Goal: Transaction & Acquisition: Purchase product/service

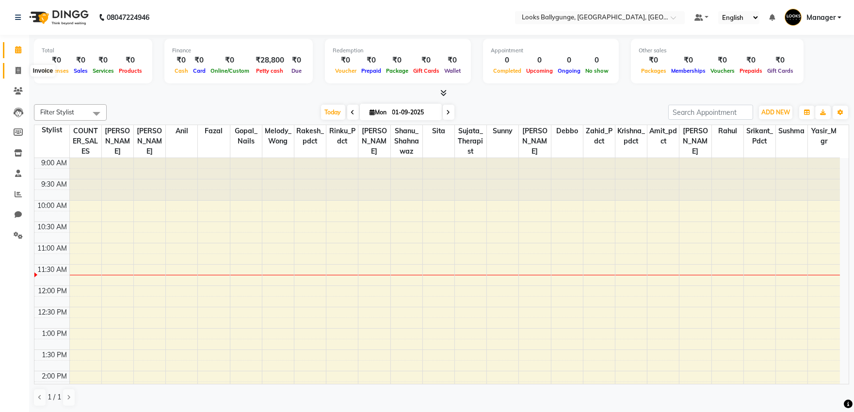
click at [17, 69] on icon at bounding box center [18, 70] width 5 height 7
select select "service"
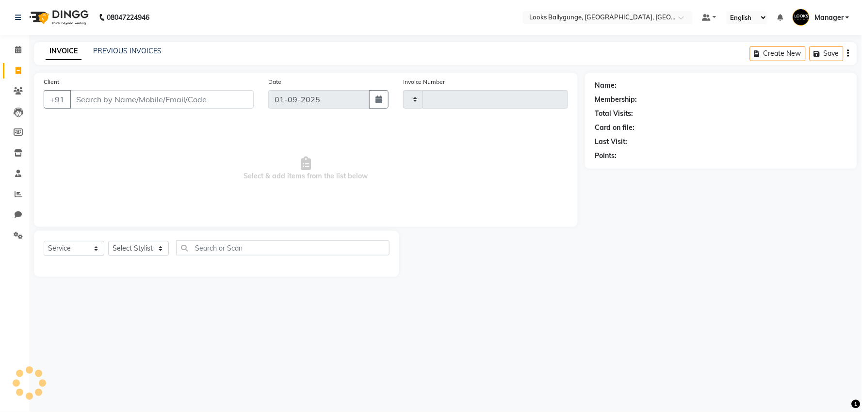
type input "3603"
select select "6477"
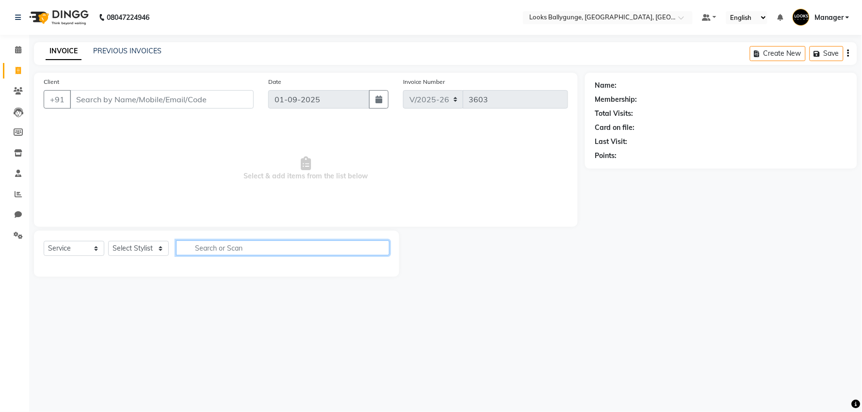
click at [206, 251] on input "text" at bounding box center [283, 248] width 214 height 15
click at [130, 249] on select "Select Stylist [PERSON_NAME] amit_pdct anil [PERSON_NAME] COUNTER_SALES [PERSON…" at bounding box center [140, 248] width 65 height 15
select select "68166"
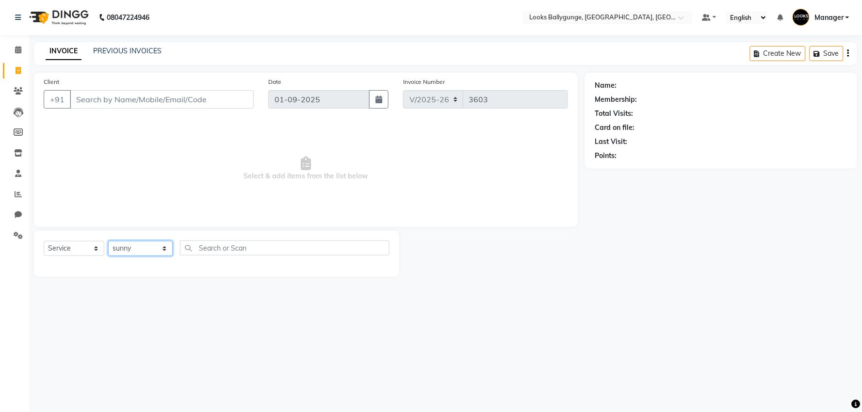
click at [123, 246] on select "Select Stylist [PERSON_NAME] amit_pdct anil [PERSON_NAME] COUNTER_SALES [PERSON…" at bounding box center [140, 248] width 65 height 15
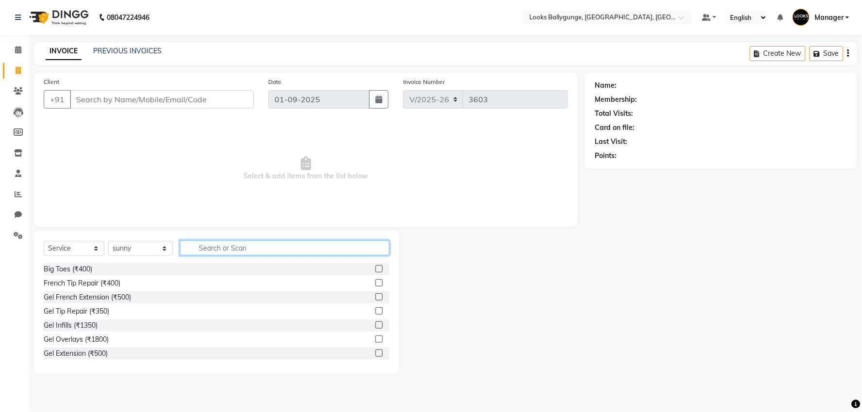
click at [214, 248] on input "text" at bounding box center [285, 248] width 210 height 15
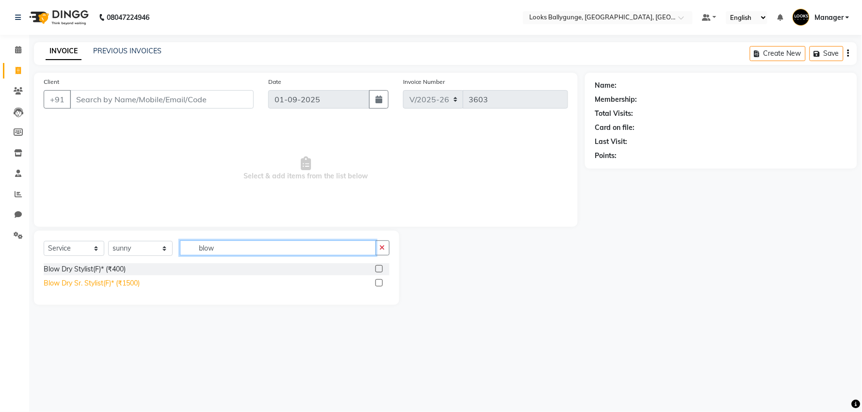
type input "blow"
click at [113, 283] on div "Blow Dry Sr. Stylist(F)* (₹1500)" at bounding box center [92, 284] width 96 height 10
checkbox input "false"
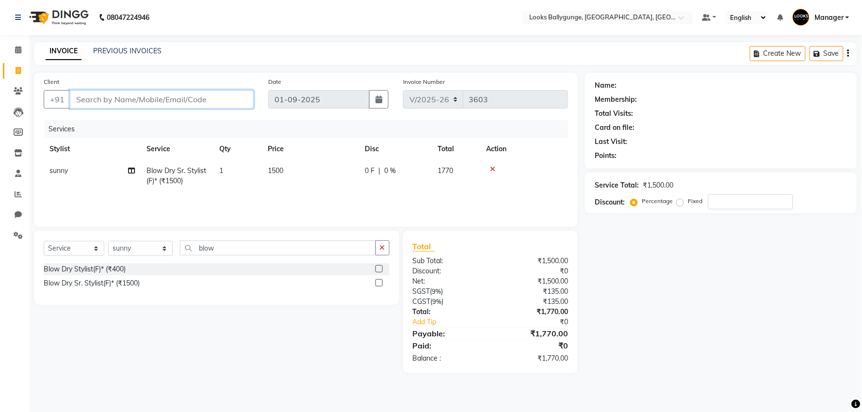
click at [88, 100] on input "Client" at bounding box center [162, 99] width 184 height 18
type input "9"
type input "0"
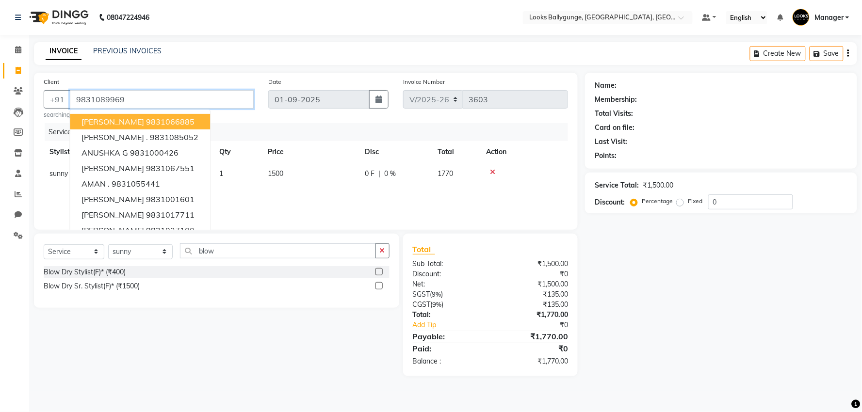
type input "9831089969"
select select "1: Object"
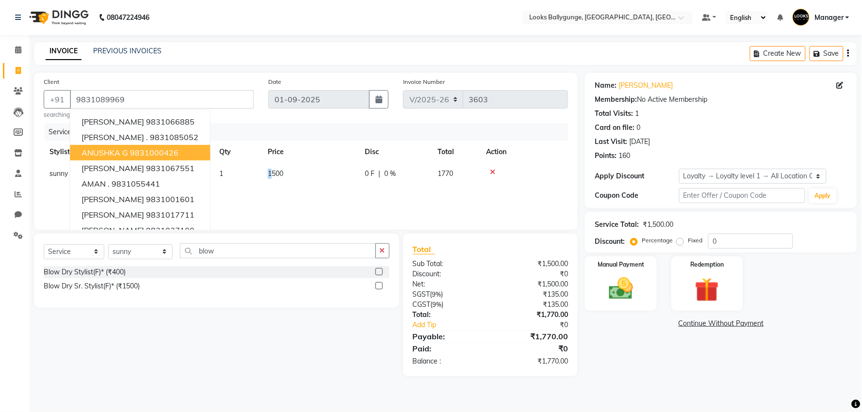
drag, startPoint x: 269, startPoint y: 175, endPoint x: 274, endPoint y: 173, distance: 5.2
click at [274, 173] on span "1500" at bounding box center [276, 173] width 16 height 9
select select "68166"
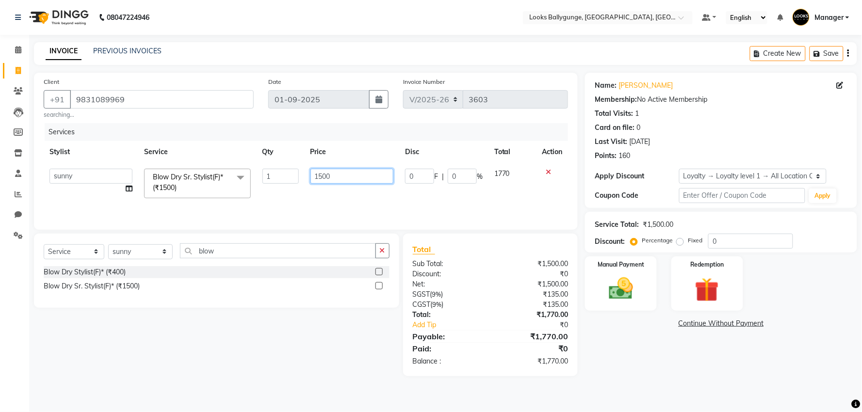
click at [323, 178] on input "1500" at bounding box center [352, 176] width 83 height 15
type input "1200"
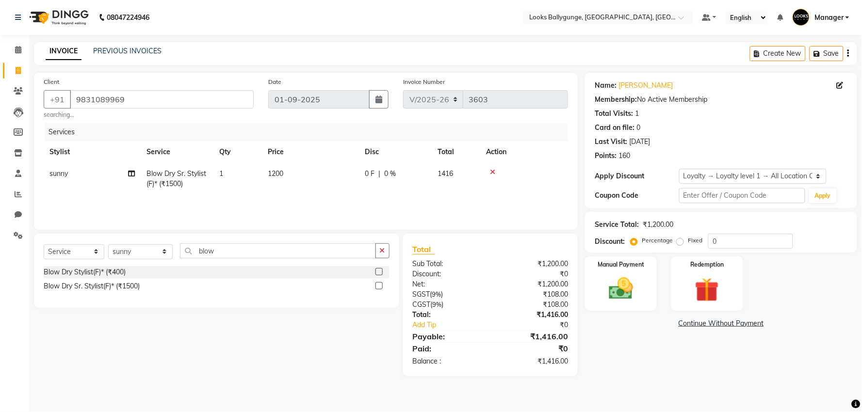
click at [327, 200] on div "Services Stylist Service Qty Price Disc Total Action sunny Blow Dry Sr. Stylist…" at bounding box center [306, 171] width 525 height 97
click at [642, 304] on div "Manual Payment" at bounding box center [621, 284] width 75 height 56
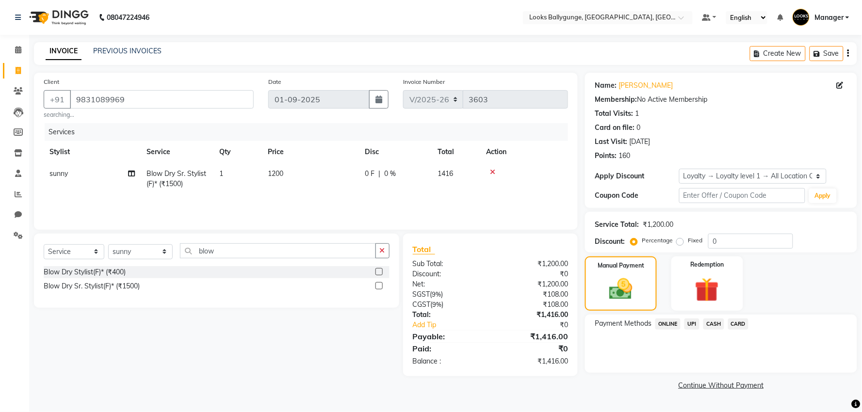
click at [691, 327] on span "UPI" at bounding box center [692, 324] width 15 height 11
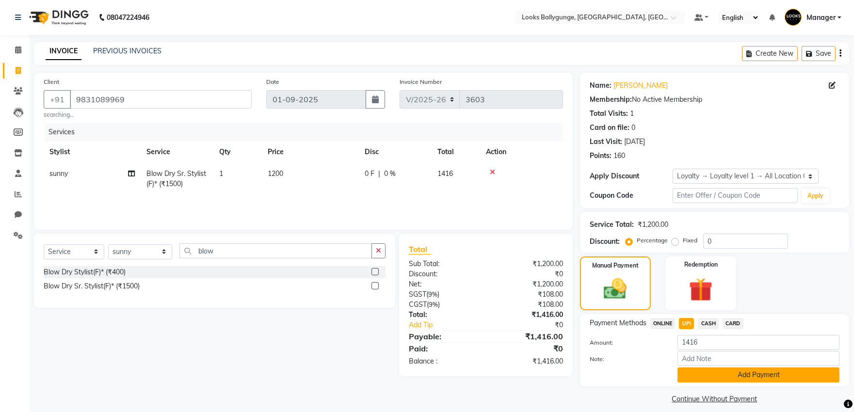
click at [715, 378] on button "Add Payment" at bounding box center [759, 375] width 162 height 15
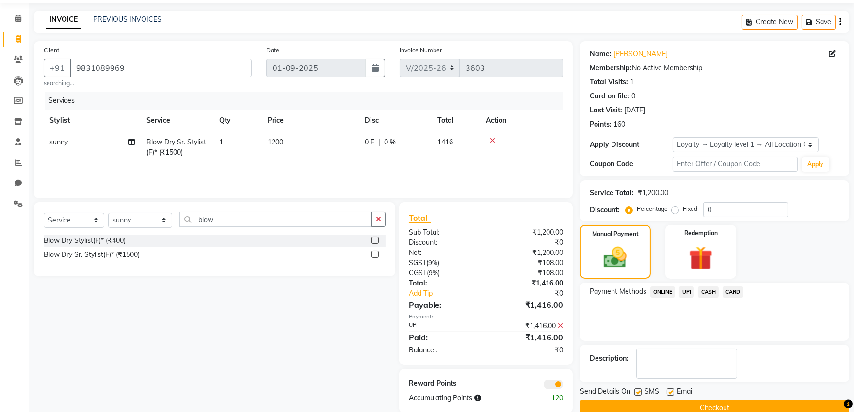
scroll to position [49, 0]
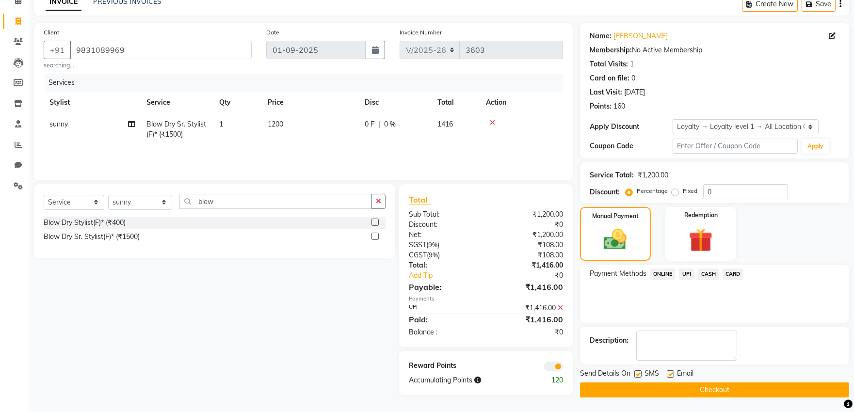
click at [760, 389] on button "Checkout" at bounding box center [714, 390] width 269 height 15
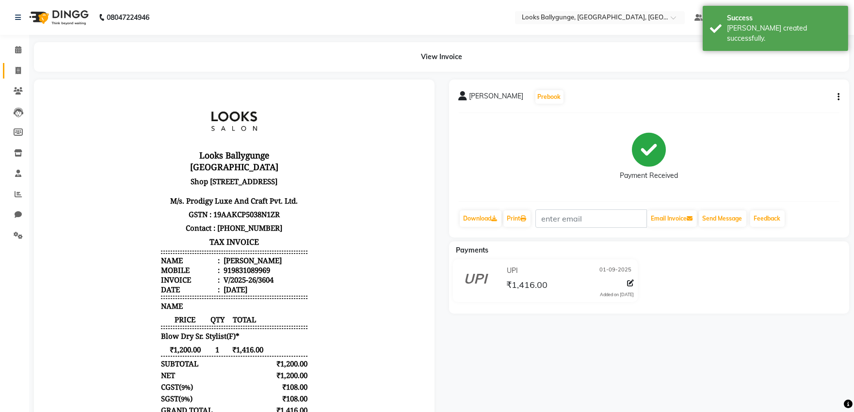
click at [16, 71] on icon at bounding box center [18, 70] width 5 height 7
select select "6477"
select select "service"
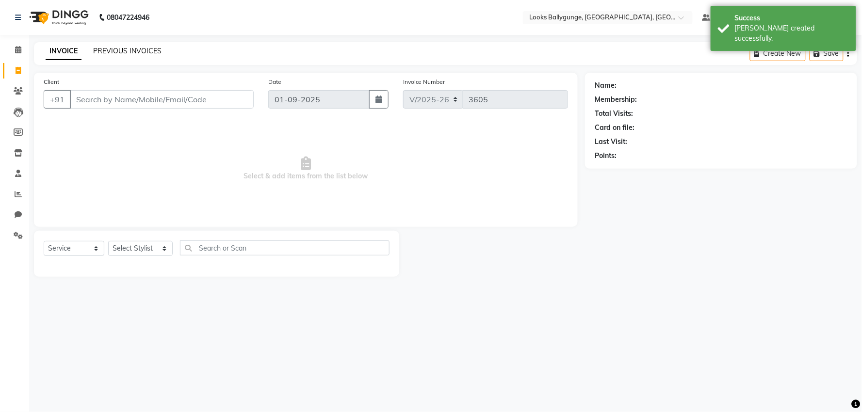
click at [118, 49] on link "PREVIOUS INVOICES" at bounding box center [127, 51] width 68 height 9
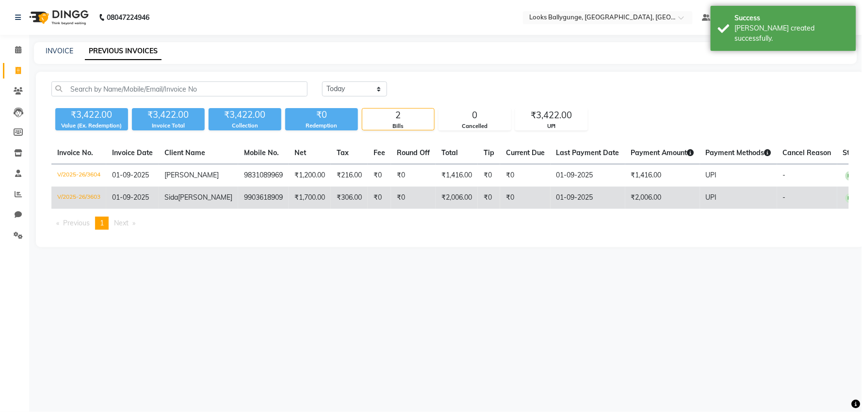
click at [635, 204] on td "₹2,006.00" at bounding box center [662, 198] width 75 height 22
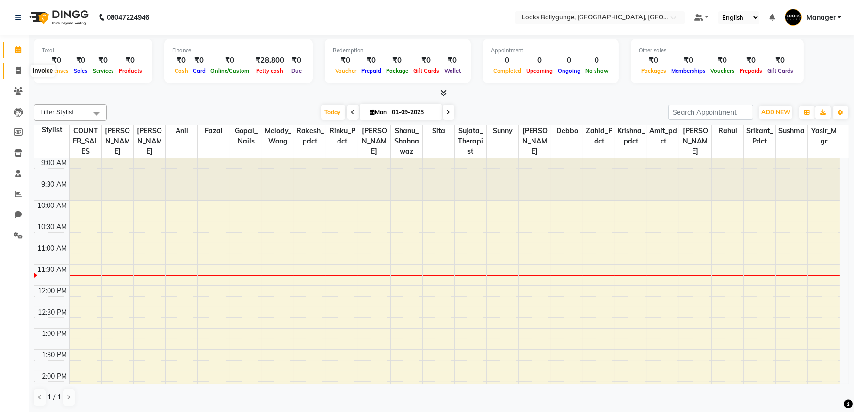
click at [20, 69] on icon at bounding box center [18, 70] width 5 height 7
select select "service"
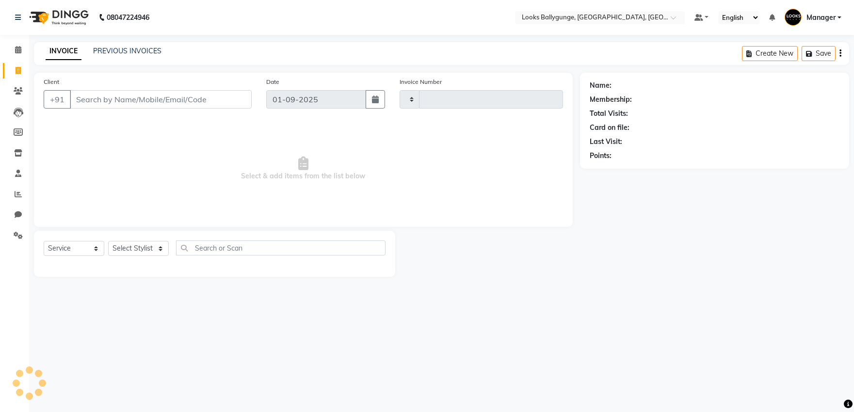
type input "3603"
select select "6477"
click at [131, 248] on select "Select Stylist" at bounding box center [138, 248] width 61 height 15
select select "50037"
click at [108, 242] on select "Select Stylist [PERSON_NAME] amit_pdct anil [PERSON_NAME] COUNTER_SALES [PERSON…" at bounding box center [140, 248] width 65 height 15
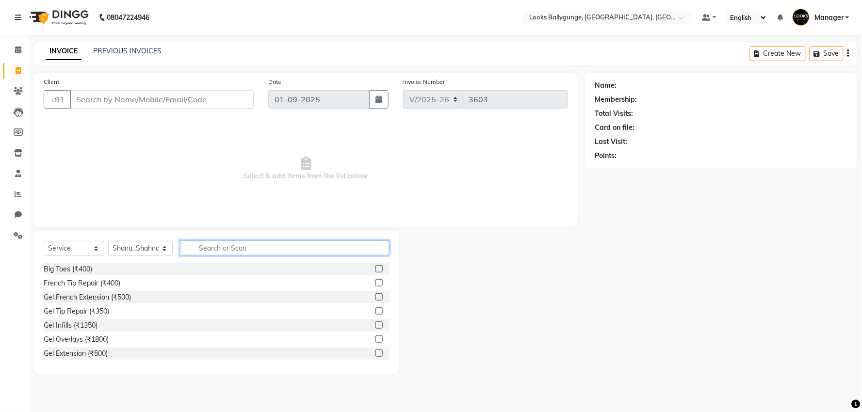
click at [232, 247] on input "text" at bounding box center [285, 248] width 210 height 15
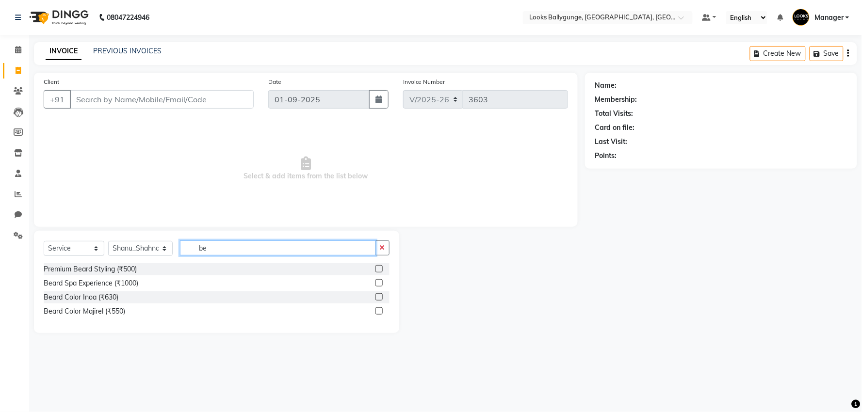
type input "b"
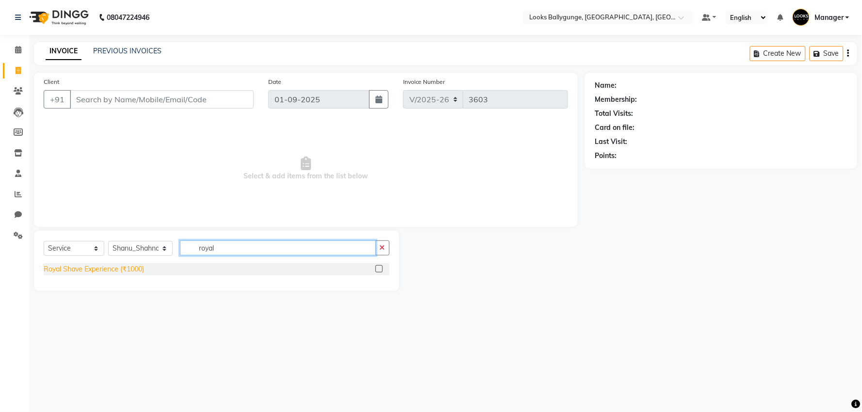
type input "royal"
click at [114, 267] on div "Royal Shave Experience (₹1000)" at bounding box center [94, 269] width 100 height 10
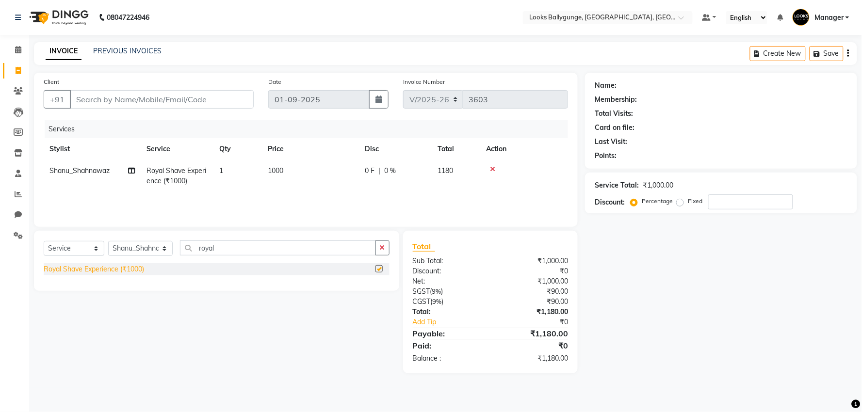
checkbox input "false"
click at [277, 168] on span "1000" at bounding box center [276, 170] width 16 height 9
select select "50037"
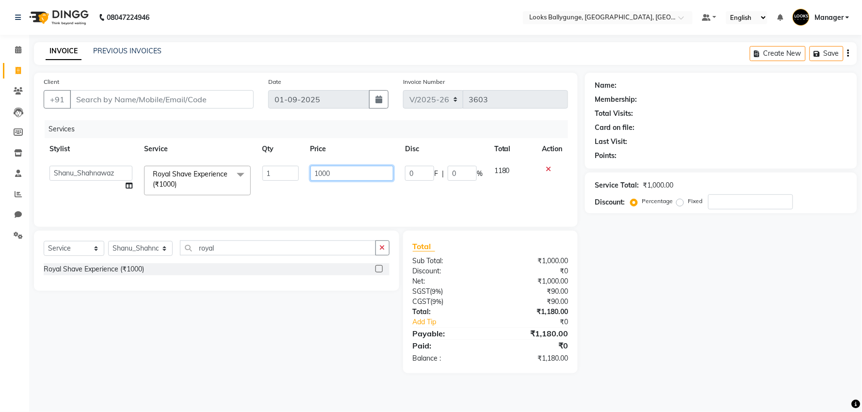
click input "1000"
type input "700"
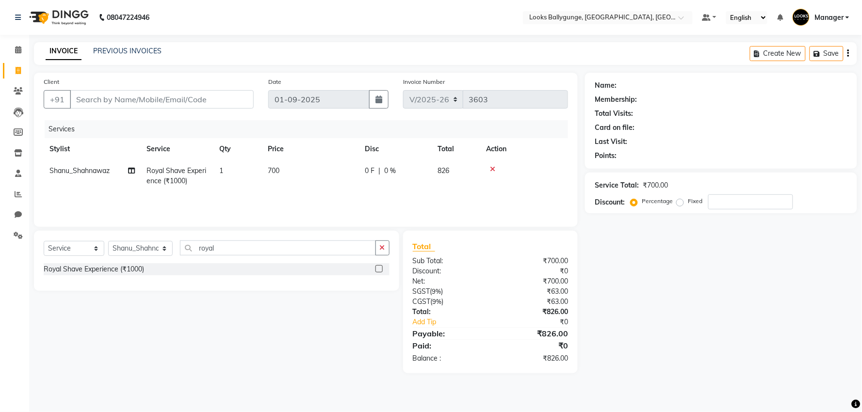
drag, startPoint x: 318, startPoint y: 196, endPoint x: 319, endPoint y: 186, distance: 9.3
click div "Services Stylist Service Qty Price Disc Total Action Shanu_Shahnawaz Royal Shav…"
click input "royal"
type input "r"
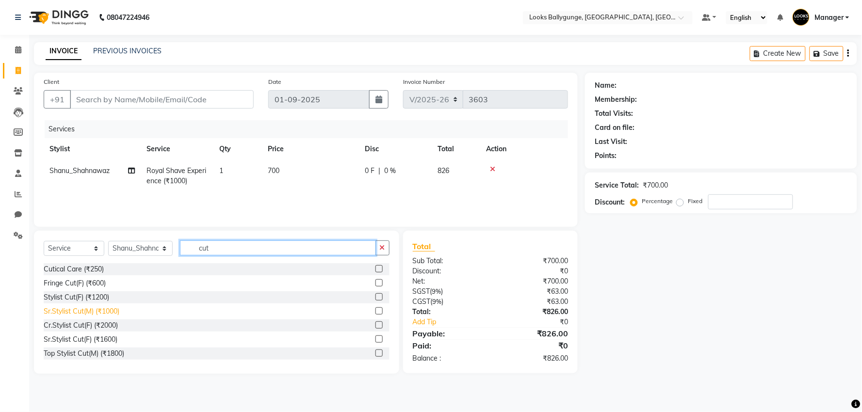
type input "cut"
click div "Sr.Stylist Cut(M) (₹1000)"
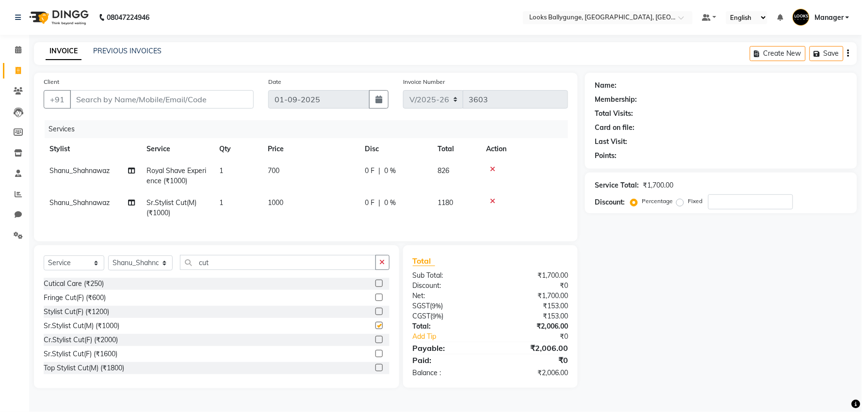
checkbox input "false"
click input "Client"
type input "9"
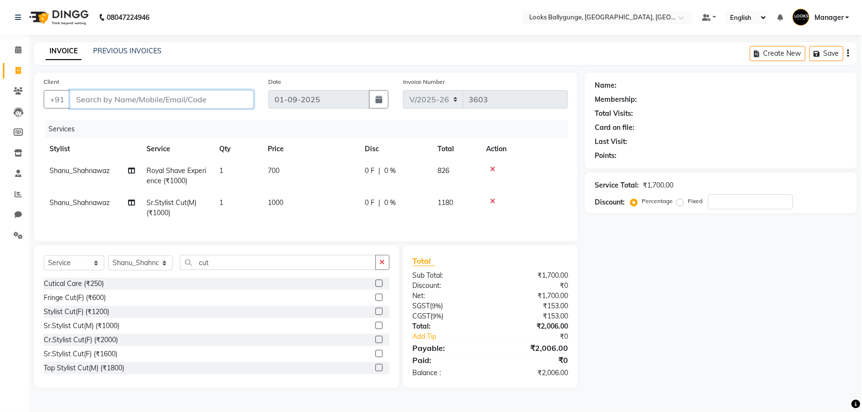
type input "0"
type input "9903618909"
click span "Add Client"
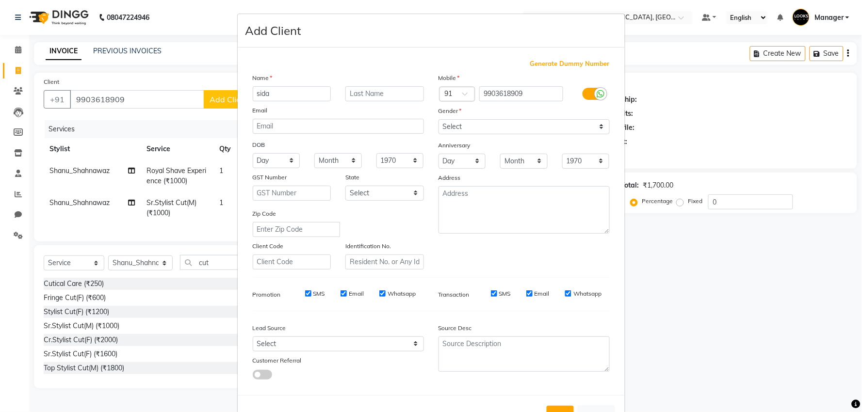
type input "sida"
click input "text"
type input "rana"
click input "sida"
type input "Sida"
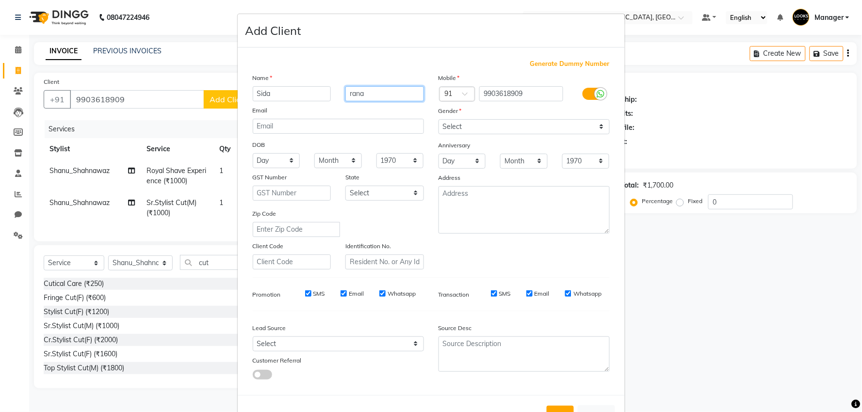
click input "rana"
type input "Rana"
click select "Select Male Female Other Prefer Not To Say"
select select "male"
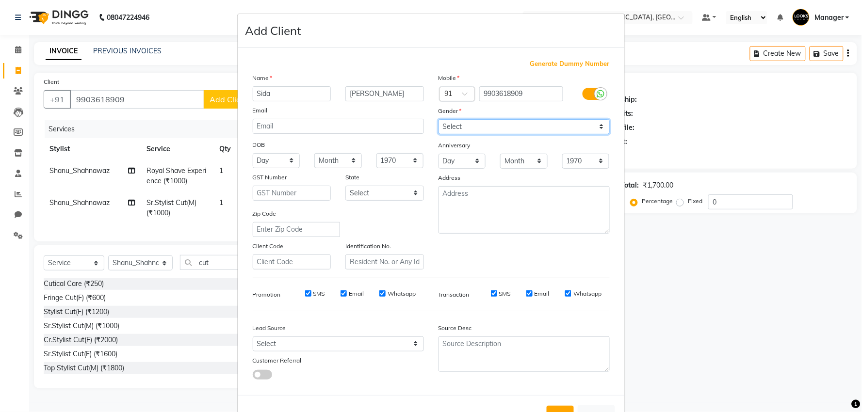
click select "Select Male Female Other Prefer Not To Say"
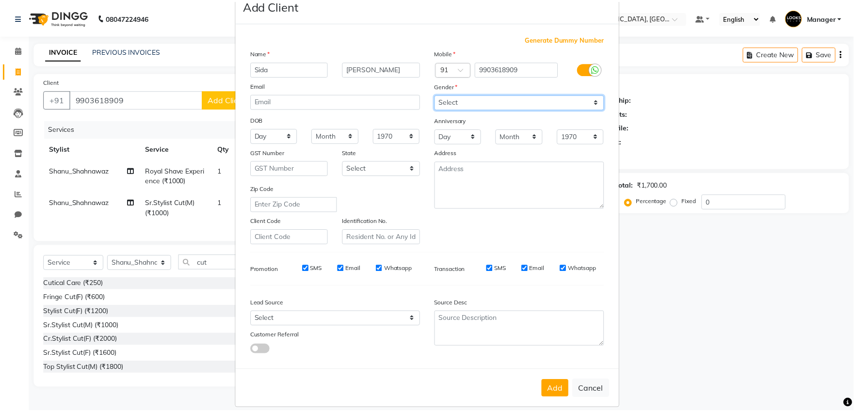
scroll to position [36, 0]
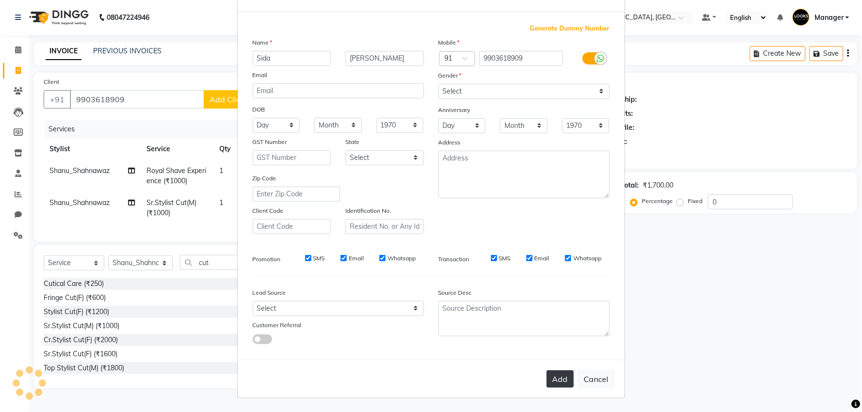
click button "Add"
select select
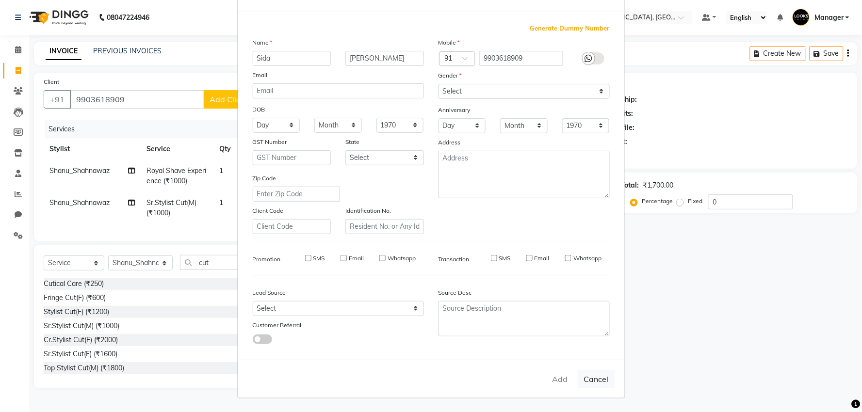
select select
checkbox input "false"
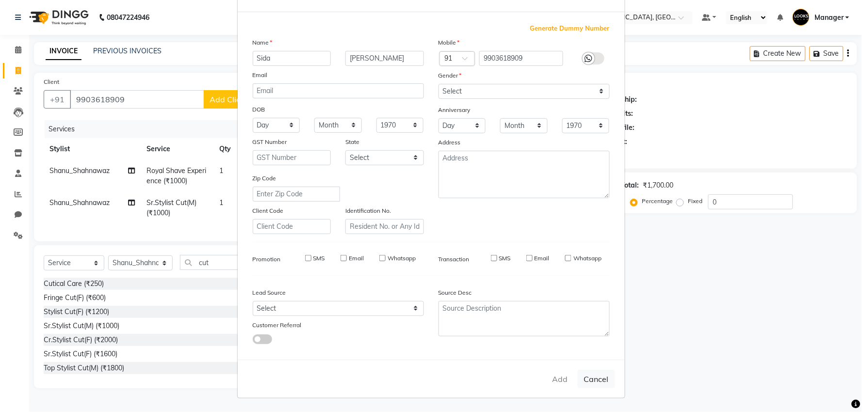
checkbox input "false"
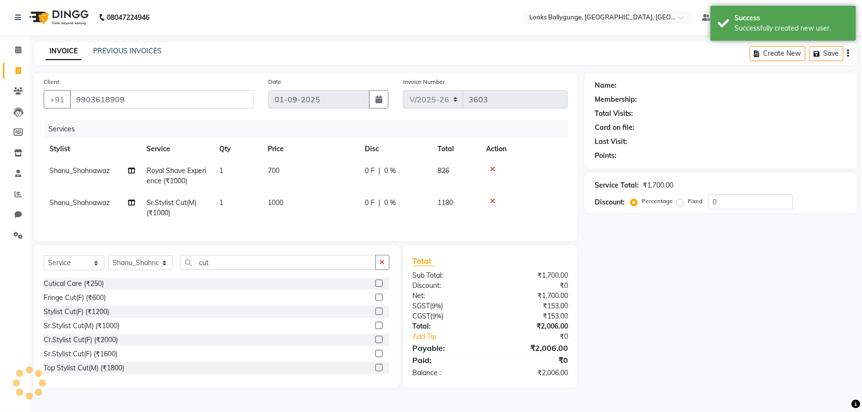
select select "1: Object"
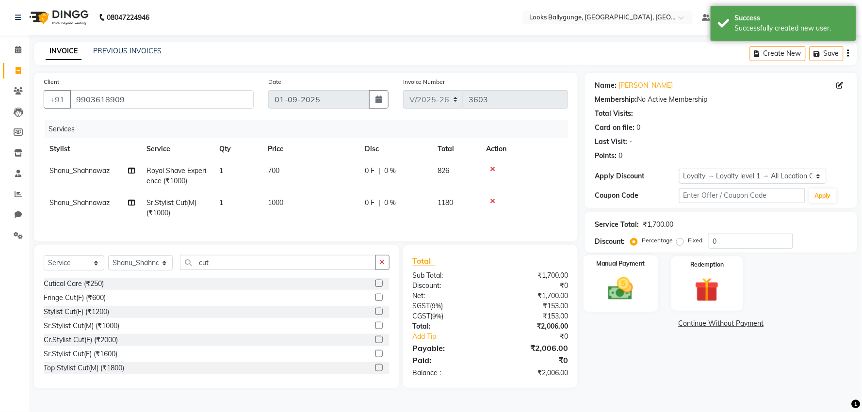
click div "Manual Payment"
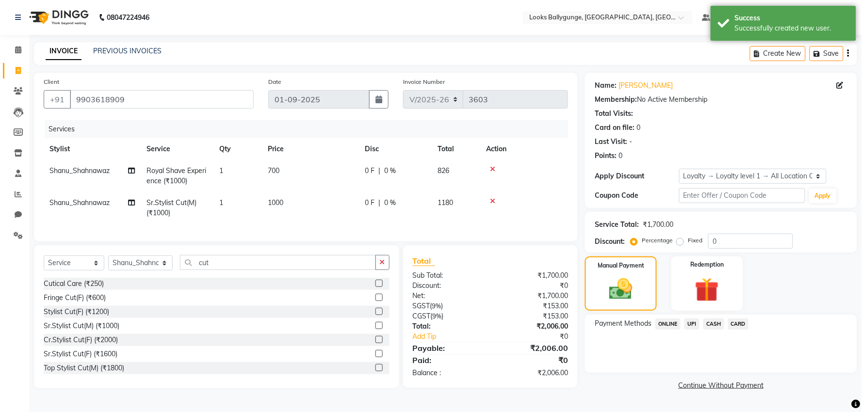
click span "UPI"
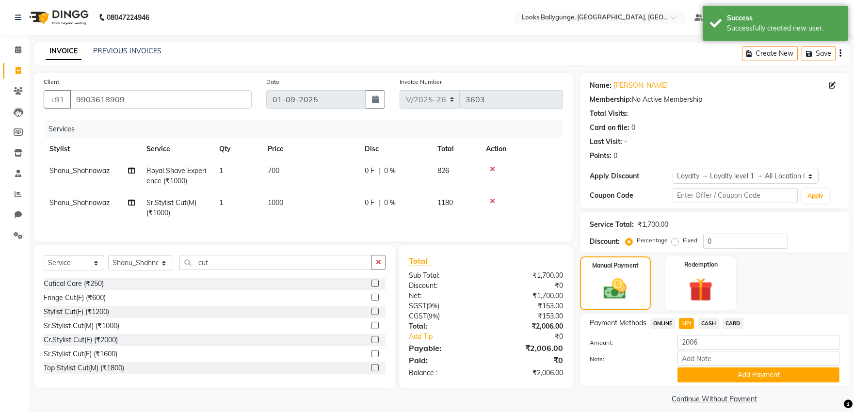
click button "Add Payment"
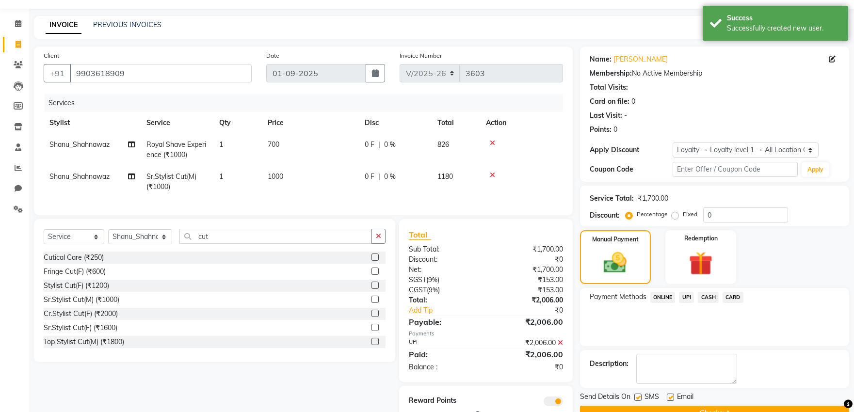
scroll to position [66, 0]
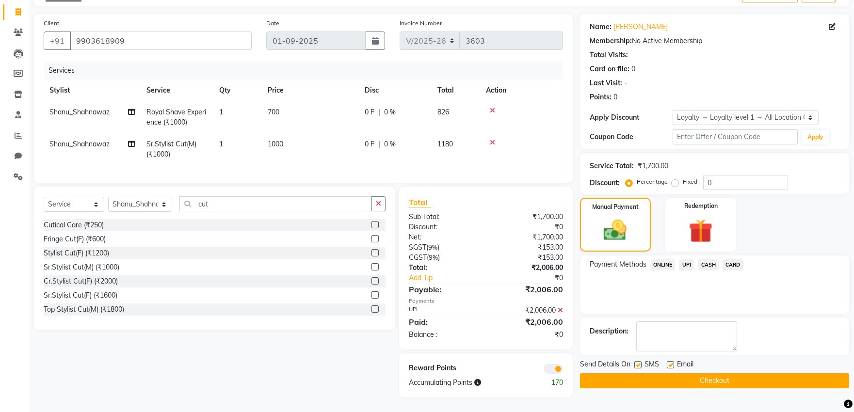
click button "Checkout"
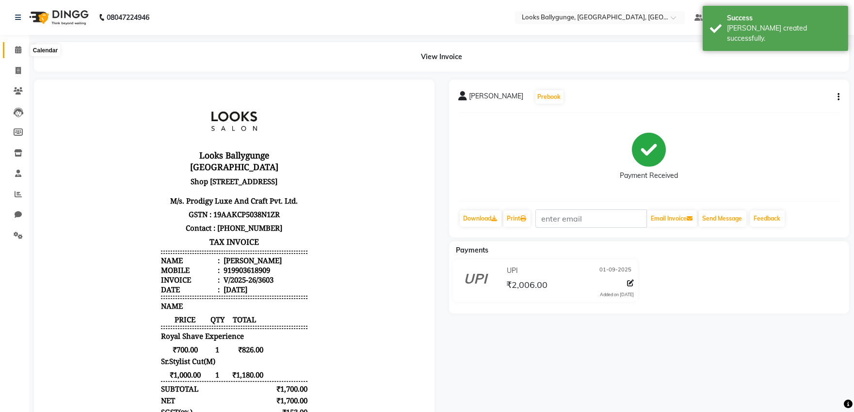
click icon
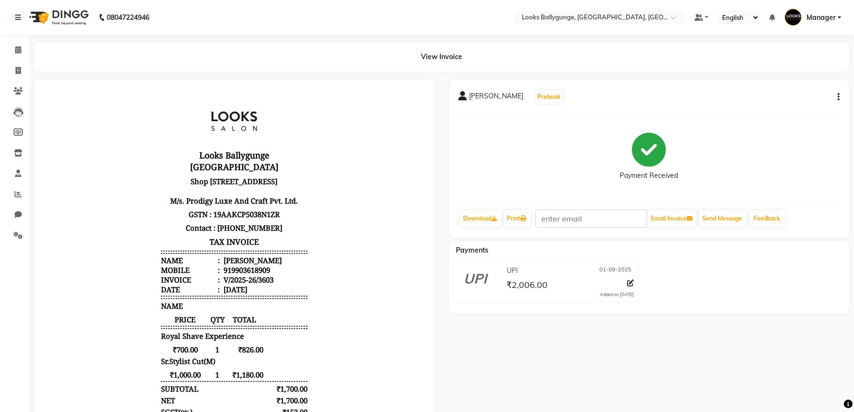
click at [838, 97] on icon "button" at bounding box center [839, 97] width 2 height 0
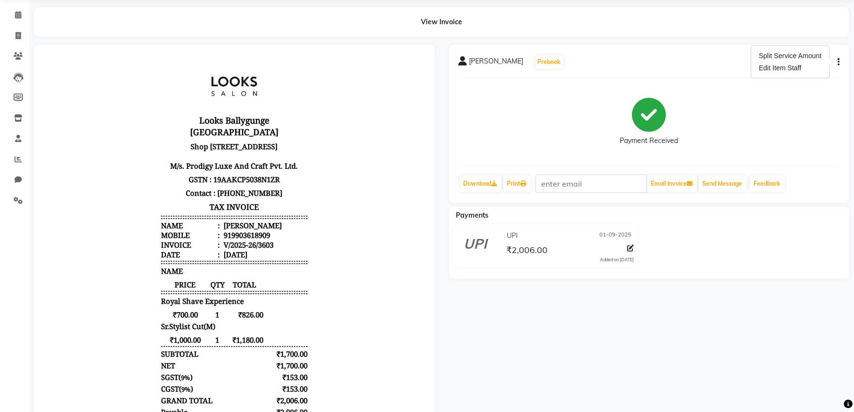
scroll to position [54, 0]
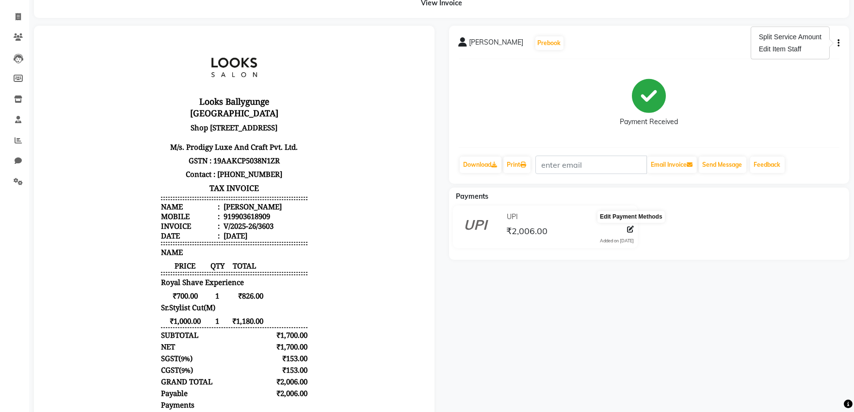
click at [630, 230] on icon at bounding box center [630, 229] width 7 height 7
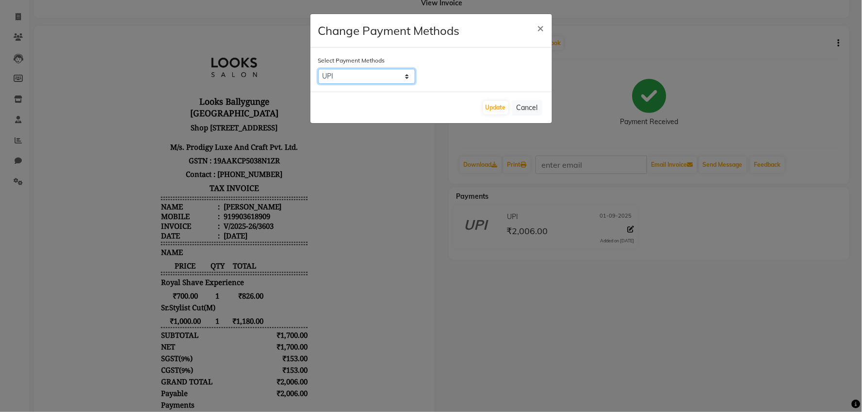
click at [406, 78] on select "ONLINE UPI CASH CARD" at bounding box center [366, 76] width 97 height 15
select select "2"
click at [318, 69] on select "ONLINE UPI CASH CARD" at bounding box center [366, 76] width 97 height 15
click at [486, 104] on button "Update" at bounding box center [495, 108] width 25 height 14
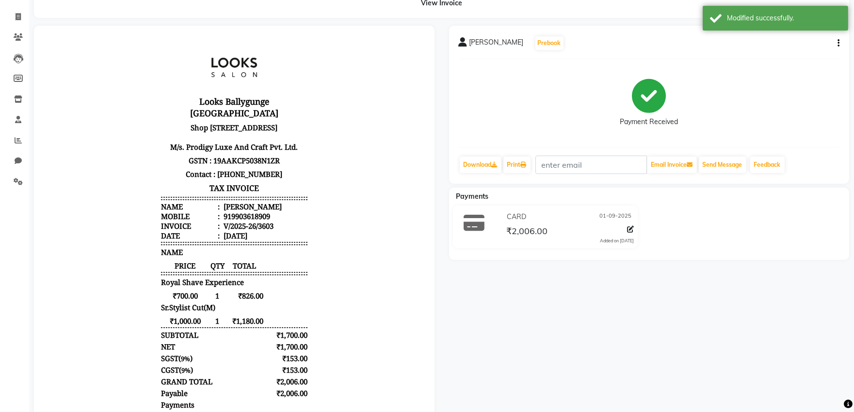
scroll to position [0, 0]
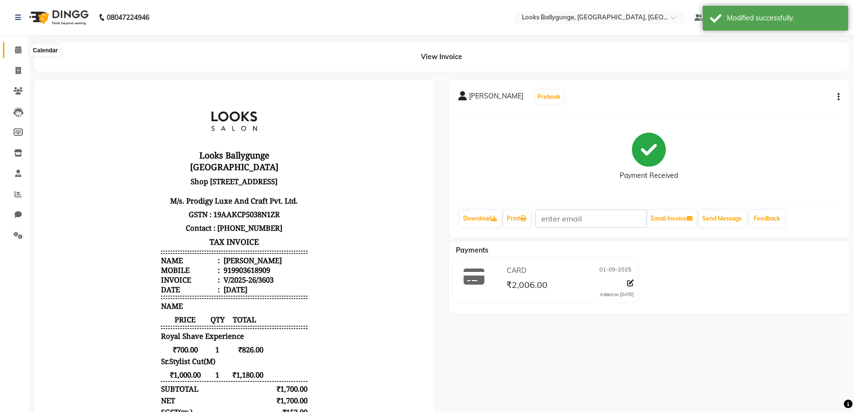
click at [13, 47] on span at bounding box center [18, 50] width 17 height 11
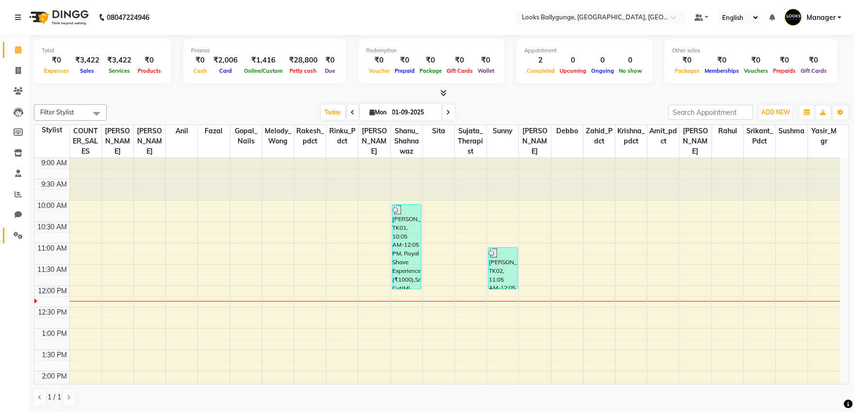
click at [5, 232] on link "Settings" at bounding box center [14, 236] width 23 height 16
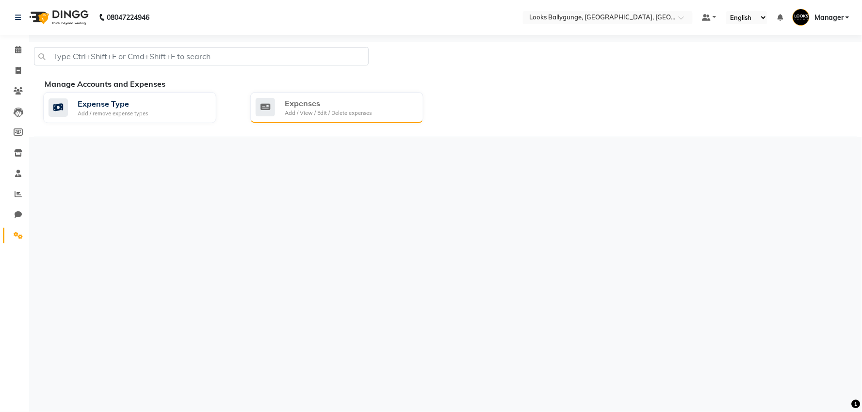
click at [316, 114] on div "Add / View / Edit / Delete expenses" at bounding box center [328, 113] width 87 height 8
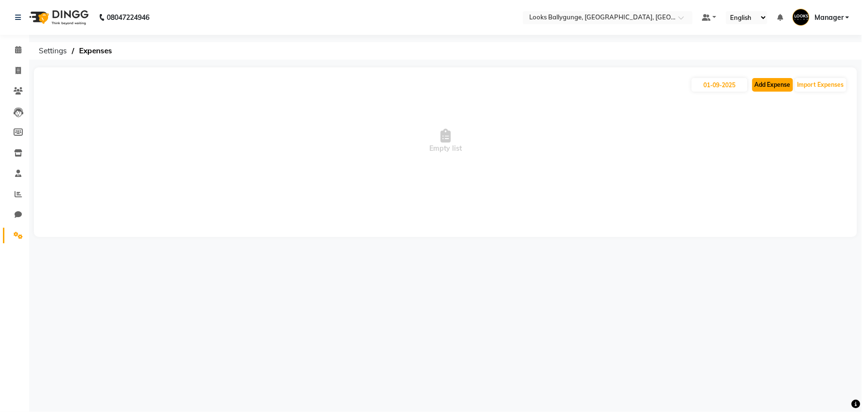
click at [767, 88] on button "Add Expense" at bounding box center [773, 85] width 41 height 14
select select "1"
select select "5499"
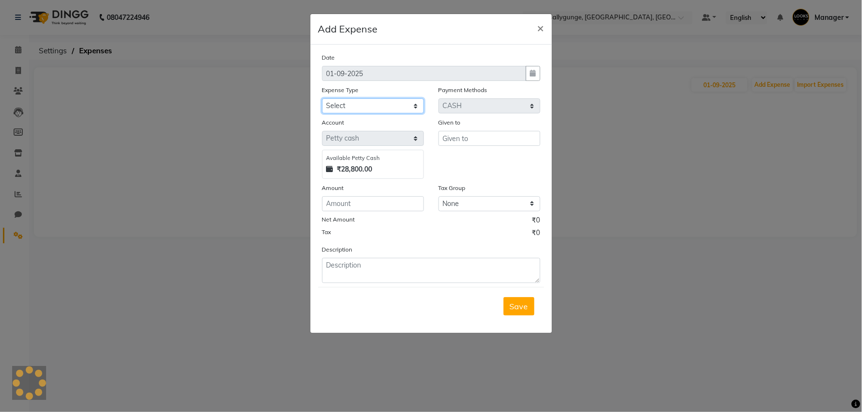
click at [372, 103] on select "Select Bank Deposit Blinkit Cash Handover Client ordered food Client Refund Agn…" at bounding box center [373, 106] width 102 height 15
select select "24391"
click at [322, 99] on select "Select Bank Deposit Blinkit Cash Handover Client ordered food Client Refund Agn…" at bounding box center [373, 106] width 102 height 15
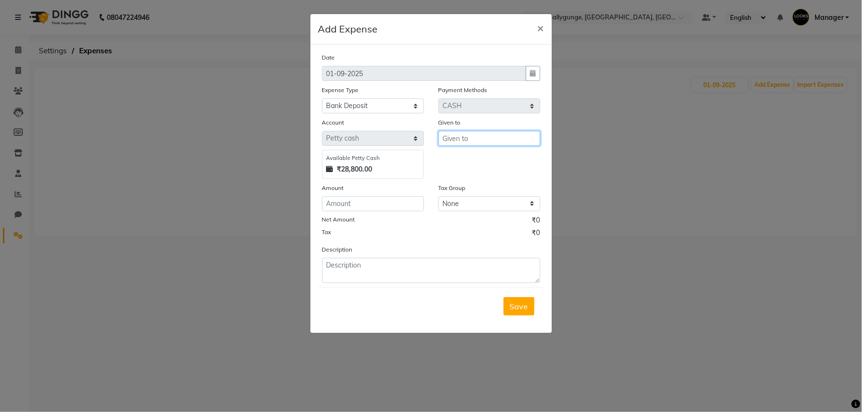
click at [469, 141] on input "text" at bounding box center [490, 138] width 102 height 15
click at [479, 153] on button "CO UNTER_SALES" at bounding box center [483, 159] width 89 height 16
type input "COUNTER_SALES"
click at [382, 204] on input "number" at bounding box center [373, 204] width 102 height 15
type input "40000"
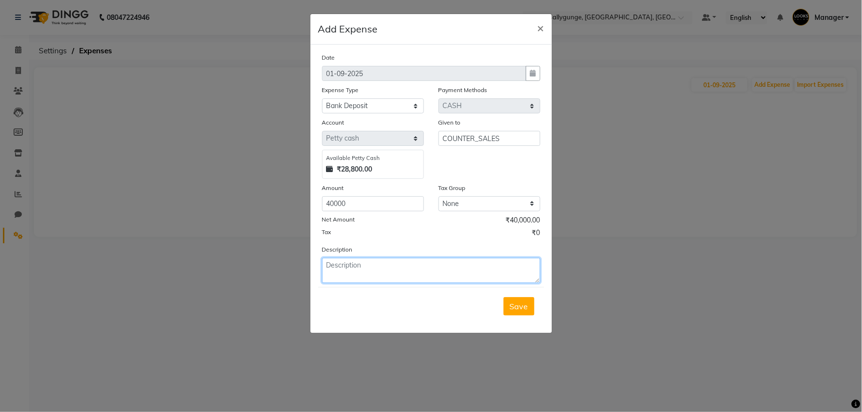
click at [362, 279] on textarea at bounding box center [431, 270] width 218 height 25
type textarea "deposited in bank"
click at [518, 309] on span "Save" at bounding box center [519, 307] width 18 height 10
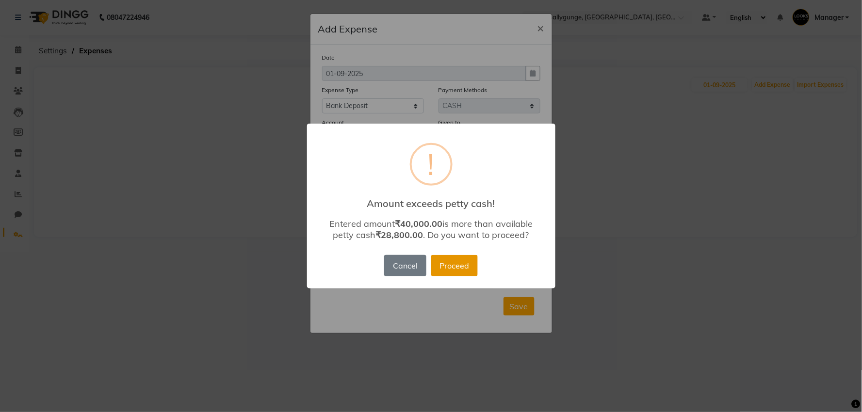
click at [457, 264] on button "Proceed" at bounding box center [454, 265] width 47 height 21
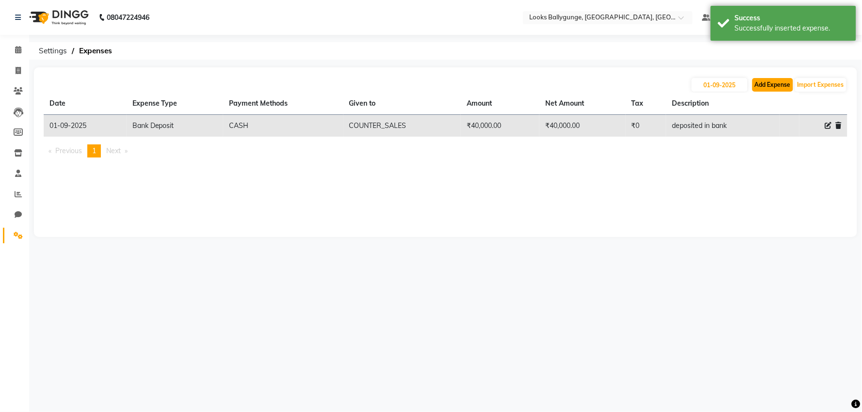
click at [780, 86] on button "Add Expense" at bounding box center [773, 85] width 41 height 14
select select "1"
select select "5499"
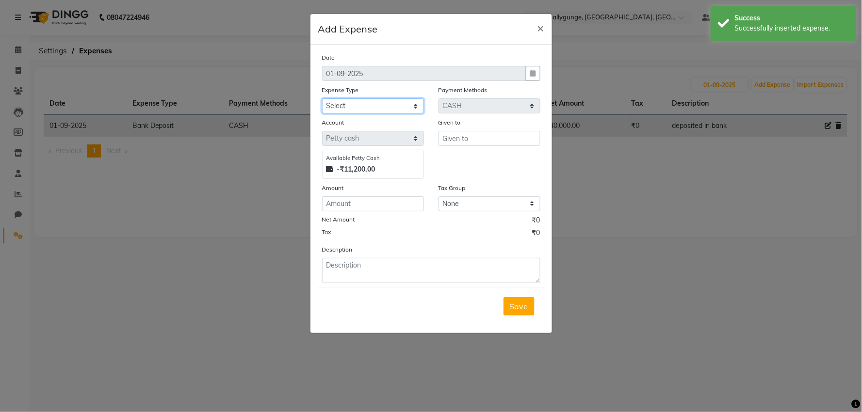
click at [370, 106] on select "Select Bank Deposit Blinkit Cash Handover Client ordered food Client Refund Agn…" at bounding box center [373, 106] width 102 height 15
select select "5134"
click at [322, 99] on select "Select Bank Deposit Blinkit Cash Handover Client ordered food Client Refund Agn…" at bounding box center [373, 106] width 102 height 15
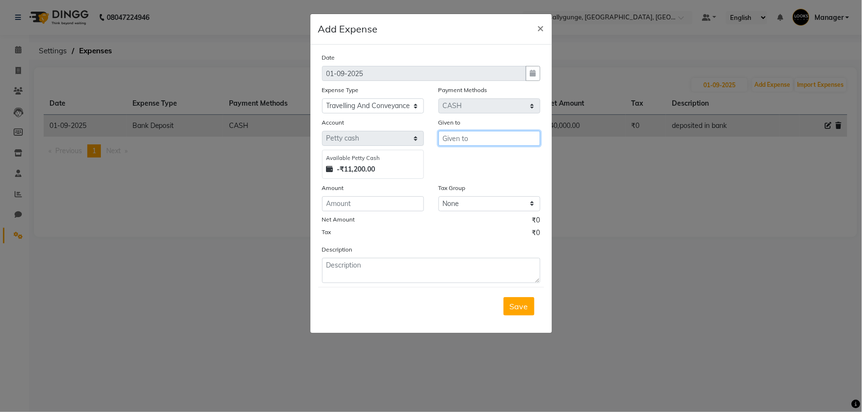
click at [467, 140] on input "text" at bounding box center [490, 138] width 102 height 15
click at [487, 161] on span "COUNTER" at bounding box center [469, 159] width 38 height 10
type input "COUNTER_SALES"
click at [409, 203] on input "number" at bounding box center [373, 204] width 102 height 15
type input "100"
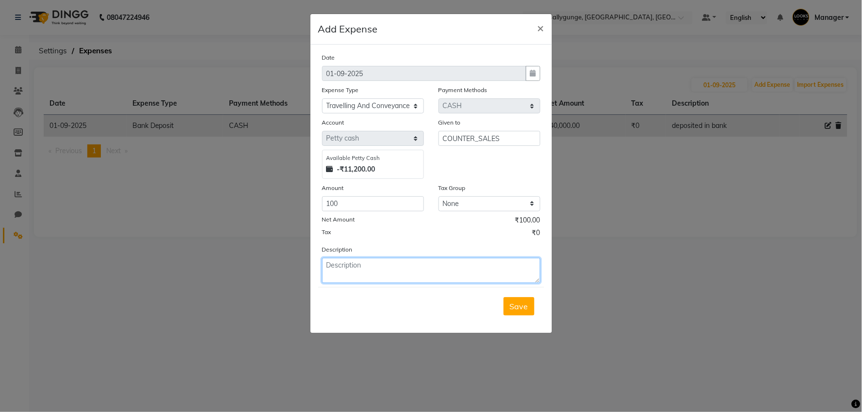
drag, startPoint x: 354, startPoint y: 263, endPoint x: 356, endPoint y: 272, distance: 8.9
click at [356, 272] on textarea at bounding box center [431, 270] width 218 height 25
type textarea "conveyance from salon to bank & return"
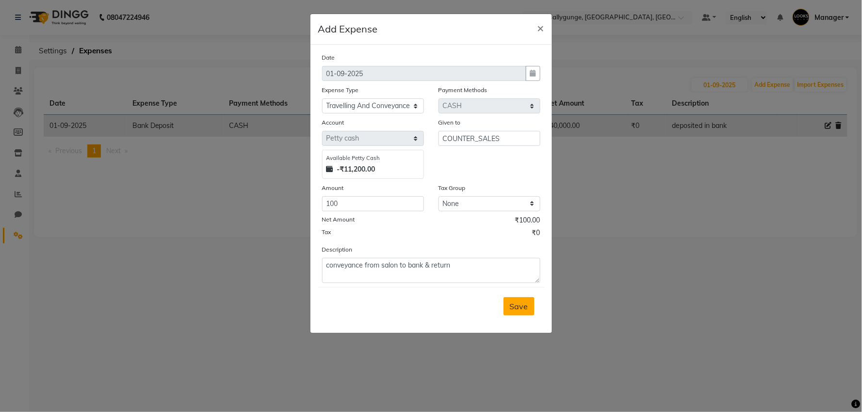
click at [520, 309] on span "Save" at bounding box center [519, 307] width 18 height 10
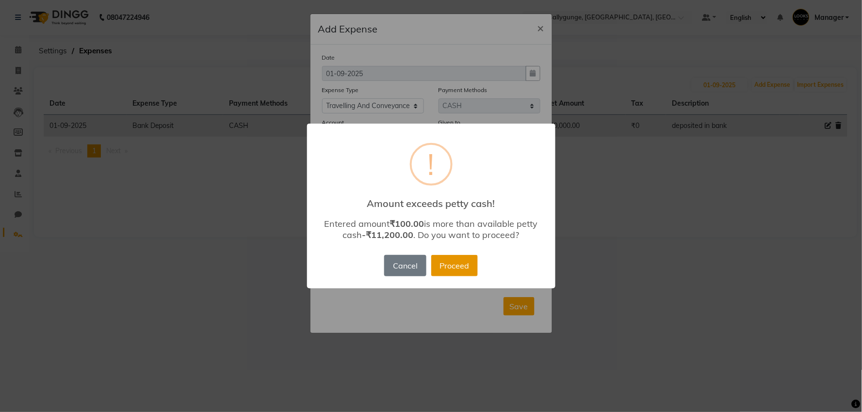
click at [449, 264] on button "Proceed" at bounding box center [454, 265] width 47 height 21
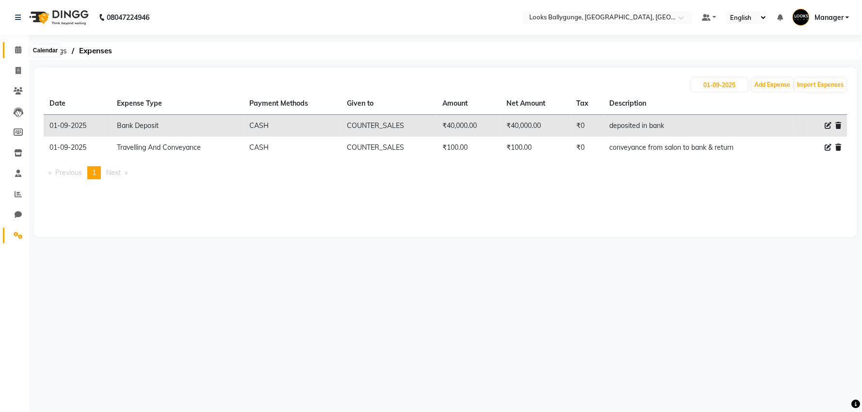
click at [21, 51] on span at bounding box center [18, 50] width 17 height 11
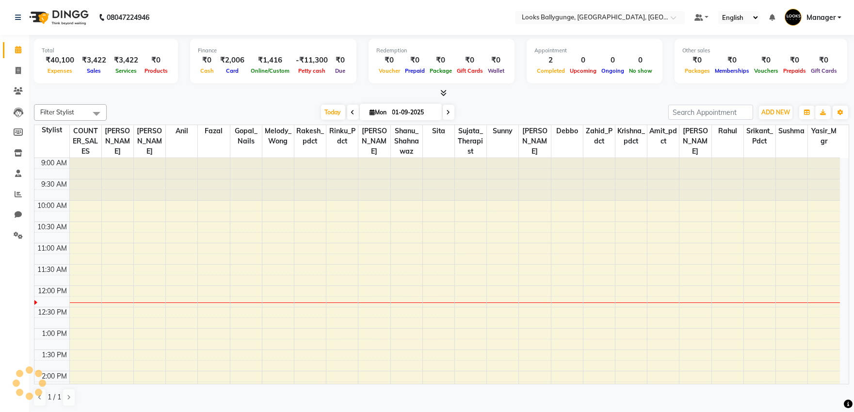
scroll to position [129, 0]
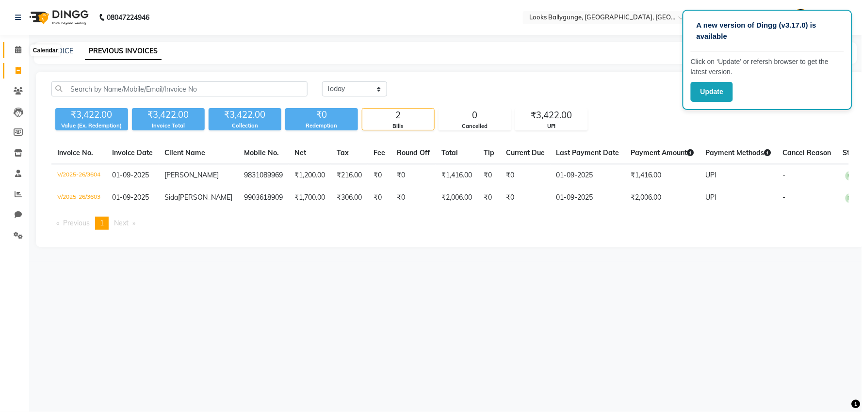
click at [21, 50] on span at bounding box center [18, 50] width 17 height 11
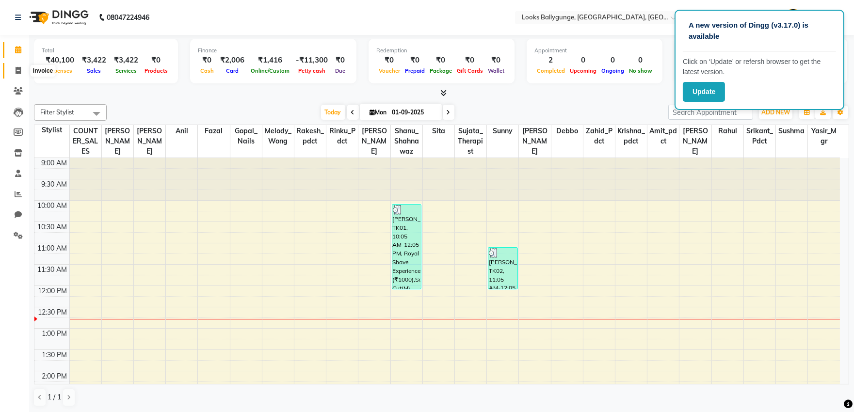
click at [20, 71] on icon at bounding box center [18, 70] width 5 height 7
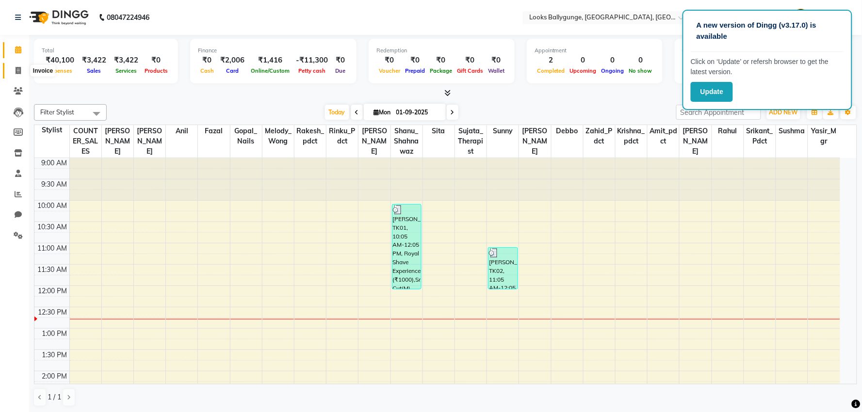
select select "6477"
select select "service"
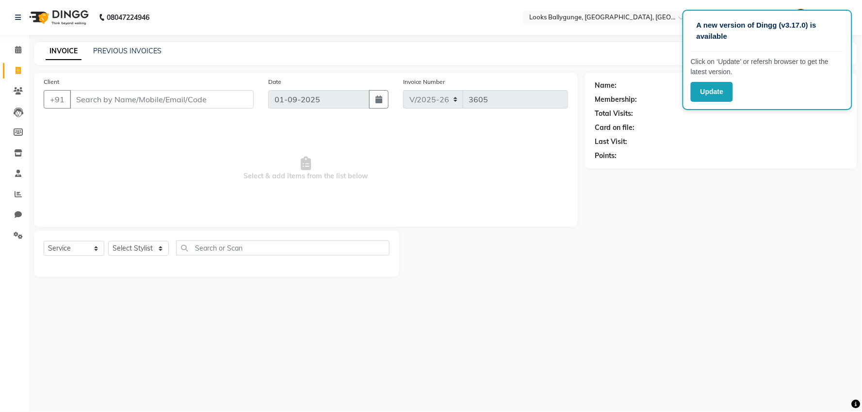
click at [99, 104] on input "Client" at bounding box center [162, 99] width 184 height 18
click at [139, 252] on select "Select Stylist" at bounding box center [138, 248] width 61 height 15
select select "50037"
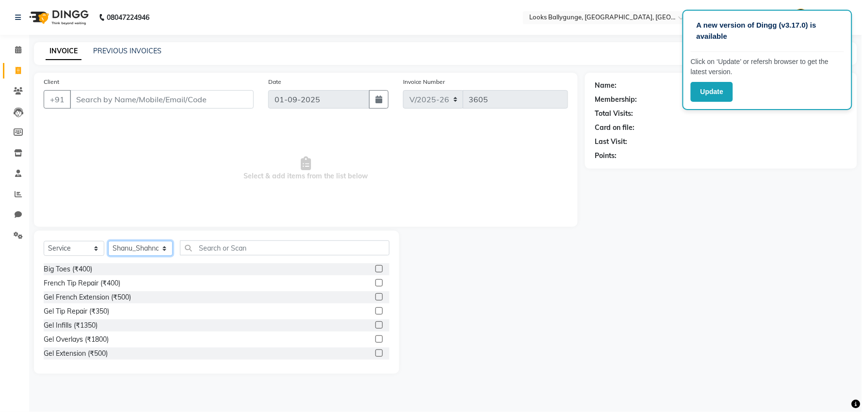
click at [133, 247] on select "Select Stylist [PERSON_NAME] amit_pdct anil [PERSON_NAME] COUNTER_SALES [PERSON…" at bounding box center [140, 248] width 65 height 15
click at [212, 248] on input "text" at bounding box center [285, 248] width 210 height 15
type input "b"
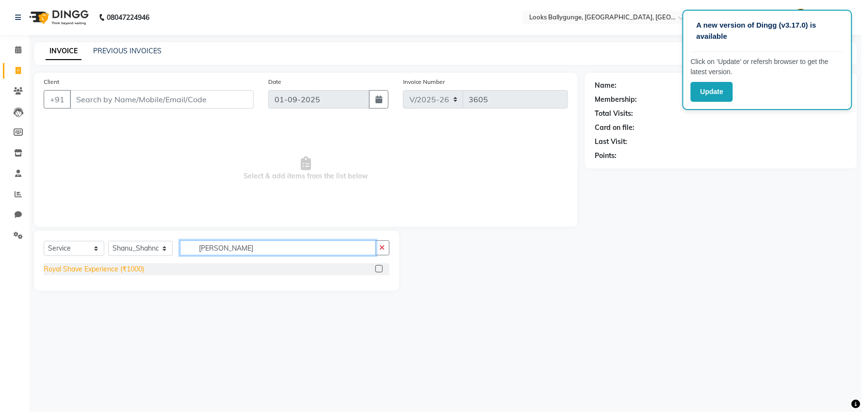
type input "roy"
click at [122, 269] on div "Royal Shave Experience (₹1000)" at bounding box center [94, 269] width 100 height 10
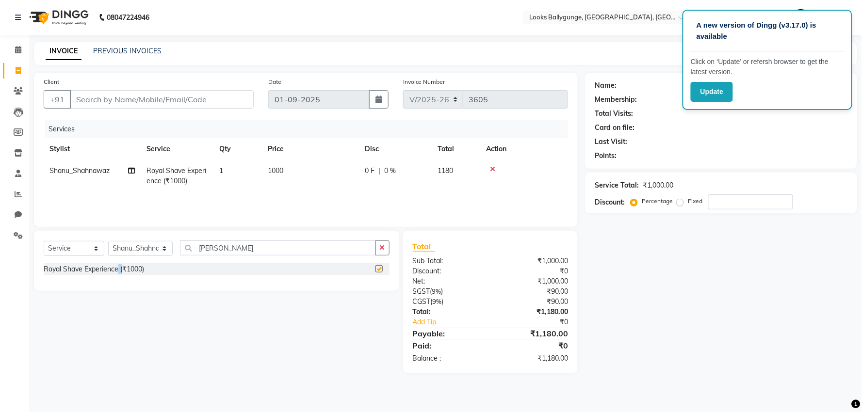
checkbox input "false"
click at [235, 253] on input "roy" at bounding box center [278, 248] width 196 height 15
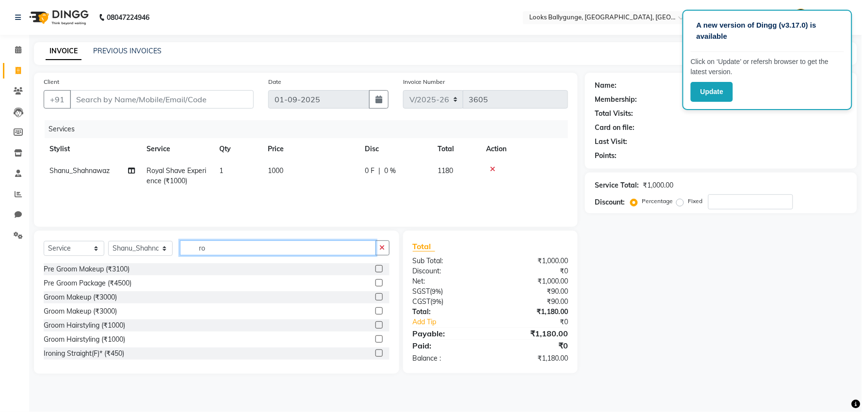
type input "r"
type input "cut"
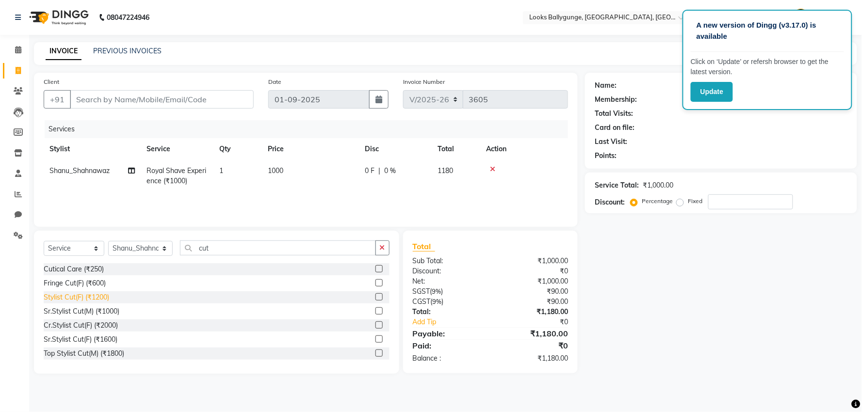
click at [93, 315] on div "Sr.Stylist Cut(M) (₹1000)" at bounding box center [82, 312] width 76 height 10
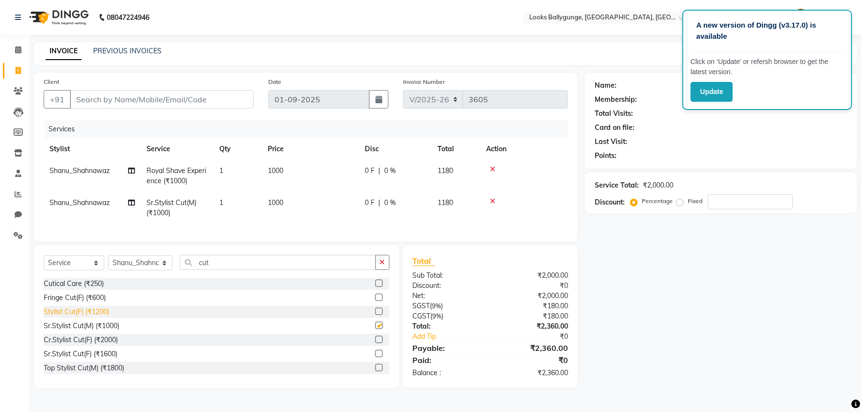
checkbox input "false"
click at [275, 172] on span "1000" at bounding box center [276, 170] width 16 height 9
select select "50037"
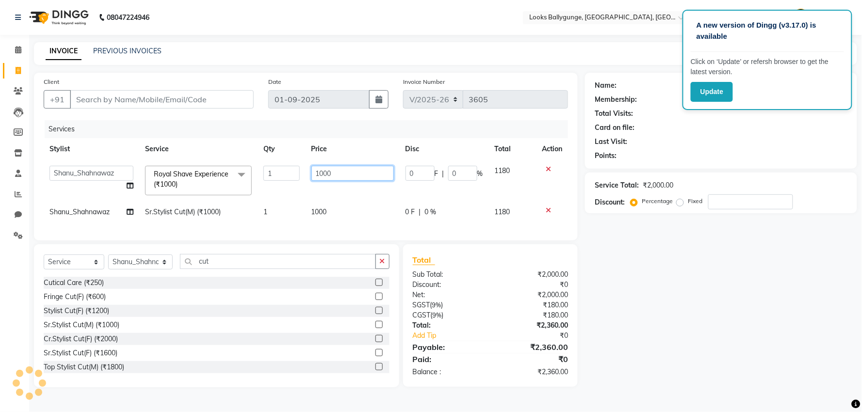
click at [324, 172] on input "1000" at bounding box center [353, 173] width 82 height 15
type input "700"
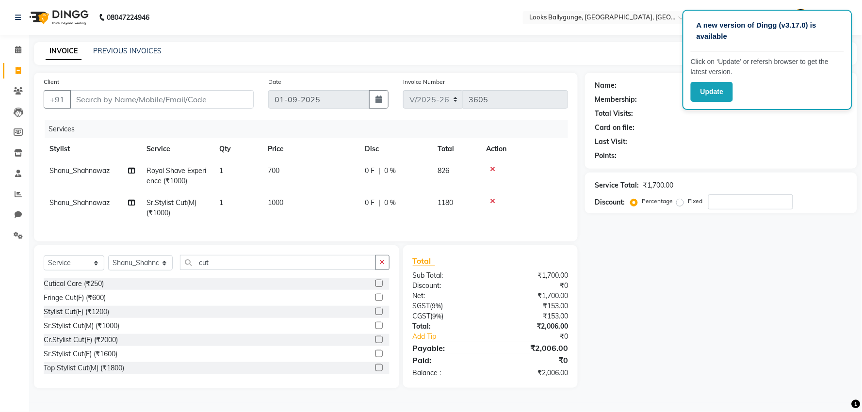
drag, startPoint x: 638, startPoint y: 276, endPoint x: 638, endPoint y: 263, distance: 12.1
click at [638, 264] on div "Name: Membership: Total Visits: Card on file: Last Visit: Points: Service Total…" at bounding box center [724, 231] width 279 height 316
click at [707, 95] on button "Update" at bounding box center [712, 92] width 42 height 20
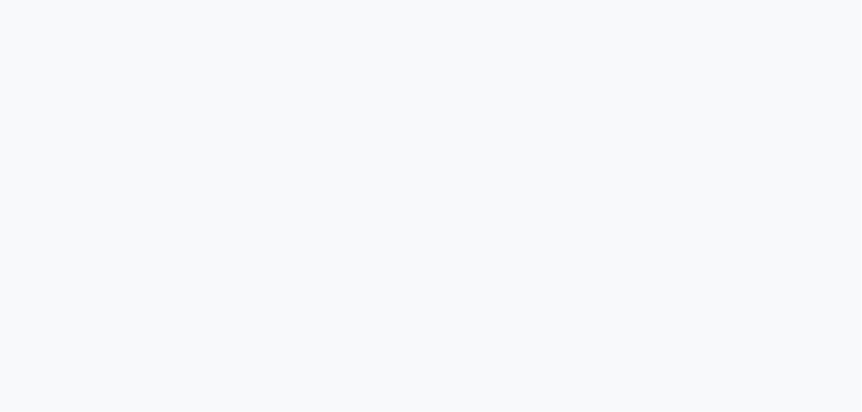
select select "6477"
select select "service"
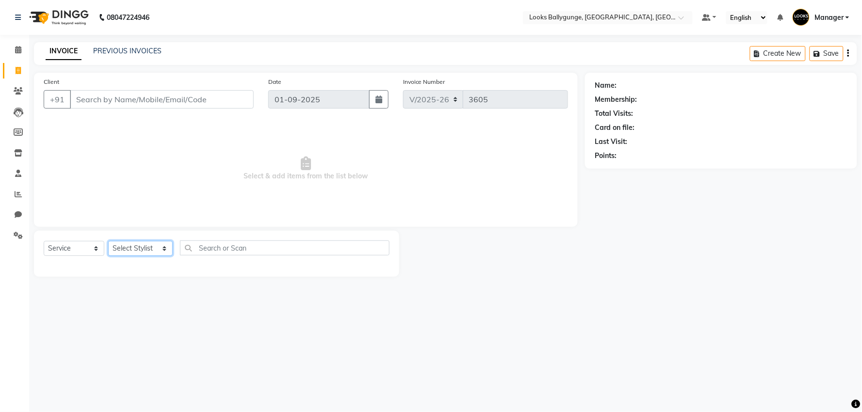
click at [120, 250] on select "Select Stylist [PERSON_NAME] amit_pdct anil [PERSON_NAME] COUNTER_SALES [PERSON…" at bounding box center [140, 248] width 65 height 15
select select "50037"
click at [108, 242] on select "Select Stylist [PERSON_NAME] amit_pdct anil [PERSON_NAME] COUNTER_SALES [PERSON…" at bounding box center [140, 248] width 65 height 15
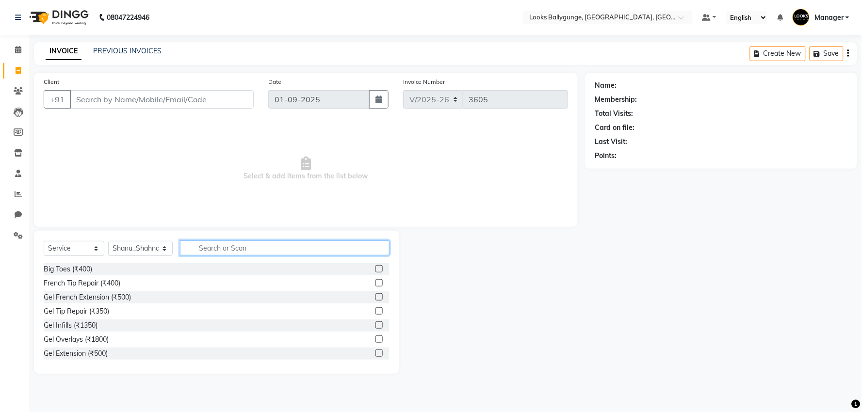
click at [210, 249] on input "text" at bounding box center [285, 248] width 210 height 15
type input "cut"
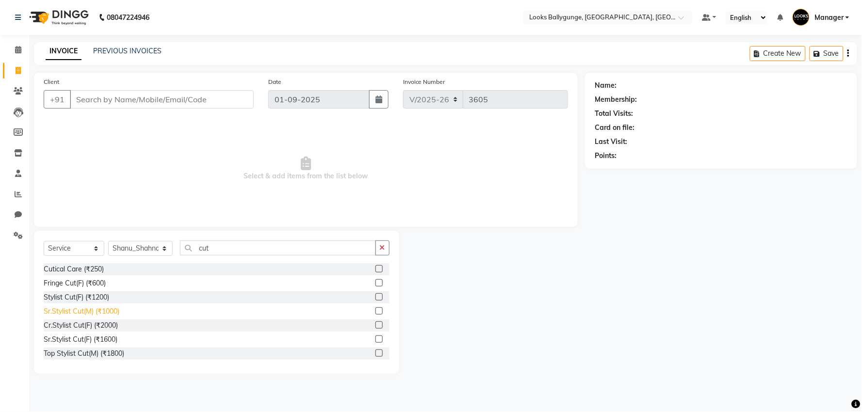
click at [89, 312] on div "Sr.Stylist Cut(M) (₹1000)" at bounding box center [82, 312] width 76 height 10
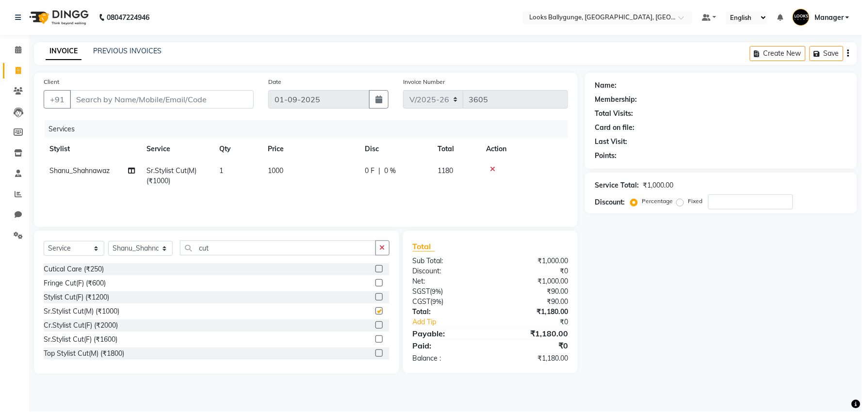
checkbox input "false"
click at [216, 250] on input "cut" at bounding box center [278, 248] width 196 height 15
type input "c"
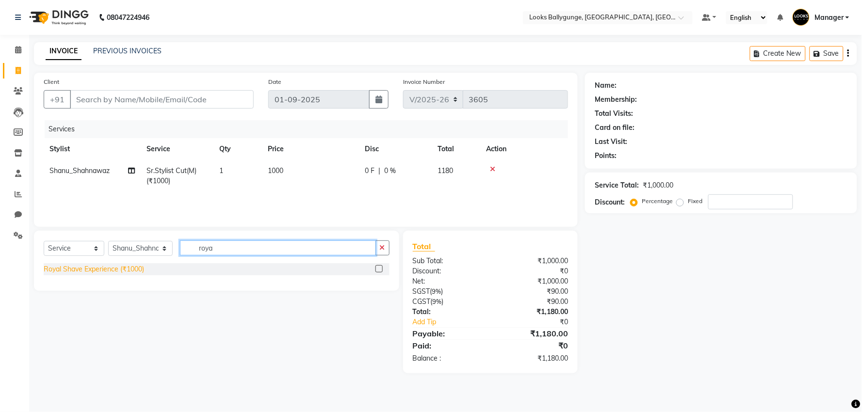
type input "roya"
click at [115, 273] on div "Royal Shave Experience (₹1000)" at bounding box center [94, 269] width 100 height 10
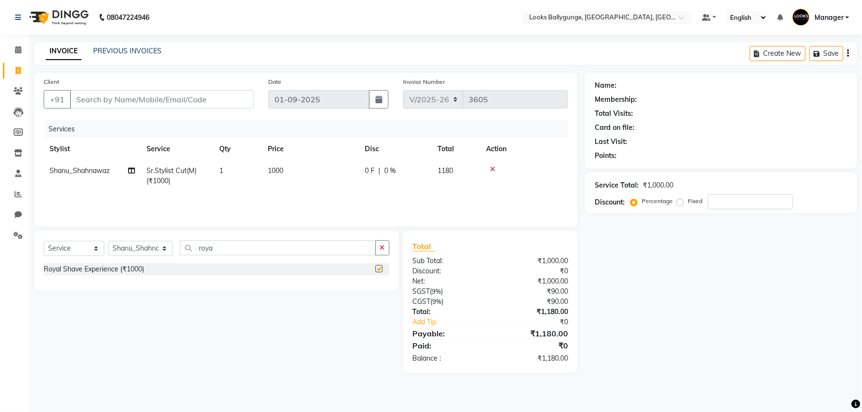
checkbox input "false"
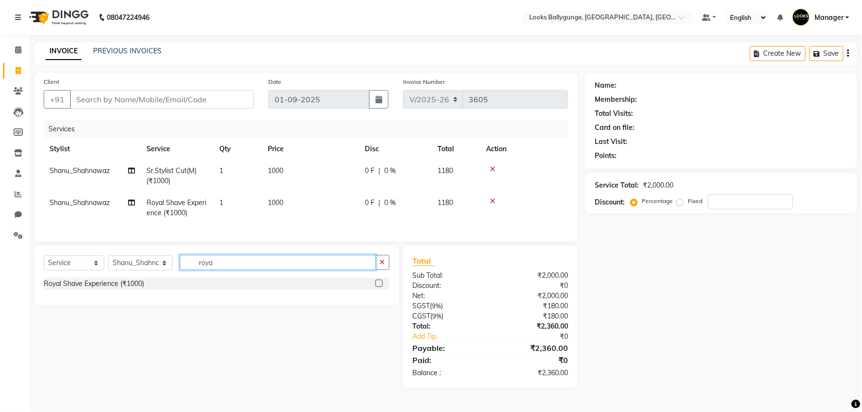
click at [241, 270] on input "roya" at bounding box center [278, 262] width 196 height 15
type input "r"
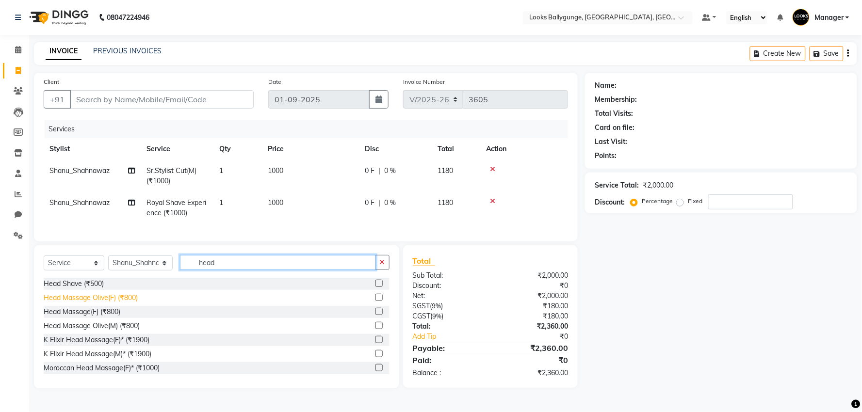
type input "head"
click at [90, 303] on div "Head Massage Olive(F) (₹800)" at bounding box center [91, 298] width 94 height 10
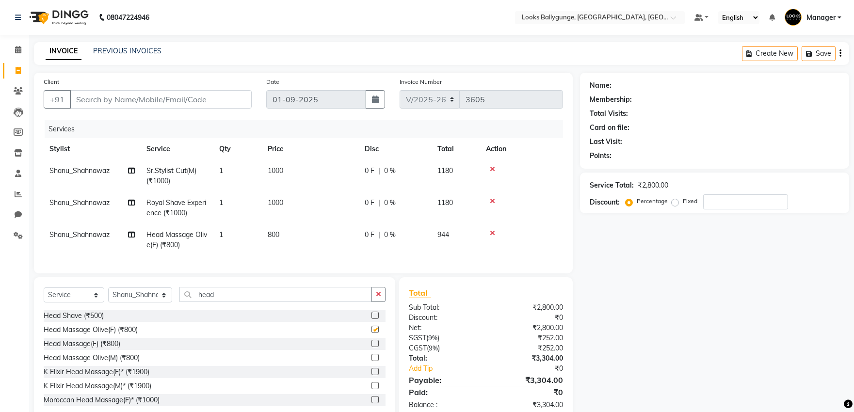
checkbox input "false"
click at [285, 235] on td "800" at bounding box center [310, 240] width 97 height 32
select select "50037"
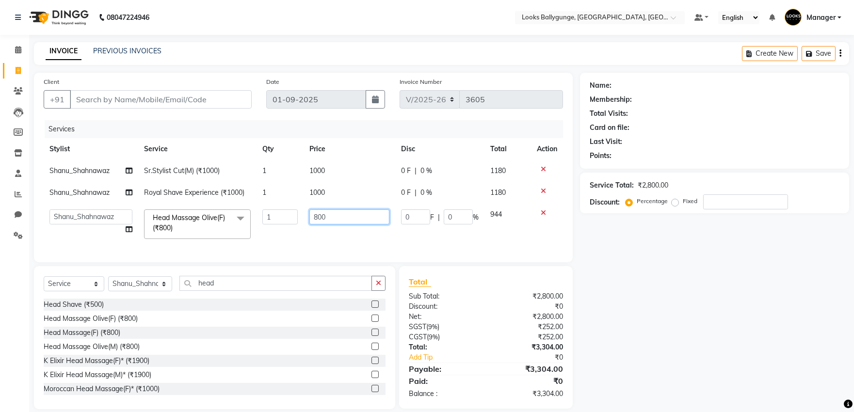
click at [327, 217] on input "800" at bounding box center [350, 217] width 80 height 15
type input "8"
type input "1500"
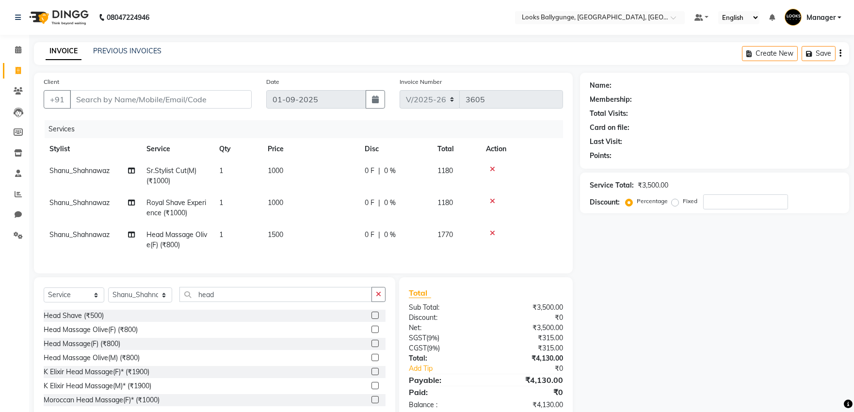
click at [318, 193] on td "1000" at bounding box center [310, 208] width 97 height 32
select select "50037"
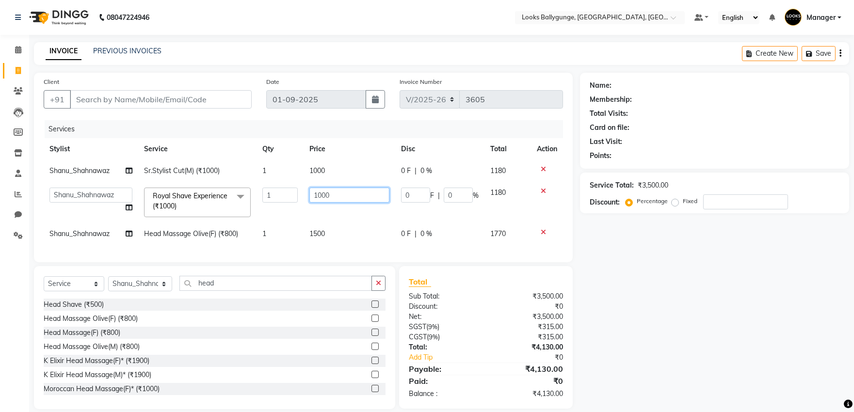
click at [322, 195] on input "1000" at bounding box center [350, 195] width 80 height 15
type input "700"
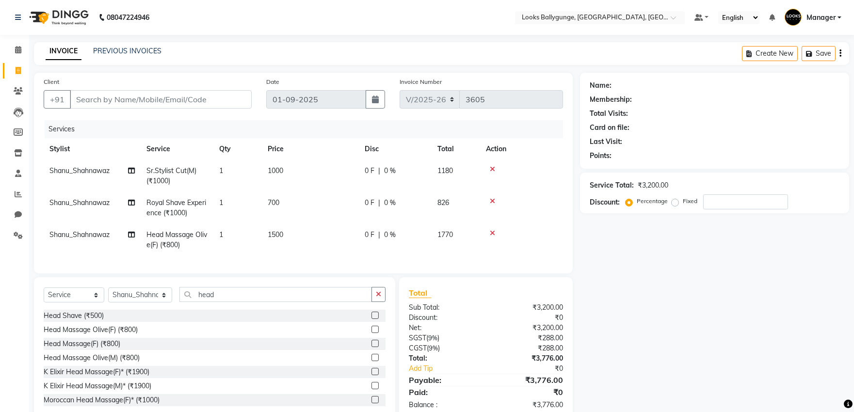
drag, startPoint x: 338, startPoint y: 230, endPoint x: 333, endPoint y: 227, distance: 6.3
click at [339, 229] on td "1500" at bounding box center [310, 240] width 97 height 32
select select "50037"
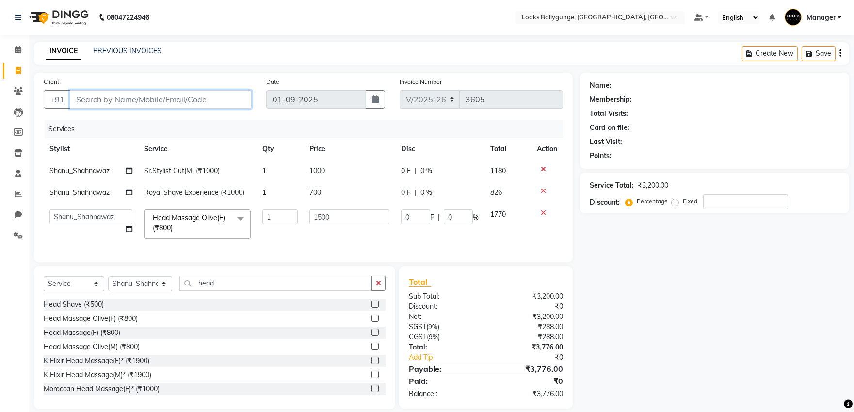
click at [176, 103] on input "Client" at bounding box center [161, 99] width 182 height 18
type input "9"
type input "0"
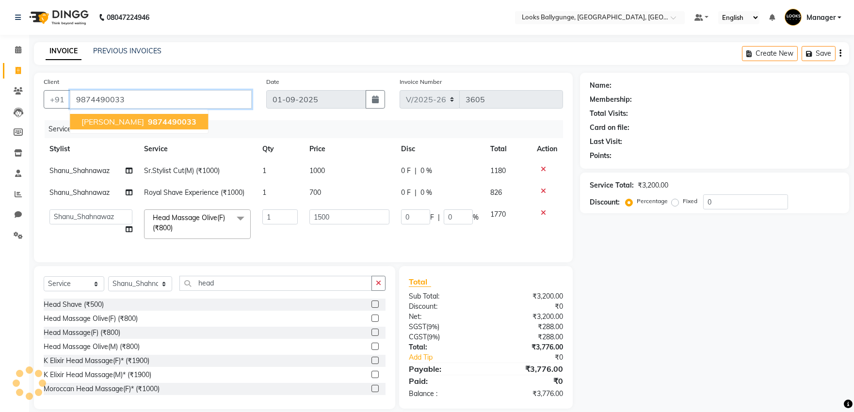
type input "9874490033"
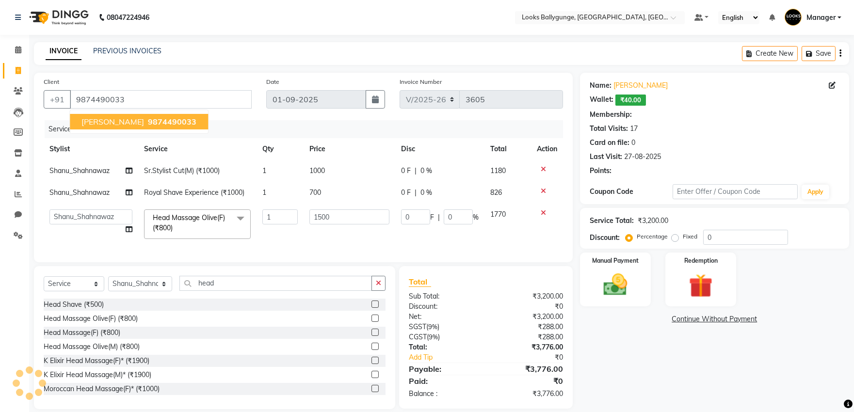
select select "1: Object"
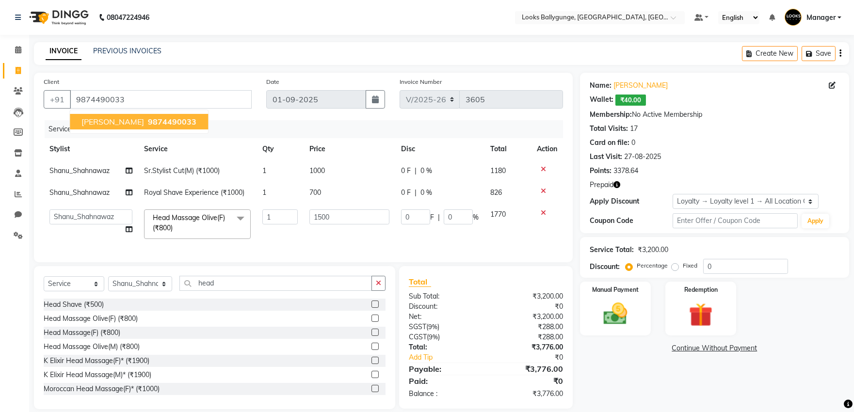
click at [618, 185] on icon "button" at bounding box center [617, 184] width 7 height 7
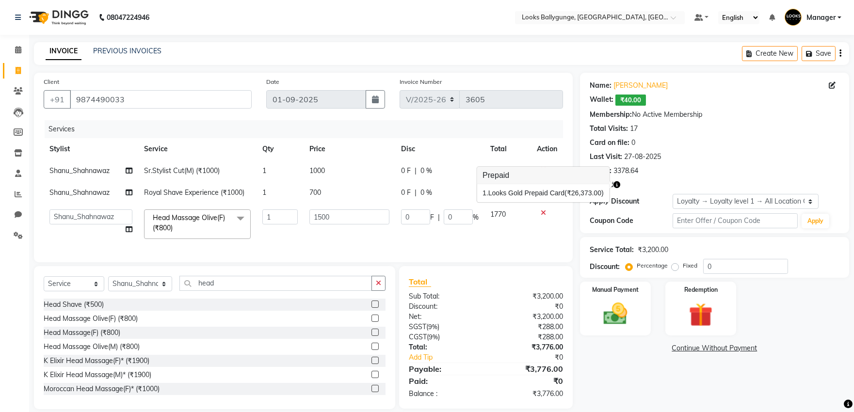
click at [657, 168] on div "Points: 3378.64" at bounding box center [715, 171] width 250 height 10
click at [671, 314] on div "Redemption" at bounding box center [701, 309] width 74 height 56
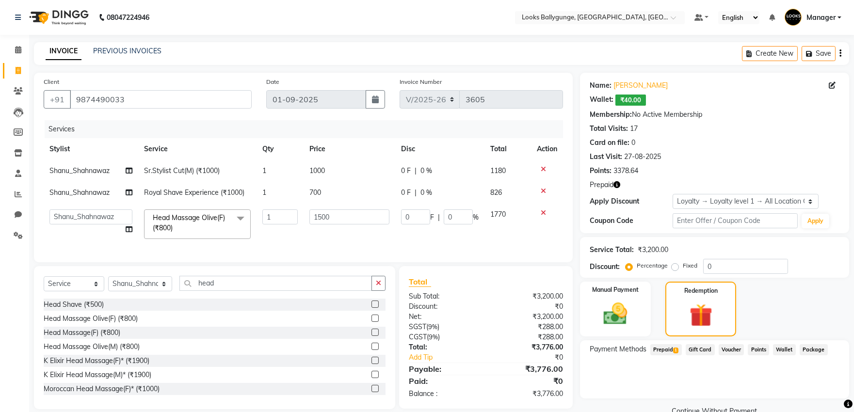
click at [665, 348] on span "Prepaid 1" at bounding box center [667, 350] width 32 height 11
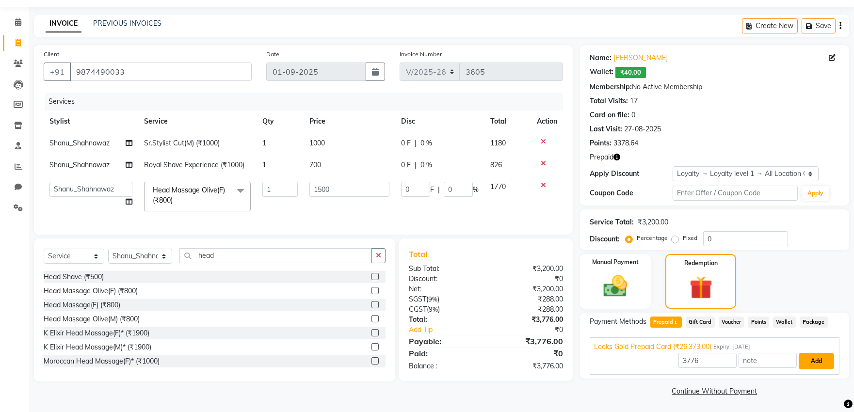
click at [814, 359] on button "Add" at bounding box center [816, 361] width 35 height 16
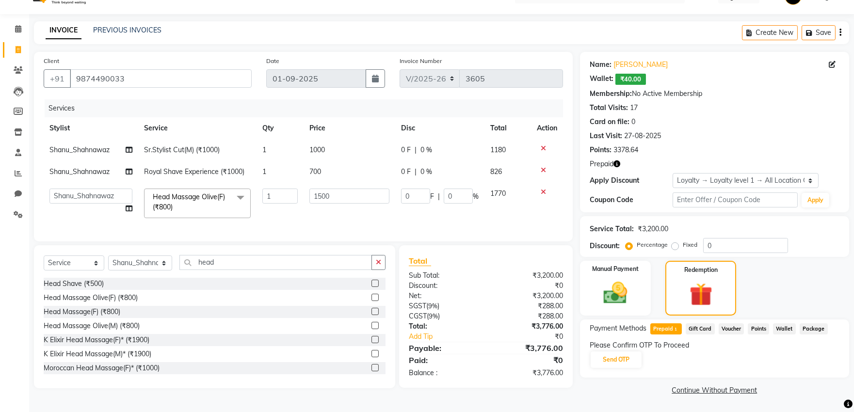
scroll to position [20, 0]
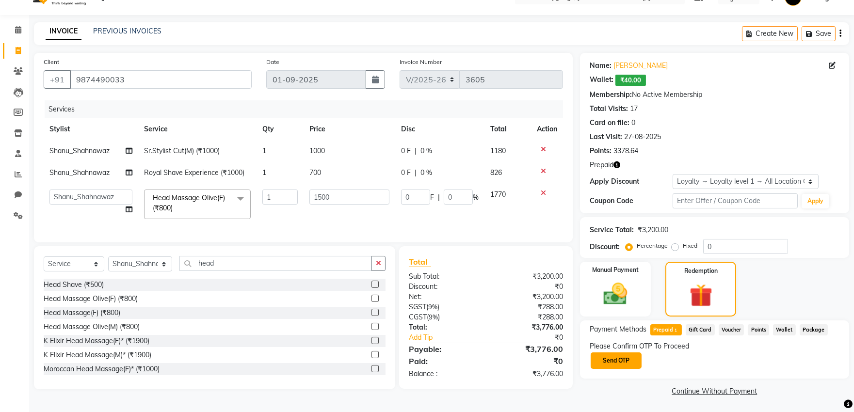
click at [628, 361] on button "Send OTP" at bounding box center [616, 361] width 51 height 16
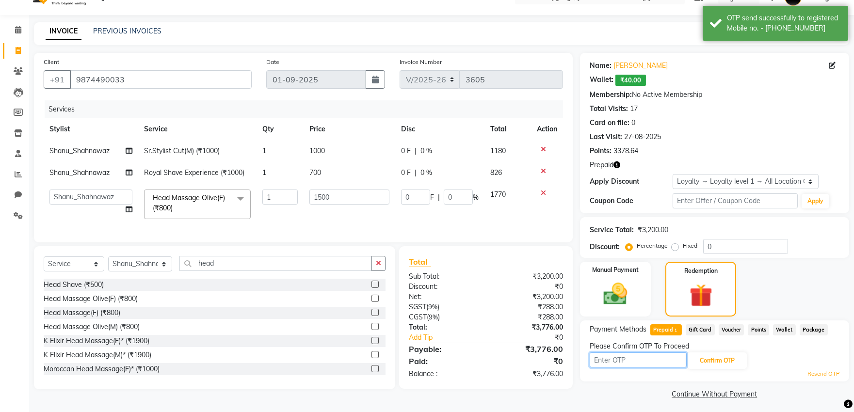
click at [627, 360] on input "text" at bounding box center [638, 360] width 97 height 15
click at [352, 211] on td "1500" at bounding box center [350, 204] width 92 height 41
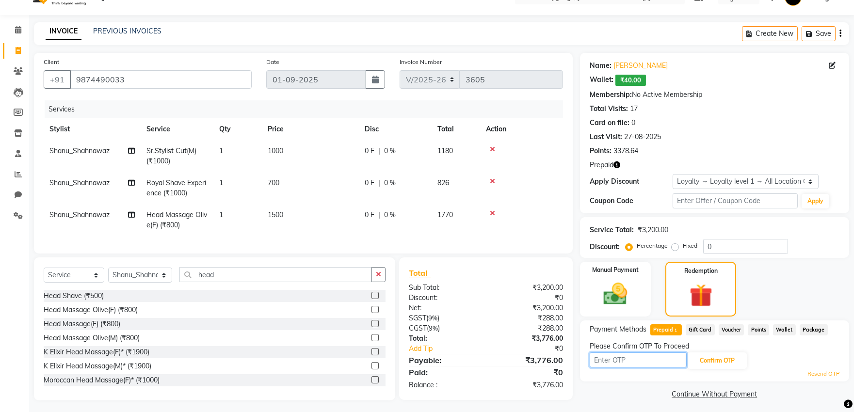
click at [661, 361] on input "text" at bounding box center [638, 360] width 97 height 15
click at [615, 358] on input "text" at bounding box center [638, 360] width 97 height 15
click at [830, 374] on link "Resend OTP" at bounding box center [824, 374] width 32 height 8
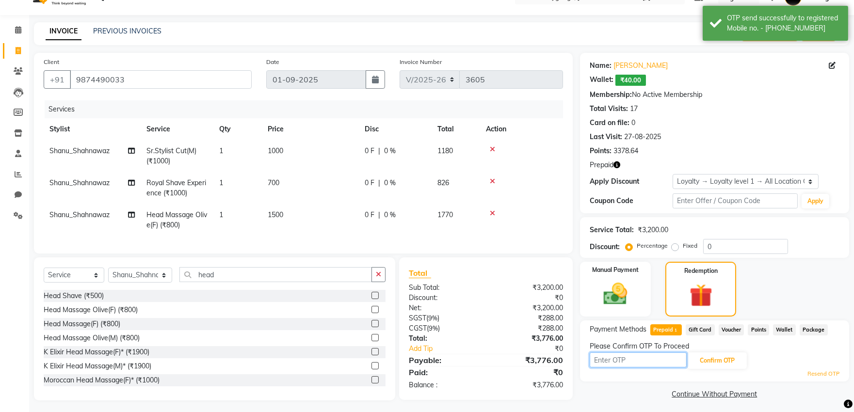
click at [639, 359] on input "text" at bounding box center [638, 360] width 97 height 15
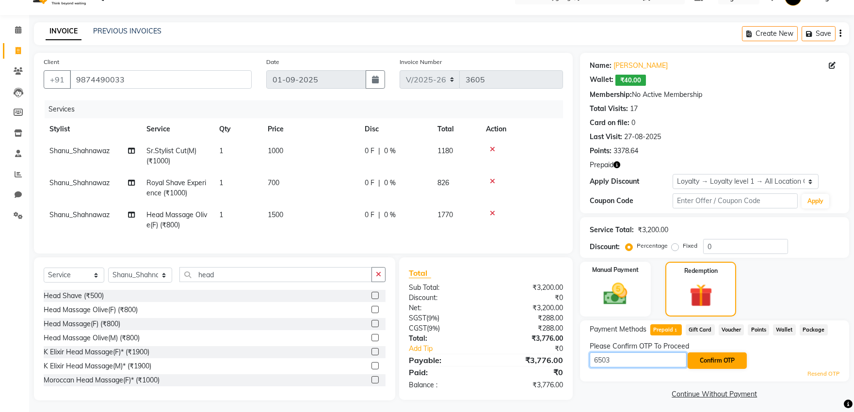
type input "6503"
click at [715, 360] on button "Confirm OTP" at bounding box center [717, 361] width 59 height 16
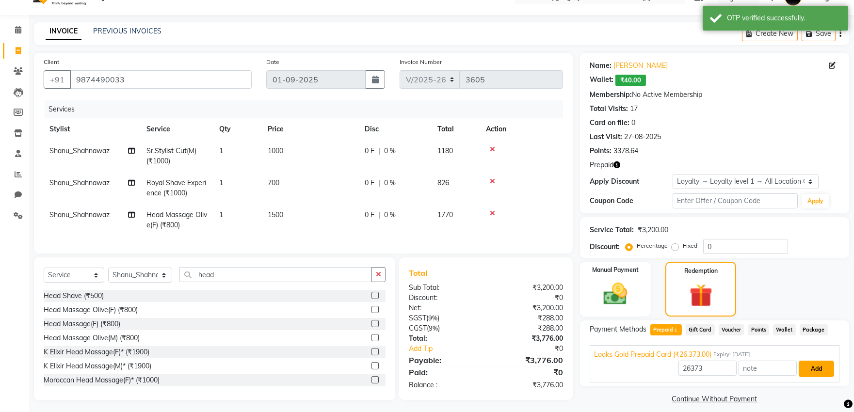
click at [823, 368] on button "Add" at bounding box center [816, 369] width 35 height 16
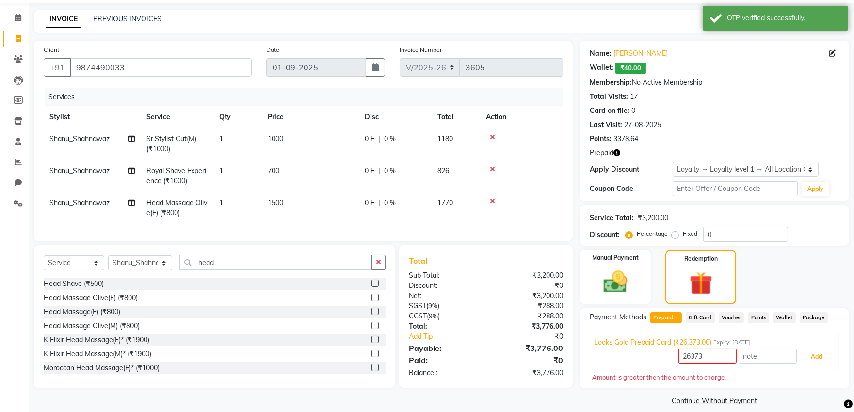
scroll to position [42, 0]
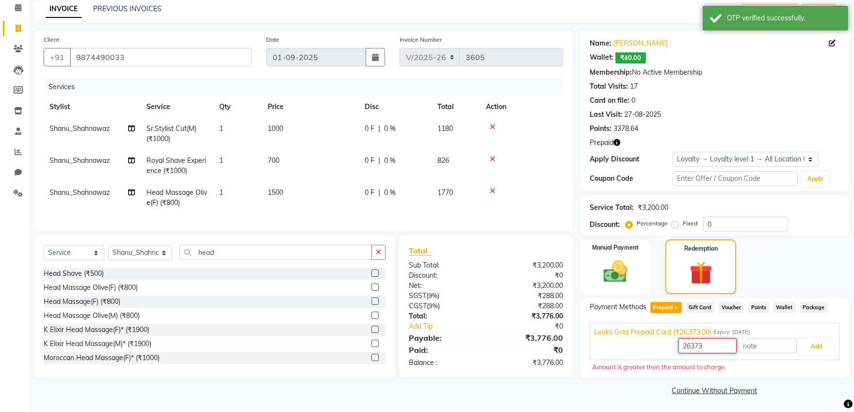
click at [714, 342] on input "26373" at bounding box center [708, 346] width 58 height 15
click at [713, 342] on input "26373" at bounding box center [708, 346] width 58 height 15
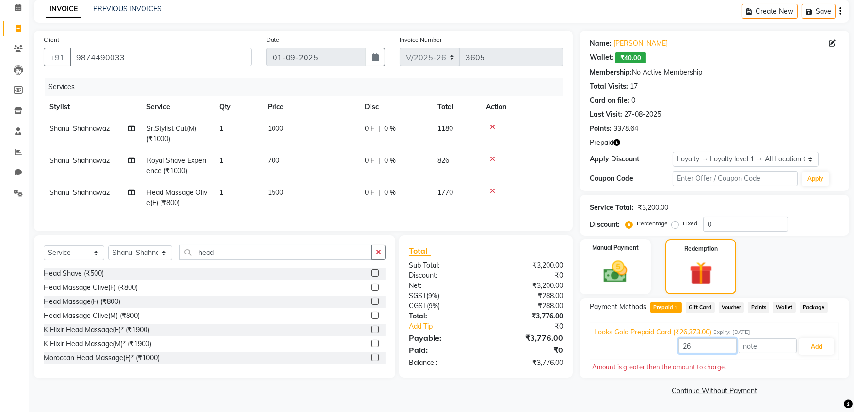
type input "2"
click at [704, 348] on input "number" at bounding box center [708, 346] width 58 height 15
type input "3200"
click at [813, 345] on button "Add" at bounding box center [816, 347] width 35 height 16
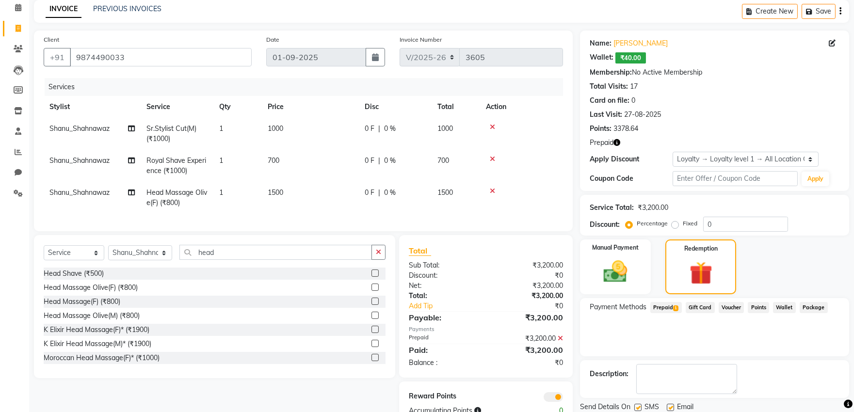
scroll to position [79, 0]
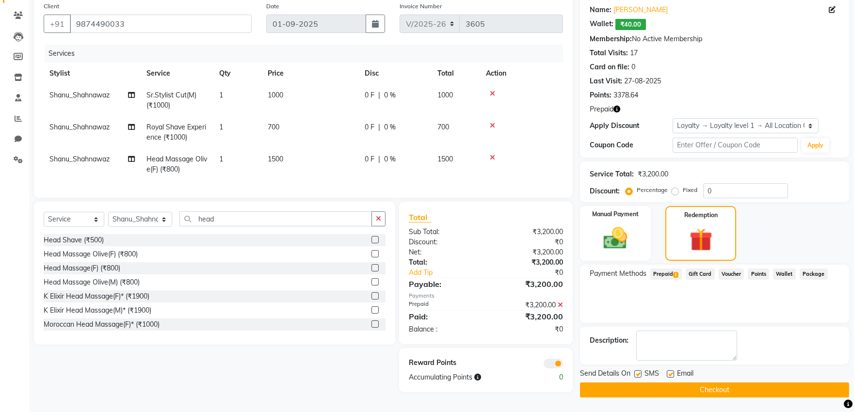
click at [639, 384] on button "Checkout" at bounding box center [714, 390] width 269 height 15
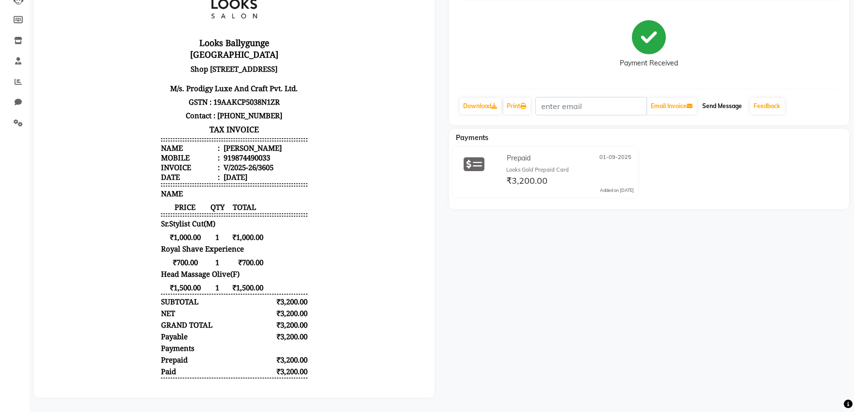
click at [725, 99] on button "Send Message" at bounding box center [723, 106] width 48 height 16
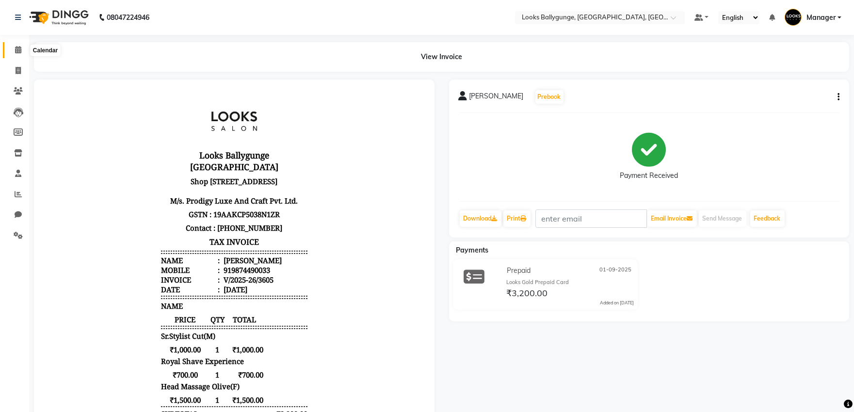
click at [15, 53] on icon at bounding box center [18, 49] width 6 height 7
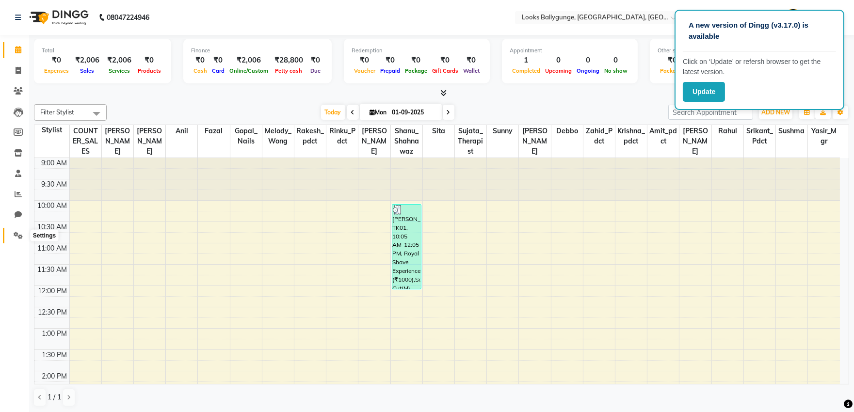
click at [15, 237] on icon at bounding box center [18, 235] width 9 height 7
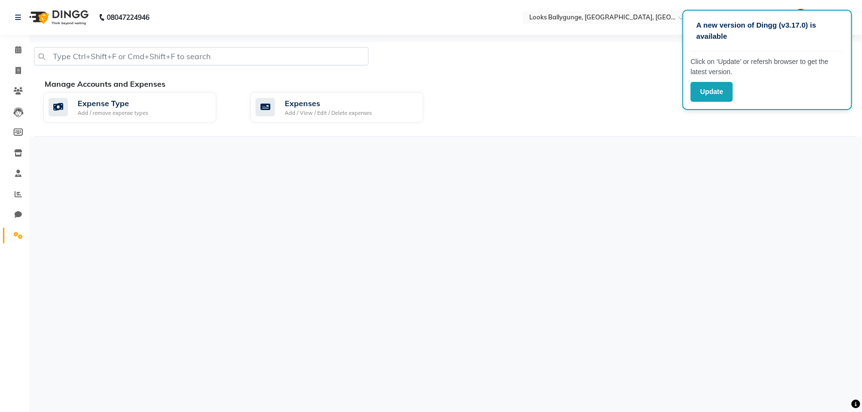
click at [281, 127] on div "Manage Accounts and Expenses Expense Type Add / remove expense types Expenses A…" at bounding box center [445, 107] width 823 height 59
click at [713, 91] on button "Update" at bounding box center [712, 92] width 42 height 20
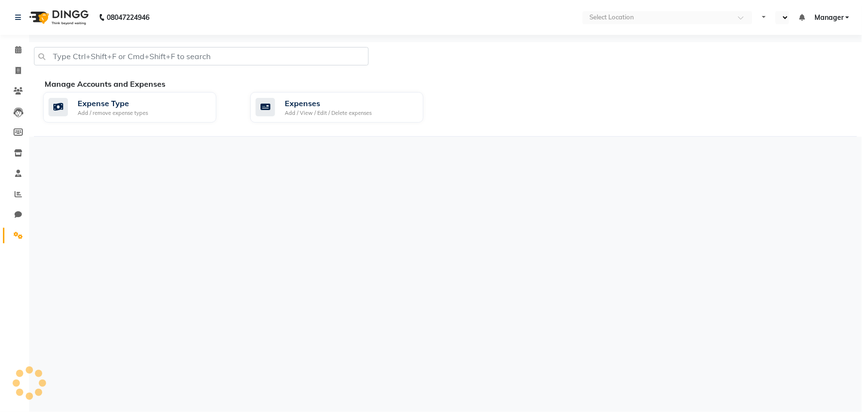
select select "en"
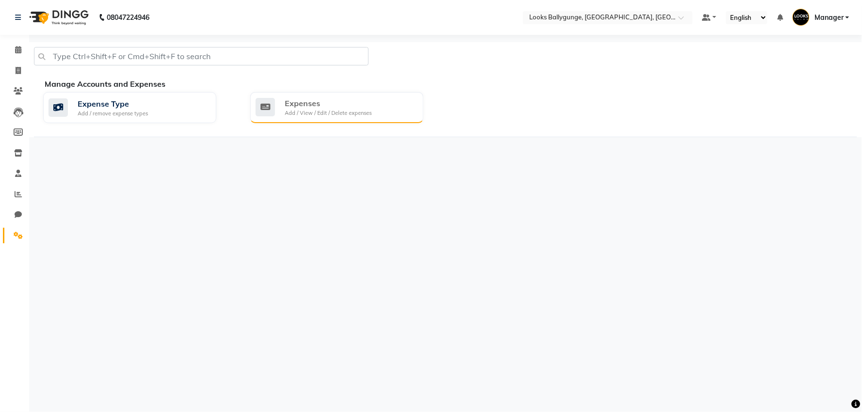
click at [316, 112] on div "Add / View / Edit / Delete expenses" at bounding box center [328, 113] width 87 height 8
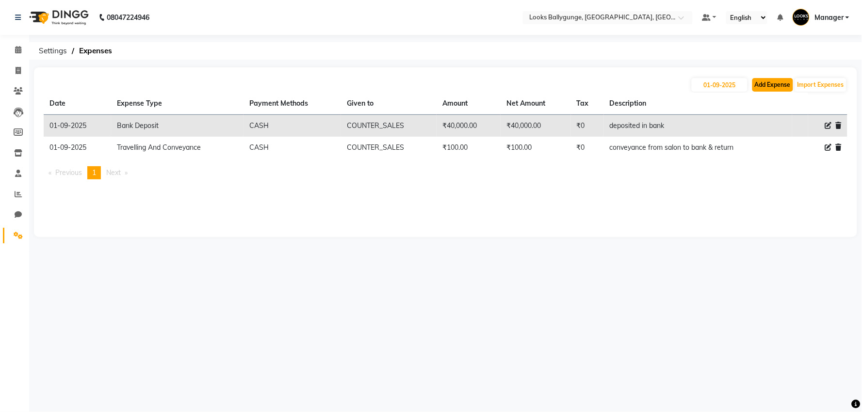
click at [761, 85] on button "Add Expense" at bounding box center [773, 85] width 41 height 14
select select "1"
select select "5499"
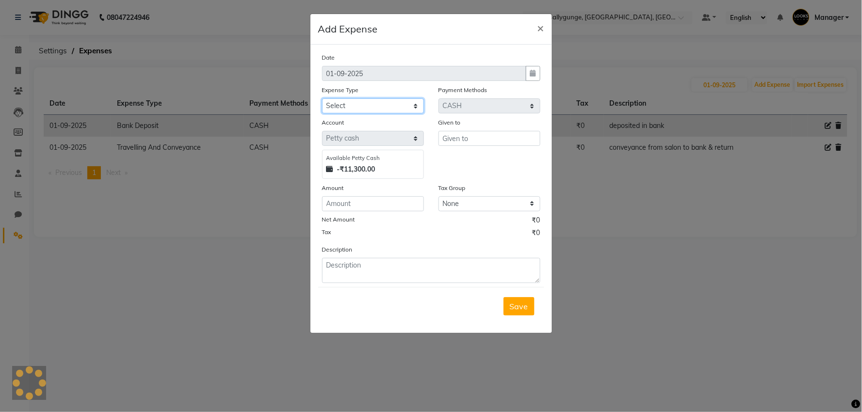
click at [336, 103] on select "Select Bank Deposit Blinkit Cash Handover CLIENT Client ordered food Client Ref…" at bounding box center [373, 106] width 102 height 15
select select "24034"
click at [322, 99] on select "Select Bank Deposit Blinkit Cash Handover CLIENT Client ordered food Client Ref…" at bounding box center [373, 106] width 102 height 15
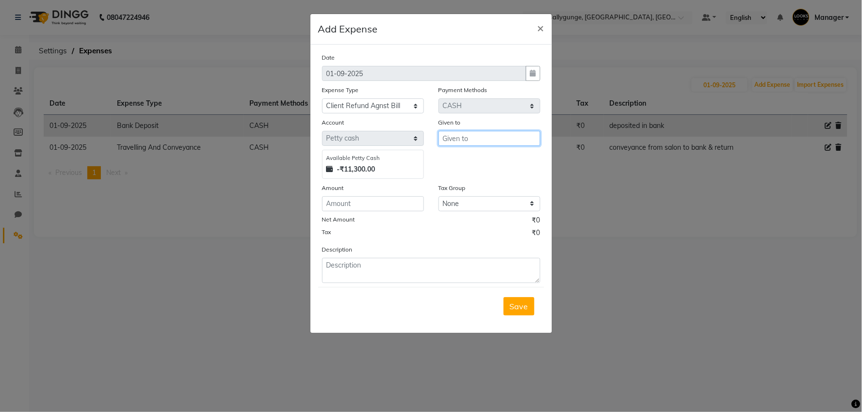
click at [488, 142] on input "text" at bounding box center [490, 138] width 102 height 15
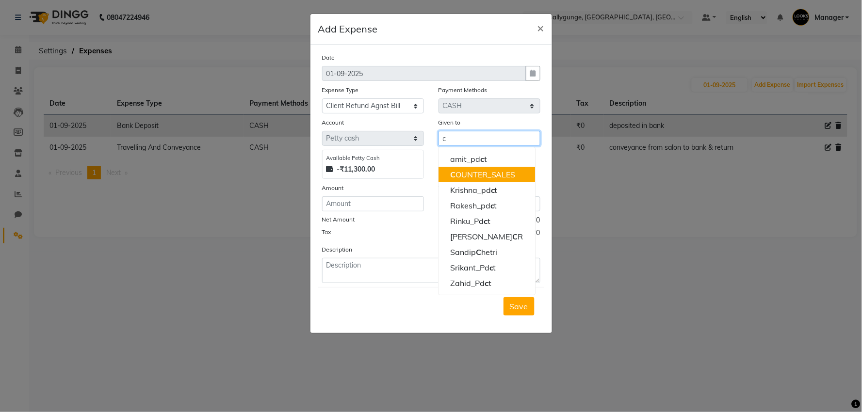
click at [509, 169] on button "C OUNTER_SALES" at bounding box center [487, 175] width 97 height 16
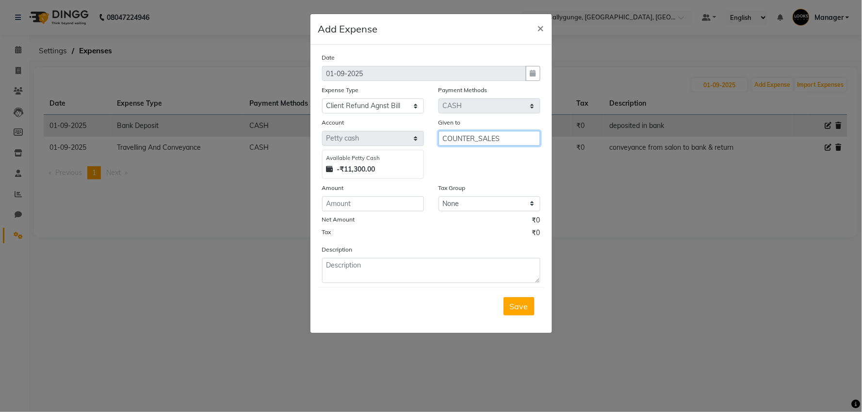
type input "COUNTER_SALES"
click at [380, 205] on input "number" at bounding box center [373, 204] width 102 height 15
type input "156"
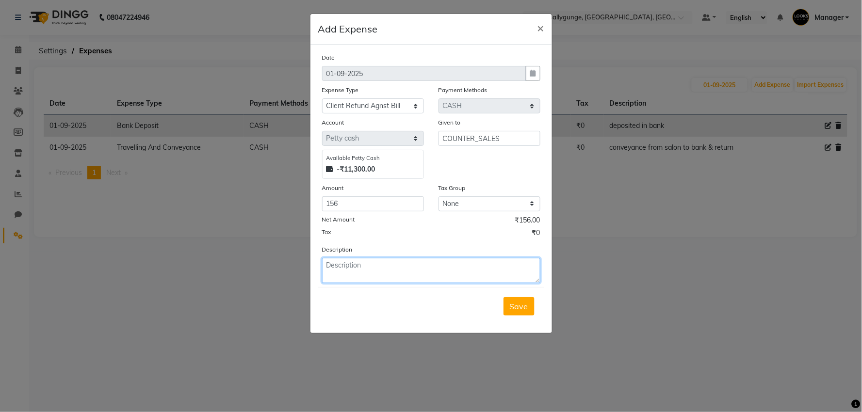
click at [450, 279] on textarea at bounding box center [431, 270] width 218 height 25
type textarea "purchased coffe and mik"
click at [526, 308] on span "Save" at bounding box center [519, 307] width 18 height 10
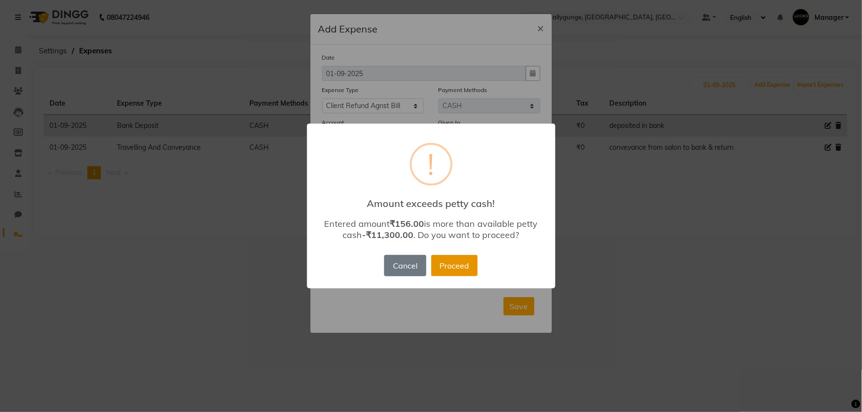
click at [452, 264] on button "Proceed" at bounding box center [454, 265] width 47 height 21
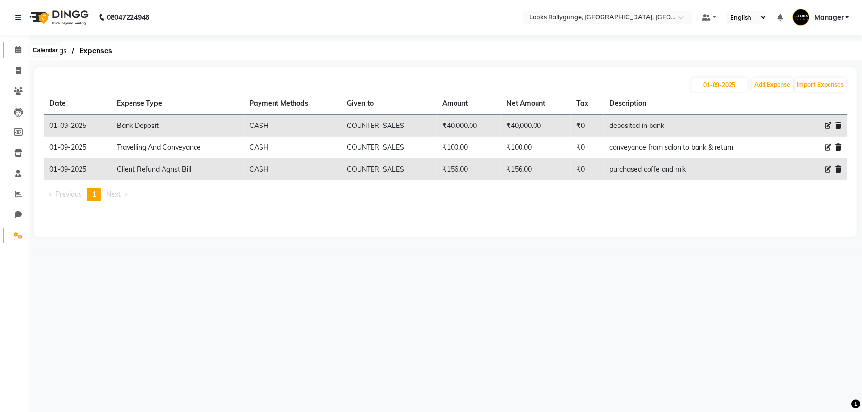
click at [17, 49] on icon at bounding box center [18, 49] width 6 height 7
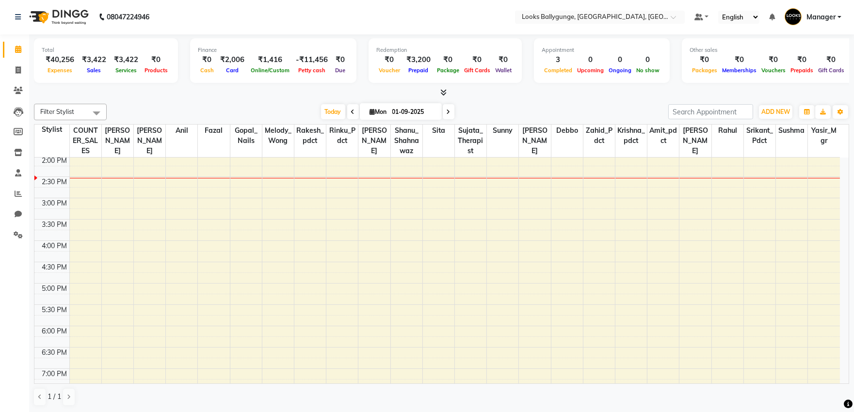
scroll to position [162, 0]
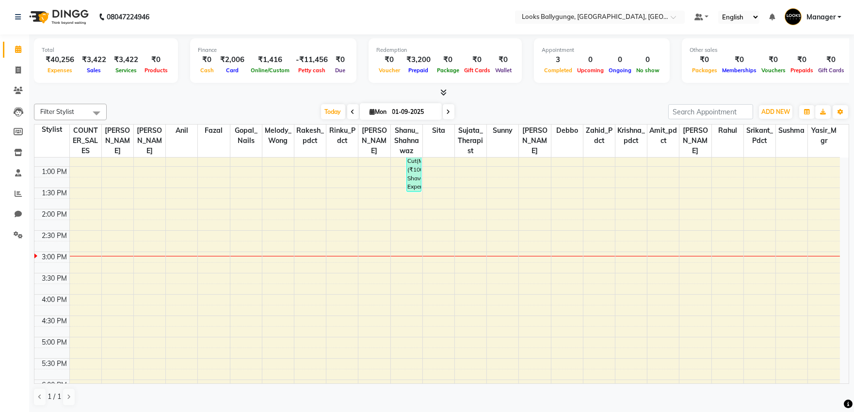
click at [347, 111] on span at bounding box center [353, 111] width 12 height 15
type input "31-08-2025"
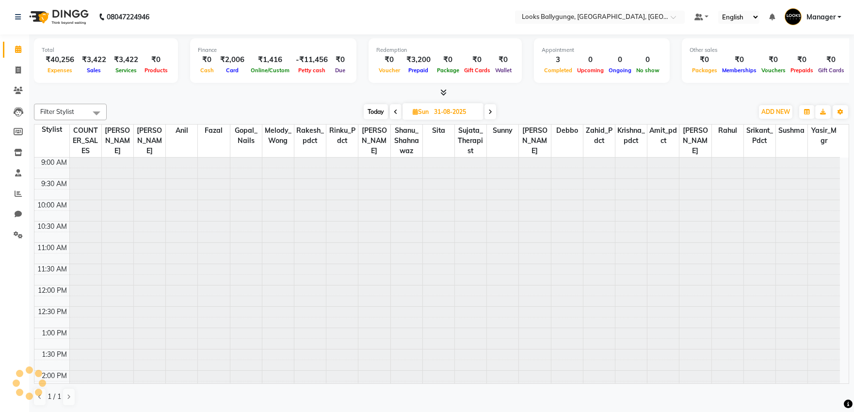
scroll to position [258, 0]
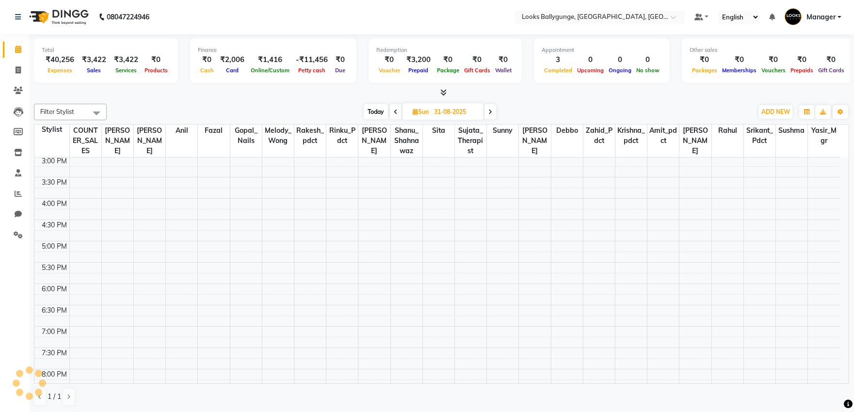
click at [346, 111] on div "[DATE] [DATE]" at bounding box center [430, 112] width 637 height 15
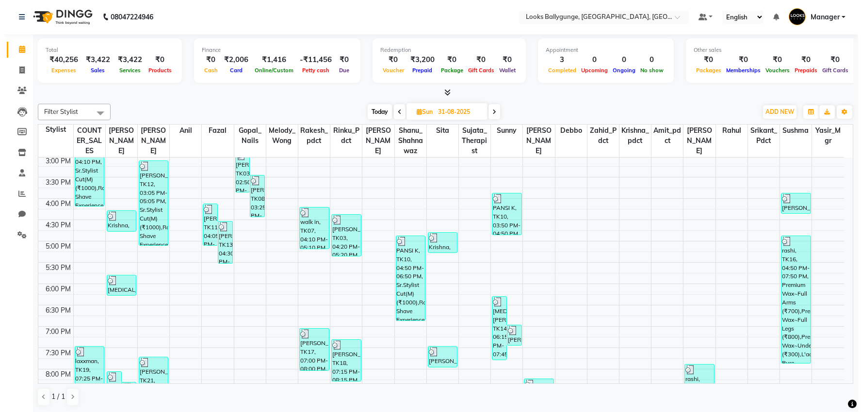
scroll to position [331, 0]
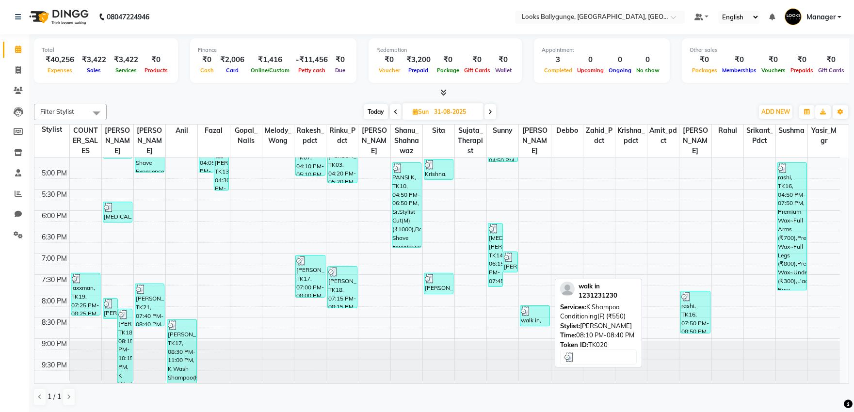
click at [539, 313] on div at bounding box center [535, 312] width 28 height 10
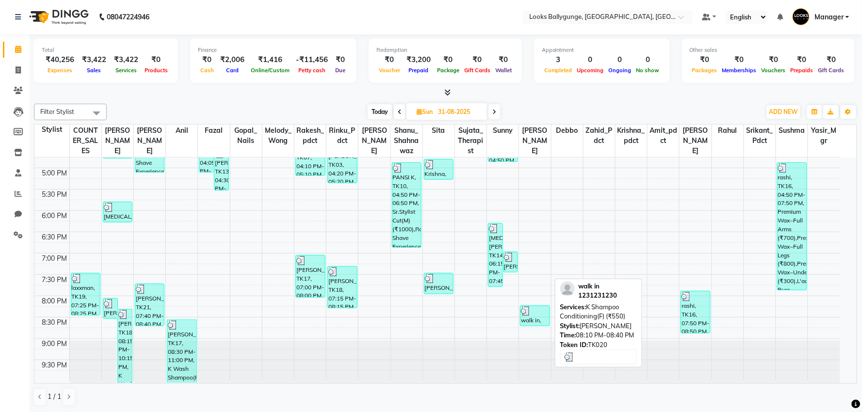
select select "3"
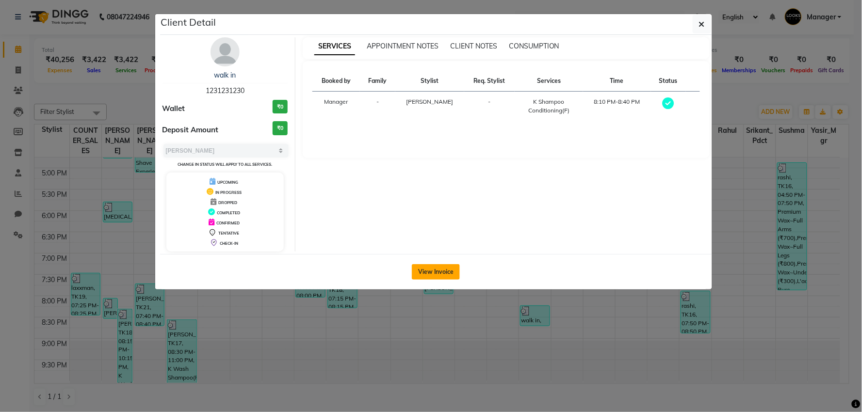
click at [442, 274] on button "View Invoice" at bounding box center [436, 272] width 48 height 16
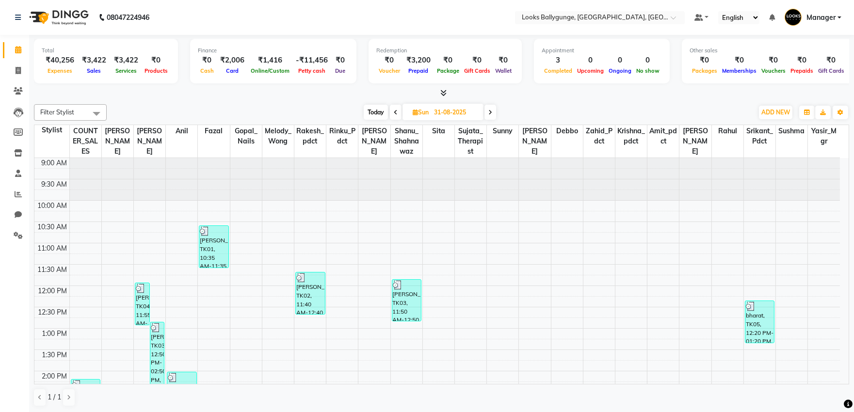
click at [398, 111] on span at bounding box center [396, 112] width 12 height 15
type input "30-08-2025"
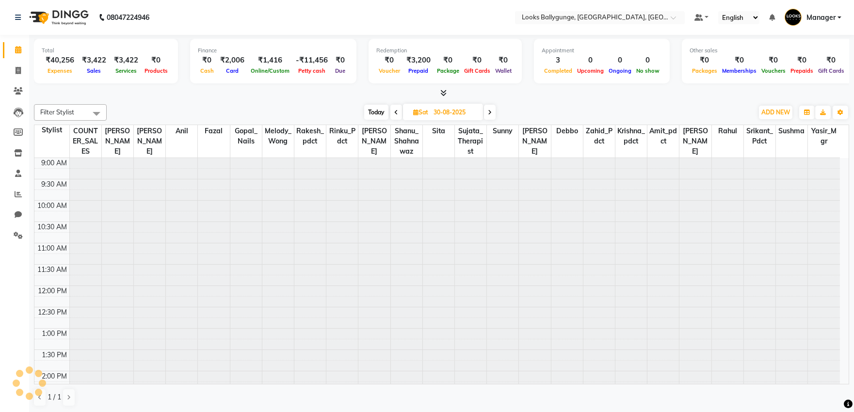
scroll to position [258, 0]
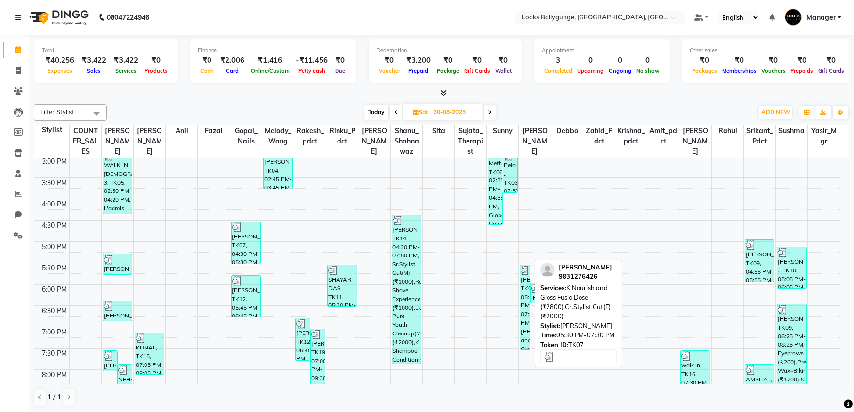
click at [526, 309] on div "Meeta Agarwal, TK07, 05:30 PM-07:30 PM, K Nourish and Gloss Fusio Dose (₹2800),…" at bounding box center [525, 307] width 9 height 84
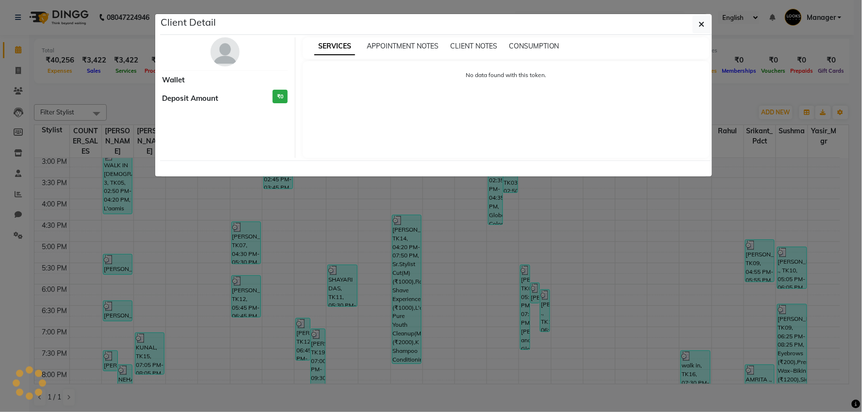
select select "3"
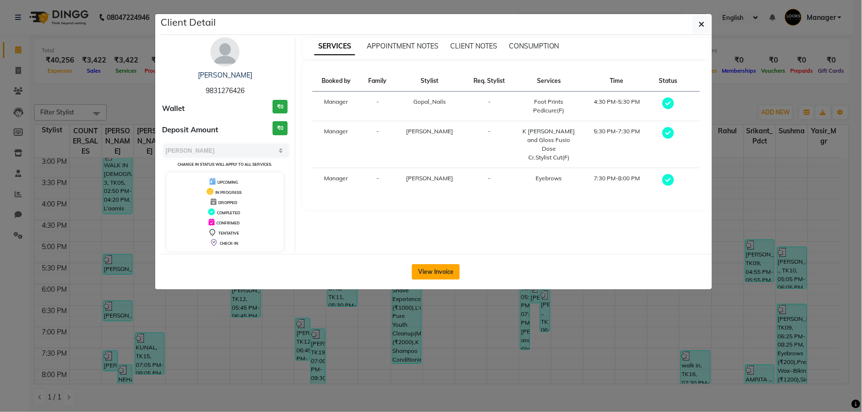
click at [441, 268] on button "View Invoice" at bounding box center [436, 272] width 48 height 16
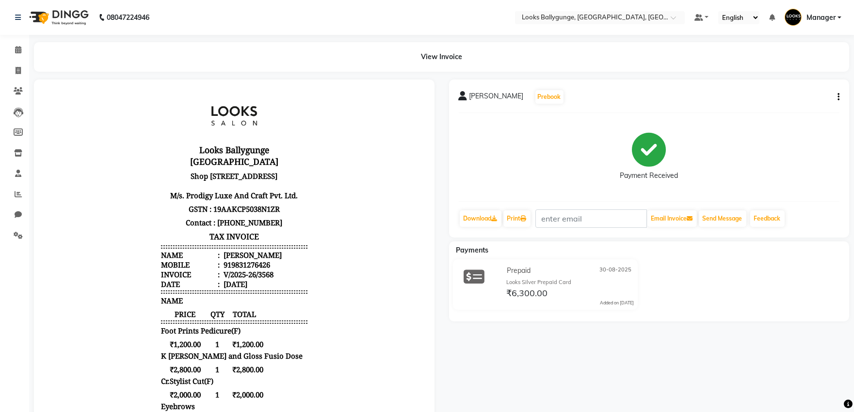
scroll to position [8, 0]
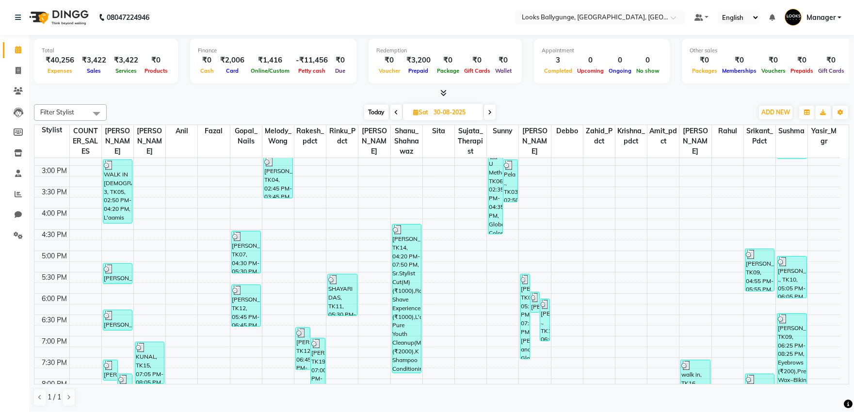
scroll to position [331, 0]
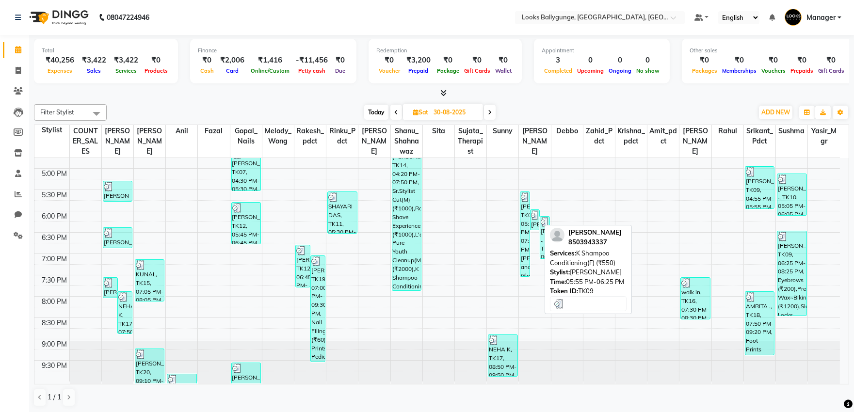
click at [535, 221] on div "PRIYANKA Johari, TK09, 05:55 PM-06:25 PM, K Shampoo Conditioning(F) (₹550)" at bounding box center [535, 220] width 9 height 20
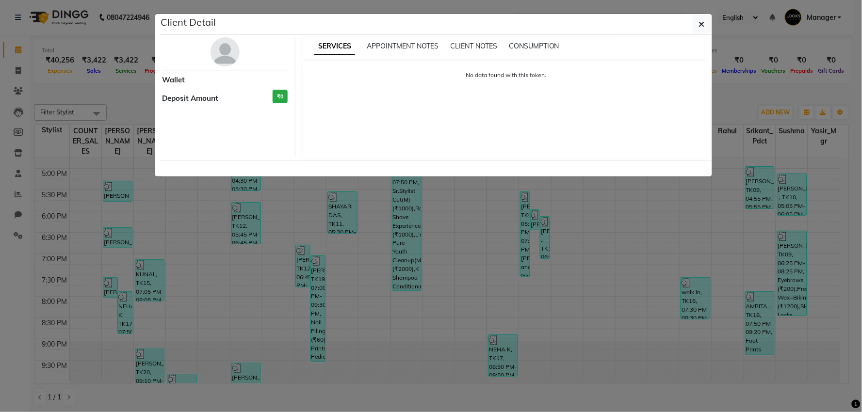
select select "3"
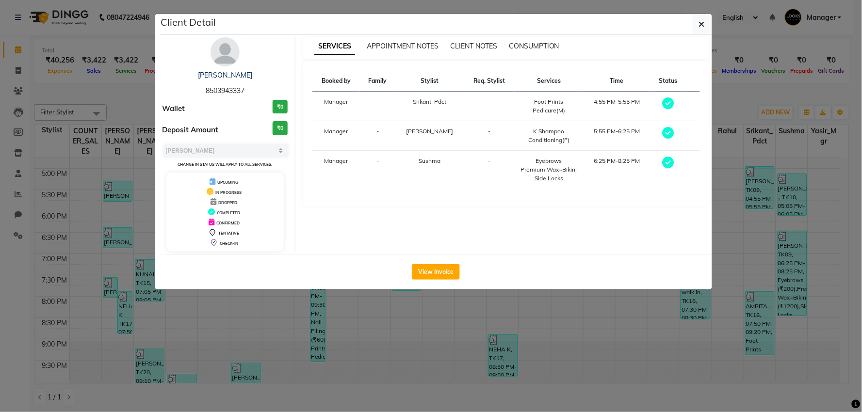
drag, startPoint x: 448, startPoint y: 278, endPoint x: 449, endPoint y: 273, distance: 5.1
click at [448, 276] on button "View Invoice" at bounding box center [436, 272] width 48 height 16
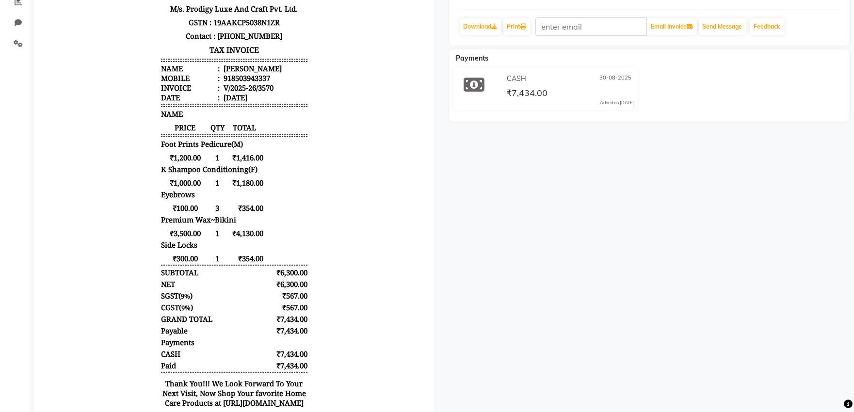
scroll to position [173, 0]
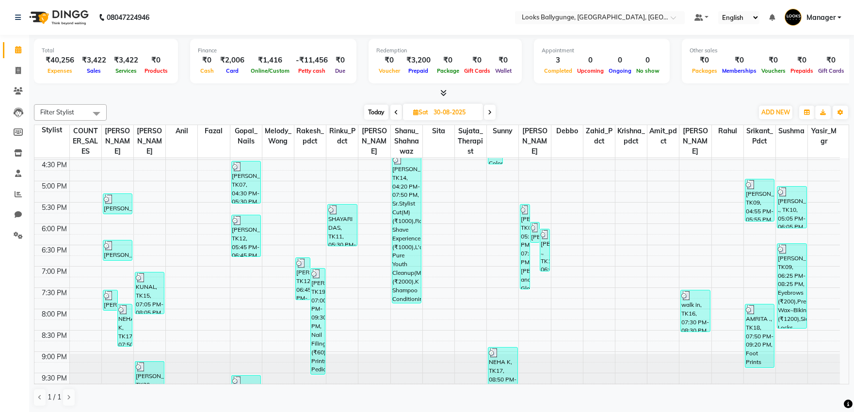
scroll to position [323, 0]
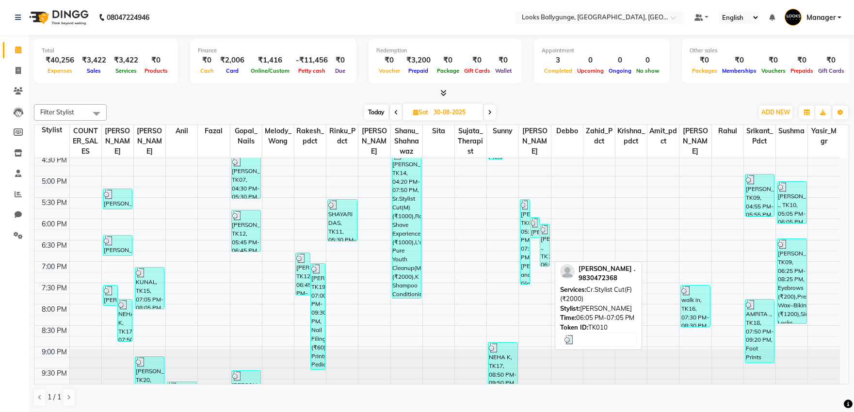
click at [546, 255] on div "RISHU ., TK10, 06:05 PM-07:05 PM, Cr.Stylist Cut(F) (₹2000)" at bounding box center [545, 246] width 9 height 42
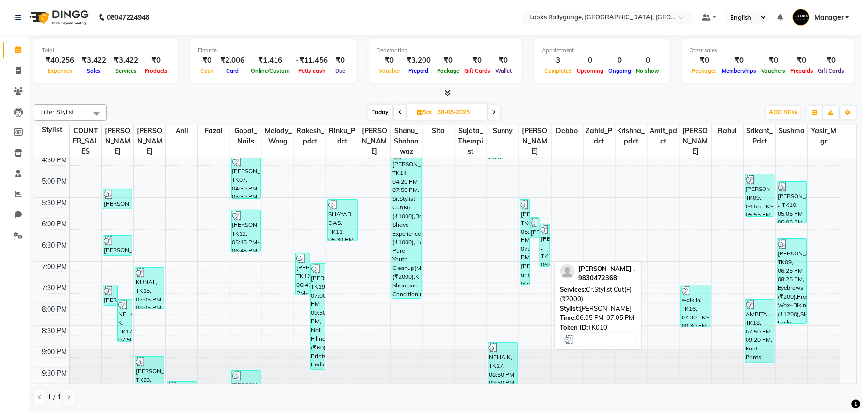
select select "3"
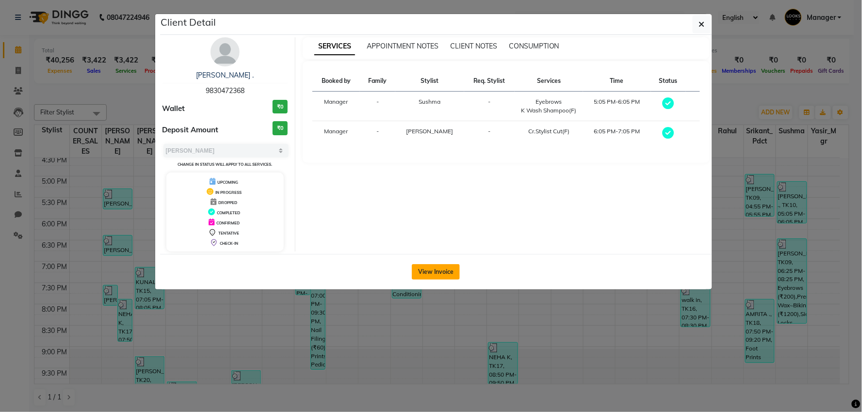
click at [442, 266] on button "View Invoice" at bounding box center [436, 272] width 48 height 16
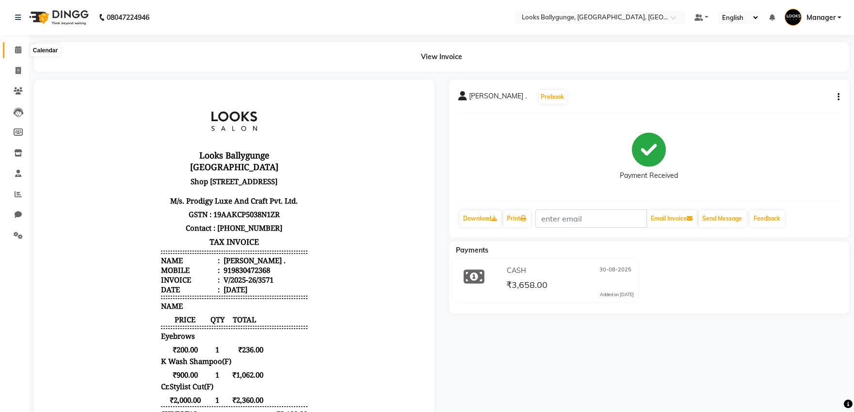
click at [14, 51] on span at bounding box center [18, 50] width 17 height 11
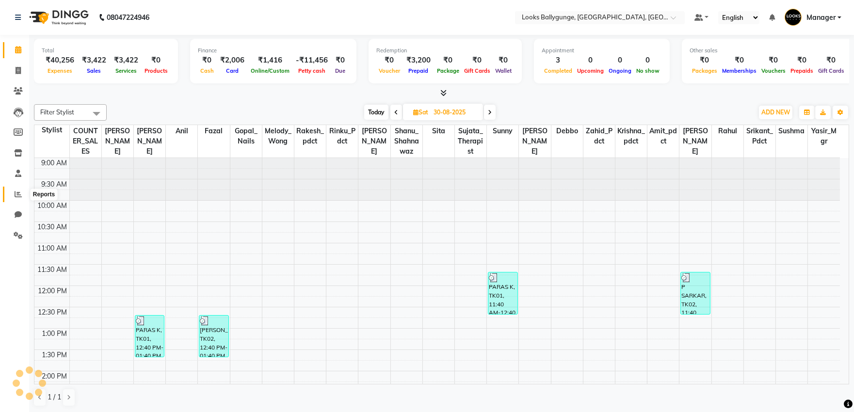
click at [16, 195] on icon at bounding box center [18, 194] width 7 height 7
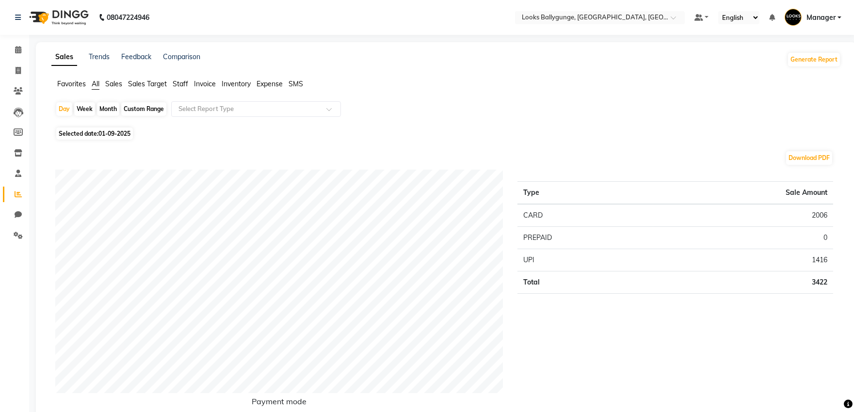
click at [178, 82] on span "Staff" at bounding box center [181, 84] width 16 height 9
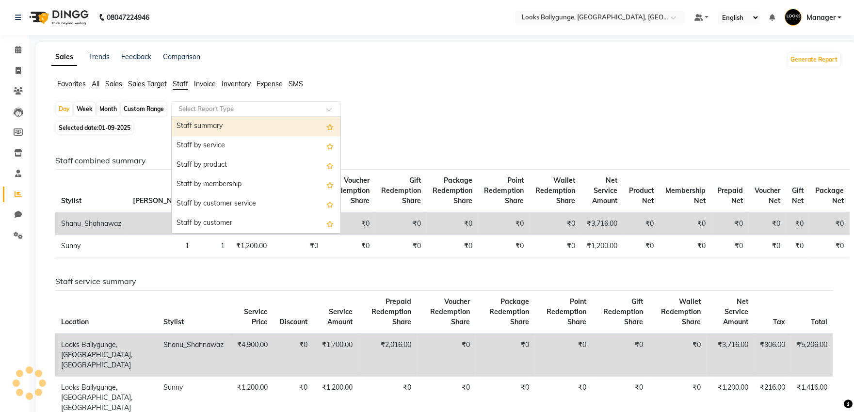
click at [314, 110] on input "text" at bounding box center [247, 109] width 140 height 10
click at [314, 109] on input "text" at bounding box center [247, 109] width 140 height 10
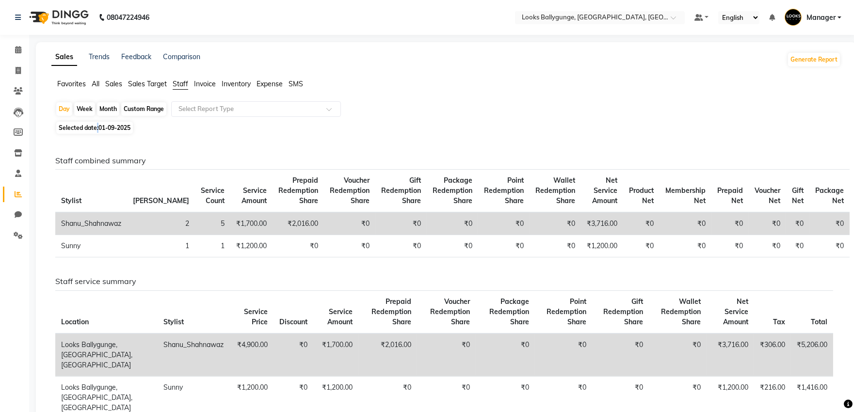
click at [97, 125] on div "Day Week Month Custom Range Select Report Type Selected date: 01-09-2025 Staff …" at bounding box center [446, 303] width 790 height 404
click at [99, 127] on span "Selected date: 01-09-2025" at bounding box center [94, 128] width 77 height 12
select select "9"
select select "2025"
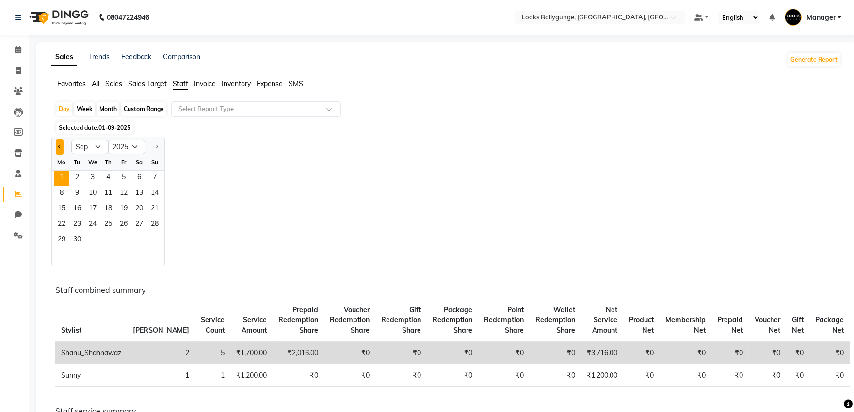
click at [61, 148] on span "Previous month" at bounding box center [59, 146] width 3 height 3
select select "8"
click at [142, 239] on span "30" at bounding box center [139, 241] width 16 height 16
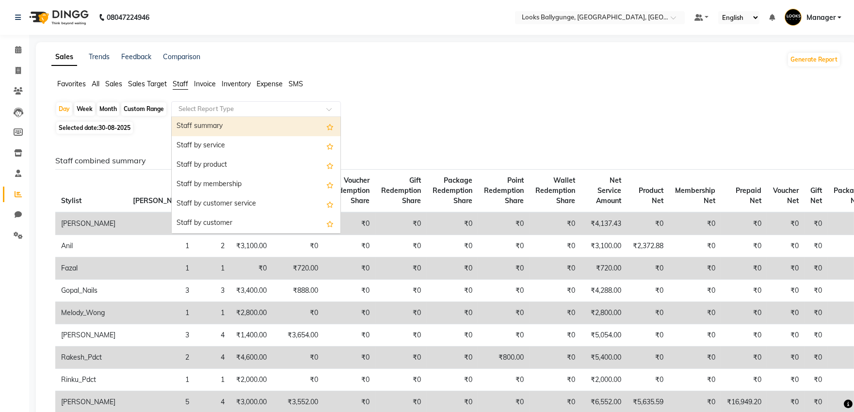
click at [307, 107] on input "text" at bounding box center [247, 109] width 140 height 10
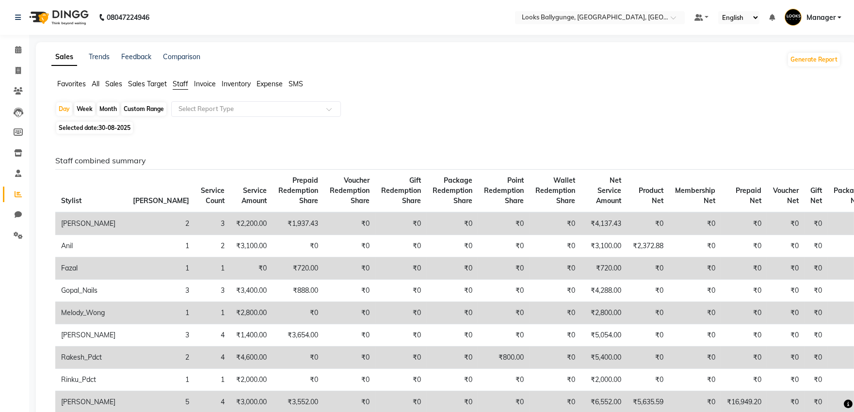
click at [115, 85] on span "Sales" at bounding box center [113, 84] width 17 height 9
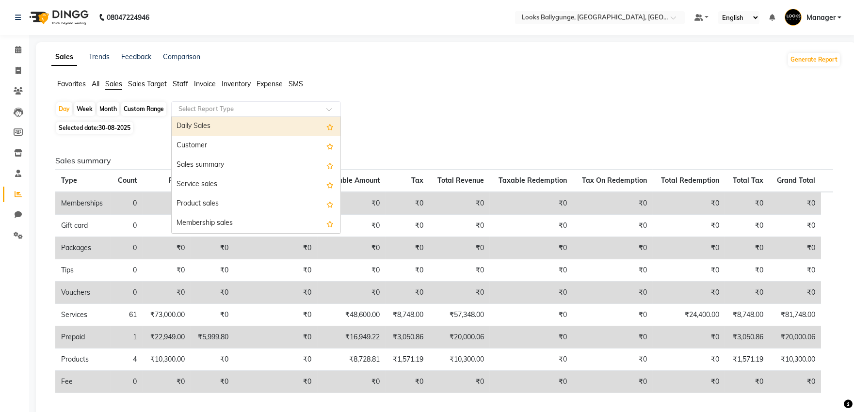
click at [323, 111] on div at bounding box center [256, 109] width 169 height 10
click at [620, 113] on div "Day Week Month Custom Range Select Report Type Daily Sales Customer Sales summa…" at bounding box center [446, 109] width 782 height 17
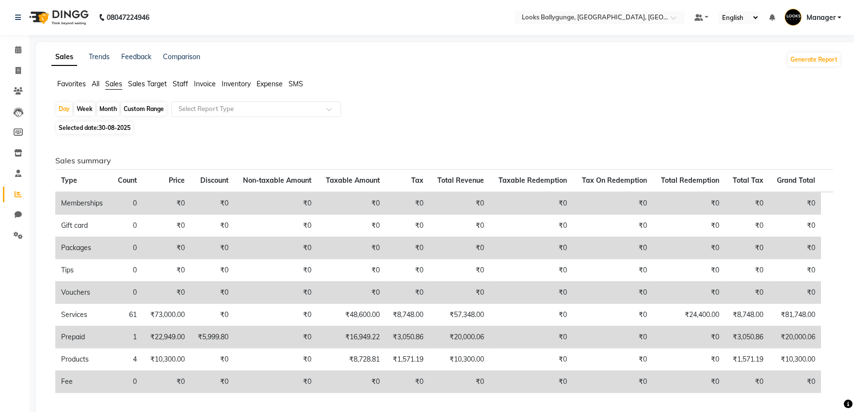
click at [177, 86] on span "Staff" at bounding box center [181, 84] width 16 height 9
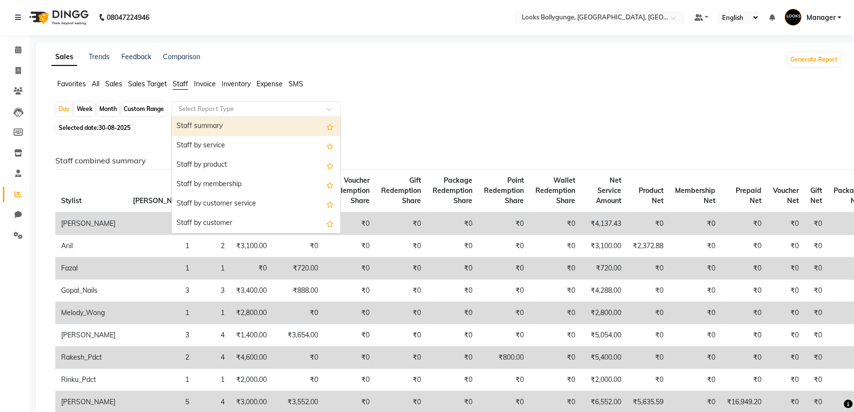
click at [239, 106] on input "text" at bounding box center [247, 109] width 140 height 10
click at [221, 127] on div "Staff summary" at bounding box center [256, 126] width 169 height 19
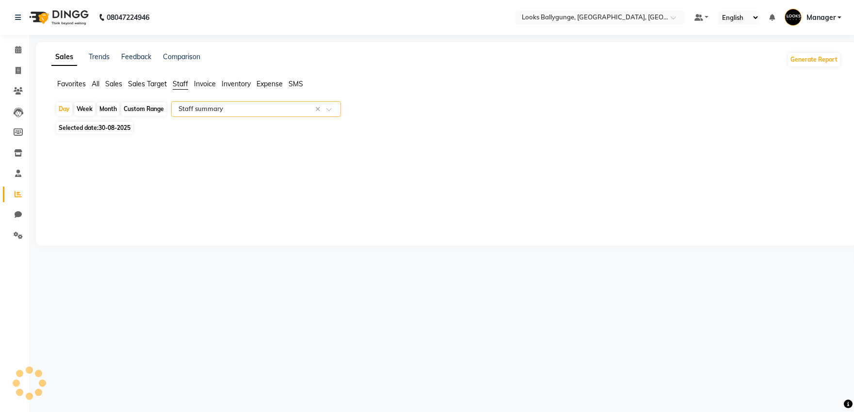
select select "full_report"
select select "pdf"
click at [809, 58] on button "Generate Report" at bounding box center [815, 60] width 52 height 14
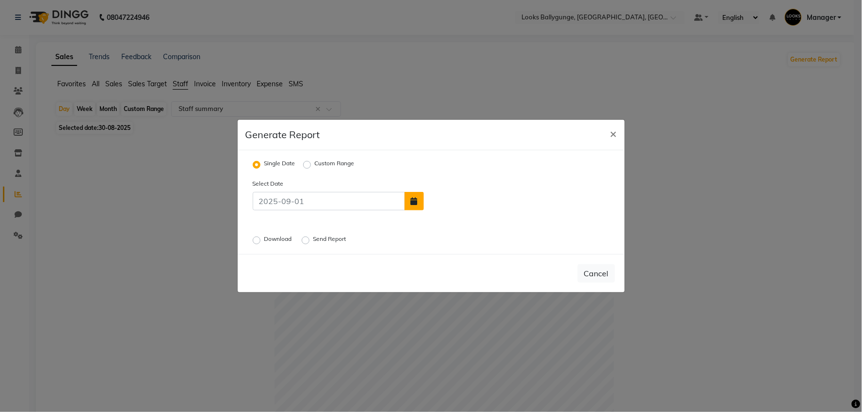
click at [414, 206] on button "button" at bounding box center [414, 201] width 19 height 18
click at [469, 148] on select "Aug Sep" at bounding box center [462, 147] width 37 height 15
select select "8"
click at [444, 140] on select "Aug Sep" at bounding box center [462, 147] width 37 height 15
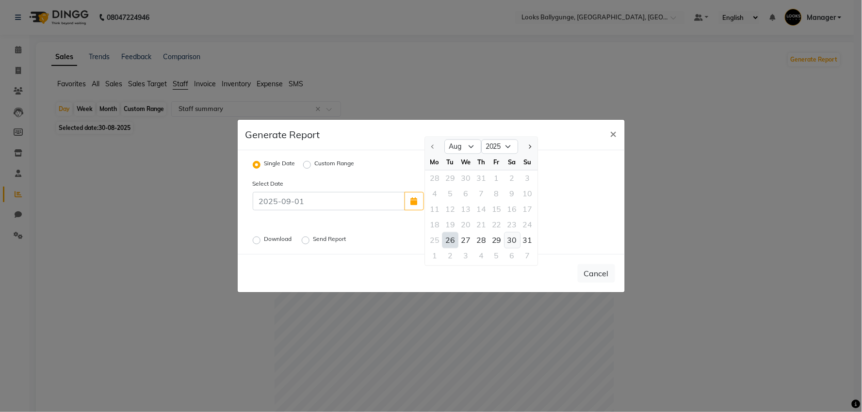
click at [516, 242] on div "30" at bounding box center [513, 241] width 16 height 16
type input "30-08-2025"
click at [264, 240] on label "Download" at bounding box center [279, 241] width 30 height 12
click at [258, 240] on input "Download" at bounding box center [258, 240] width 7 height 7
radio input "true"
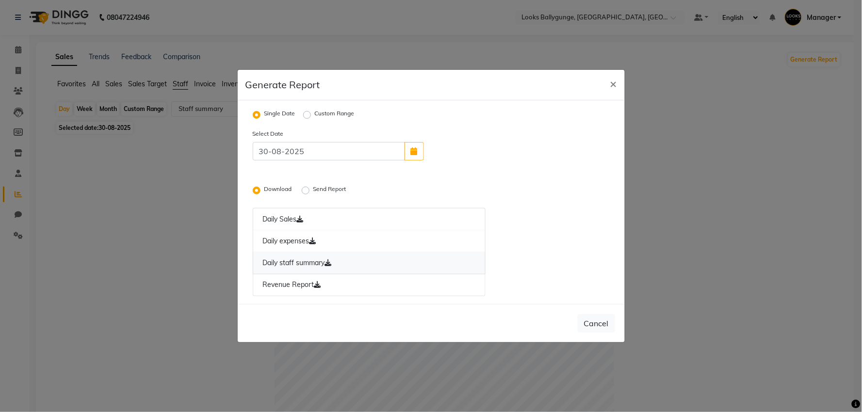
click at [280, 263] on link "Daily staff summary" at bounding box center [369, 263] width 233 height 22
click at [618, 83] on button "×" at bounding box center [614, 83] width 22 height 27
radio input "false"
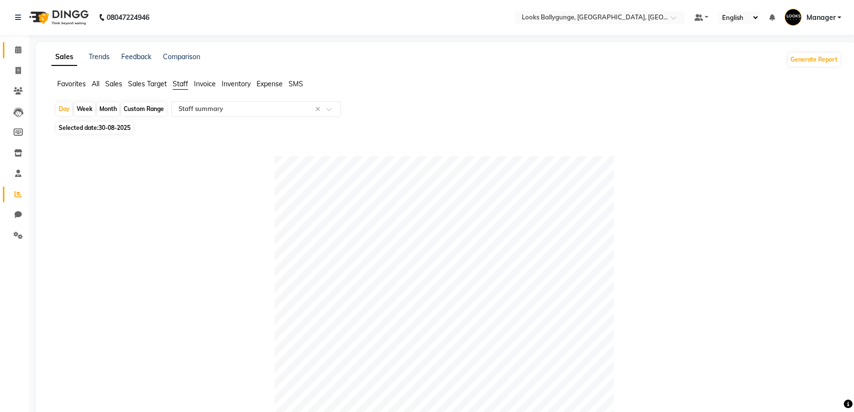
click at [15, 55] on link "Calendar" at bounding box center [14, 50] width 23 height 16
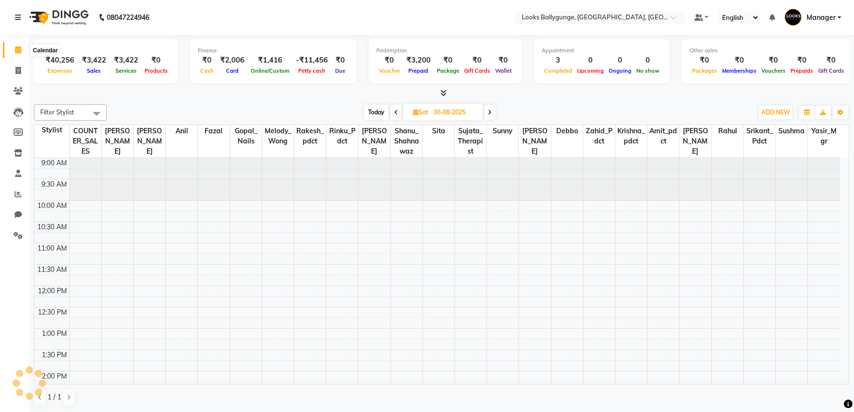
click at [21, 52] on span at bounding box center [18, 50] width 17 height 11
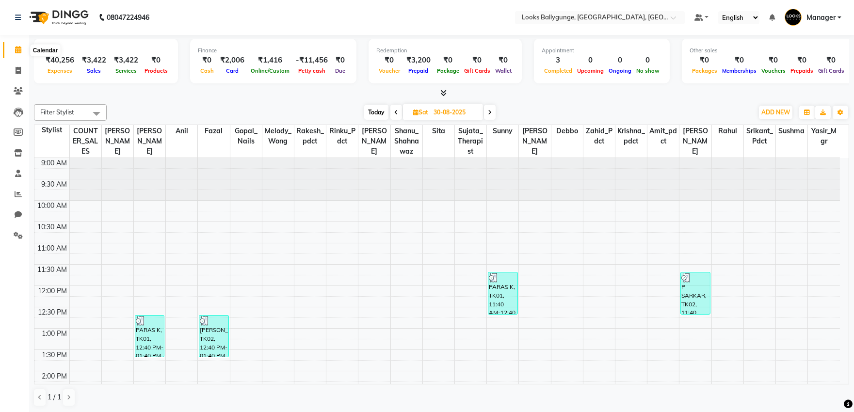
click at [25, 50] on span at bounding box center [18, 50] width 17 height 11
drag, startPoint x: 15, startPoint y: 50, endPoint x: 76, endPoint y: 52, distance: 61.2
click at [16, 49] on icon at bounding box center [18, 49] width 6 height 7
click at [485, 108] on div "Today Sat 30-08-2025" at bounding box center [429, 112] width 133 height 15
click at [489, 110] on icon at bounding box center [490, 113] width 4 height 6
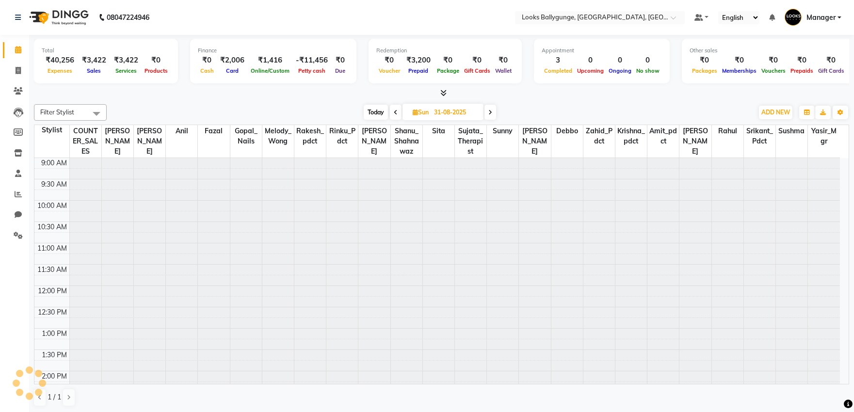
scroll to position [258, 0]
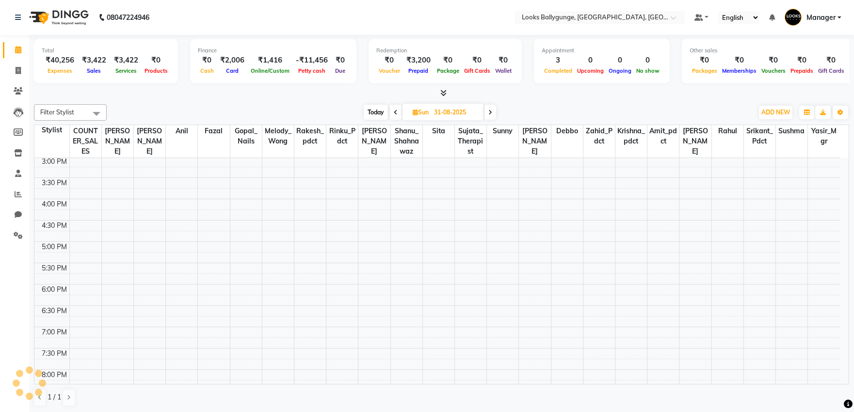
click at [489, 110] on icon at bounding box center [491, 113] width 4 height 6
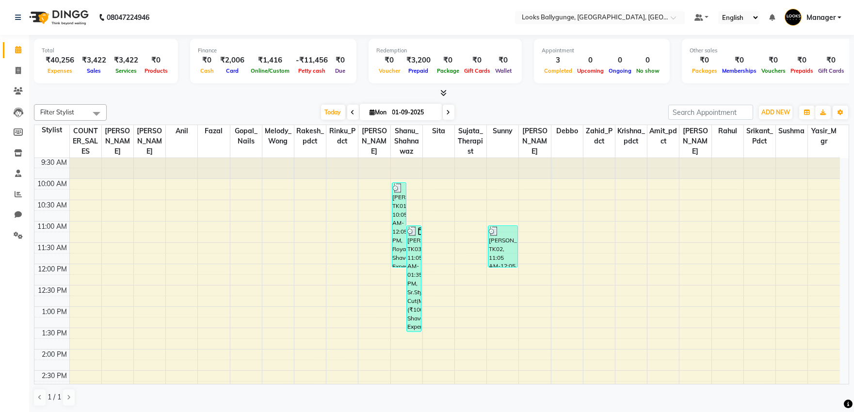
scroll to position [0, 0]
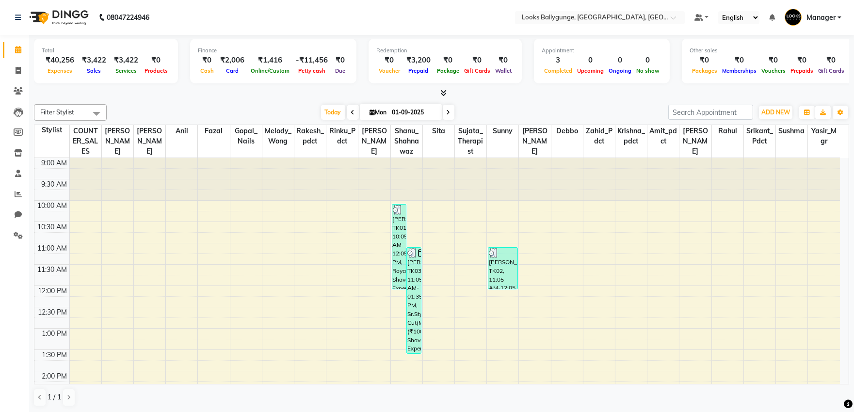
click at [347, 116] on span at bounding box center [353, 112] width 12 height 15
type input "31-08-2025"
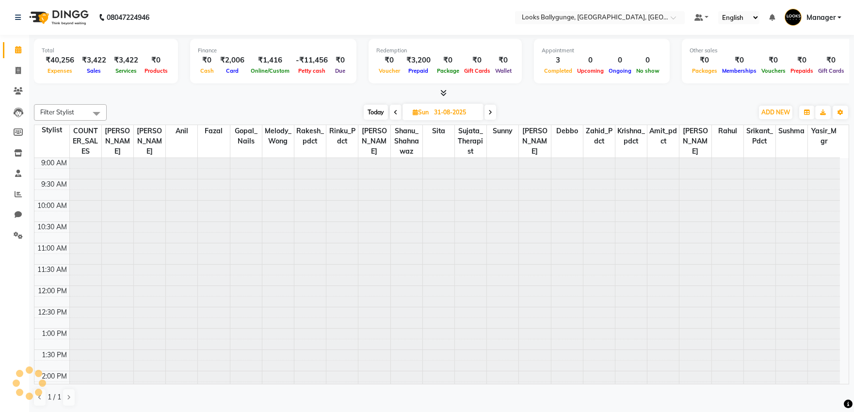
scroll to position [258, 0]
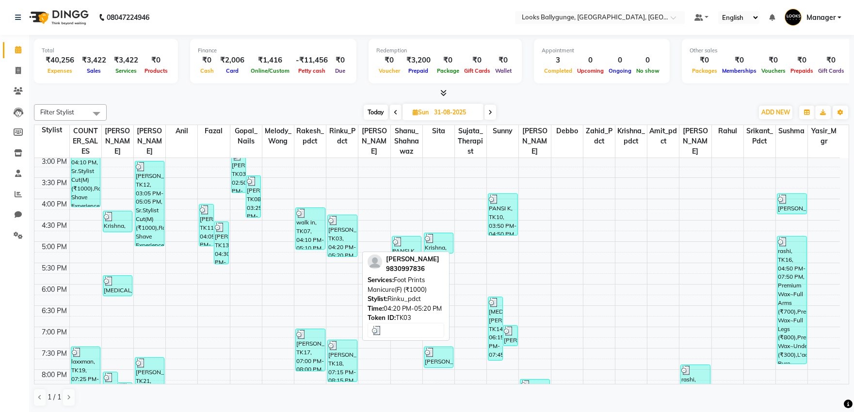
click at [346, 239] on div "[PERSON_NAME], TK03, 04:20 PM-05:20 PM, Foot Prints Manicure(F) (₹1000)" at bounding box center [342, 235] width 29 height 41
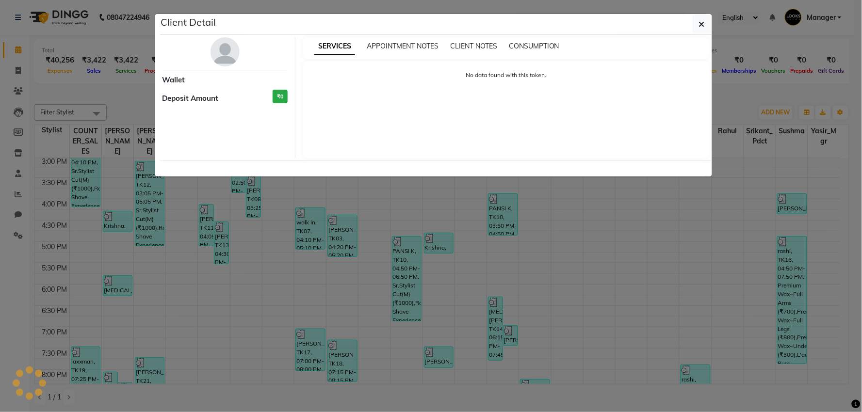
select select "3"
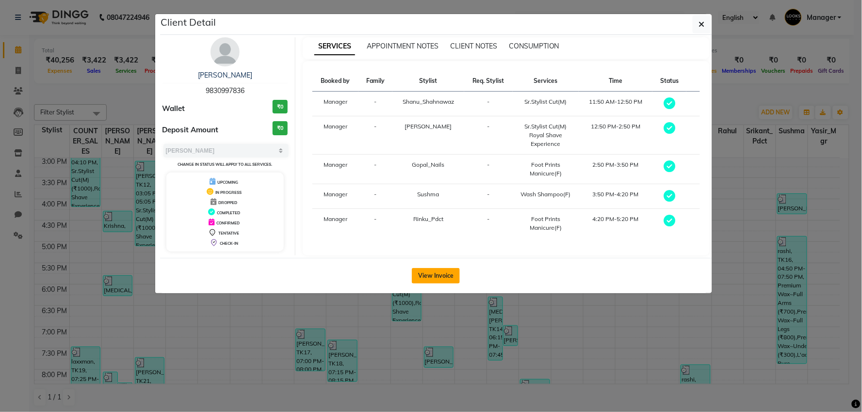
click at [429, 273] on button "View Invoice" at bounding box center [436, 276] width 48 height 16
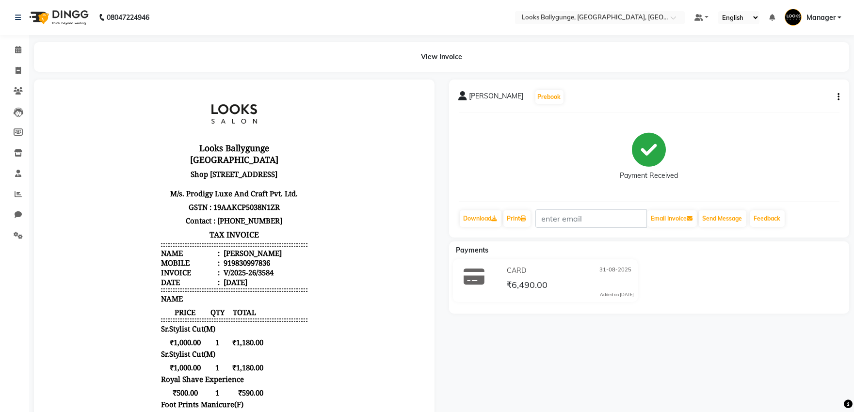
scroll to position [108, 0]
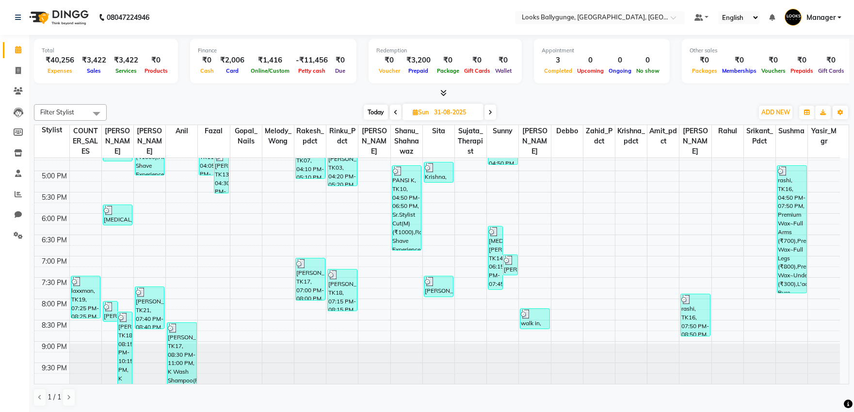
scroll to position [331, 0]
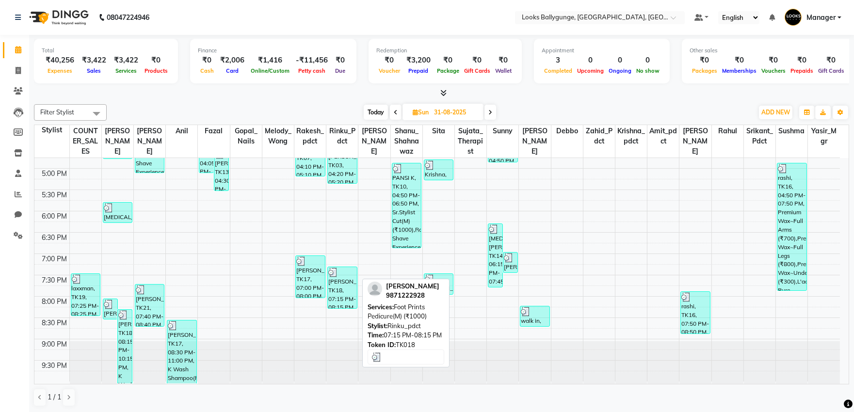
click at [341, 287] on div "[PERSON_NAME], TK18, 07:15 PM-08:15 PM, Foot Prints Pedicure(M) (₹1000)" at bounding box center [342, 287] width 29 height 41
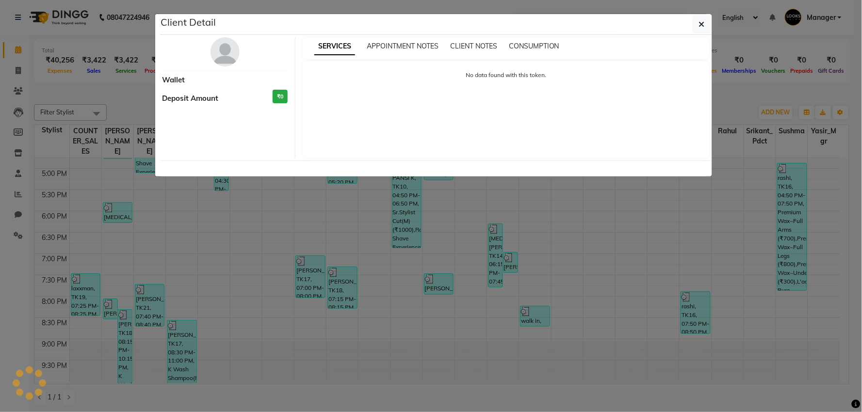
select select "3"
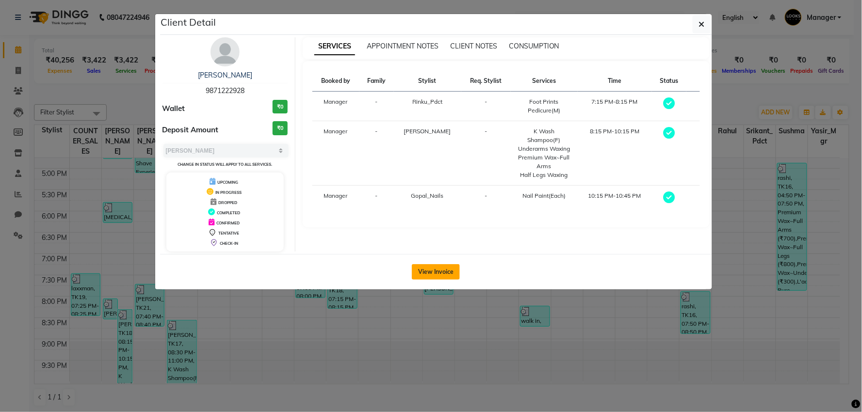
click at [437, 273] on button "View Invoice" at bounding box center [436, 272] width 48 height 16
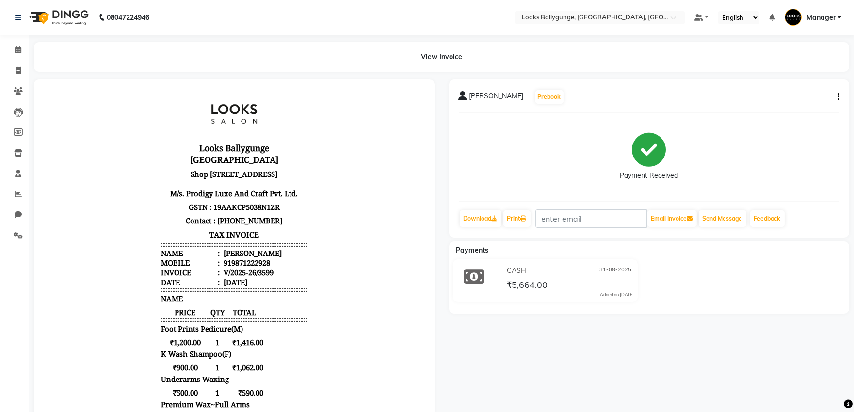
scroll to position [162, 0]
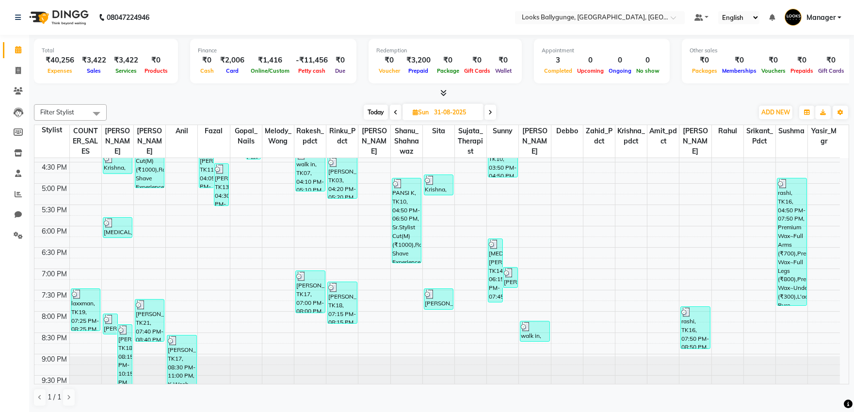
scroll to position [323, 0]
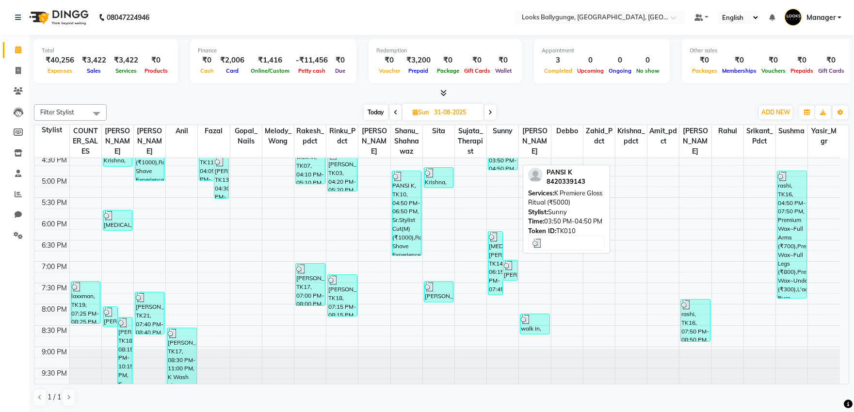
click at [515, 162] on div "PANSI K, TK10, 03:50 PM-04:50 PM, K Premiere Gloss Ritual (₹5000)" at bounding box center [503, 149] width 29 height 41
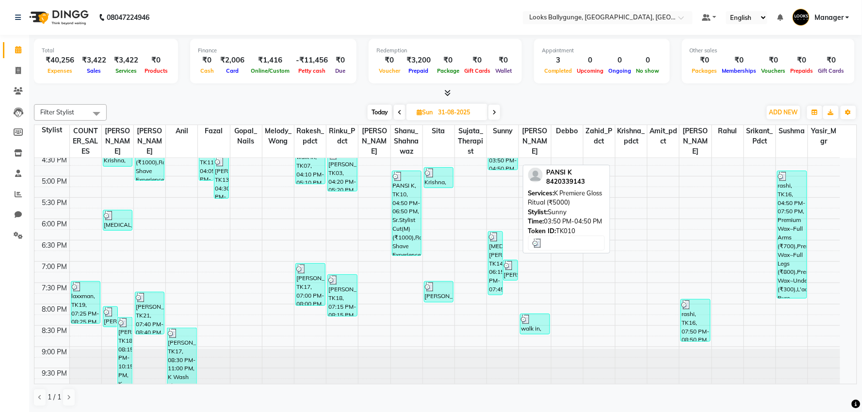
select select "3"
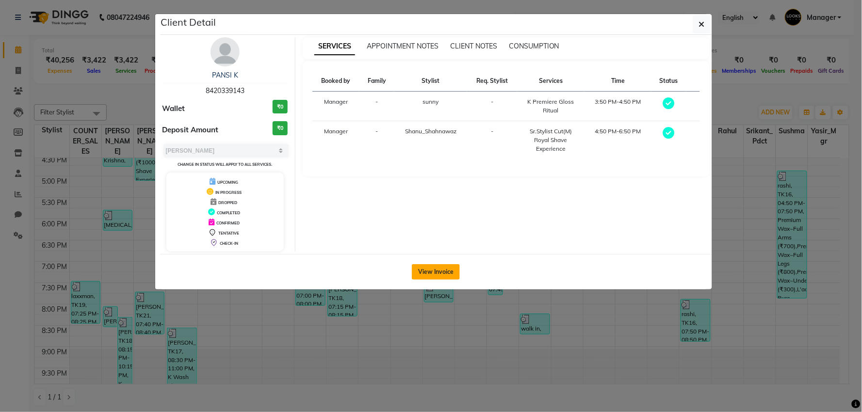
click at [427, 272] on button "View Invoice" at bounding box center [436, 272] width 48 height 16
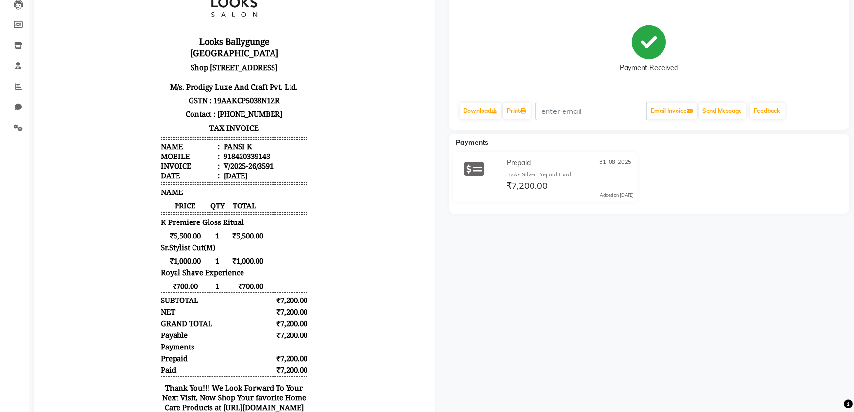
scroll to position [8, 0]
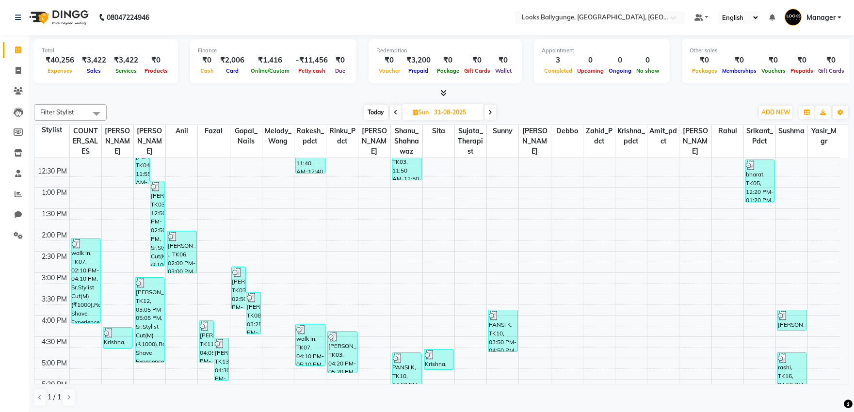
scroll to position [215, 0]
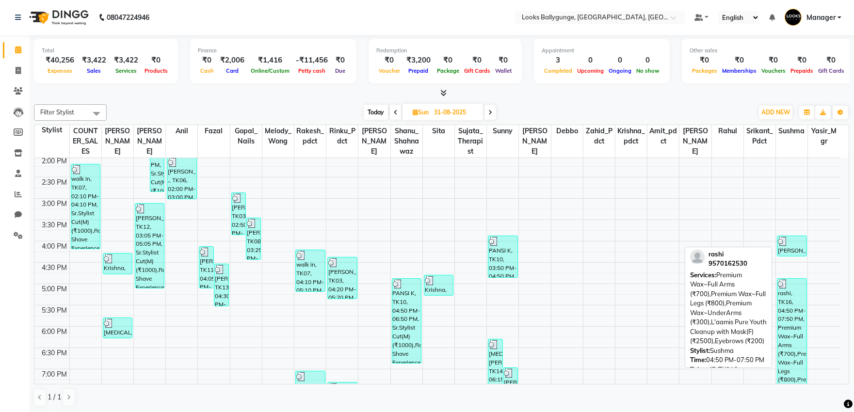
click at [794, 323] on div "rashi, TK16, 04:50 PM-07:50 PM, Premium Wax~Full Arms (₹700),Premium Wax~Full L…" at bounding box center [792, 342] width 29 height 127
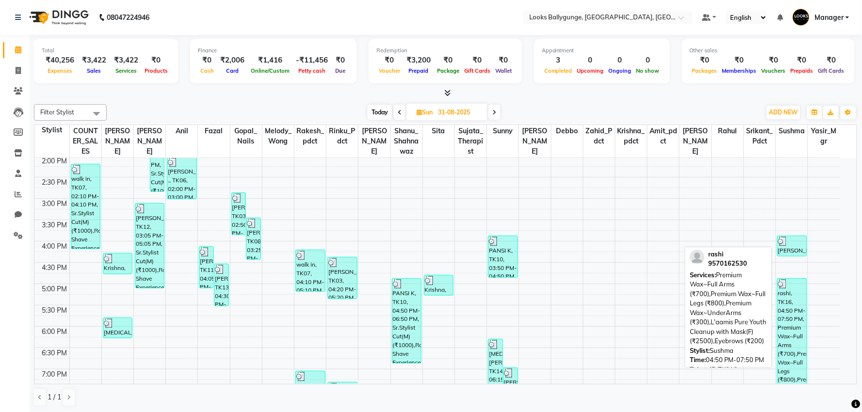
select select "3"
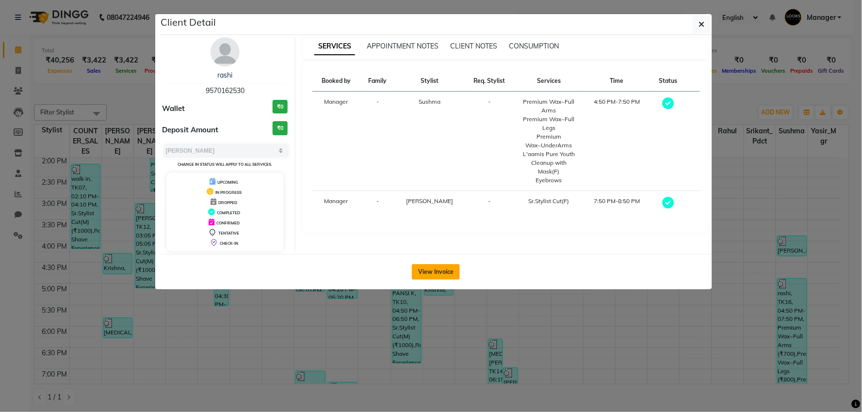
click at [437, 270] on button "View Invoice" at bounding box center [436, 272] width 48 height 16
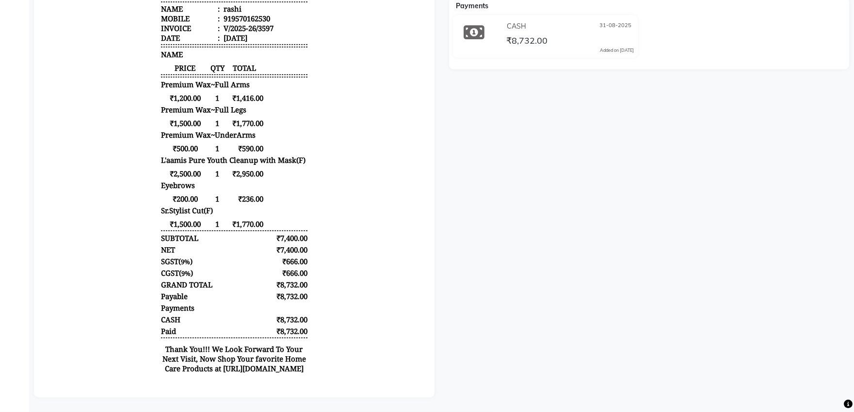
scroll to position [252, 0]
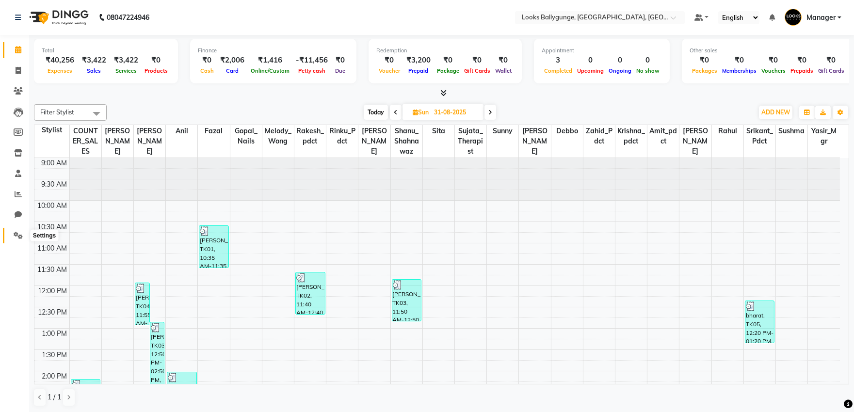
click at [19, 237] on icon at bounding box center [18, 235] width 9 height 7
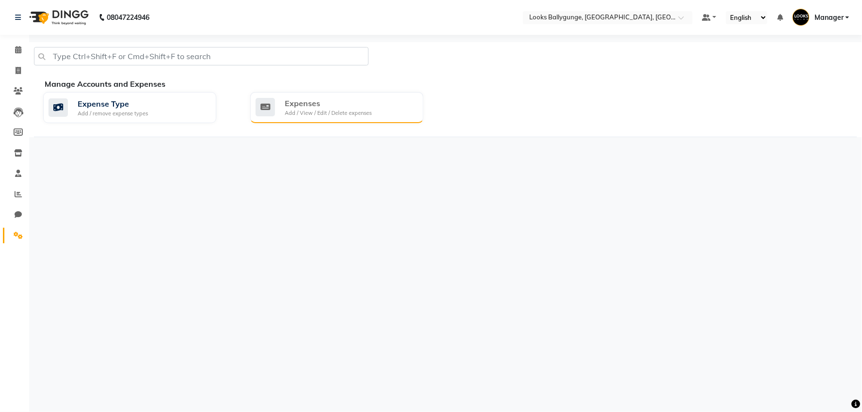
click at [293, 105] on div "Expenses" at bounding box center [328, 104] width 87 height 12
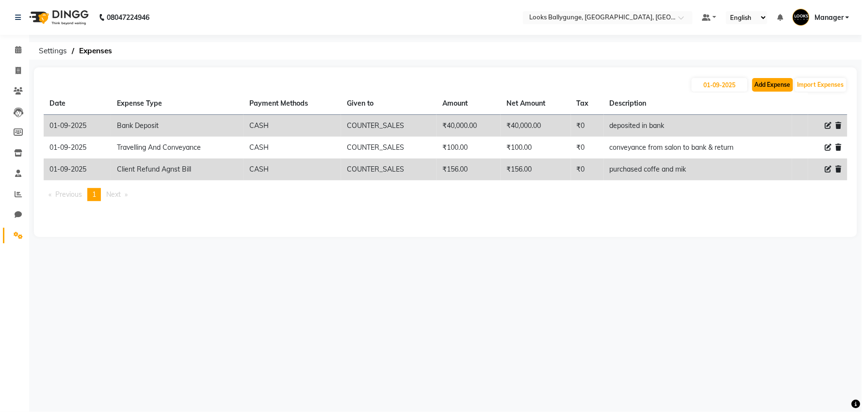
click at [779, 88] on button "Add Expense" at bounding box center [773, 85] width 41 height 14
select select "1"
select select "5499"
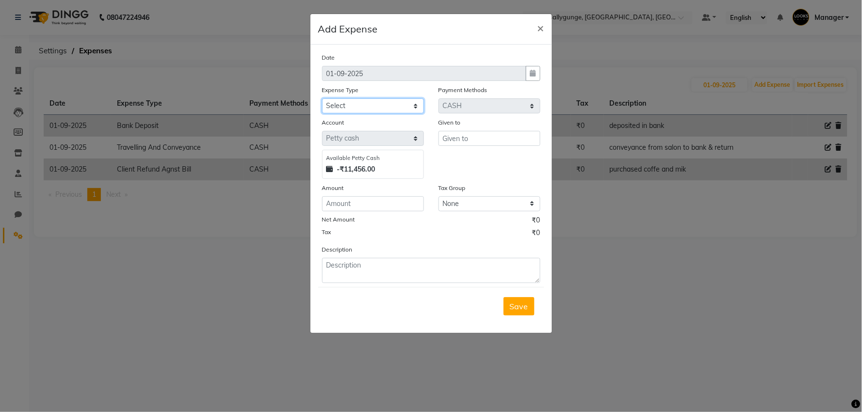
click at [387, 102] on select "Select Bank Deposit Blinkit Cash Handover CLIENT Client ordered food Client Ref…" at bounding box center [373, 106] width 102 height 15
select select "24170"
click at [322, 99] on select "Select Bank Deposit Blinkit Cash Handover CLIENT Client ordered food Client Ref…" at bounding box center [373, 106] width 102 height 15
click at [389, 206] on input "number" at bounding box center [373, 204] width 102 height 15
type input "500"
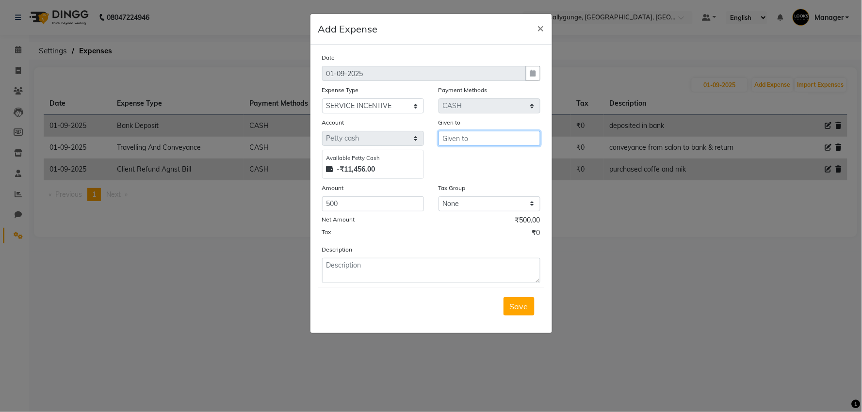
click at [453, 144] on input "text" at bounding box center [490, 138] width 102 height 15
drag, startPoint x: 458, startPoint y: 206, endPoint x: 462, endPoint y: 196, distance: 11.3
click at [461, 201] on ngb-highlight "Su shma" at bounding box center [465, 206] width 30 height 10
type input "Sushma"
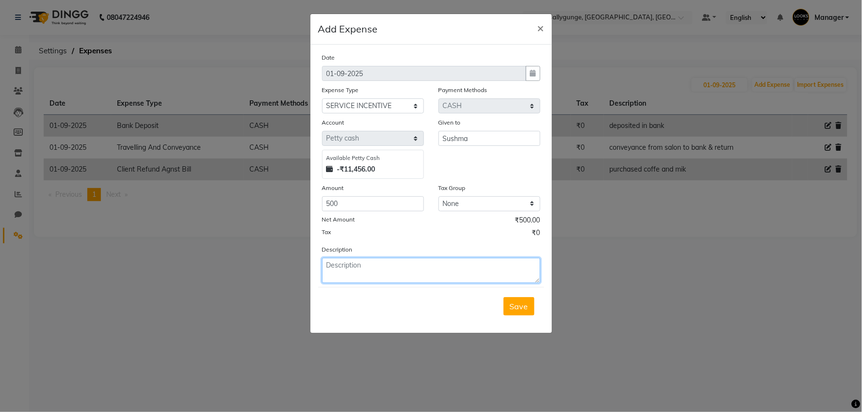
click at [415, 265] on textarea at bounding box center [431, 270] width 218 height 25
type textarea "for [DATE] & [DATE]"
click at [523, 308] on span "Save" at bounding box center [519, 307] width 18 height 10
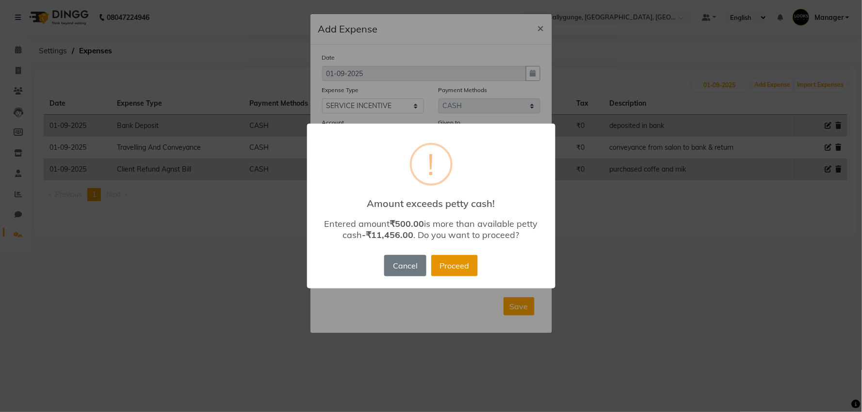
click at [470, 264] on button "Proceed" at bounding box center [454, 265] width 47 height 21
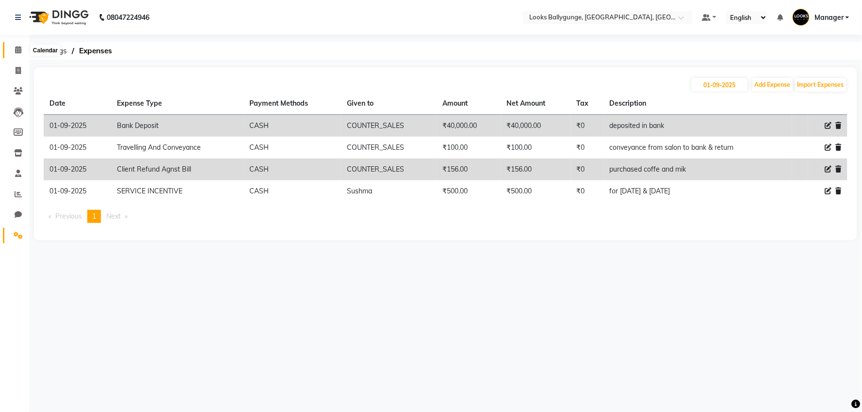
click at [15, 50] on icon at bounding box center [18, 49] width 6 height 7
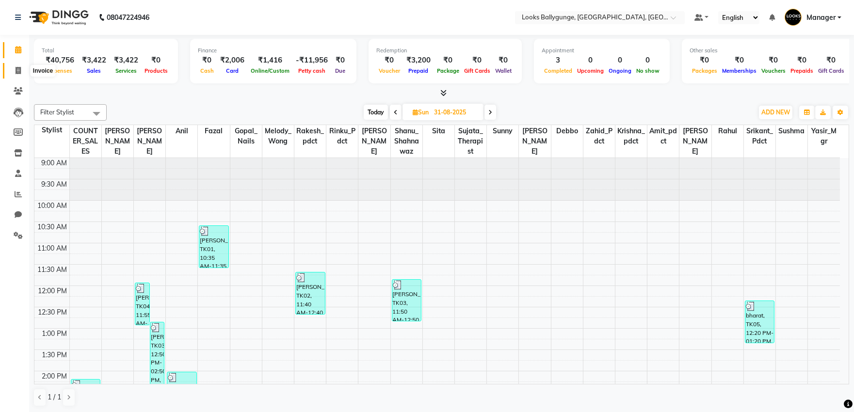
click at [18, 70] on icon at bounding box center [18, 70] width 5 height 7
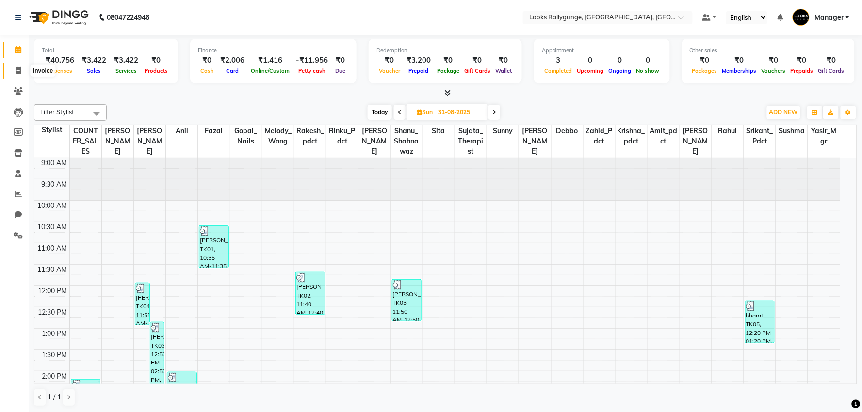
select select "6477"
select select "service"
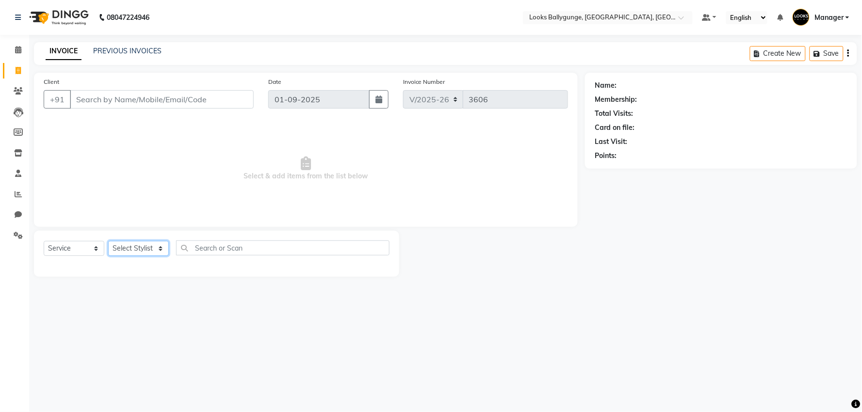
click at [134, 246] on select "Select Stylist" at bounding box center [138, 248] width 61 height 15
select select "61707"
click at [108, 242] on select "Select Stylist [PERSON_NAME] amit_pdct anil [PERSON_NAME] COUNTER_SALES [PERSON…" at bounding box center [140, 248] width 65 height 15
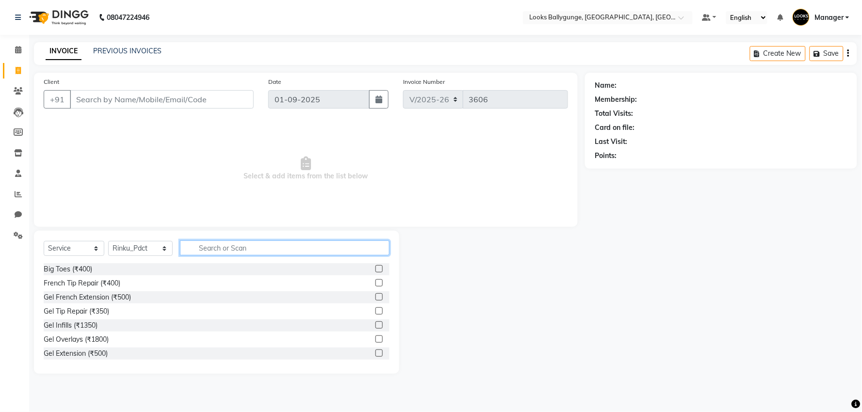
click at [226, 248] on input "text" at bounding box center [285, 248] width 210 height 15
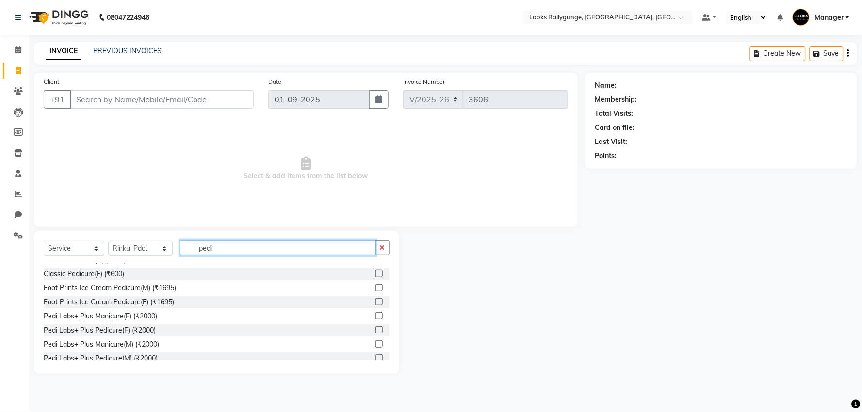
scroll to position [142, 0]
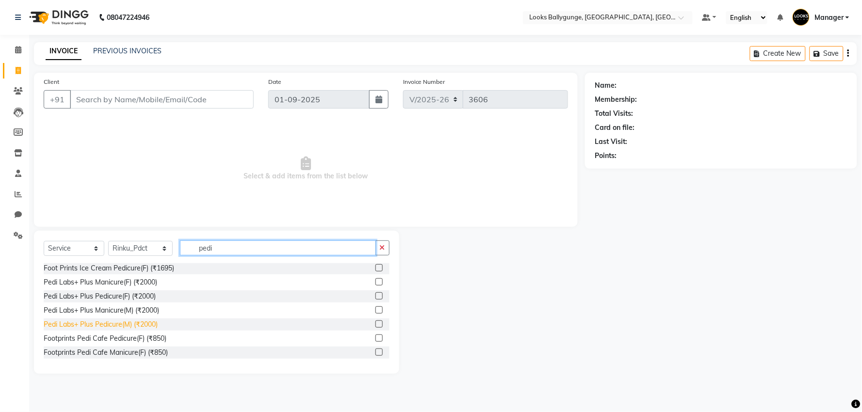
type input "pedi"
click at [111, 324] on div "Pedi Labs+ Plus Pedicure(M) (₹2000)" at bounding box center [101, 325] width 114 height 10
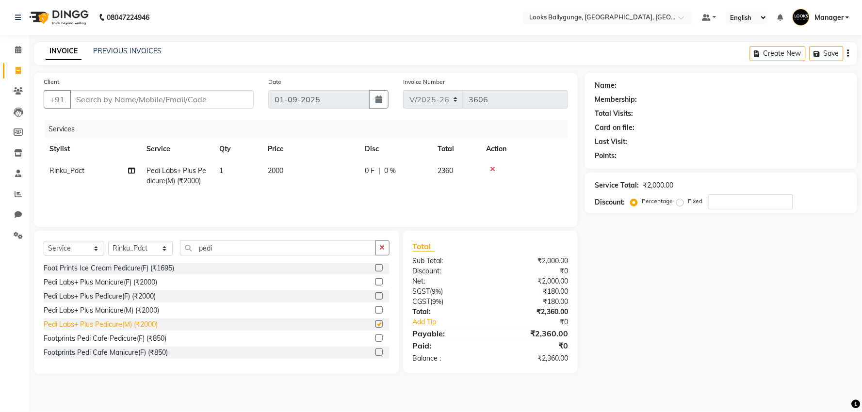
checkbox input "false"
click at [279, 171] on span "2000" at bounding box center [276, 170] width 16 height 9
select select "61707"
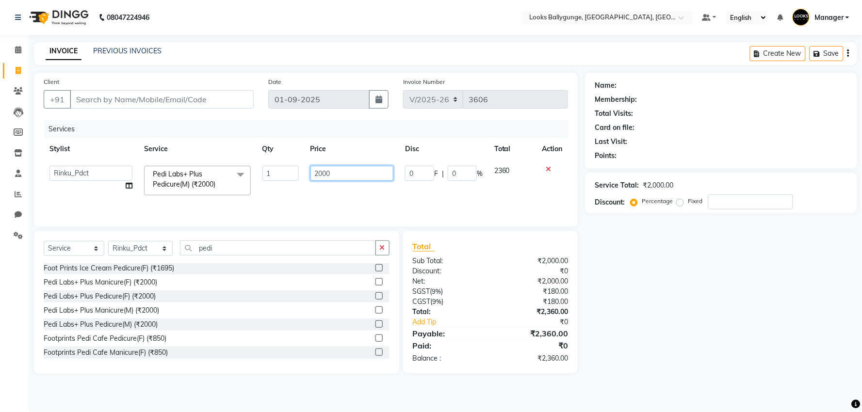
click at [322, 173] on input "2000" at bounding box center [352, 173] width 83 height 15
type input "2200"
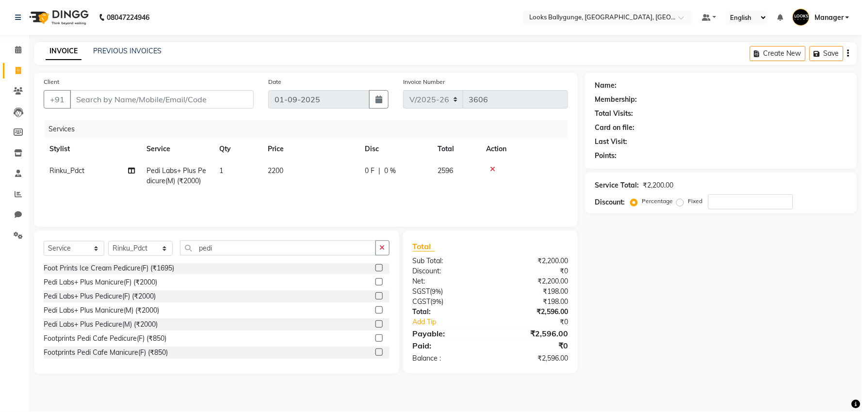
click at [351, 195] on div "Services Stylist Service Qty Price Disc Total Action Rinku_Pdct Pedi Labs+ Plus…" at bounding box center [306, 168] width 525 height 97
click at [133, 248] on select "Select Stylist [PERSON_NAME] amit_pdct anil [PERSON_NAME] COUNTER_SALES [PERSON…" at bounding box center [140, 248] width 65 height 15
select select "86358"
click at [108, 242] on select "Select Stylist [PERSON_NAME] amit_pdct anil [PERSON_NAME] COUNTER_SALES [PERSON…" at bounding box center [140, 248] width 65 height 15
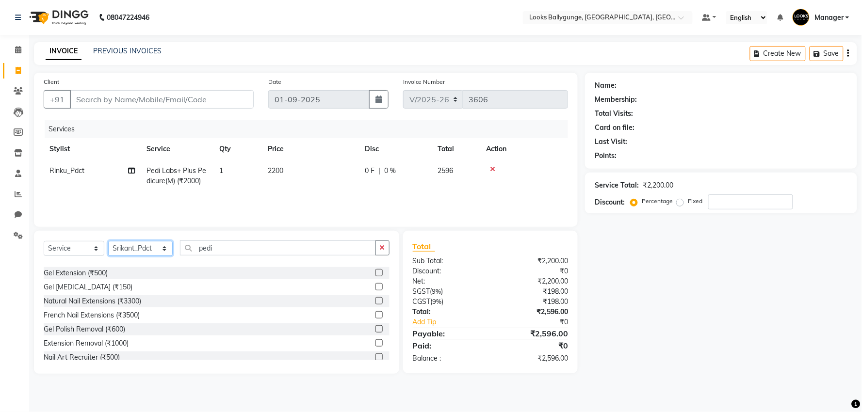
scroll to position [0, 0]
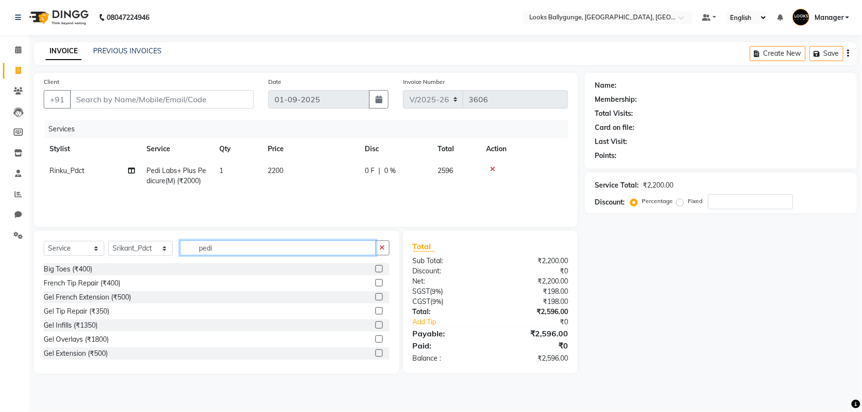
click at [225, 247] on input "pedi" at bounding box center [278, 248] width 196 height 15
type input "p"
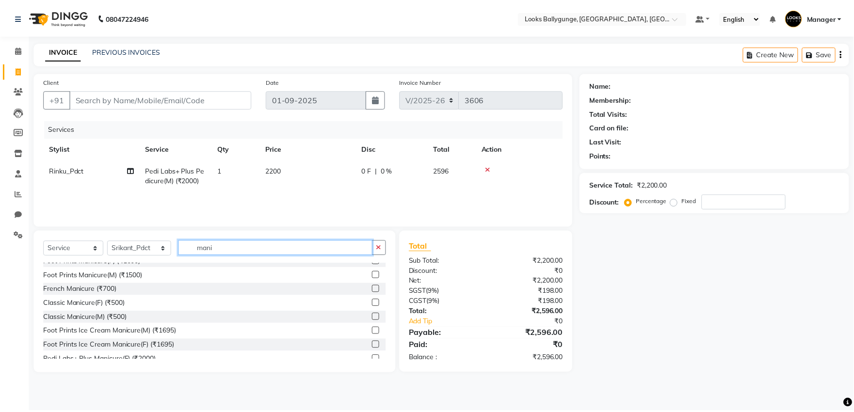
scroll to position [71, 0]
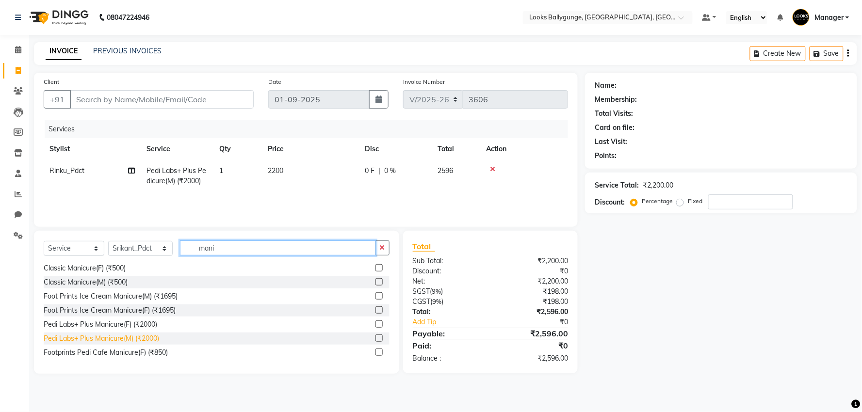
type input "mani"
click at [145, 337] on div "Pedi Labs+ Plus Manicure(M) (₹2000)" at bounding box center [101, 339] width 115 height 10
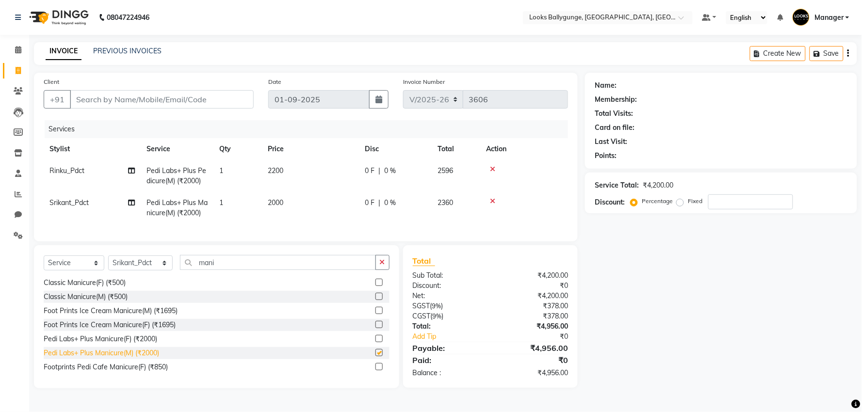
checkbox input "false"
click at [275, 201] on span "2000" at bounding box center [276, 202] width 16 height 9
select select "86358"
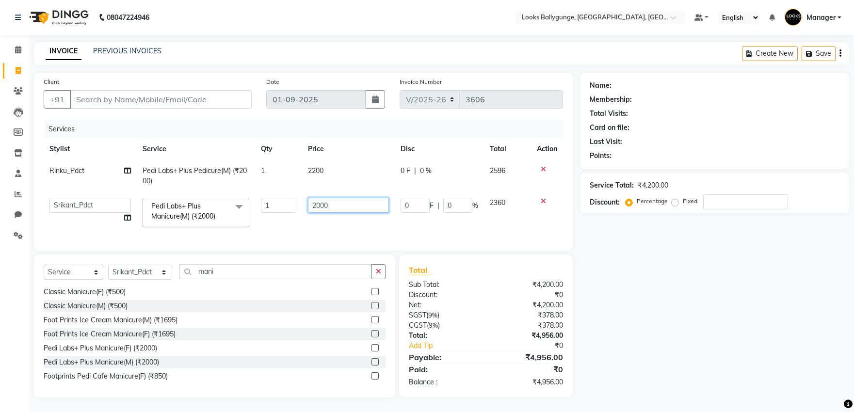
click at [321, 204] on input "2000" at bounding box center [348, 205] width 81 height 15
type input "2200"
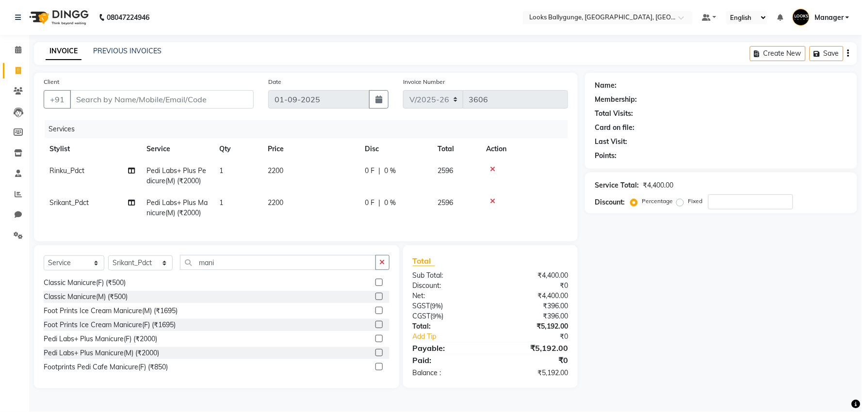
click at [347, 222] on td "2200" at bounding box center [310, 208] width 97 height 32
select select "86358"
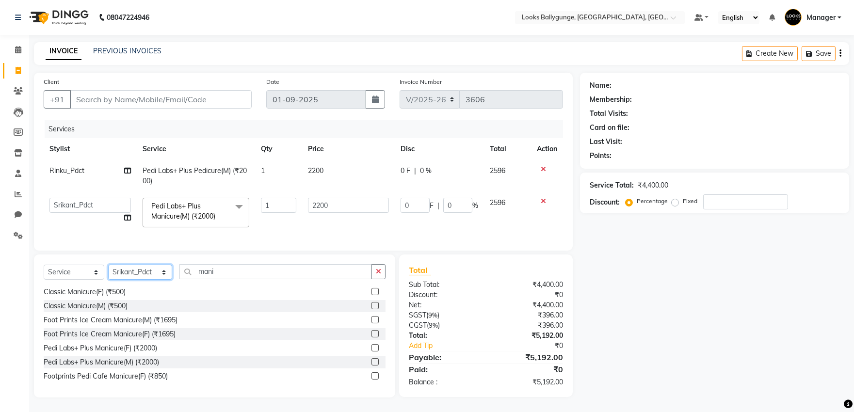
click at [147, 280] on select "Select Stylist [PERSON_NAME] amit_pdct anil [PERSON_NAME] COUNTER_SALES [PERSON…" at bounding box center [140, 272] width 64 height 15
select select "50049"
click at [108, 273] on select "Select Stylist [PERSON_NAME] amit_pdct anil [PERSON_NAME] COUNTER_SALES [PERSON…" at bounding box center [140, 272] width 64 height 15
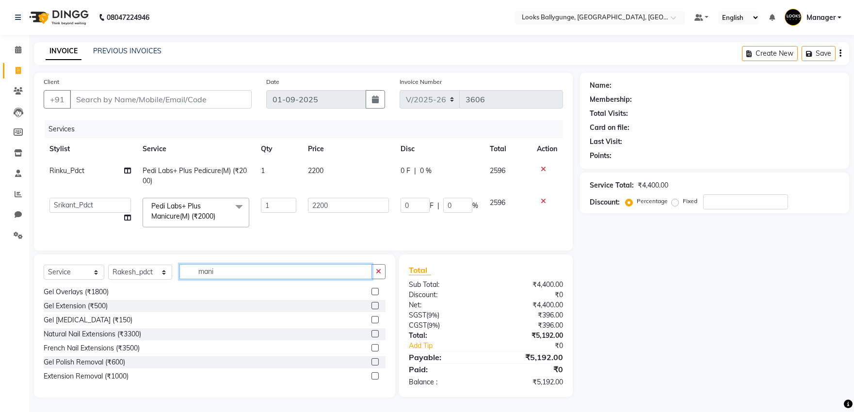
click at [224, 279] on input "mani" at bounding box center [276, 271] width 193 height 15
type input "m"
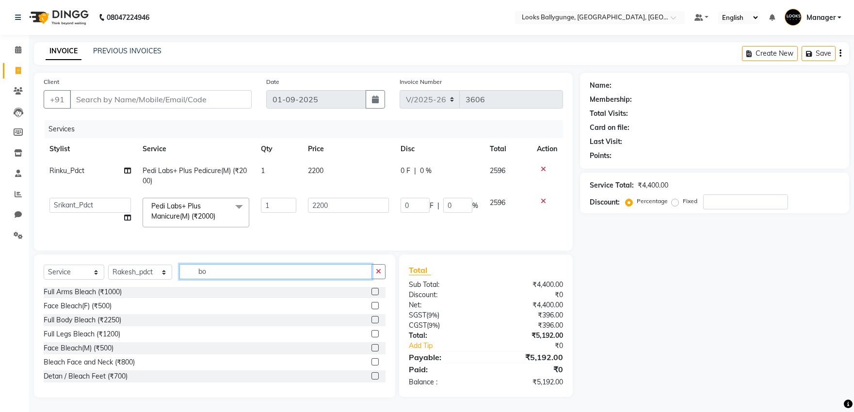
scroll to position [0, 0]
type input "body"
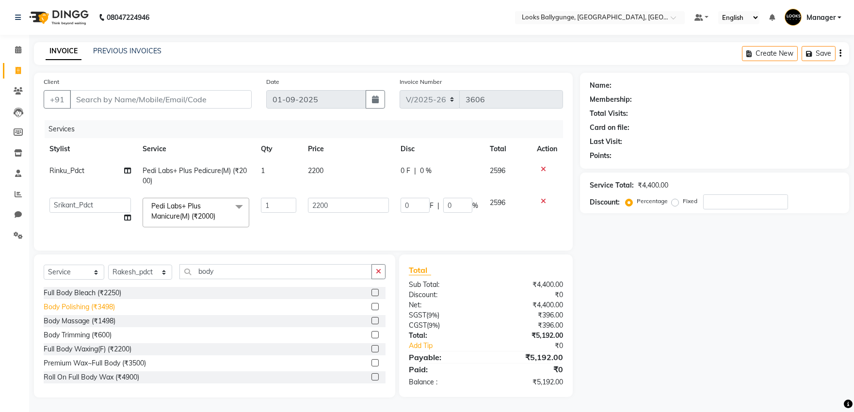
click at [86, 312] on div "Body Polishing (₹3498)" at bounding box center [79, 307] width 71 height 10
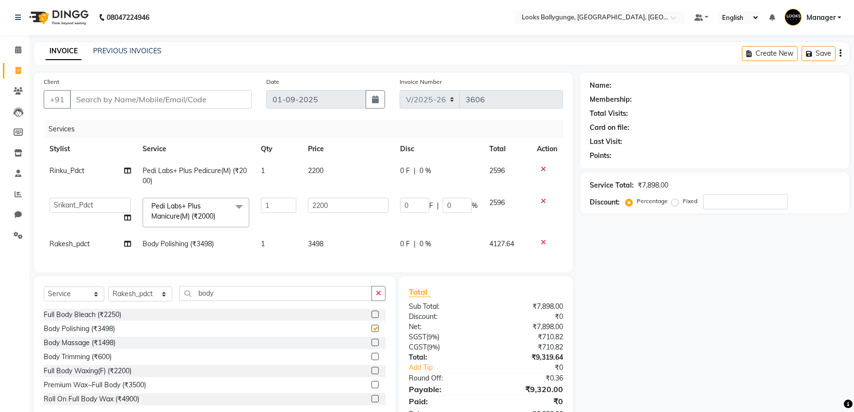
checkbox input "false"
click at [330, 244] on td "3498" at bounding box center [348, 244] width 92 height 22
select select "50049"
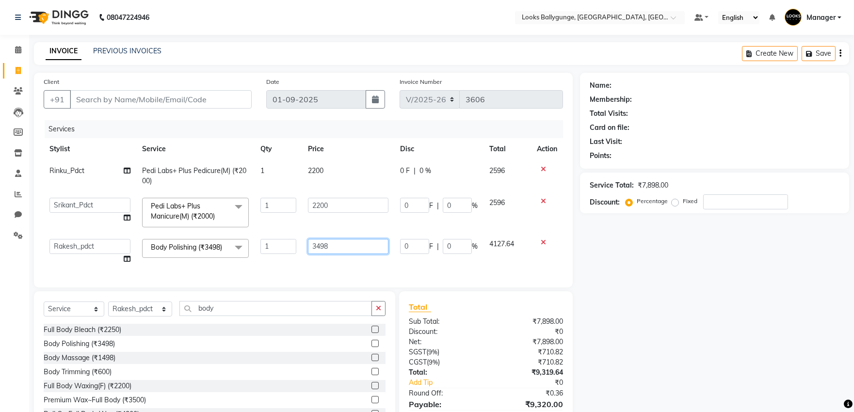
click at [331, 244] on input "3498" at bounding box center [348, 246] width 81 height 15
type input "3"
type input "5000"
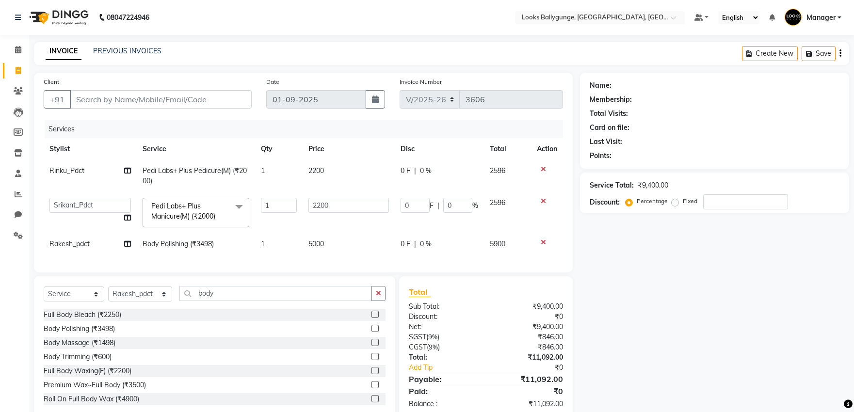
click at [332, 263] on div "Services Stylist Service Qty Price Disc Total Action Rinku_Pdct Pedi Labs+ Plus…" at bounding box center [304, 191] width 520 height 143
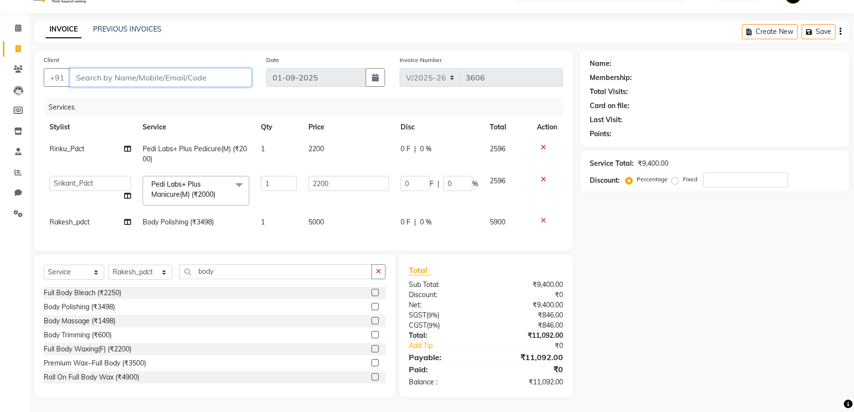
click at [81, 68] on input "Client" at bounding box center [161, 77] width 182 height 18
type input "9"
type input "0"
type input "9874778503"
click at [213, 73] on span "Add Client" at bounding box center [227, 78] width 38 height 10
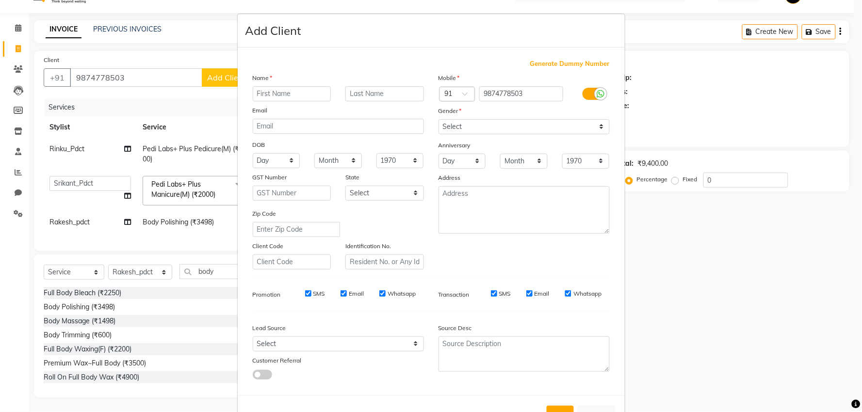
click at [288, 96] on input "text" at bounding box center [292, 93] width 79 height 15
click at [194, 94] on ngb-modal-window "Add Client Generate Dummy Number Name Email DOB Day 01 02 03 04 05 06 07 08 09 …" at bounding box center [431, 206] width 862 height 412
click at [192, 68] on ngb-modal-window "Add Client Generate Dummy Number Name Email DOB Day 01 02 03 04 05 06 07 08 09 …" at bounding box center [431, 206] width 862 height 412
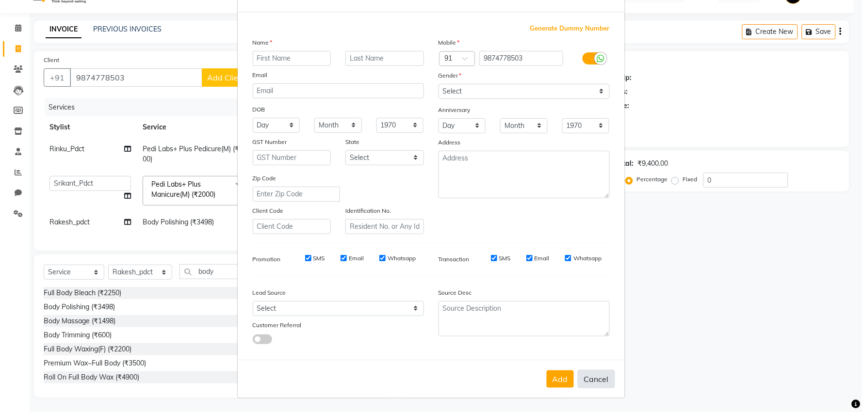
click at [589, 377] on button "Cancel" at bounding box center [596, 379] width 37 height 18
select select
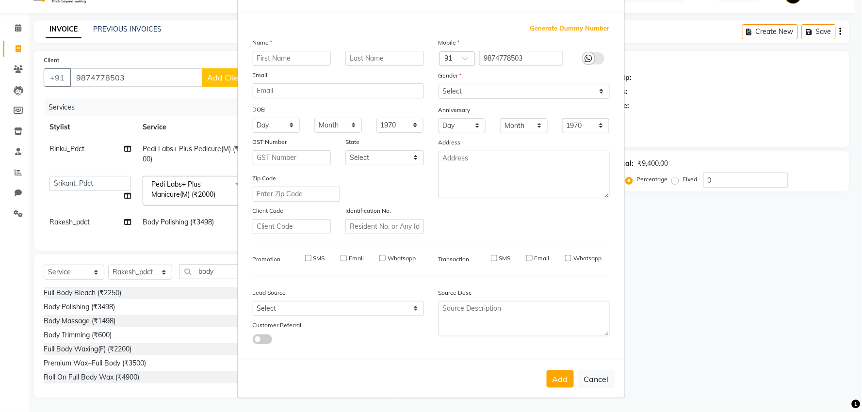
select select
checkbox input "false"
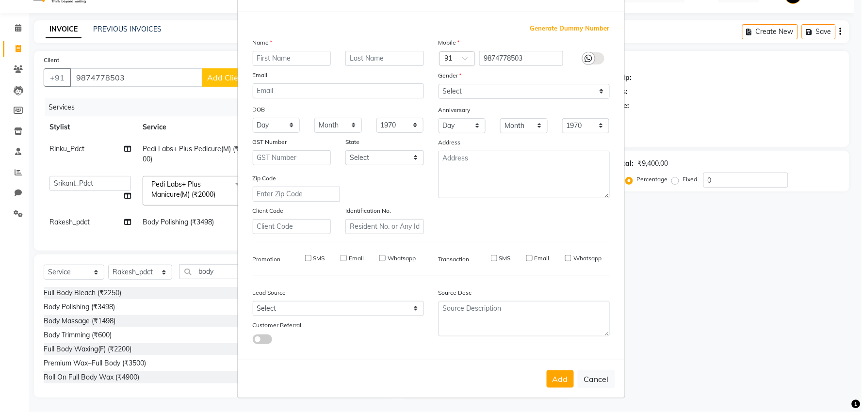
checkbox input "false"
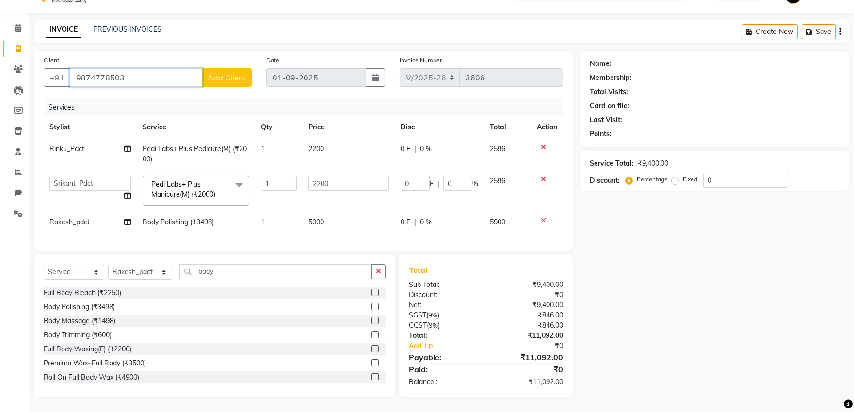
click at [141, 68] on input "9874778503" at bounding box center [136, 77] width 132 height 18
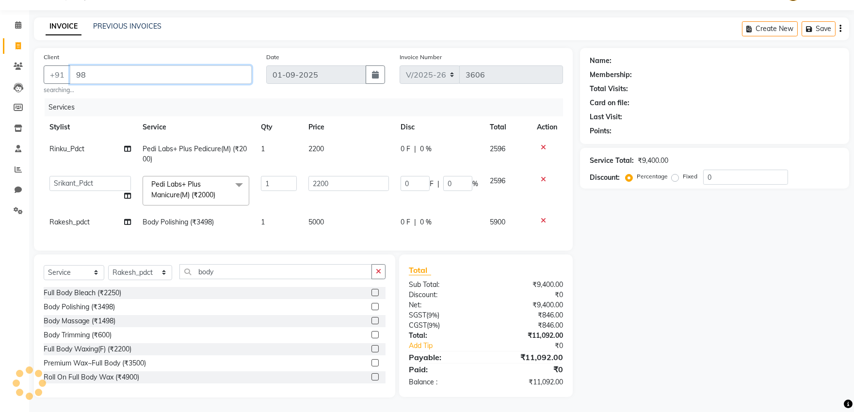
type input "9"
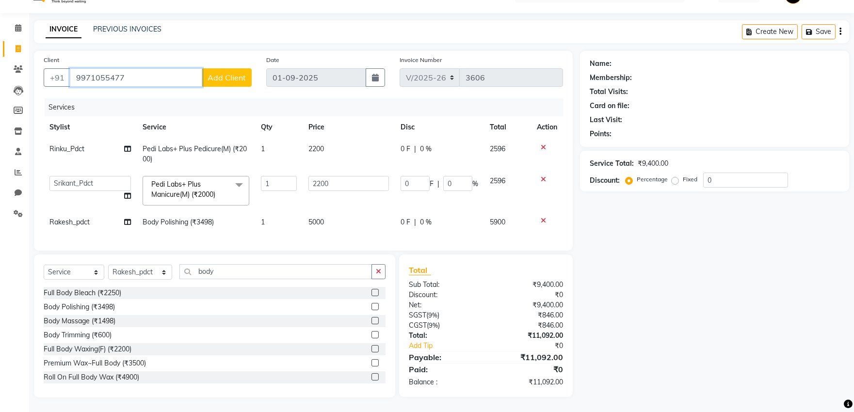
type input "9971055477"
click at [224, 73] on span "Add Client" at bounding box center [227, 78] width 38 height 10
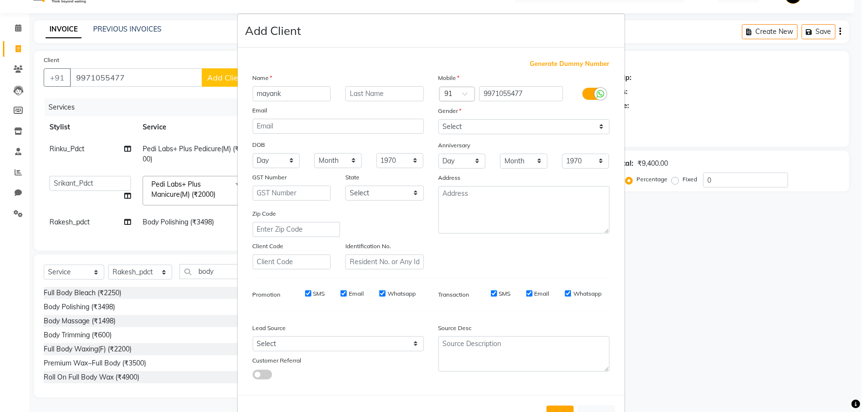
type input "mayank"
click at [353, 93] on input "text" at bounding box center [384, 93] width 79 height 15
type input "Agarwal"
click at [261, 95] on input "mayank" at bounding box center [292, 93] width 79 height 15
type input "[PERSON_NAME]"
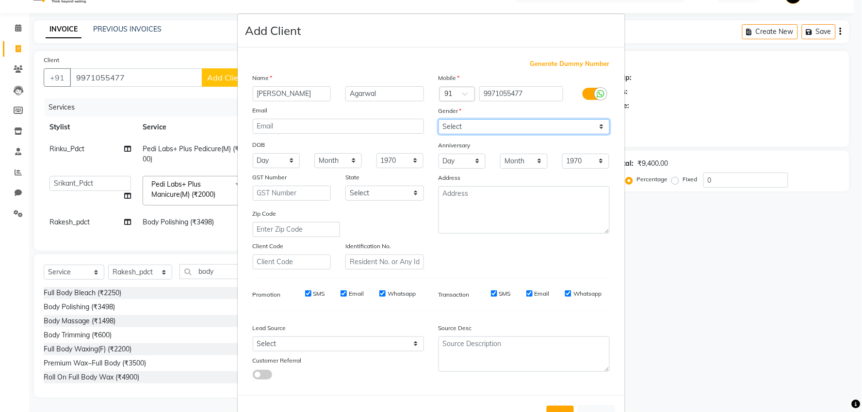
click at [525, 126] on select "Select [DEMOGRAPHIC_DATA] [DEMOGRAPHIC_DATA] Other Prefer Not To Say" at bounding box center [524, 126] width 171 height 15
select select "male"
click at [439, 119] on select "Select [DEMOGRAPHIC_DATA] [DEMOGRAPHIC_DATA] Other Prefer Not To Say" at bounding box center [524, 126] width 171 height 15
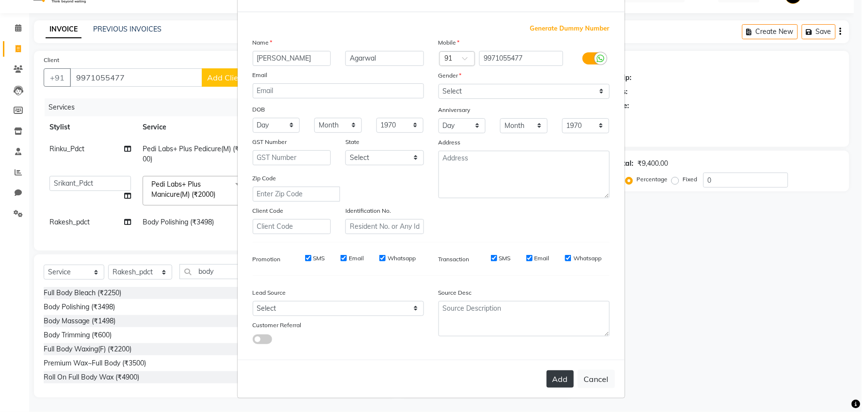
click at [556, 380] on button "Add" at bounding box center [560, 379] width 27 height 17
select select
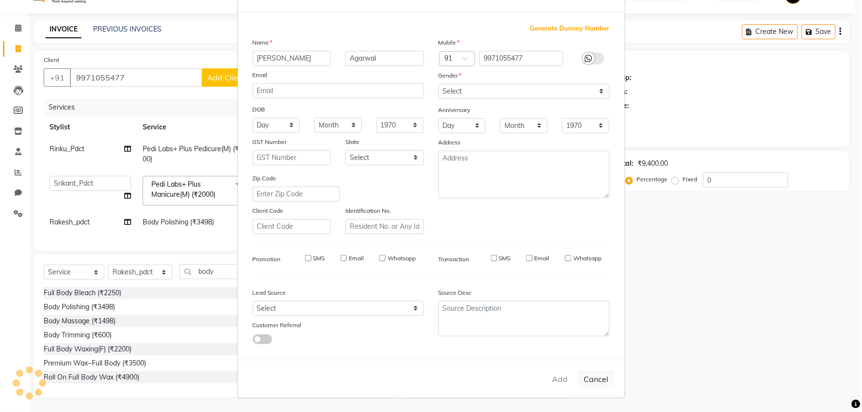
select select
checkbox input "false"
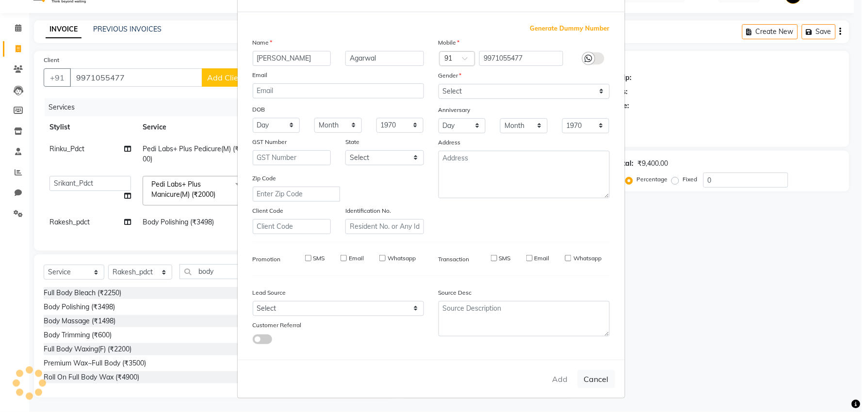
checkbox input "false"
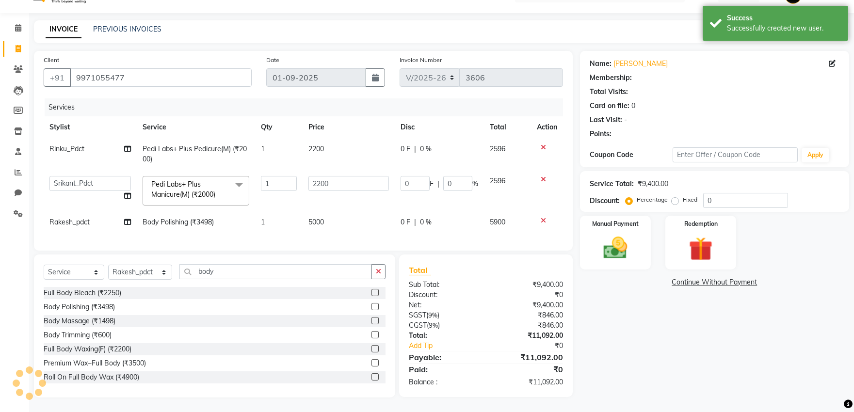
select select "1: Object"
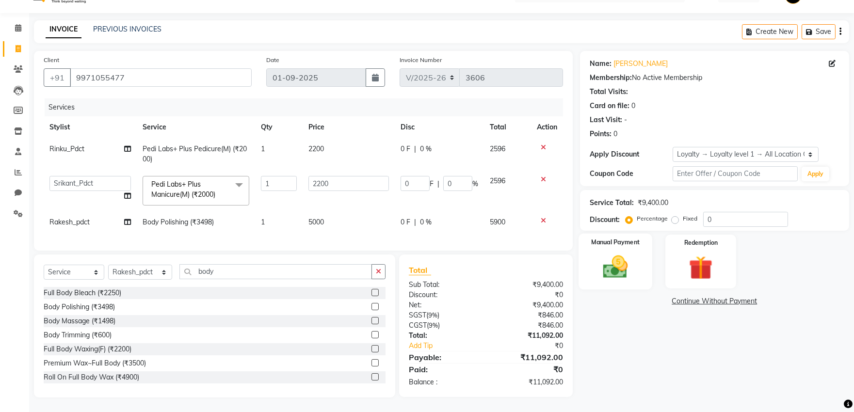
click at [612, 261] on img at bounding box center [615, 267] width 40 height 29
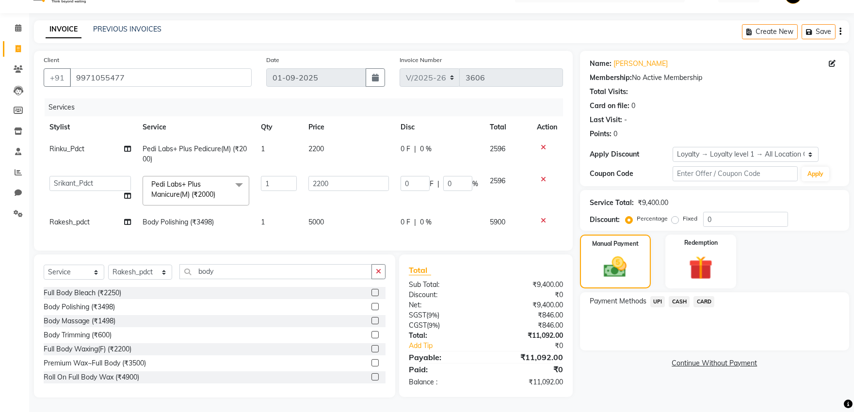
click at [679, 296] on span "CASH" at bounding box center [679, 301] width 21 height 11
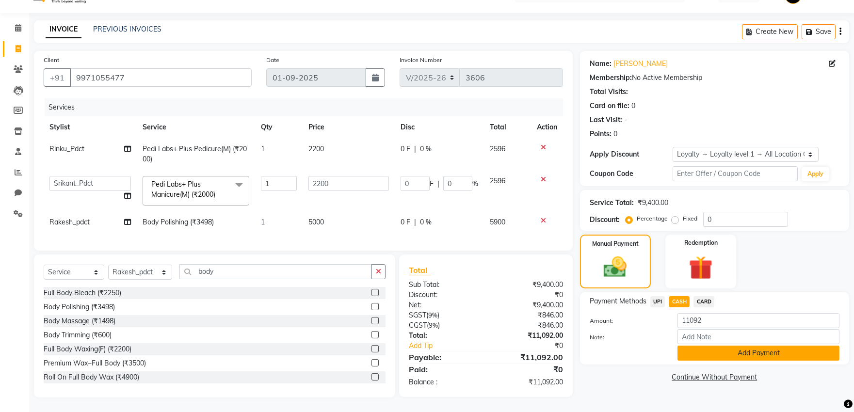
click at [702, 346] on button "Add Payment" at bounding box center [759, 353] width 162 height 15
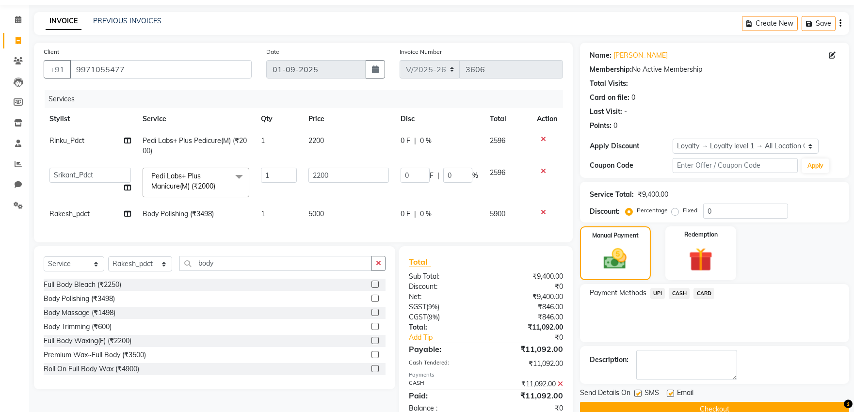
click at [670, 402] on button "Checkout" at bounding box center [714, 409] width 269 height 15
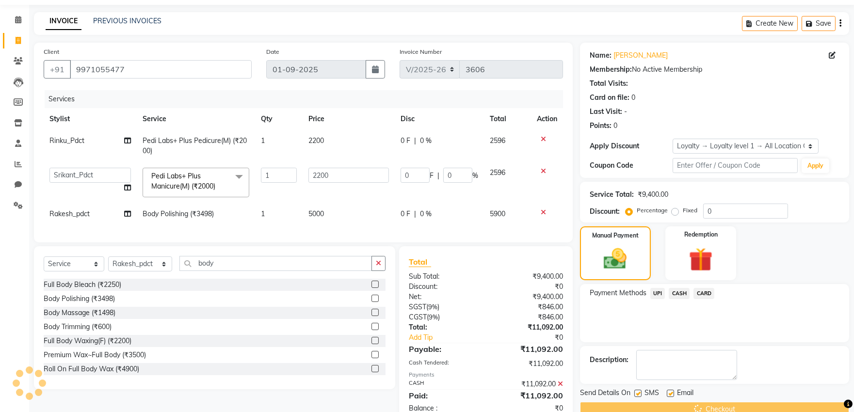
scroll to position [112, 0]
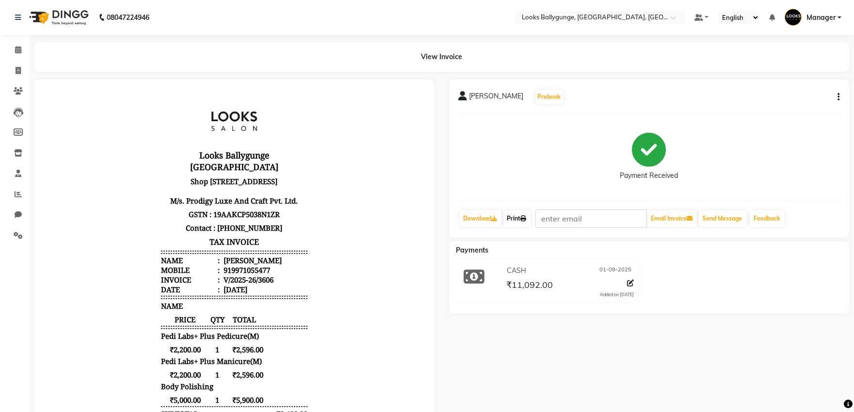
click at [521, 217] on link "Print" at bounding box center [517, 219] width 27 height 16
click at [18, 51] on icon at bounding box center [18, 49] width 6 height 7
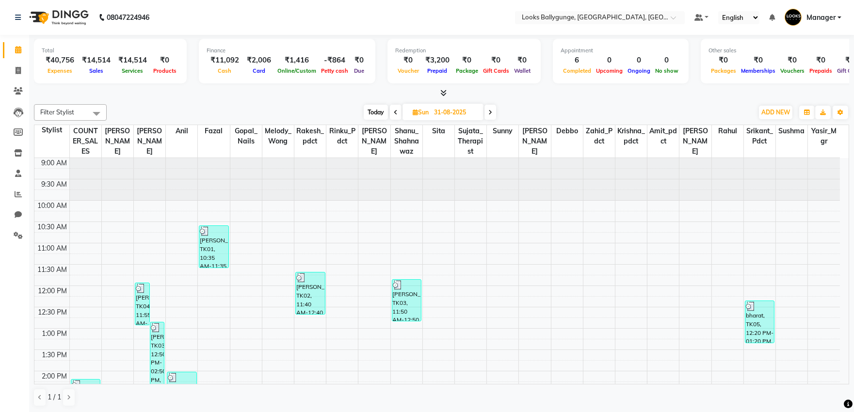
click at [492, 115] on span at bounding box center [491, 112] width 12 height 15
type input "01-09-2025"
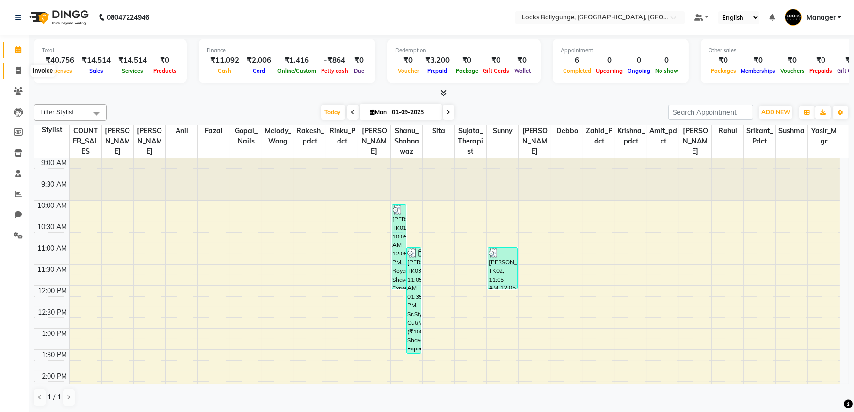
click at [17, 70] on icon at bounding box center [18, 70] width 5 height 7
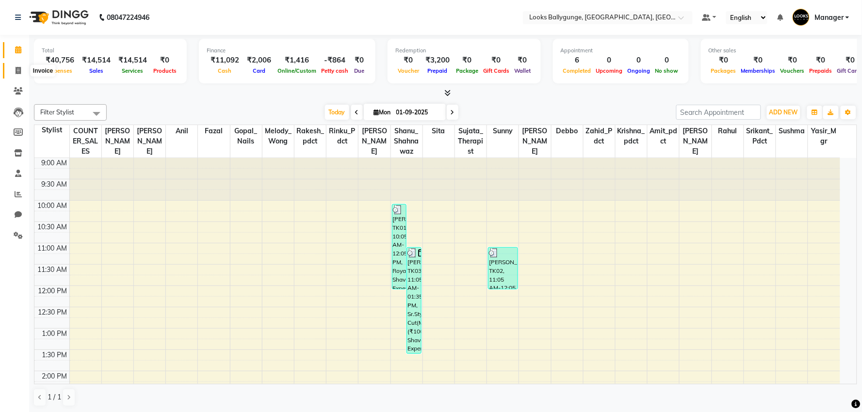
select select "service"
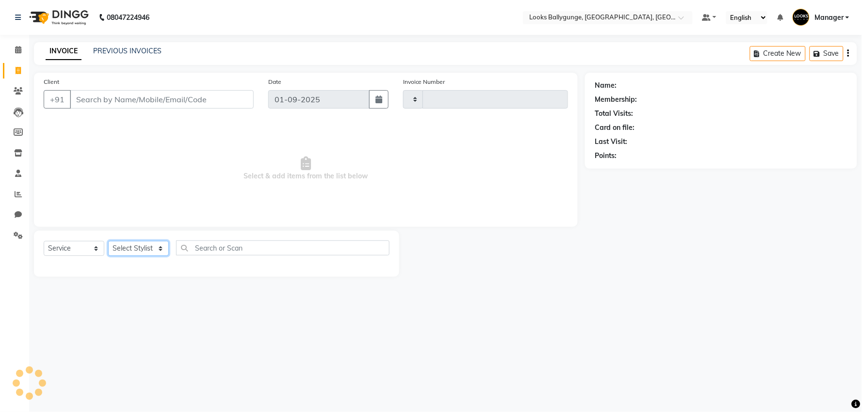
click at [118, 249] on select "Select Stylist" at bounding box center [138, 248] width 61 height 15
click at [108, 242] on select "Select Stylist" at bounding box center [138, 248] width 61 height 15
click at [130, 246] on select "Select Stylist" at bounding box center [138, 248] width 61 height 15
select select "49416"
click at [108, 242] on select "Select Stylist [PERSON_NAME] amit_pdct anil [PERSON_NAME] COUNTER_SALES [PERSON…" at bounding box center [140, 248] width 65 height 15
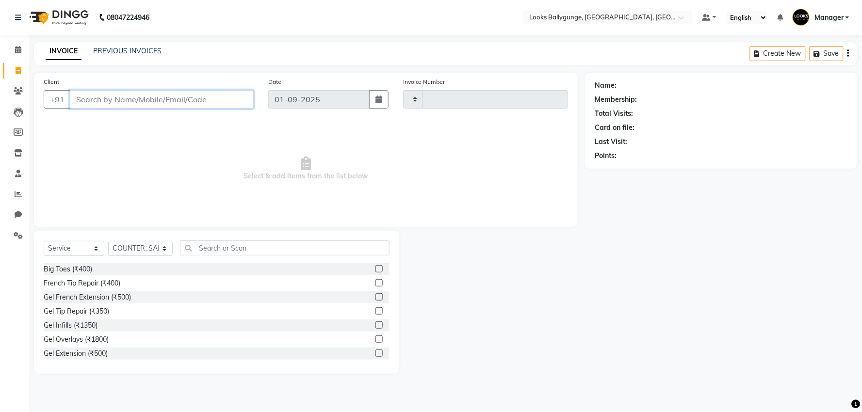
click at [146, 103] on input "Client" at bounding box center [162, 99] width 184 height 18
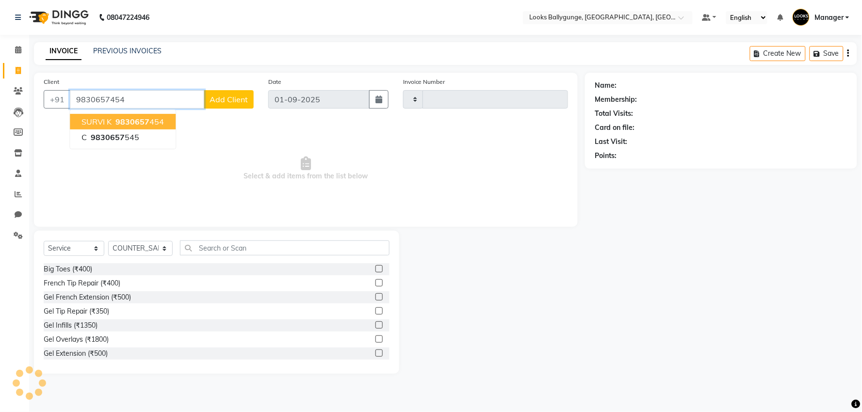
type input "9830657454"
select select "1: Object"
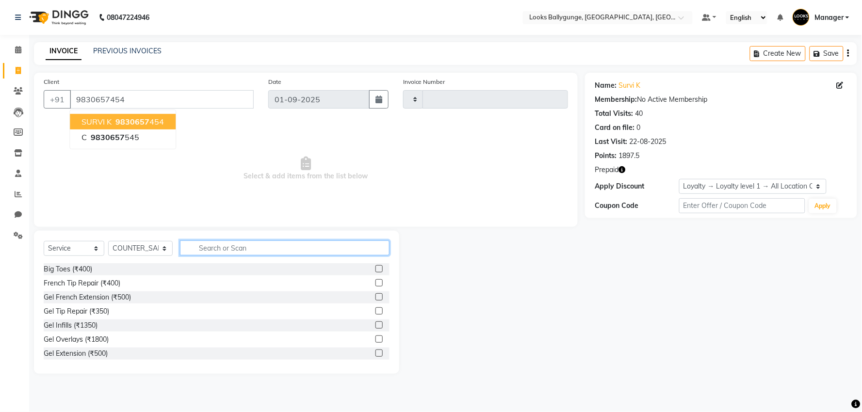
click at [226, 248] on input "text" at bounding box center [285, 248] width 210 height 15
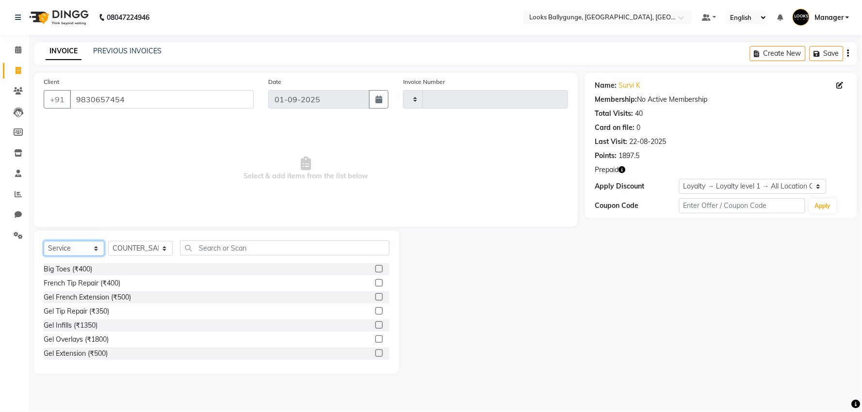
click at [59, 250] on select "Select Service Product Membership Package Voucher Prepaid Gift Card" at bounding box center [74, 248] width 61 height 15
select select "product"
click at [44, 242] on select "Select Service Product Membership Package Voucher Prepaid Gift Card" at bounding box center [74, 248] width 61 height 15
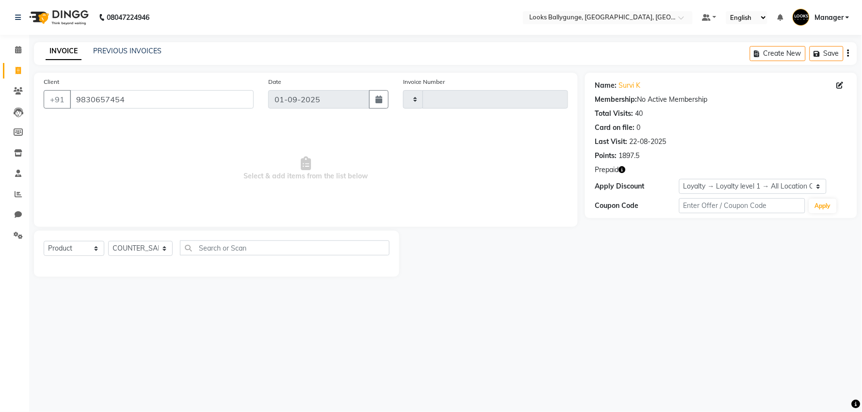
click at [623, 168] on icon "button" at bounding box center [622, 169] width 7 height 7
click at [93, 248] on select "Select Service Product Membership Package Voucher Prepaid Gift Card" at bounding box center [74, 248] width 61 height 15
click at [44, 242] on select "Select Service Product Membership Package Voucher Prepaid Gift Card" at bounding box center [74, 248] width 61 height 15
click at [230, 249] on input "text" at bounding box center [285, 248] width 210 height 15
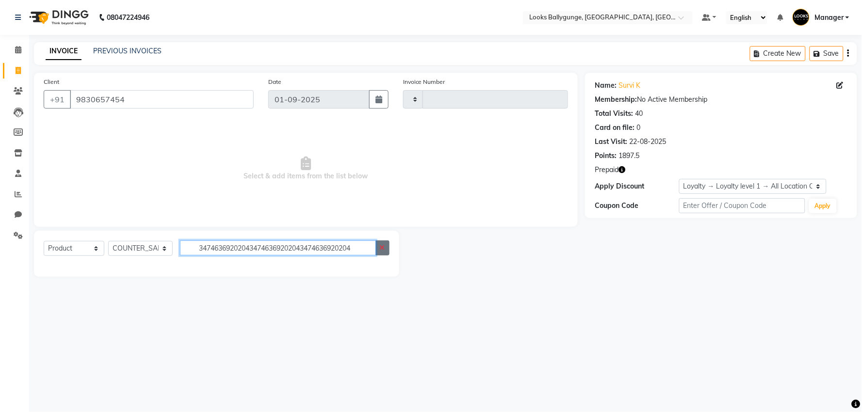
type input "347463692020434746369202043474636920204"
click at [379, 253] on button "button" at bounding box center [383, 248] width 14 height 15
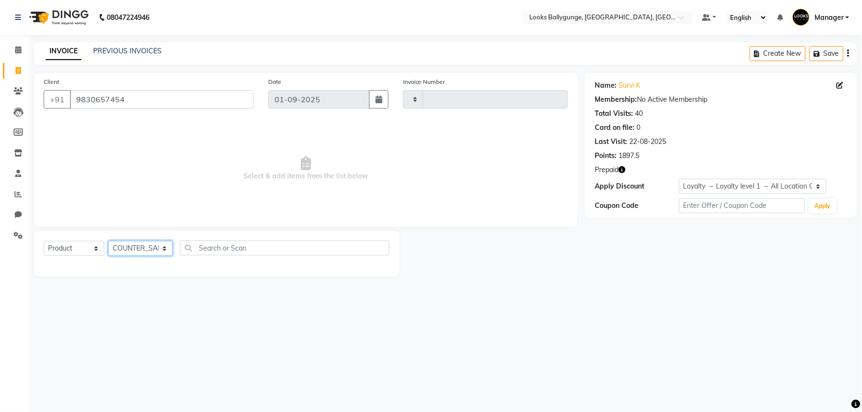
click at [159, 249] on select "Select Stylist [PERSON_NAME] amit_pdct anil [PERSON_NAME] COUNTER_SALES [PERSON…" at bounding box center [140, 248] width 65 height 15
click at [231, 251] on input "text" at bounding box center [285, 248] width 210 height 15
click at [86, 250] on select "Select Service Product Membership Package Voucher Prepaid Gift Card" at bounding box center [74, 248] width 61 height 15
select select "service"
click at [44, 242] on select "Select Service Product Membership Package Voucher Prepaid Gift Card" at bounding box center [74, 248] width 61 height 15
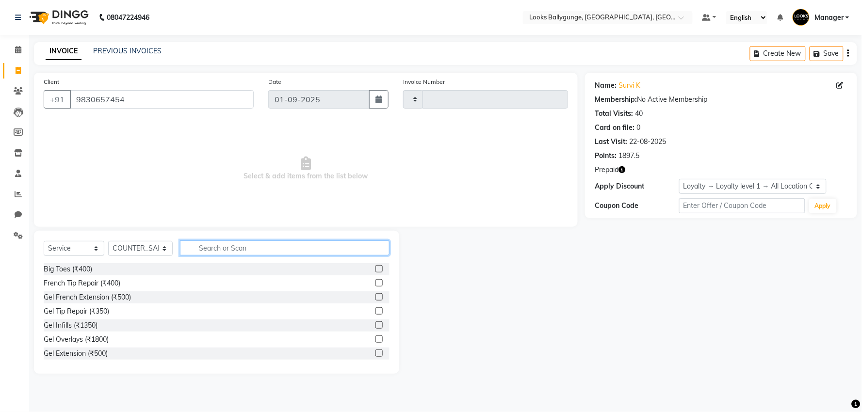
click at [209, 252] on input "text" at bounding box center [285, 248] width 210 height 15
type input "cut"
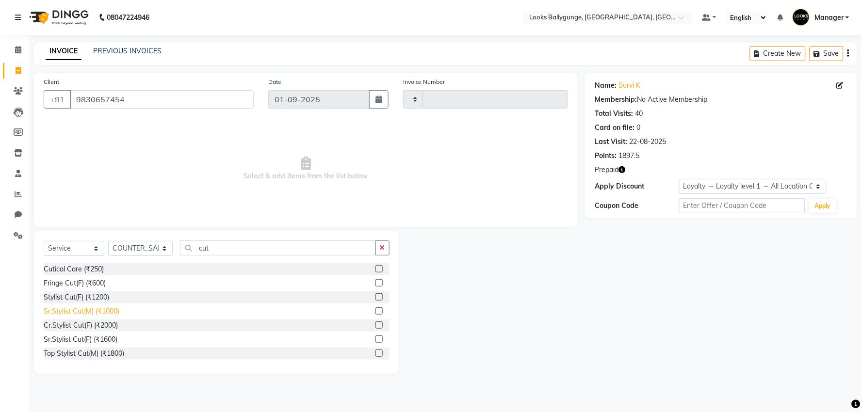
click at [89, 311] on div "Sr.Stylist Cut(M) (₹1000)" at bounding box center [82, 312] width 76 height 10
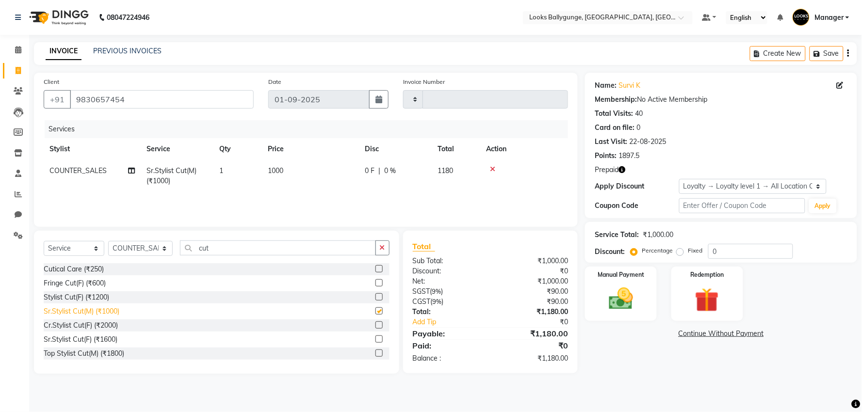
checkbox input "false"
click at [74, 249] on select "Select Service Product Membership Package Voucher Prepaid Gift Card" at bounding box center [74, 248] width 61 height 15
click at [141, 91] on input "9830657454" at bounding box center [162, 99] width 184 height 18
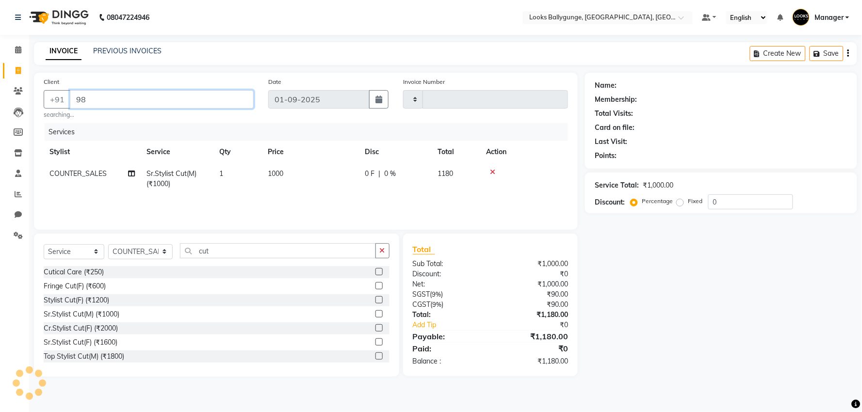
type input "9"
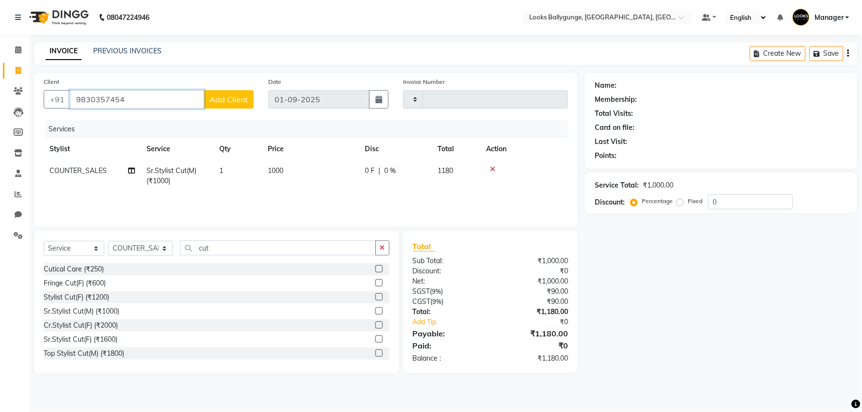
type input "9830357454"
click at [214, 91] on button "Add Client" at bounding box center [229, 99] width 50 height 18
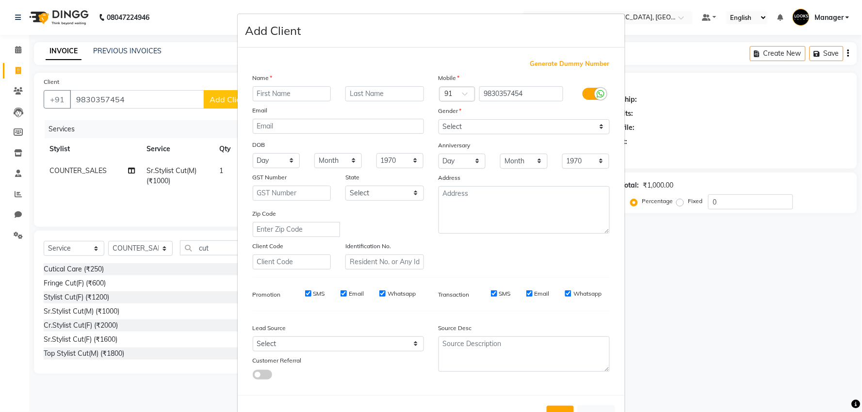
click at [279, 92] on input "text" at bounding box center [292, 93] width 79 height 15
type input "[DEMOGRAPHIC_DATA]"
click at [348, 90] on input "text" at bounding box center [384, 93] width 79 height 15
type input "[PERSON_NAME]"
click at [455, 123] on select "Select [DEMOGRAPHIC_DATA] [DEMOGRAPHIC_DATA] Other Prefer Not To Say" at bounding box center [524, 126] width 171 height 15
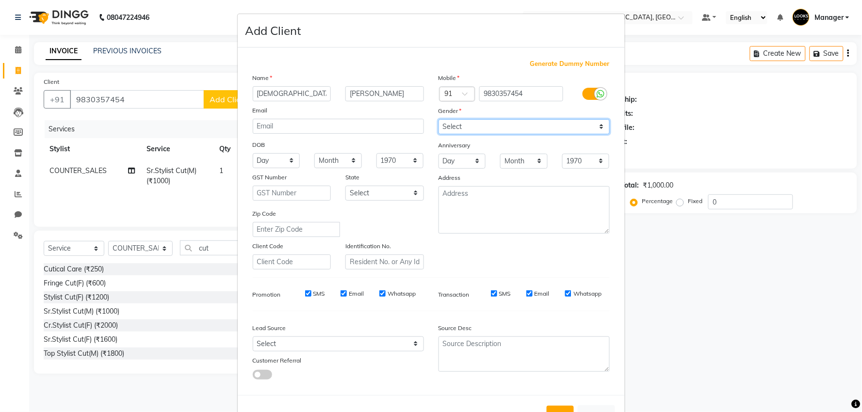
select select "male"
click at [439, 119] on select "Select [DEMOGRAPHIC_DATA] [DEMOGRAPHIC_DATA] Other Prefer Not To Say" at bounding box center [524, 126] width 171 height 15
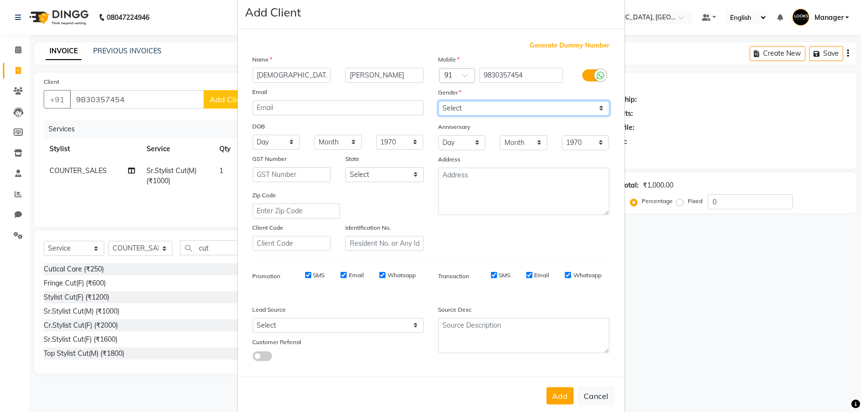
scroll to position [36, 0]
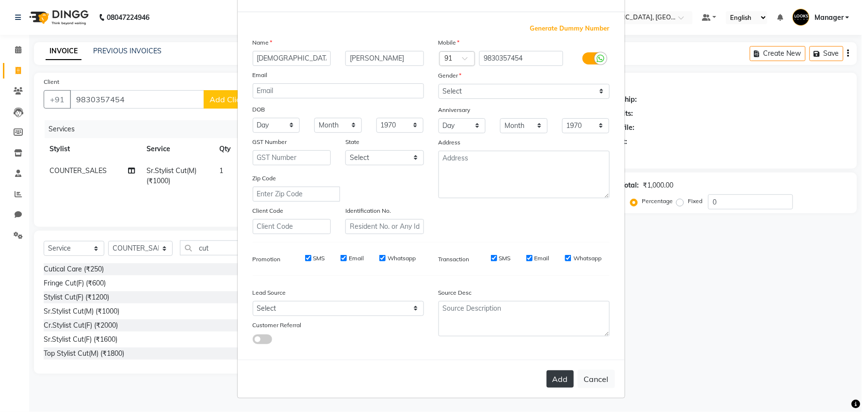
click at [561, 382] on button "Add" at bounding box center [560, 379] width 27 height 17
select select
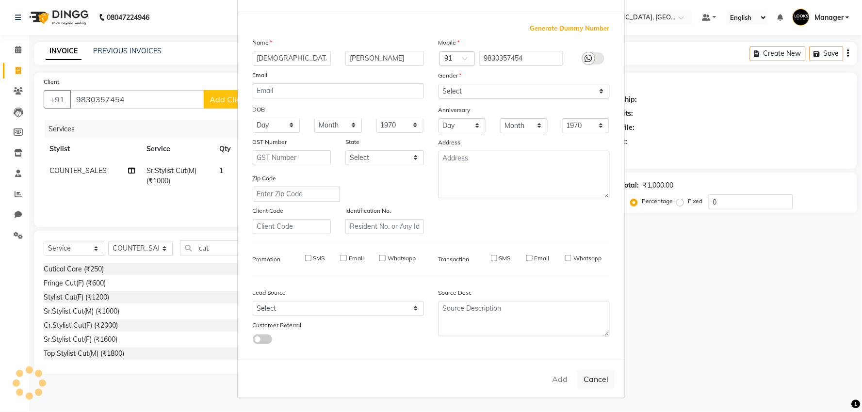
select select
checkbox input "false"
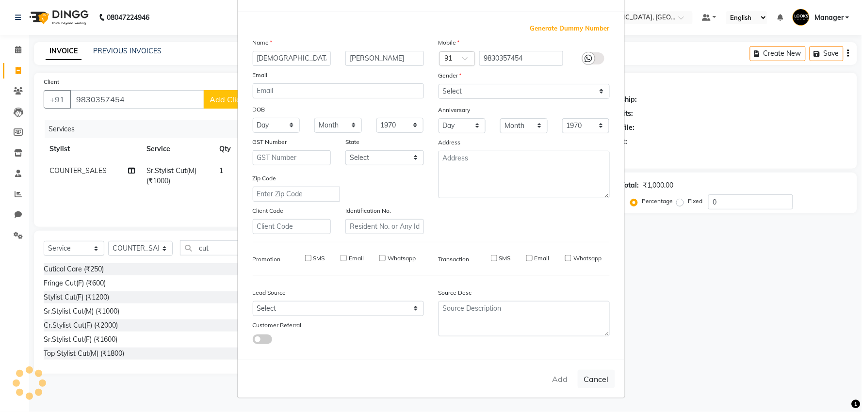
checkbox input "false"
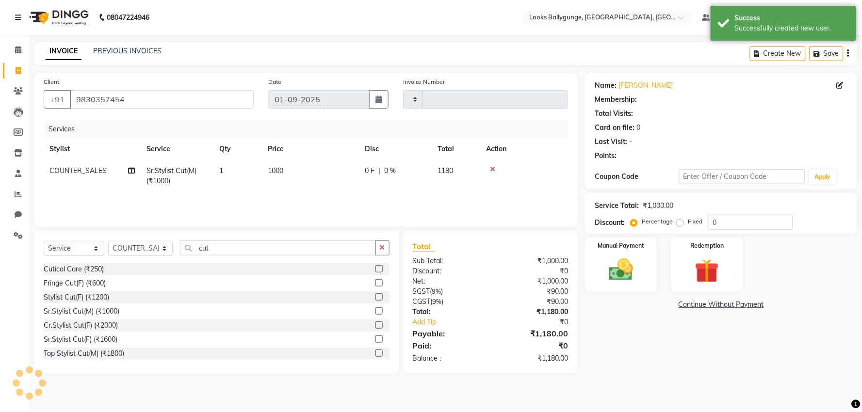
select select "1: Object"
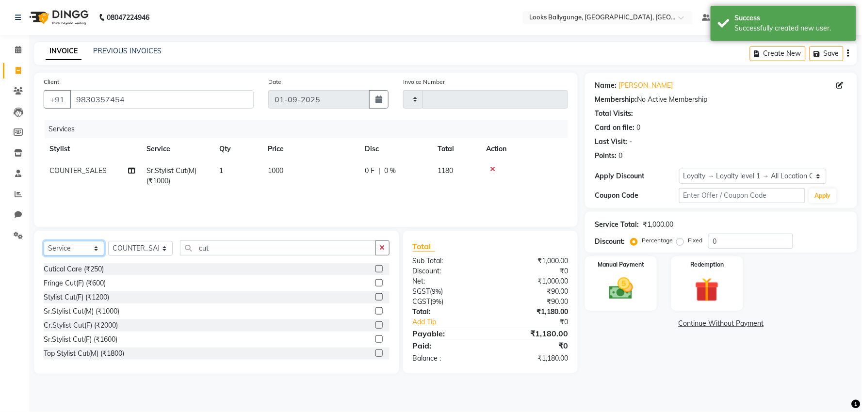
click at [75, 249] on select "Select Service Product Membership Package Voucher Prepaid Gift Card" at bounding box center [74, 248] width 61 height 15
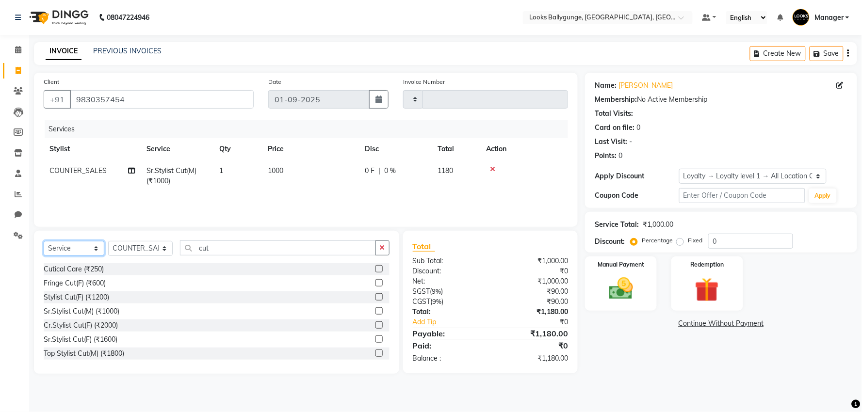
select select "P"
click at [44, 242] on select "Select Service Product Membership Package Voucher Prepaid Gift Card" at bounding box center [74, 248] width 61 height 15
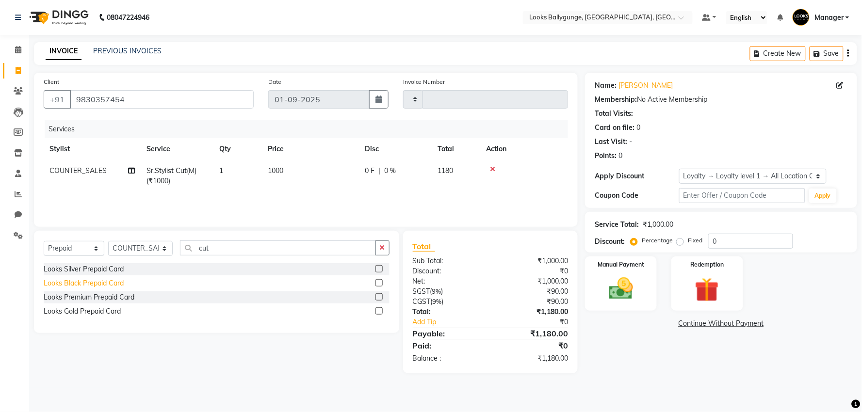
click at [118, 283] on div "Looks Black Prepaid Card" at bounding box center [84, 284] width 80 height 10
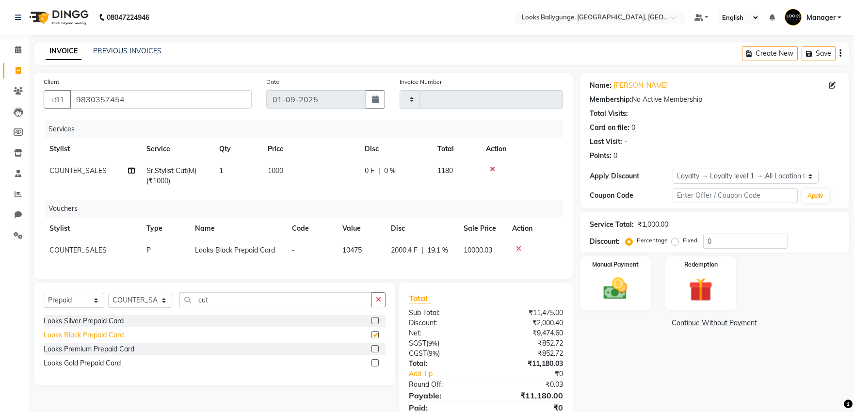
checkbox input "false"
click at [492, 170] on icon at bounding box center [492, 169] width 5 height 7
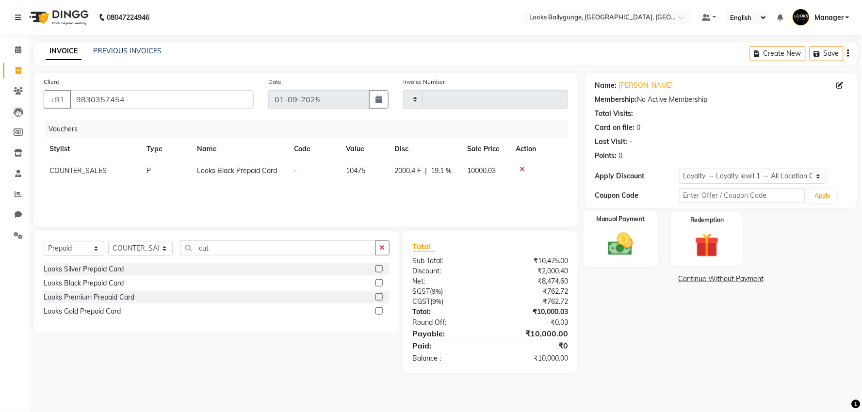
click at [625, 253] on img at bounding box center [621, 244] width 41 height 29
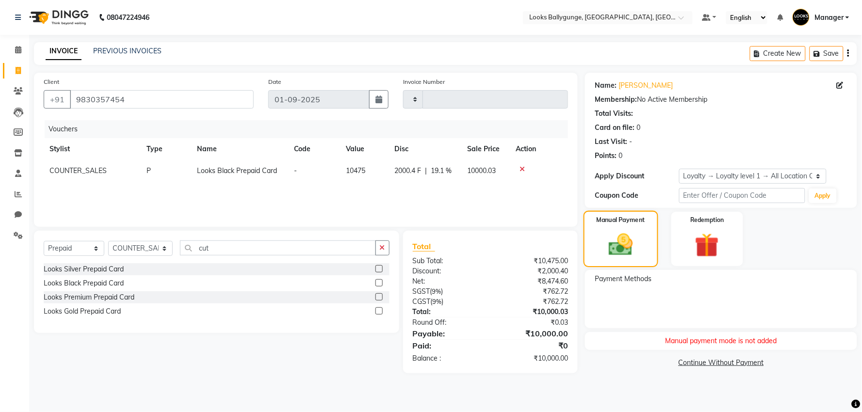
click at [631, 259] on div "Manual Payment" at bounding box center [621, 239] width 75 height 56
click at [697, 307] on div "Payment Methods" at bounding box center [721, 299] width 272 height 58
drag, startPoint x: 527, startPoint y: 236, endPoint x: 513, endPoint y: 211, distance: 29.3
click at [527, 236] on div "Total Sub Total: ₹10,475.00 Discount: ₹2,000.40 Net: ₹8,474.60 SGST ( 9% ) ₹762…" at bounding box center [490, 302] width 175 height 143
click at [609, 250] on img at bounding box center [621, 245] width 39 height 28
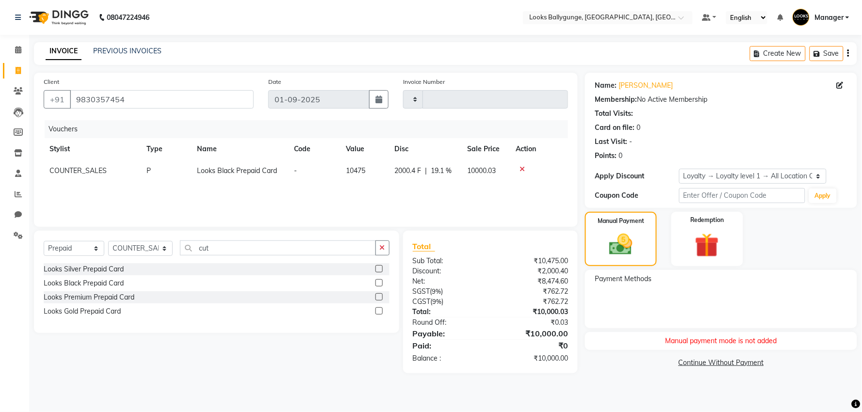
click at [301, 201] on div "Vouchers Stylist Type Name Code Value Disc Sale Price Action COUNTER_SALES P Lo…" at bounding box center [306, 168] width 525 height 97
click at [524, 187] on div "Vouchers Stylist Type Name Code Value Disc Sale Price Action COUNTER_SALES P Lo…" at bounding box center [306, 168] width 525 height 97
click at [736, 343] on div "Manual payment mode is not added" at bounding box center [721, 341] width 272 height 18
drag, startPoint x: 136, startPoint y: 100, endPoint x: 73, endPoint y: 100, distance: 62.6
click at [73, 100] on input "9830357454" at bounding box center [162, 99] width 184 height 18
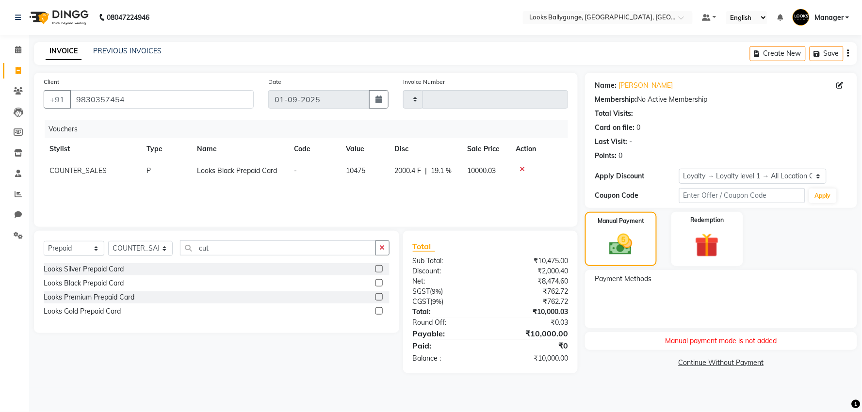
click at [702, 343] on div "Manual payment mode is not added" at bounding box center [721, 341] width 272 height 18
click at [61, 249] on select "Select Service Product Membership Package Voucher Prepaid Gift Card" at bounding box center [74, 248] width 61 height 15
select select "product"
click at [44, 242] on select "Select Service Product Membership Package Voucher Prepaid Gift Card" at bounding box center [74, 248] width 61 height 15
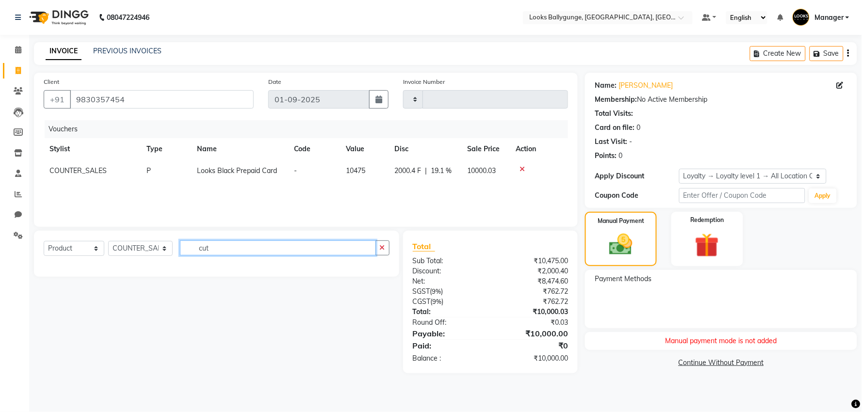
click at [229, 246] on input "cut" at bounding box center [278, 248] width 196 height 15
type input "c"
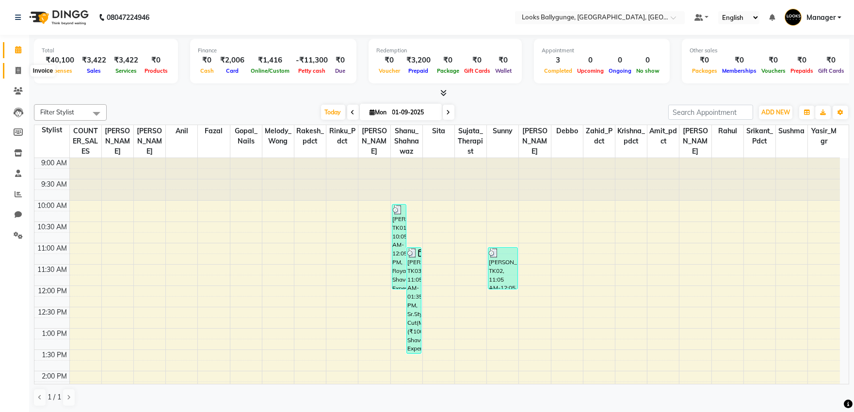
click at [20, 67] on icon at bounding box center [18, 70] width 5 height 7
select select "service"
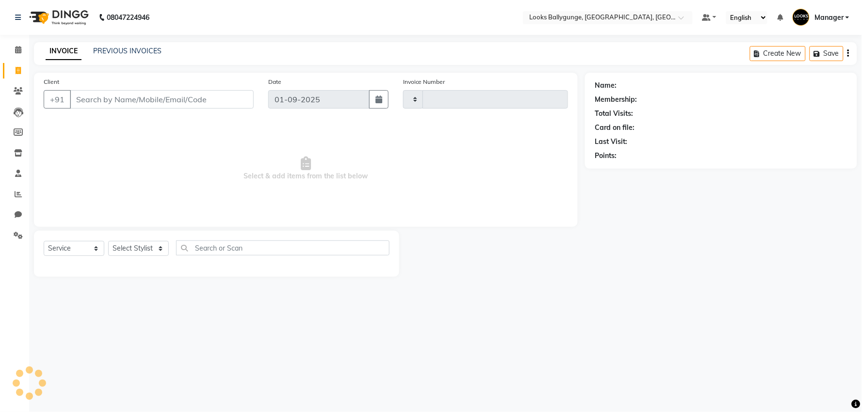
type input "3606"
select select "6477"
click at [130, 248] on select "Select Stylist" at bounding box center [138, 248] width 61 height 15
select select "62162"
click at [108, 242] on select "Select Stylist [PERSON_NAME] amit_pdct anil [PERSON_NAME] COUNTER_SALES [PERSON…" at bounding box center [140, 248] width 65 height 15
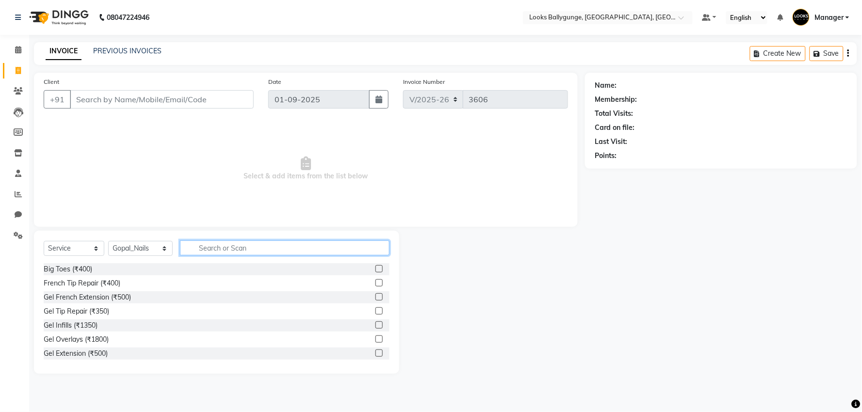
click at [206, 246] on input "text" at bounding box center [285, 248] width 210 height 15
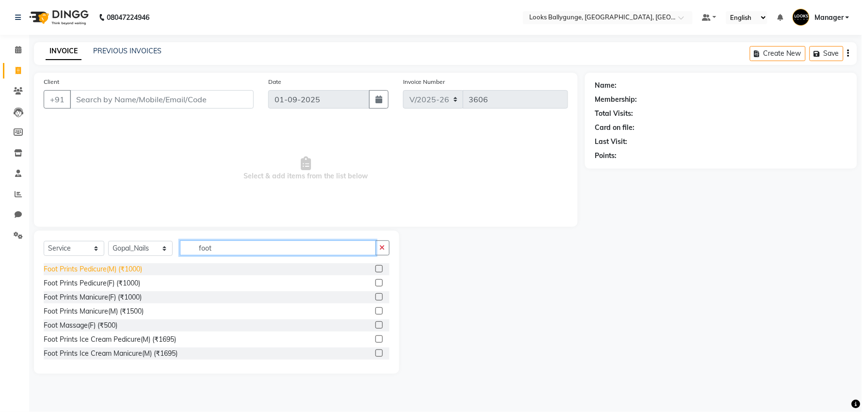
type input "foot"
click at [99, 269] on div "Foot Prints Pedicure(M) (₹1000)" at bounding box center [93, 269] width 99 height 10
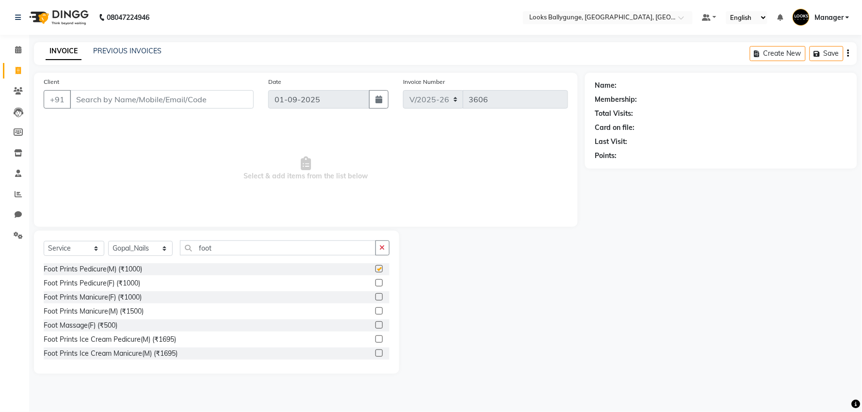
checkbox input "false"
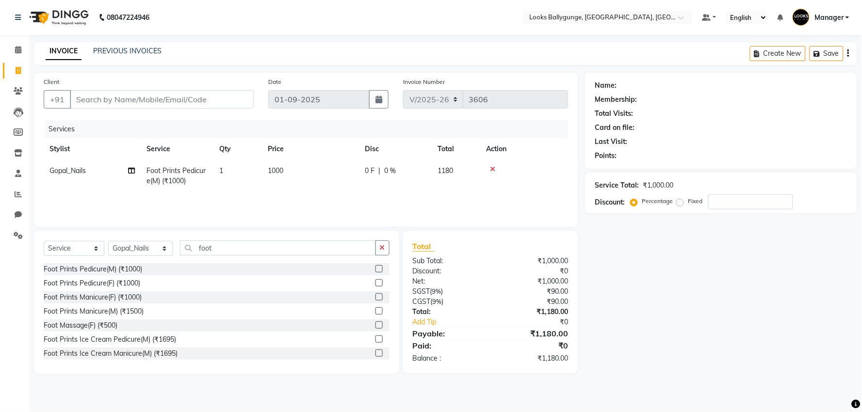
click at [272, 169] on span "1000" at bounding box center [276, 170] width 16 height 9
select select "62162"
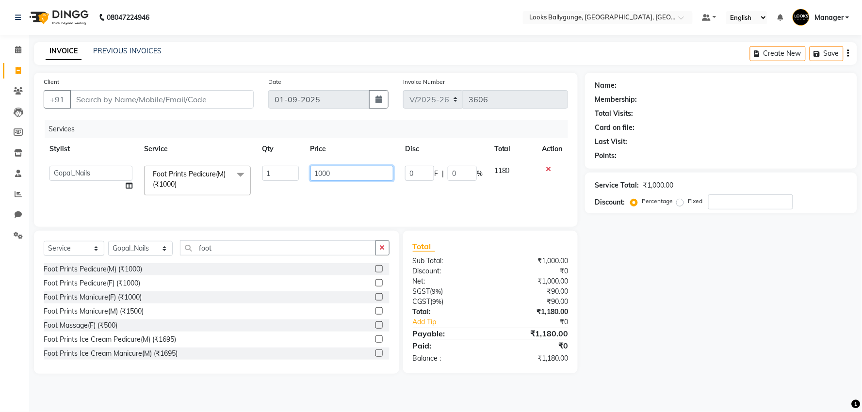
click at [321, 172] on input "1000" at bounding box center [352, 173] width 83 height 15
type input "1200"
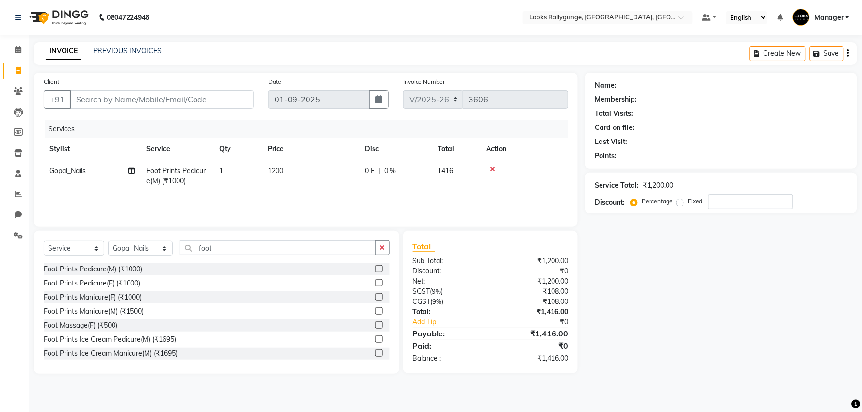
click at [342, 199] on div "Services Stylist Service Qty Price Disc Total Action Gopal_Nails Foot Prints Pe…" at bounding box center [306, 168] width 525 height 97
click at [279, 252] on input "foot" at bounding box center [278, 248] width 196 height 15
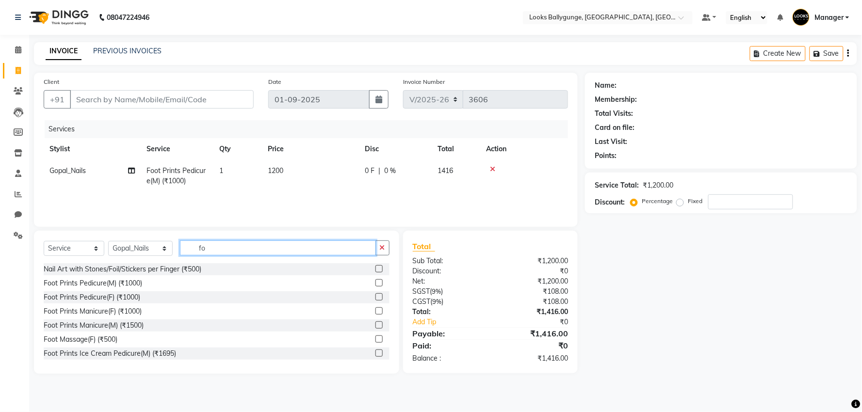
type input "f"
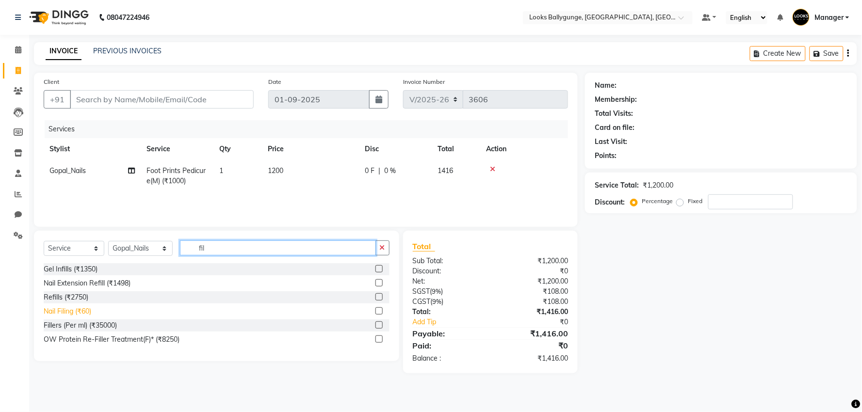
type input "fil"
click at [66, 307] on div "Nail Filing (₹60)" at bounding box center [68, 312] width 48 height 10
checkbox input "false"
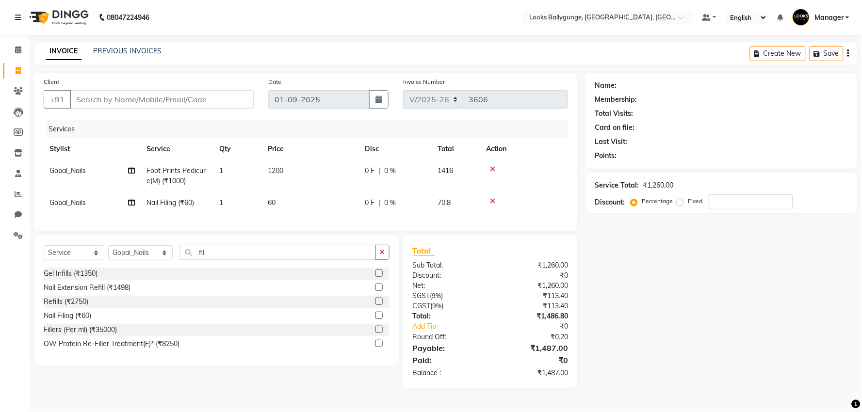
click at [283, 197] on td "60" at bounding box center [310, 203] width 97 height 22
select select "62162"
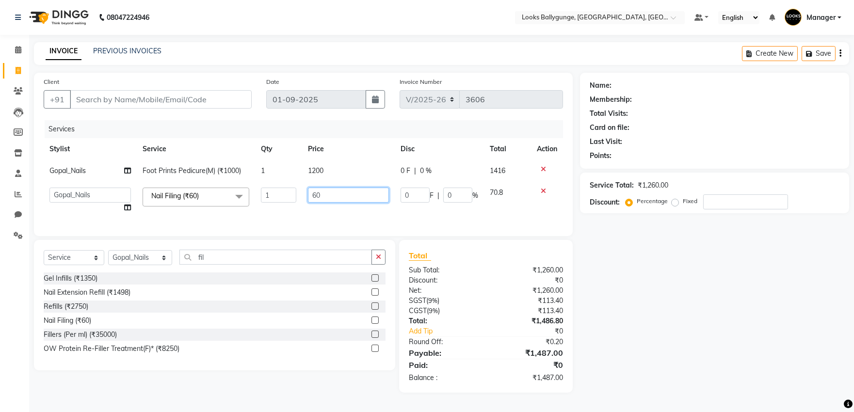
click at [335, 191] on input "60" at bounding box center [348, 195] width 81 height 15
type input "6"
type input "200"
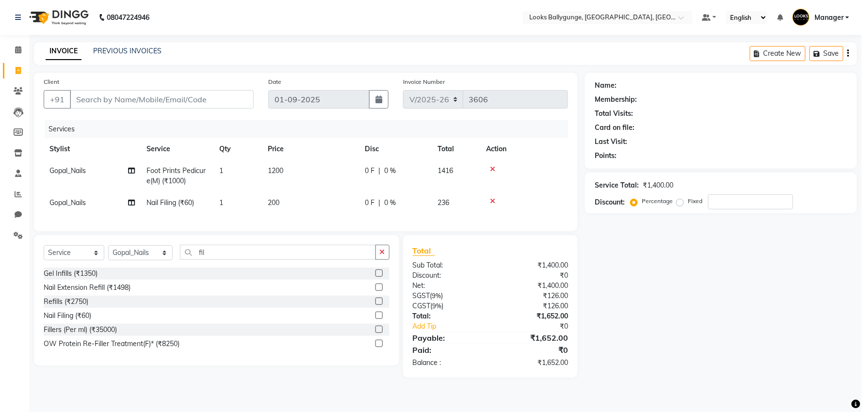
click at [341, 211] on td "200" at bounding box center [310, 203] width 97 height 22
select select "62162"
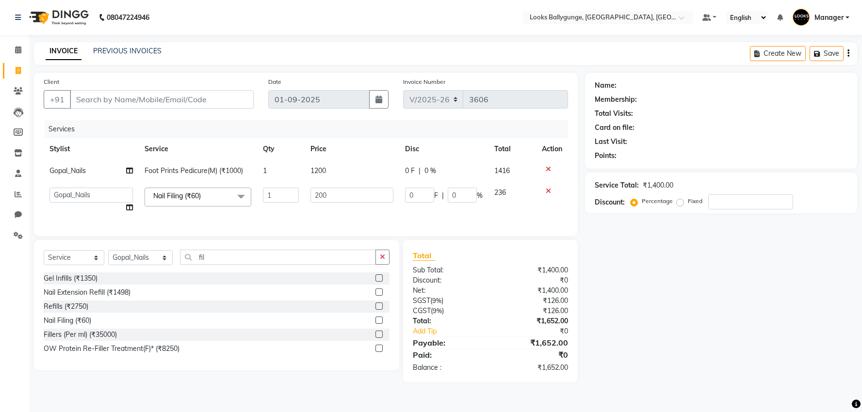
select select "6477"
select select "62162"
select select "service"
click at [143, 265] on select "Select Stylist [PERSON_NAME] amit_pdct anil [PERSON_NAME] COUNTER_SALES [PERSON…" at bounding box center [140, 257] width 65 height 15
select select "49416"
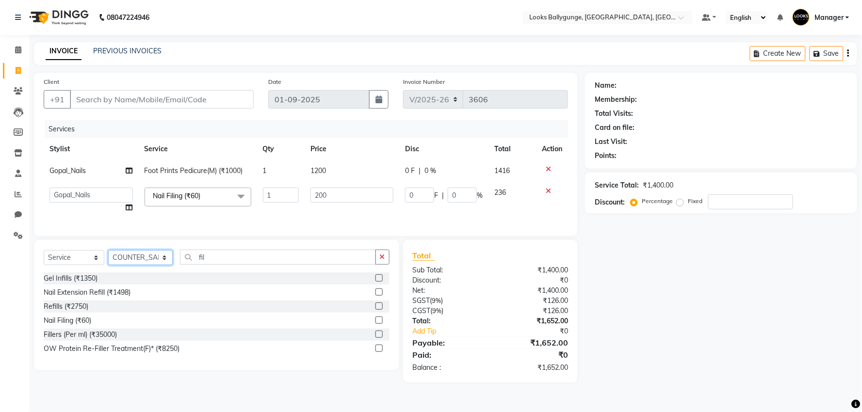
click at [108, 259] on select "Select Stylist [PERSON_NAME] amit_pdct anil [PERSON_NAME] COUNTER_SALES [PERSON…" at bounding box center [140, 257] width 65 height 15
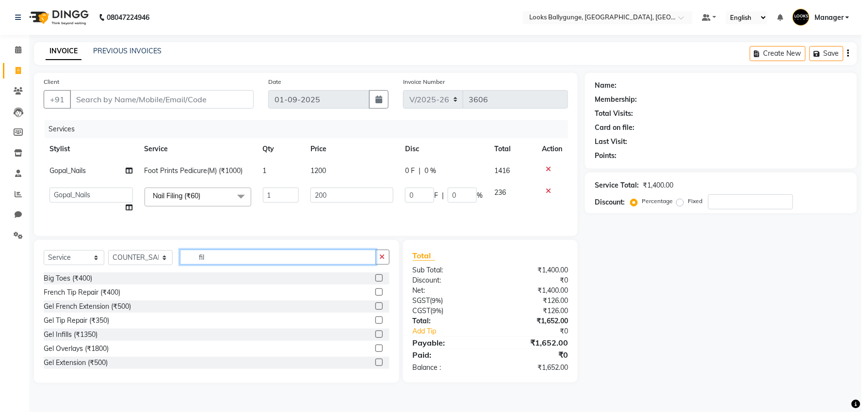
click at [219, 261] on input "fil" at bounding box center [278, 257] width 196 height 15
type input "f"
type input "cut"
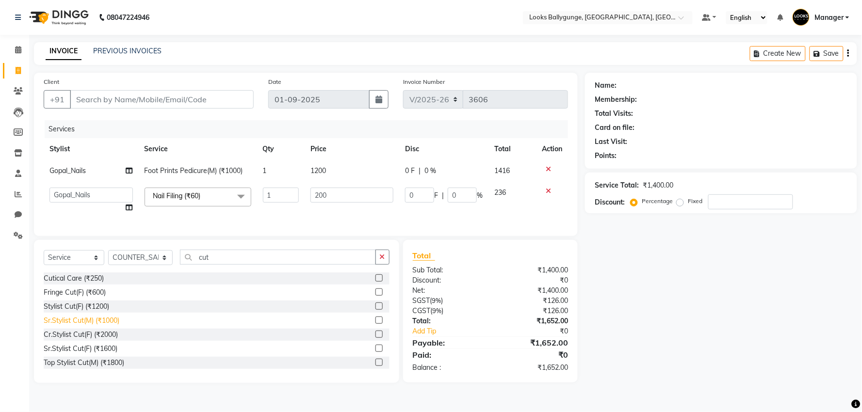
click at [79, 326] on div "Sr.Stylist Cut(M) (₹1000)" at bounding box center [82, 321] width 76 height 10
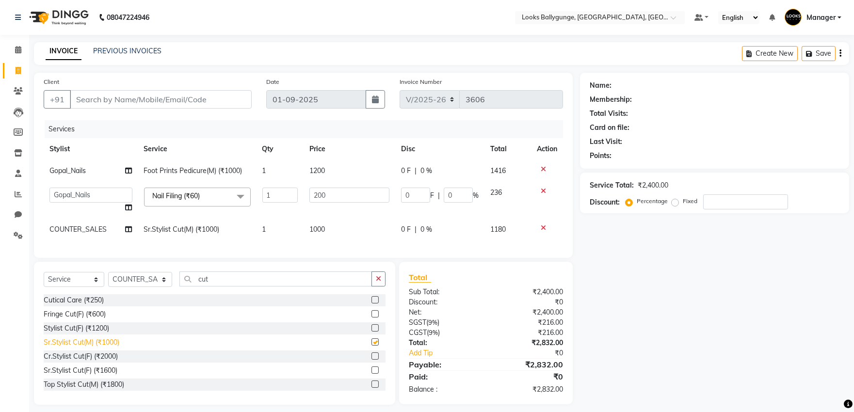
checkbox input "false"
click at [64, 287] on select "Select Service Product Membership Package Voucher Prepaid Gift Card" at bounding box center [74, 279] width 61 height 15
click at [44, 280] on select "Select Service Product Membership Package Voucher Prepaid Gift Card" at bounding box center [74, 279] width 61 height 15
click at [87, 287] on select "Select Service Product Membership Package Voucher Prepaid Gift Card" at bounding box center [74, 279] width 61 height 15
select select "product"
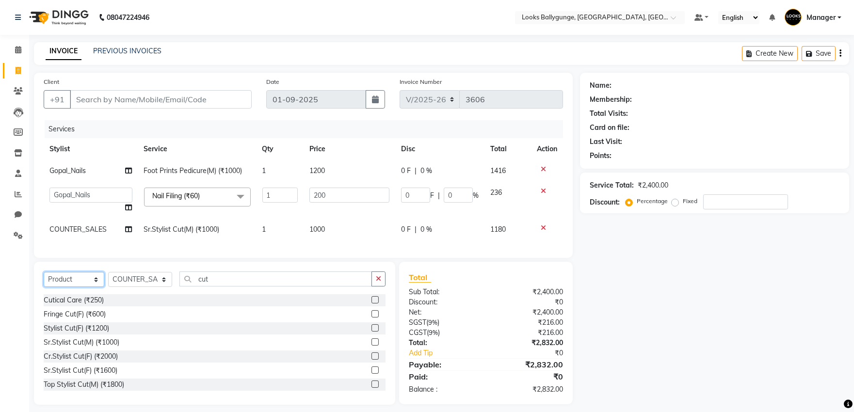
click at [44, 280] on select "Select Service Product Membership Package Voucher Prepaid Gift Card" at bounding box center [74, 279] width 61 height 15
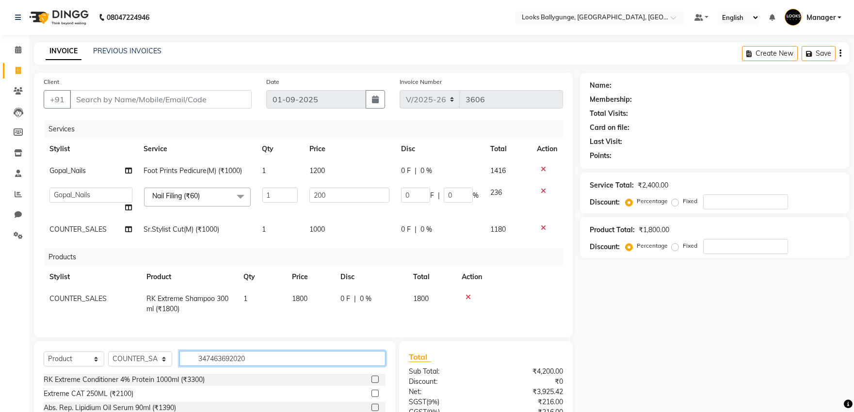
type input "3474636920204"
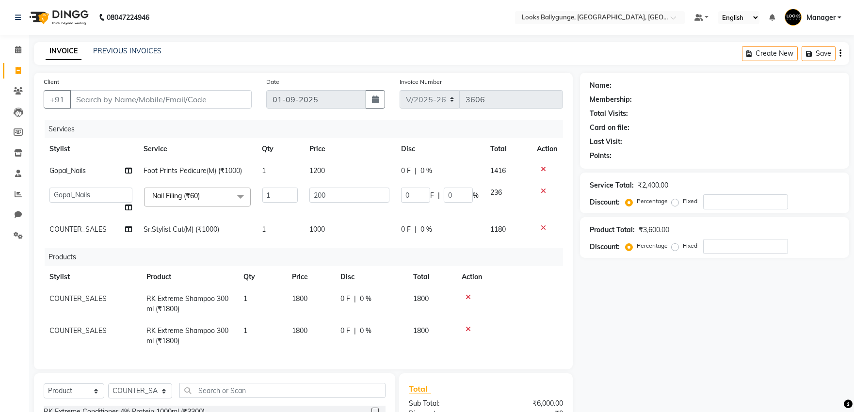
click at [469, 330] on icon at bounding box center [468, 329] width 5 height 7
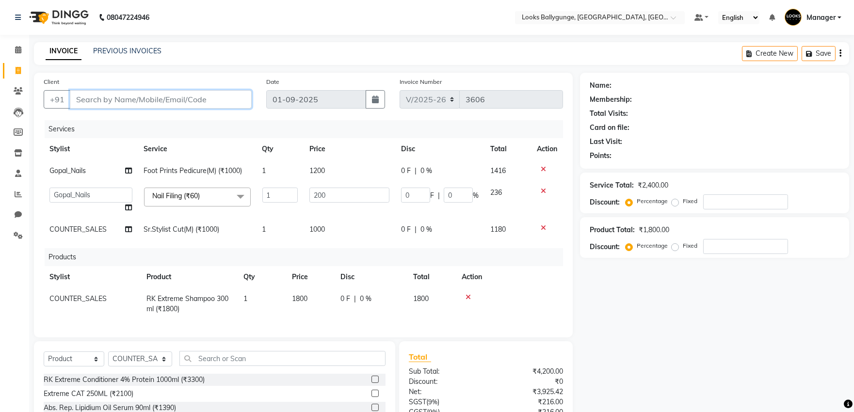
click at [152, 97] on input "Client" at bounding box center [161, 99] width 182 height 18
click at [201, 96] on input "Client" at bounding box center [161, 99] width 182 height 18
type input "9"
type input "0"
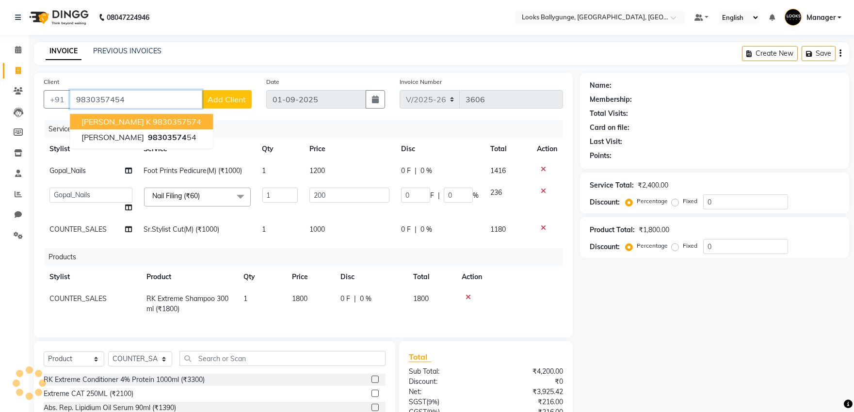
type input "9830357454"
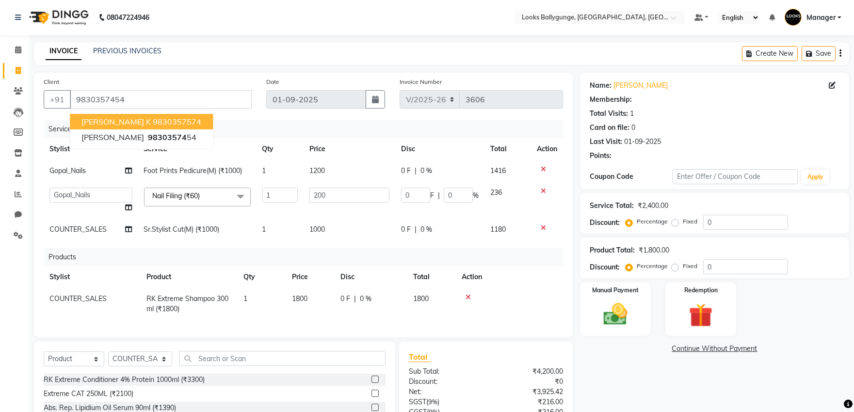
select select "1: Object"
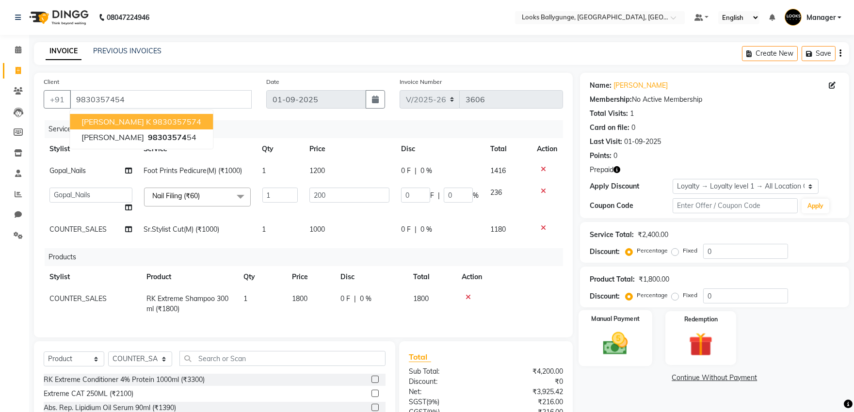
scroll to position [115, 0]
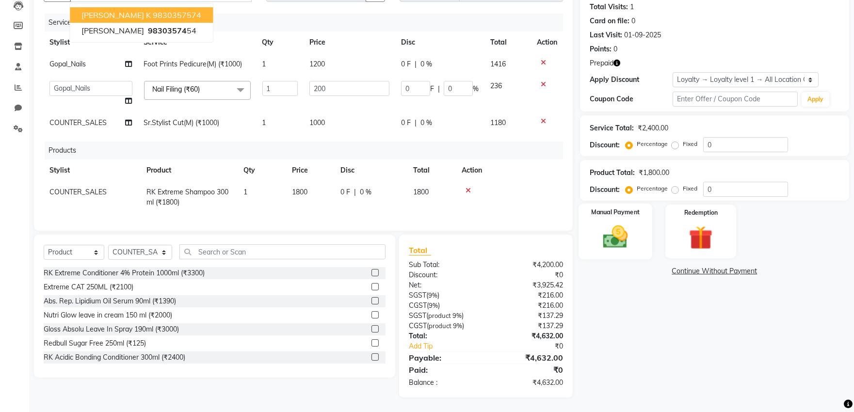
click at [634, 234] on img at bounding box center [615, 237] width 40 height 29
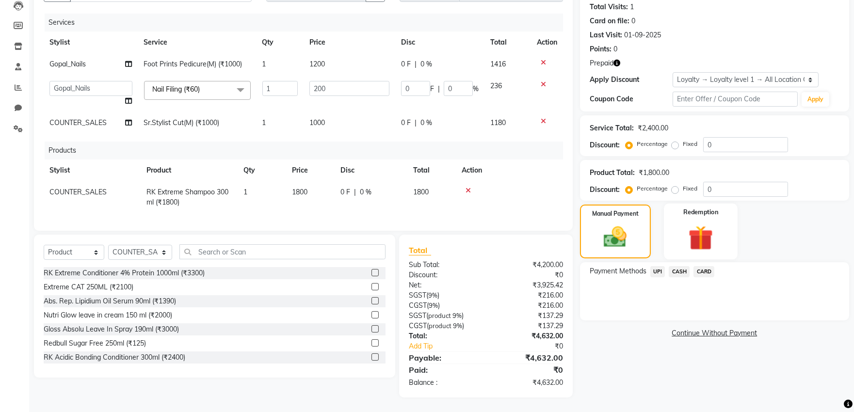
click at [692, 235] on img at bounding box center [701, 238] width 40 height 31
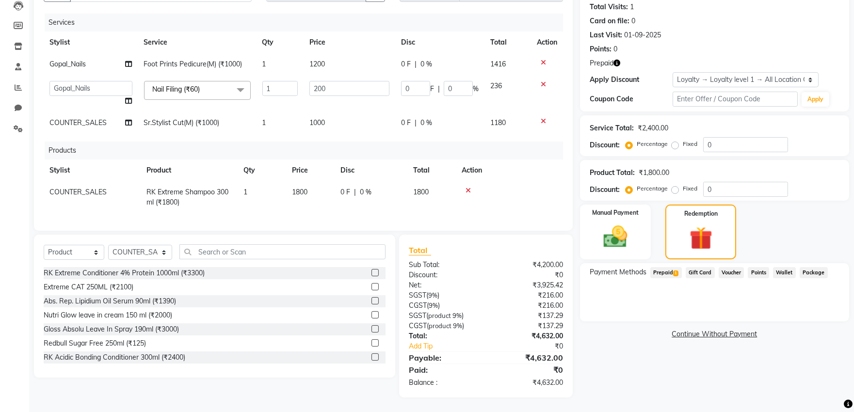
click at [668, 267] on span "Prepaid 1" at bounding box center [667, 272] width 32 height 11
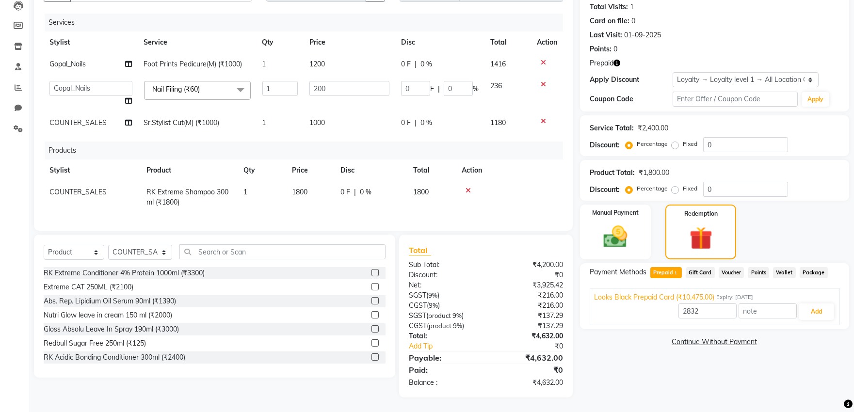
scroll to position [0, 0]
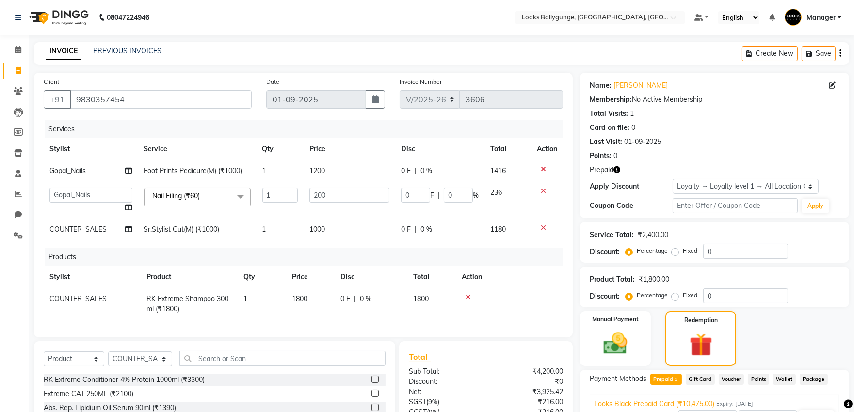
click at [467, 298] on icon at bounding box center [468, 297] width 5 height 7
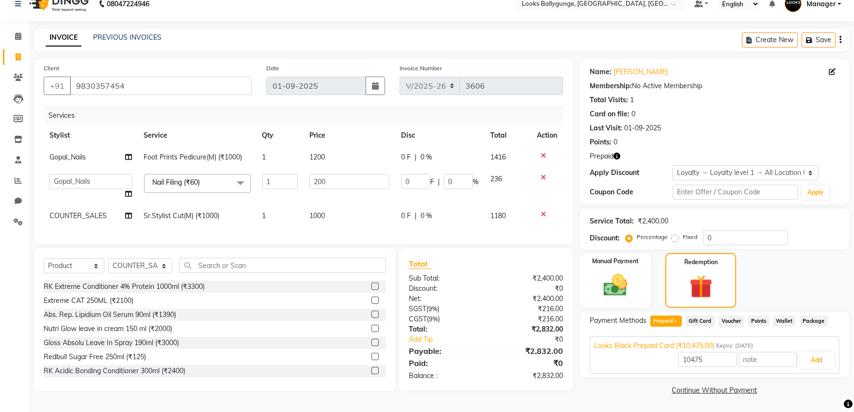
scroll to position [162, 0]
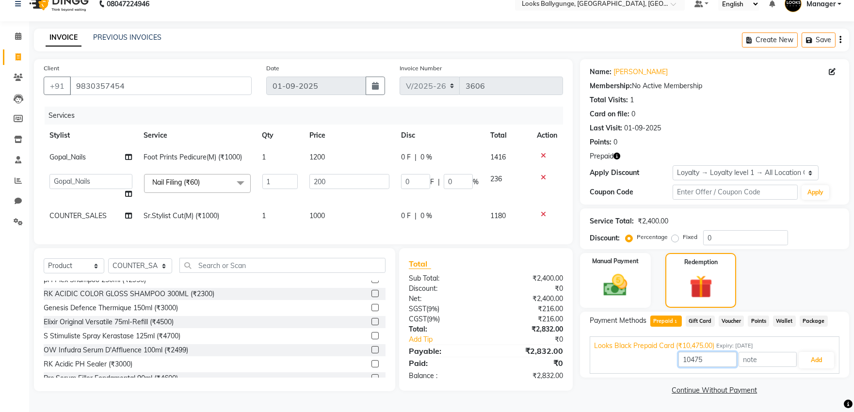
click at [709, 360] on input "10475" at bounding box center [708, 359] width 58 height 15
type input "1"
type input "2400"
click at [812, 360] on button "Add" at bounding box center [816, 360] width 35 height 16
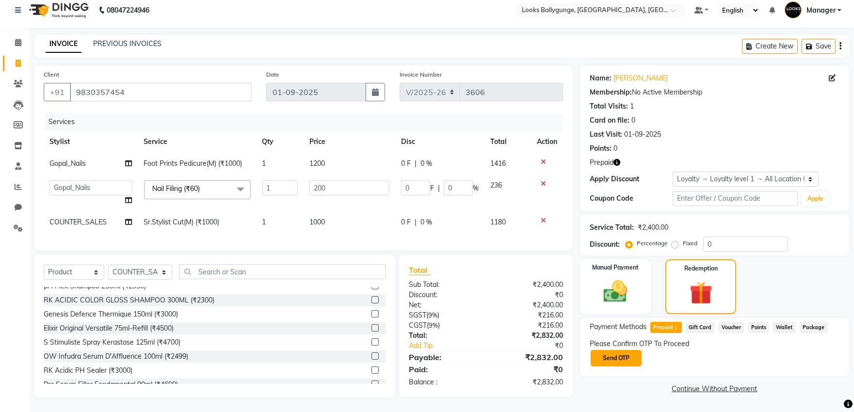
click at [608, 350] on button "Send OTP" at bounding box center [616, 358] width 51 height 16
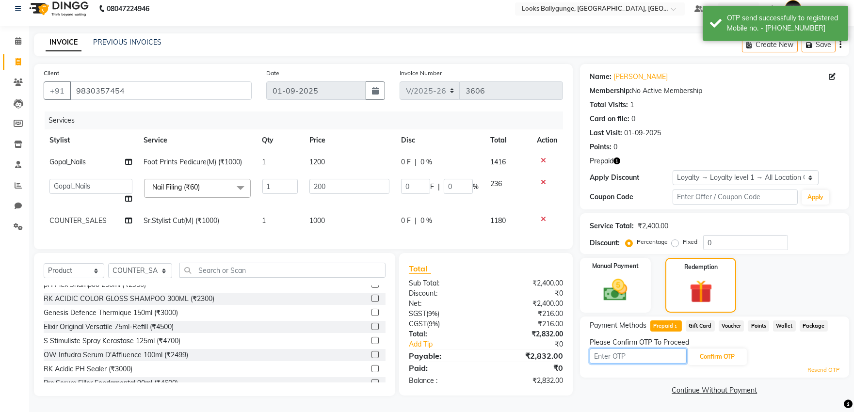
click at [608, 349] on input "text" at bounding box center [638, 356] width 97 height 15
click at [611, 350] on input "text" at bounding box center [638, 356] width 97 height 15
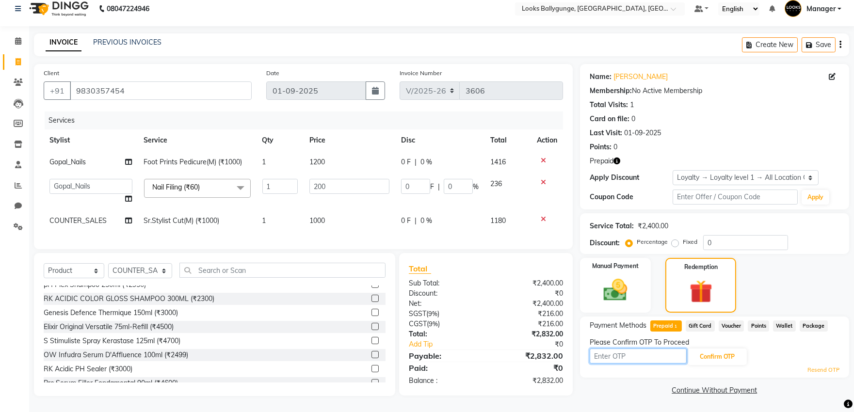
click at [661, 349] on input "text" at bounding box center [638, 356] width 97 height 15
type input "4696"
click at [718, 349] on button "Confirm OTP" at bounding box center [717, 357] width 59 height 16
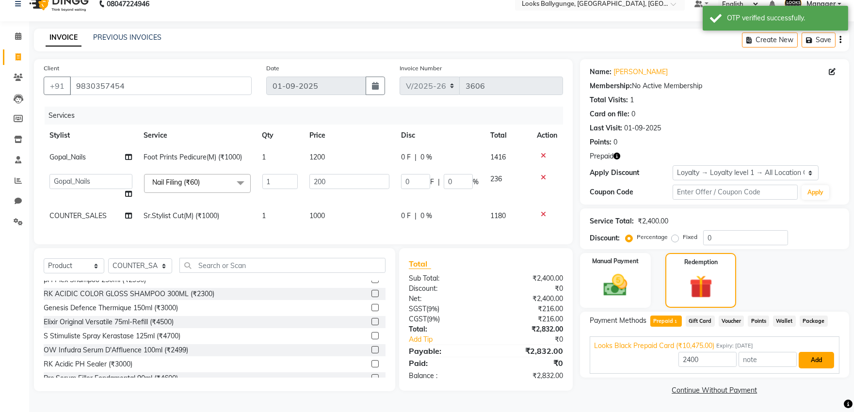
click at [821, 358] on button "Add" at bounding box center [816, 360] width 35 height 16
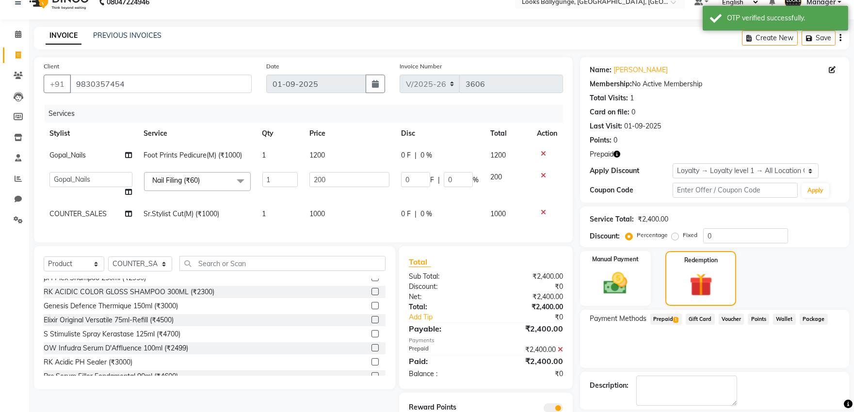
scroll to position [63, 0]
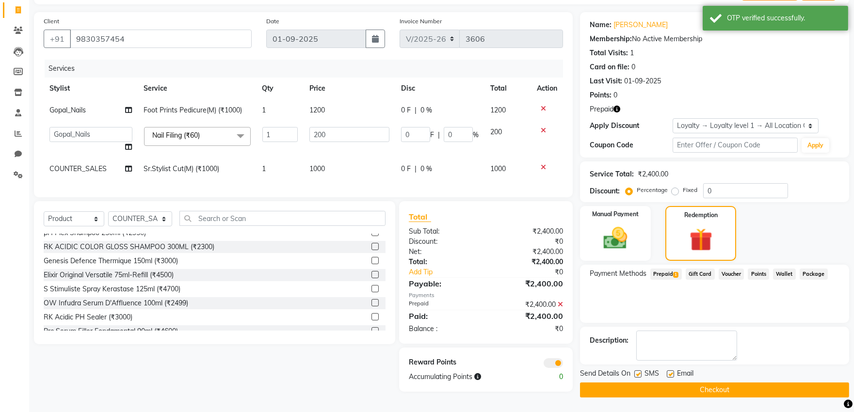
click at [677, 384] on button "Checkout" at bounding box center [714, 390] width 269 height 15
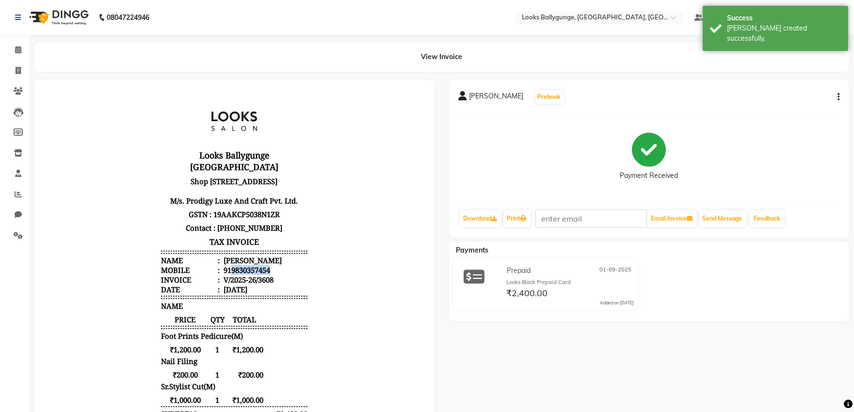
drag, startPoint x: 265, startPoint y: 267, endPoint x: 224, endPoint y: 266, distance: 41.3
click at [224, 266] on li "Mobile : 919830357454" at bounding box center [234, 270] width 147 height 10
copy div "9830357454"
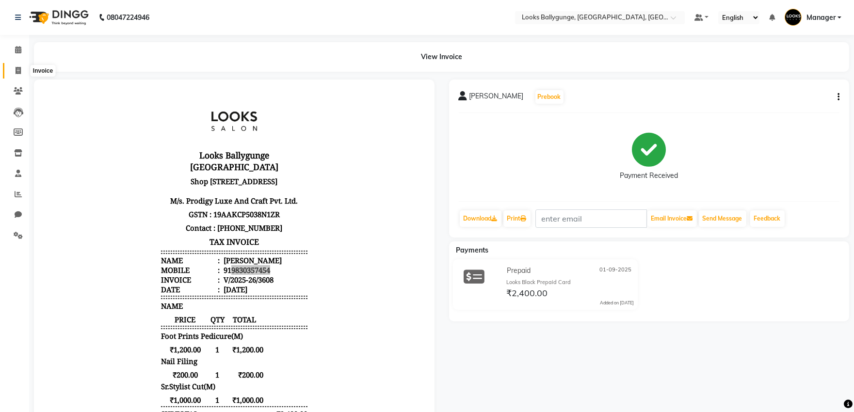
click at [18, 68] on icon at bounding box center [18, 70] width 5 height 7
select select "6477"
select select "service"
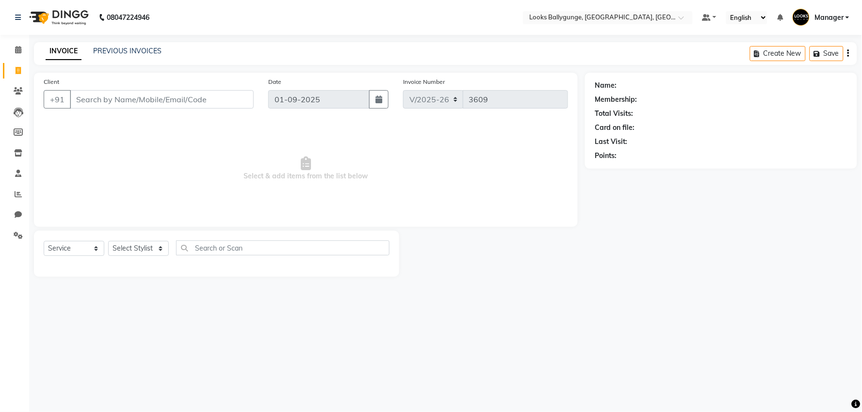
click at [108, 99] on input "Client" at bounding box center [162, 99] width 184 height 18
type input "9830357454"
select select "1: Object"
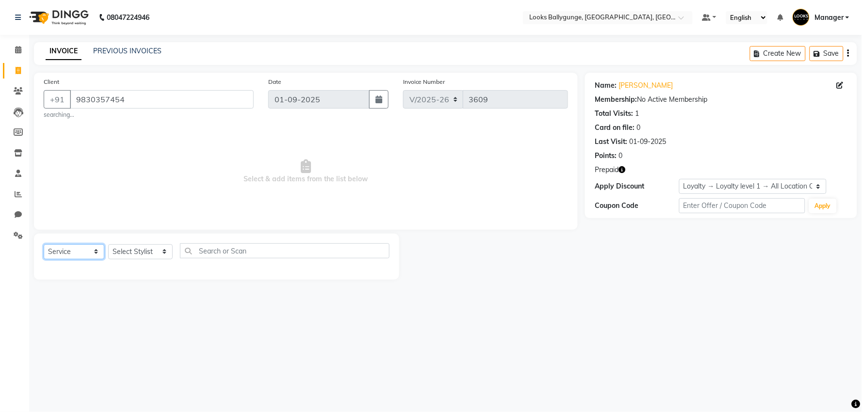
click at [85, 252] on select "Select Service Product Membership Package Voucher Prepaid Gift Card" at bounding box center [74, 252] width 61 height 15
select select "product"
click at [44, 245] on select "Select Service Product Membership Package Voucher Prepaid Gift Card" at bounding box center [74, 252] width 61 height 15
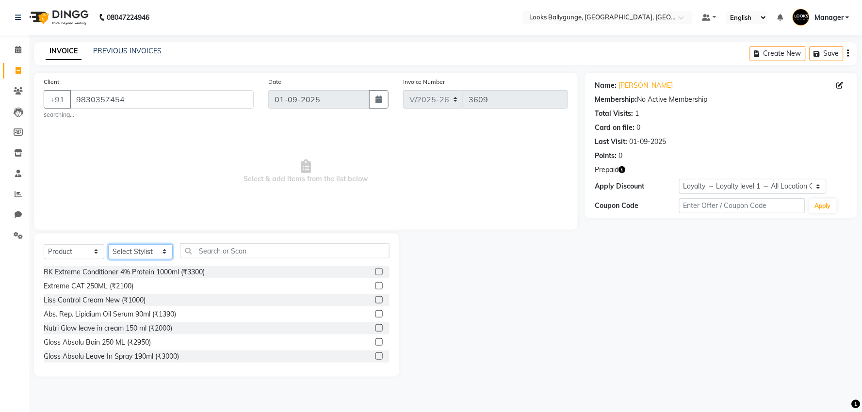
click at [148, 252] on select "Select Stylist [PERSON_NAME] amit_pdct anil [PERSON_NAME] COUNTER_SALES [PERSON…" at bounding box center [140, 252] width 65 height 15
select select "49416"
click at [108, 245] on select "Select Stylist [PERSON_NAME] amit_pdct anil [PERSON_NAME] COUNTER_SALES [PERSON…" at bounding box center [140, 252] width 65 height 15
click at [252, 248] on input "text" at bounding box center [285, 251] width 210 height 15
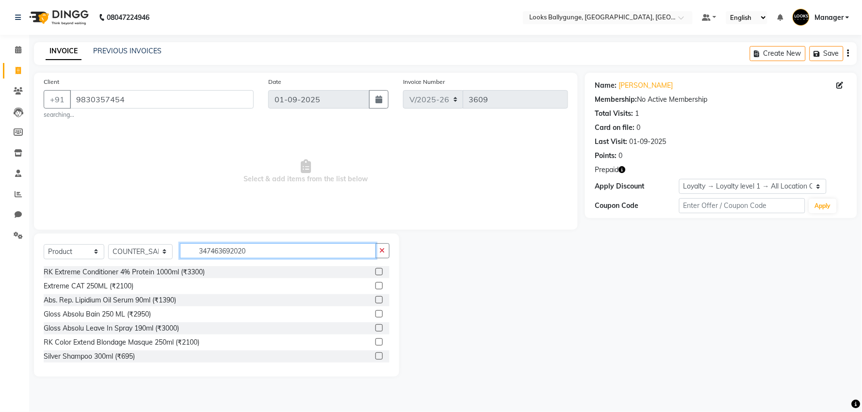
type input "3474636920204"
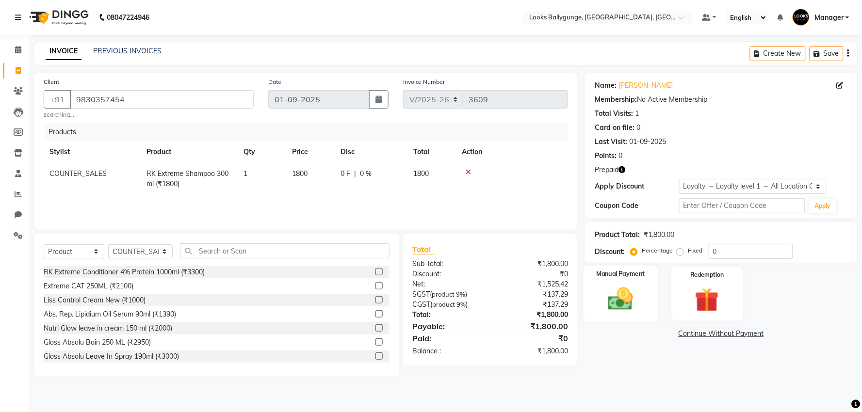
click at [626, 307] on img at bounding box center [621, 299] width 41 height 29
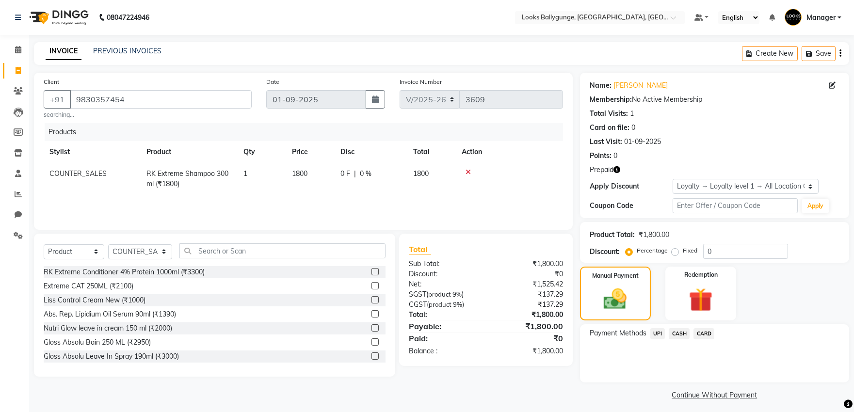
click at [660, 334] on span "UPI" at bounding box center [658, 334] width 15 height 11
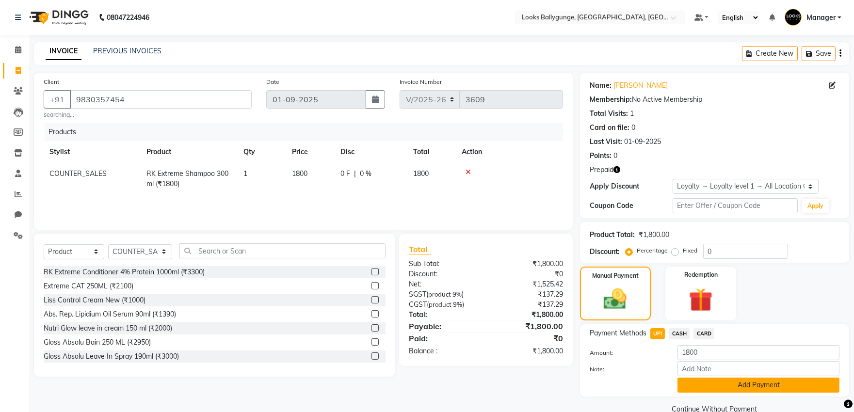
click at [716, 384] on button "Add Payment" at bounding box center [759, 385] width 162 height 15
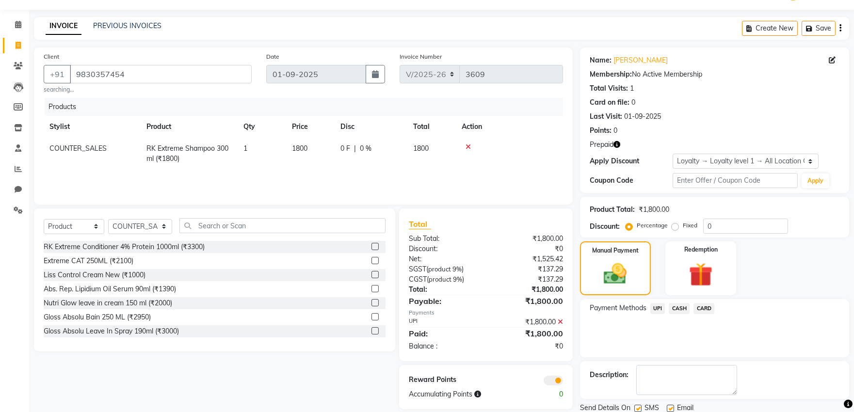
scroll to position [60, 0]
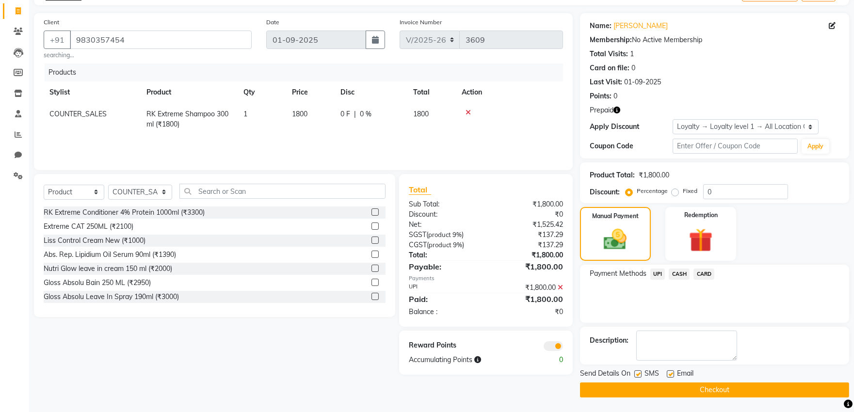
click at [687, 391] on button "Checkout" at bounding box center [714, 390] width 269 height 15
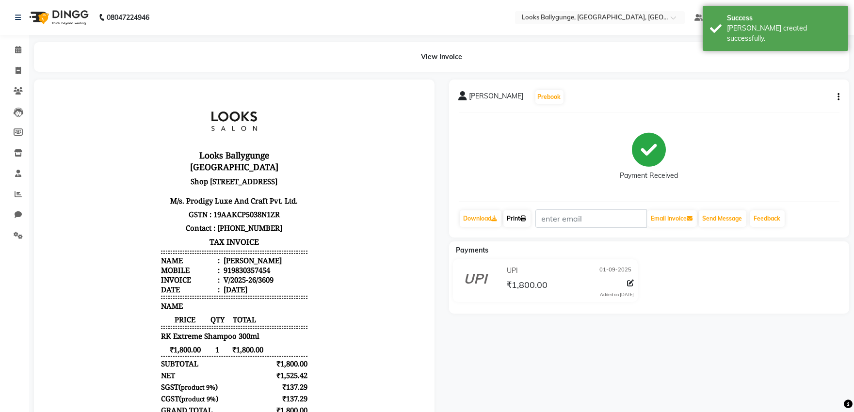
click at [522, 224] on link "Print" at bounding box center [517, 219] width 27 height 16
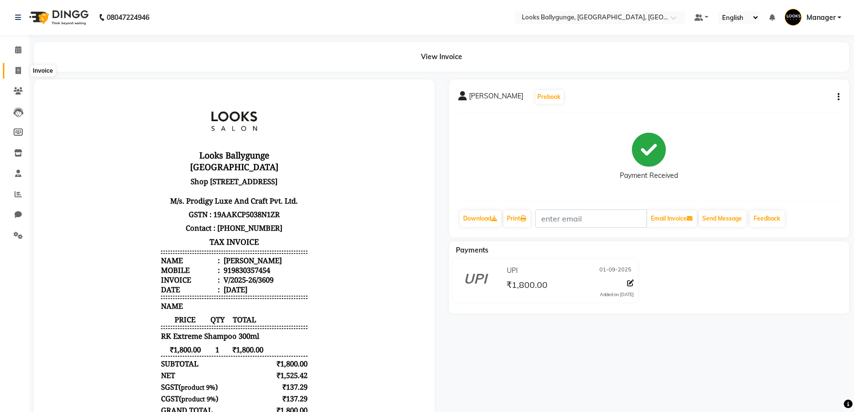
click at [12, 66] on span at bounding box center [18, 71] width 17 height 11
select select "service"
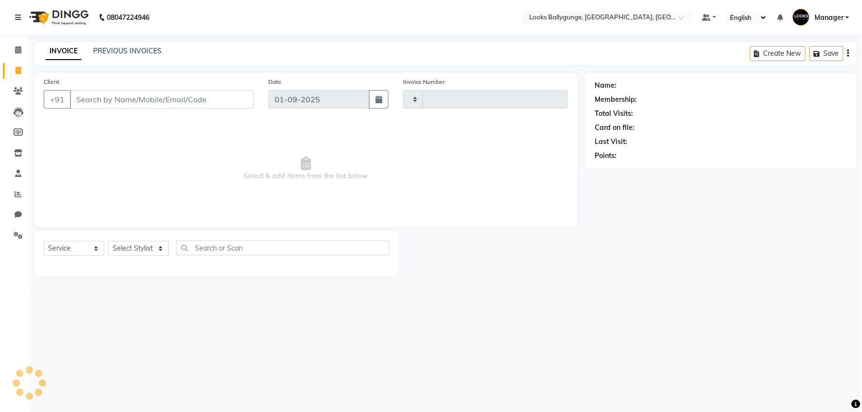
type input "3610"
select select "6477"
click at [127, 52] on link "PREVIOUS INVOICES" at bounding box center [127, 51] width 68 height 9
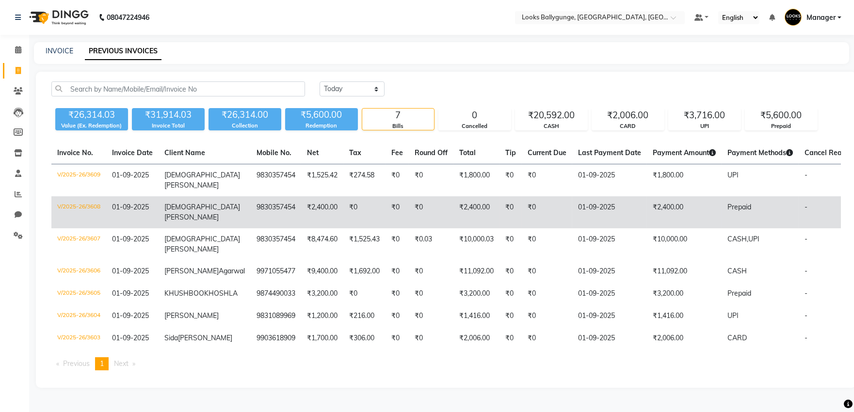
click at [153, 197] on td "01-09-2025" at bounding box center [132, 213] width 52 height 32
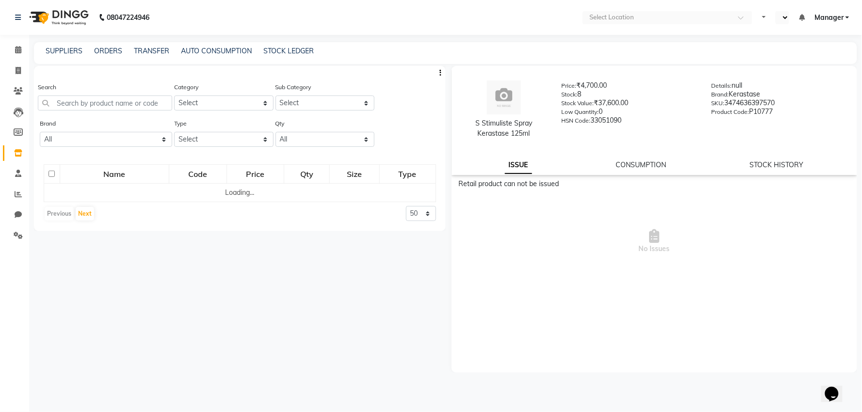
select select "en"
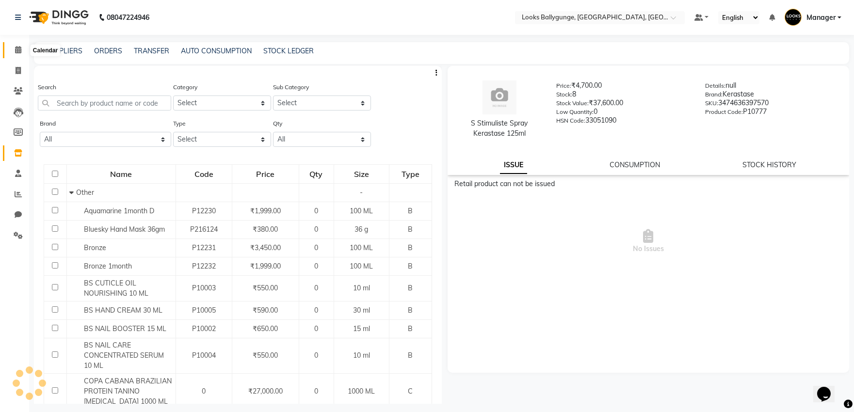
click at [18, 53] on icon at bounding box center [18, 49] width 6 height 7
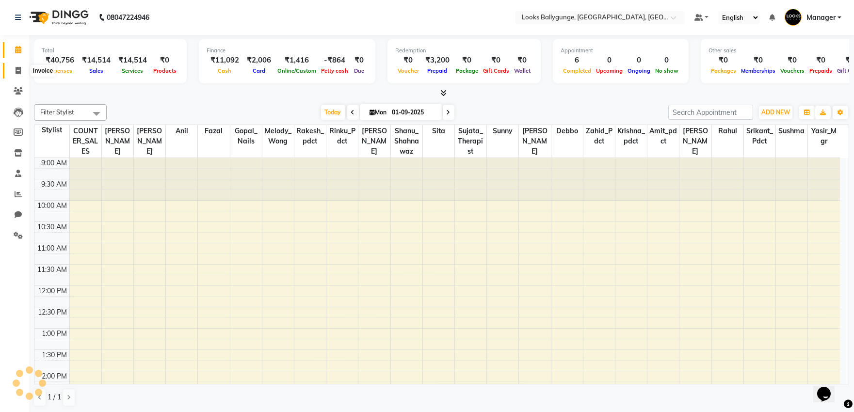
click at [18, 71] on icon at bounding box center [18, 70] width 5 height 7
select select "service"
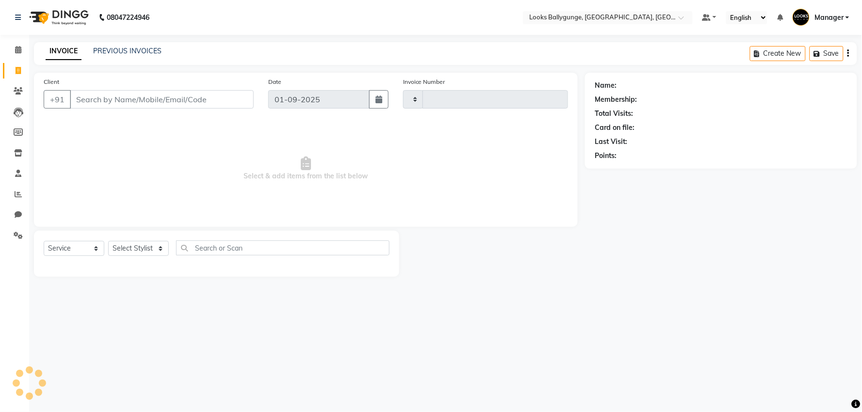
type input "3607"
select select "6477"
click at [79, 249] on select "Select Service Product Membership Package Voucher Prepaid Gift Card" at bounding box center [74, 248] width 61 height 15
select select "P"
click at [44, 242] on select "Select Service Product Membership Package Voucher Prepaid Gift Card" at bounding box center [74, 248] width 61 height 15
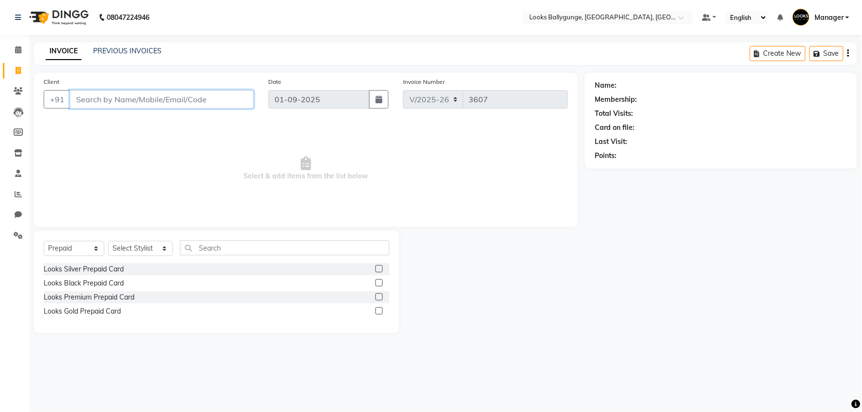
click at [160, 98] on input "Client" at bounding box center [162, 99] width 184 height 18
paste input "9830357454"
type input "9830357454"
select select "1: Object"
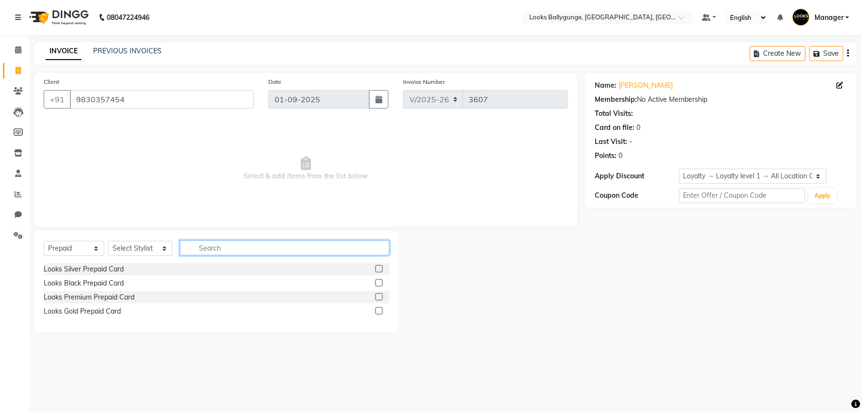
click at [210, 248] on input "text" at bounding box center [285, 248] width 210 height 15
click at [104, 285] on div "Looks Black Prepaid Card" at bounding box center [84, 284] width 80 height 10
click at [103, 285] on div "Looks Black Prepaid Card" at bounding box center [84, 284] width 80 height 10
click at [101, 286] on div "Looks Black Prepaid Card" at bounding box center [84, 284] width 80 height 10
click at [75, 284] on div "Looks Black Prepaid Card" at bounding box center [84, 284] width 80 height 10
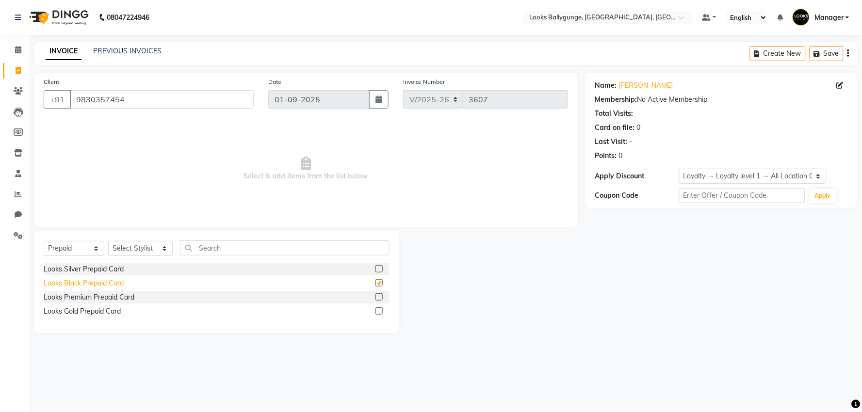
checkbox input "false"
click at [144, 249] on select "Select Stylist [PERSON_NAME] amit_pdct anil [PERSON_NAME] COUNTER_SALES [PERSON…" at bounding box center [140, 248] width 65 height 15
select select "49416"
click at [108, 242] on select "Select Stylist [PERSON_NAME] amit_pdct anil [PERSON_NAME] COUNTER_SALES [PERSON…" at bounding box center [140, 248] width 65 height 15
click at [90, 284] on div "Looks Black Prepaid Card" at bounding box center [84, 284] width 80 height 10
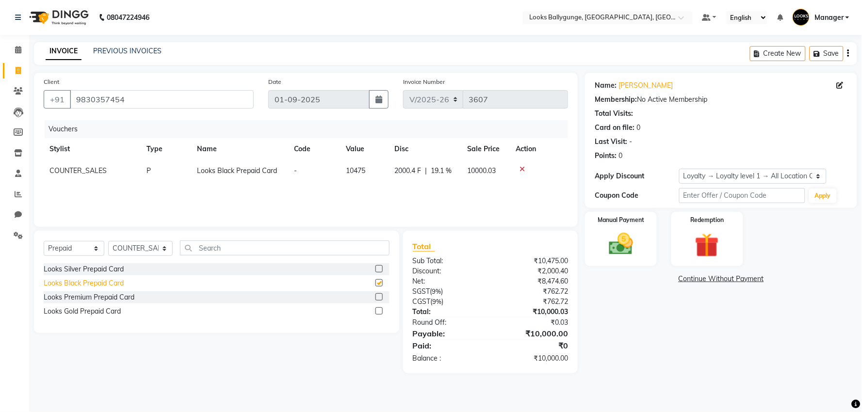
checkbox input "false"
click at [610, 245] on img at bounding box center [621, 244] width 41 height 29
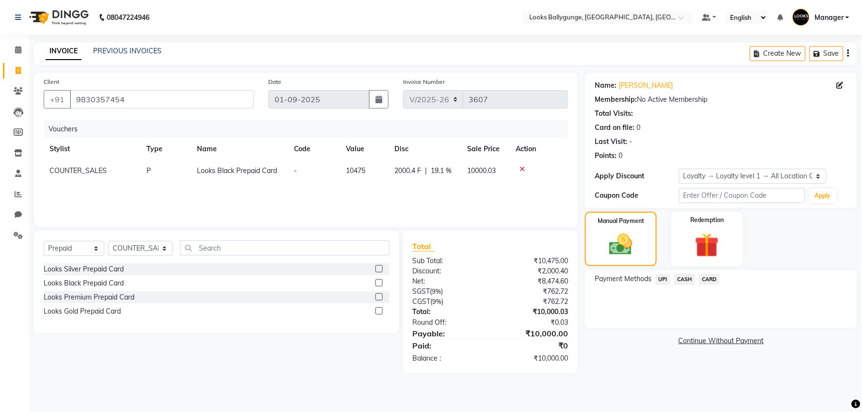
click at [665, 280] on span "UPI" at bounding box center [663, 279] width 15 height 11
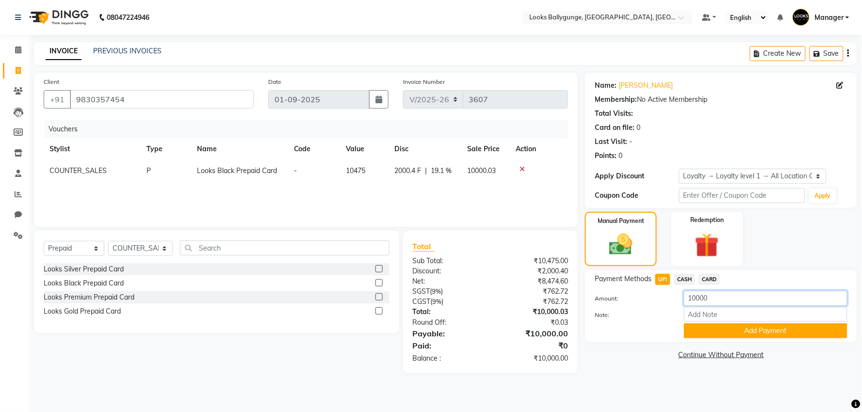
click at [711, 298] on input "10000" at bounding box center [766, 298] width 164 height 15
type input "1"
type input "500"
click at [735, 331] on button "Add Payment" at bounding box center [766, 331] width 164 height 15
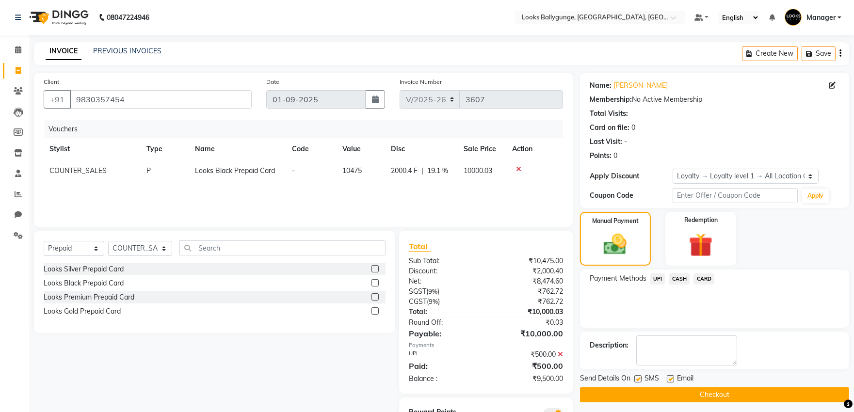
click at [685, 280] on span "CASH" at bounding box center [679, 279] width 21 height 11
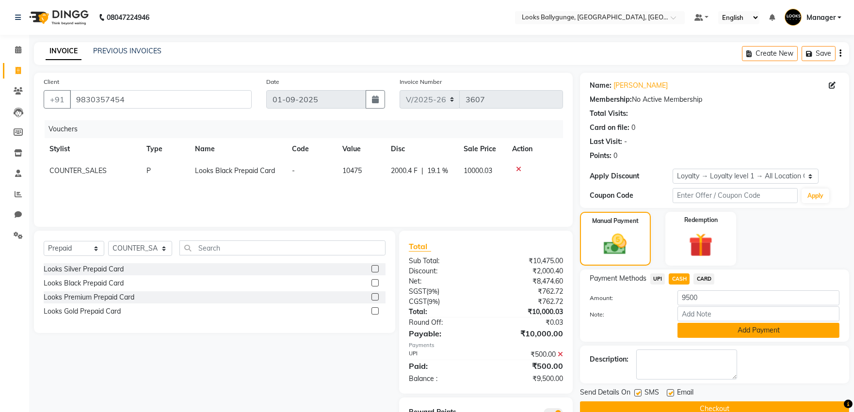
click at [704, 330] on button "Add Payment" at bounding box center [759, 330] width 162 height 15
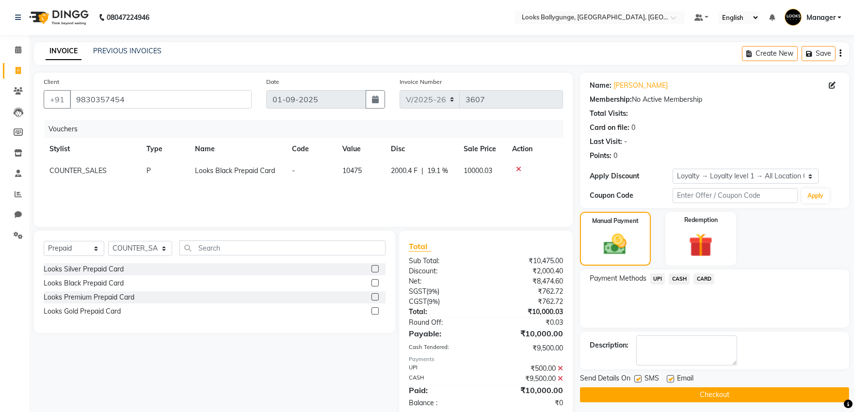
scroll to position [68, 0]
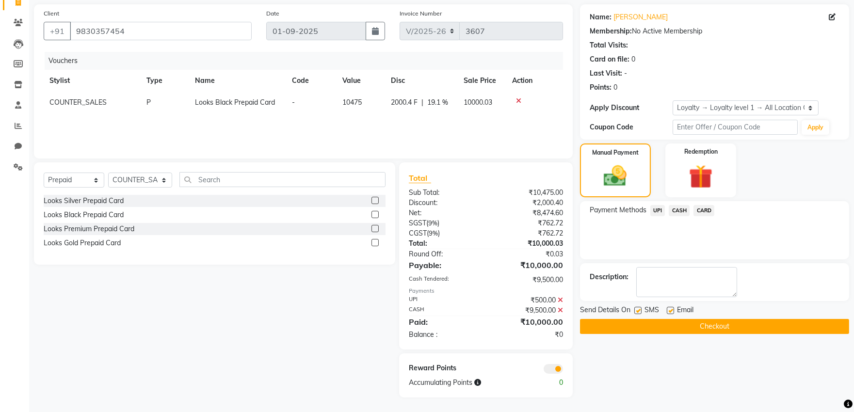
click at [647, 323] on button "Checkout" at bounding box center [714, 326] width 269 height 15
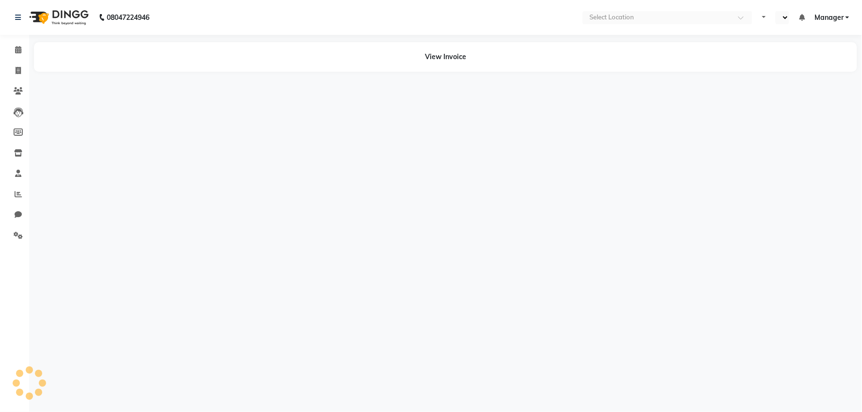
select select "en"
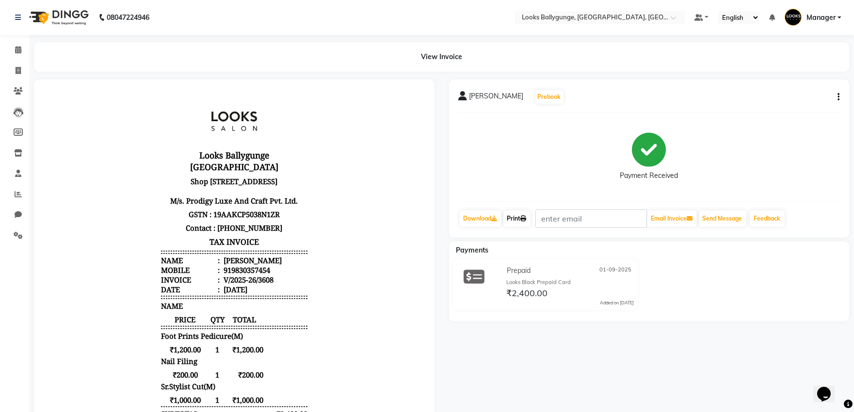
click at [510, 217] on link "Print" at bounding box center [517, 219] width 27 height 16
click at [21, 50] on span at bounding box center [18, 50] width 17 height 11
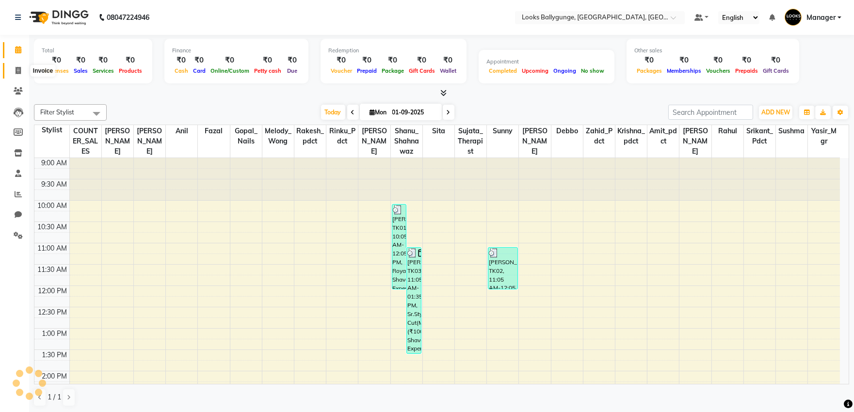
click at [18, 68] on icon at bounding box center [18, 70] width 5 height 7
select select "service"
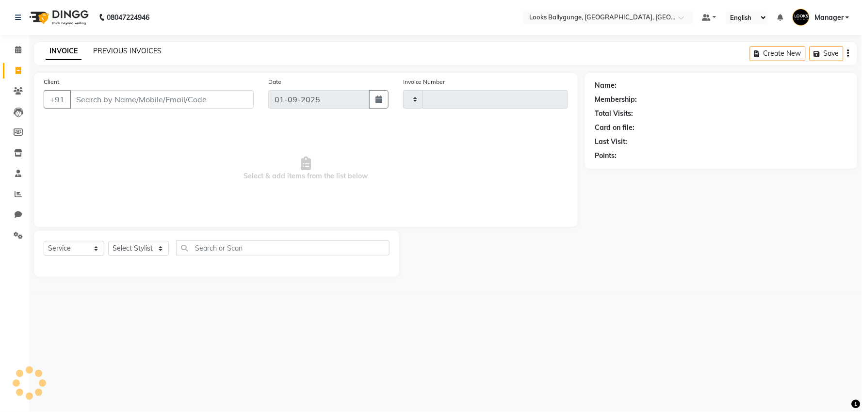
click at [132, 52] on link "PREVIOUS INVOICES" at bounding box center [127, 51] width 68 height 9
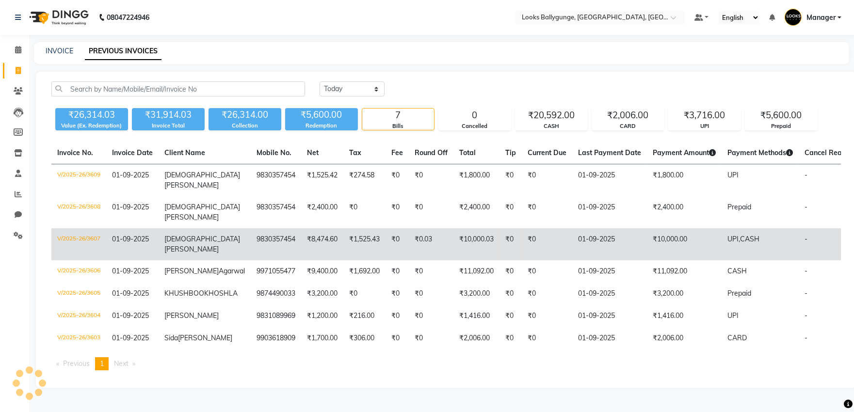
click at [454, 238] on td "₹10,000.03" at bounding box center [477, 245] width 46 height 32
click at [728, 240] on span "UPI," at bounding box center [734, 239] width 13 height 9
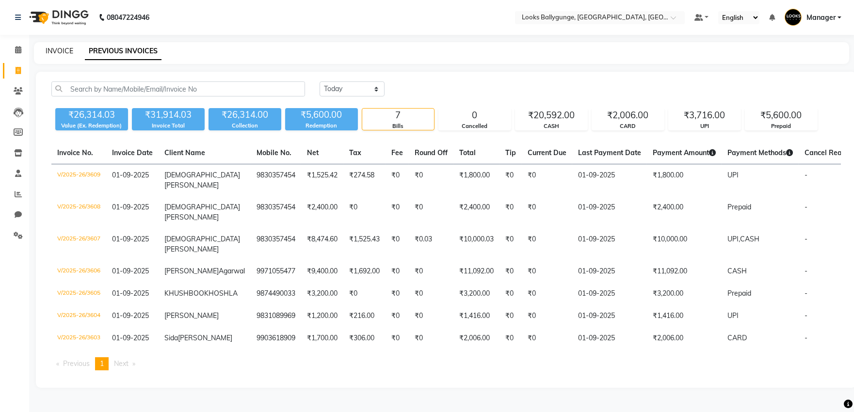
click at [65, 50] on link "INVOICE" at bounding box center [60, 51] width 28 height 9
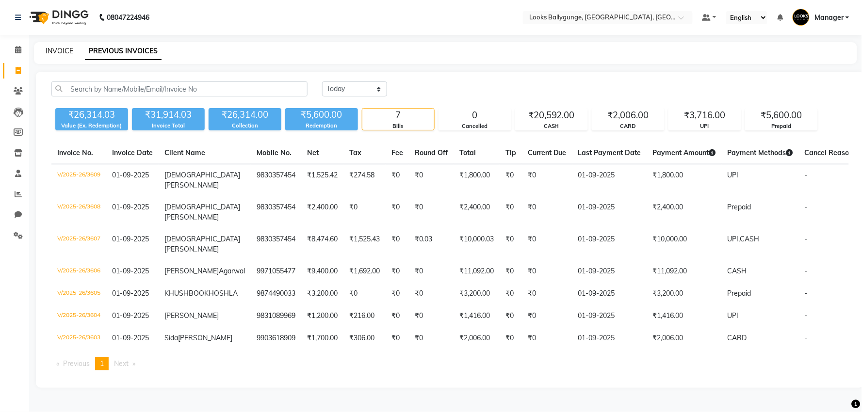
select select "6477"
select select "service"
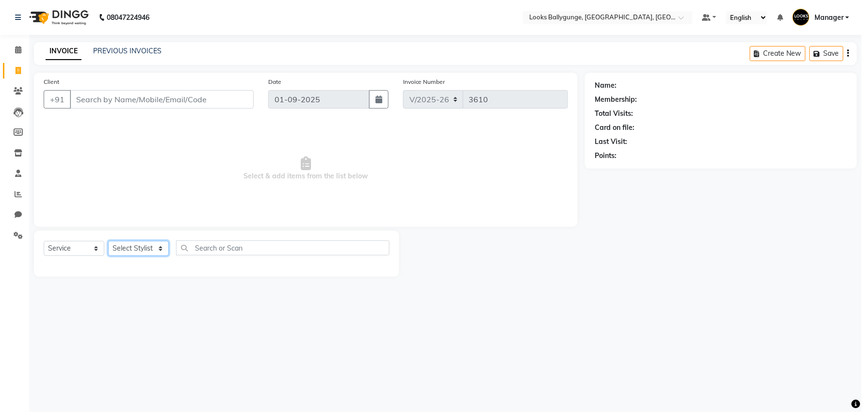
click at [157, 249] on select "Select Stylist" at bounding box center [138, 248] width 61 height 15
select select "68166"
click at [108, 242] on select "Select Stylist [PERSON_NAME] amit_pdct anil [PERSON_NAME] COUNTER_SALES [PERSON…" at bounding box center [140, 248] width 65 height 15
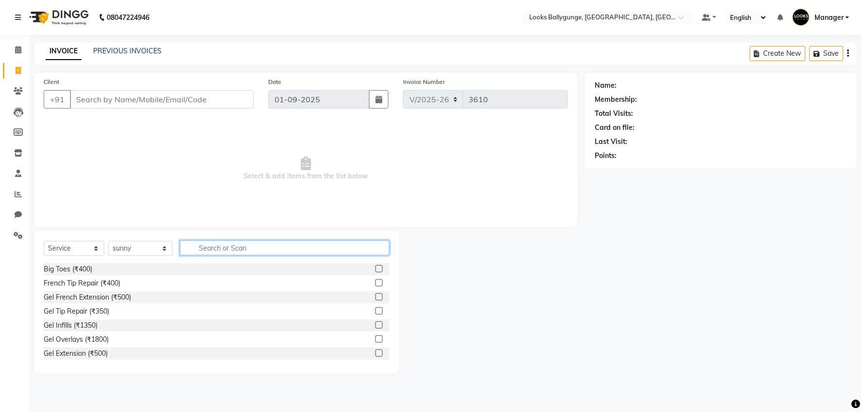
drag, startPoint x: 230, startPoint y: 250, endPoint x: 235, endPoint y: 247, distance: 5.7
click at [232, 249] on input "text" at bounding box center [285, 248] width 210 height 15
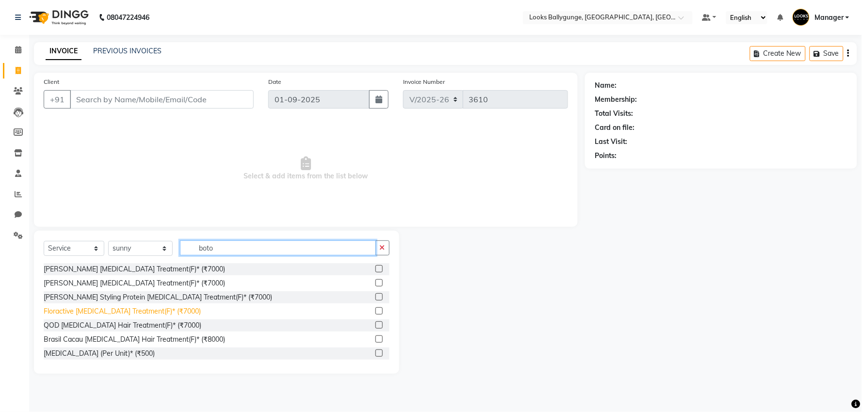
scroll to position [1, 0]
type input "boto"
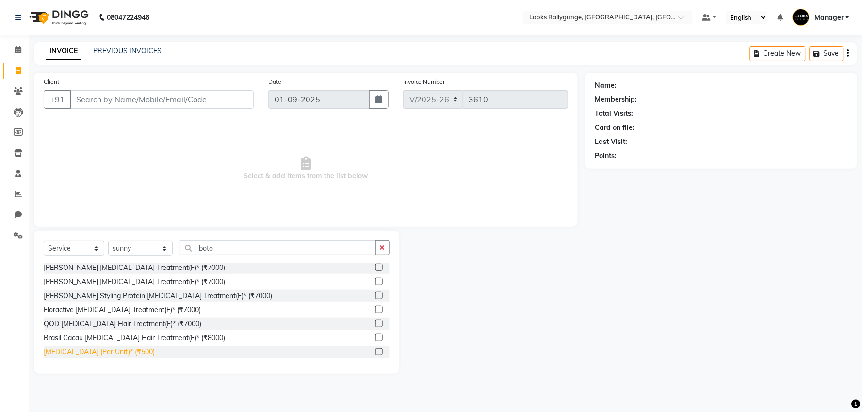
click at [80, 353] on div "[MEDICAL_DATA] (Per Unit)* (₹500)" at bounding box center [99, 352] width 111 height 10
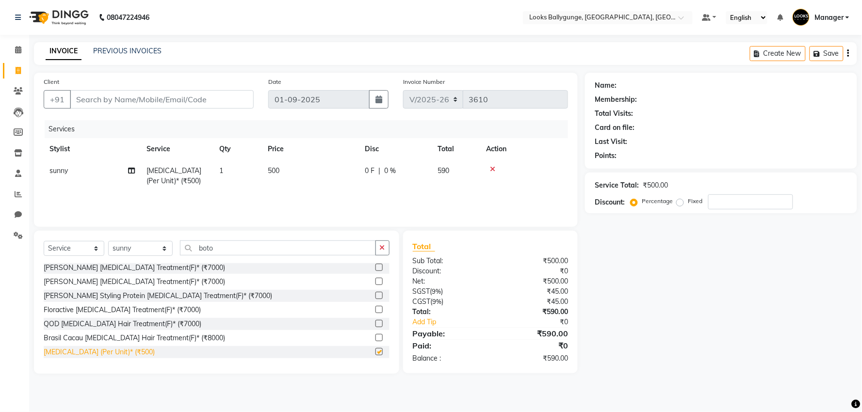
checkbox input "false"
click at [276, 169] on span "500" at bounding box center [274, 170] width 12 height 9
select select "68166"
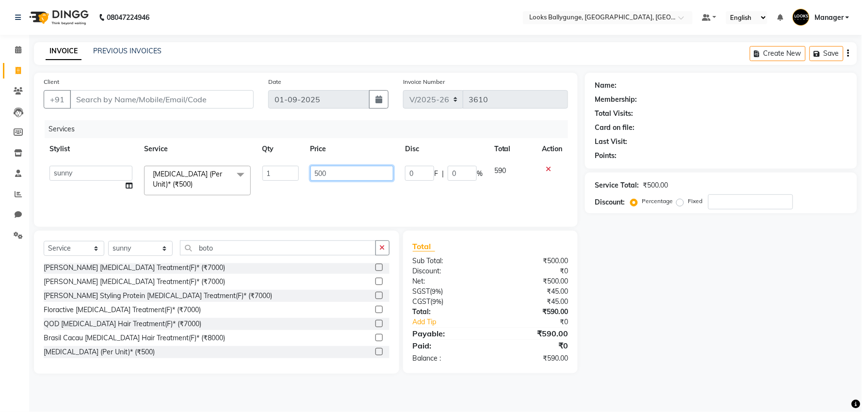
click at [319, 173] on input "500" at bounding box center [352, 173] width 83 height 15
type input "8000"
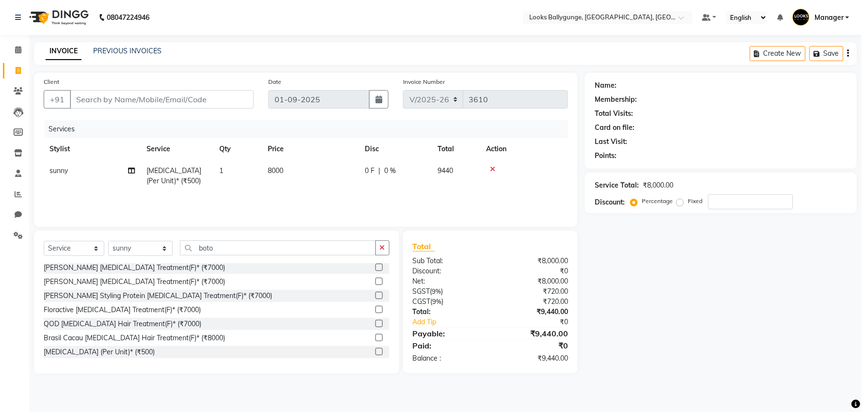
click at [321, 197] on div "Services Stylist Service Qty Price Disc Total Action sunny [MEDICAL_DATA] (Per …" at bounding box center [306, 168] width 525 height 97
click at [152, 249] on select "Select Stylist [PERSON_NAME] amit_pdct anil [PERSON_NAME] COUNTER_SALES [PERSON…" at bounding box center [140, 248] width 65 height 15
click at [108, 242] on select "Select Stylist [PERSON_NAME] amit_pdct anil [PERSON_NAME] COUNTER_SALES [PERSON…" at bounding box center [140, 248] width 65 height 15
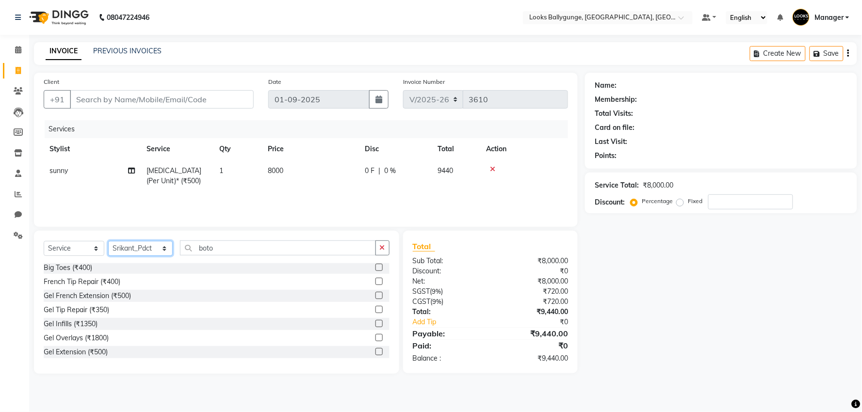
click at [139, 255] on select "Select Stylist [PERSON_NAME] amit_pdct anil [PERSON_NAME] COUNTER_SALES [PERSON…" at bounding box center [140, 248] width 65 height 15
select select "61707"
click at [108, 242] on select "Select Stylist [PERSON_NAME] amit_pdct anil [PERSON_NAME] COUNTER_SALES [PERSON…" at bounding box center [140, 248] width 65 height 15
click at [231, 250] on input "boto" at bounding box center [278, 248] width 196 height 15
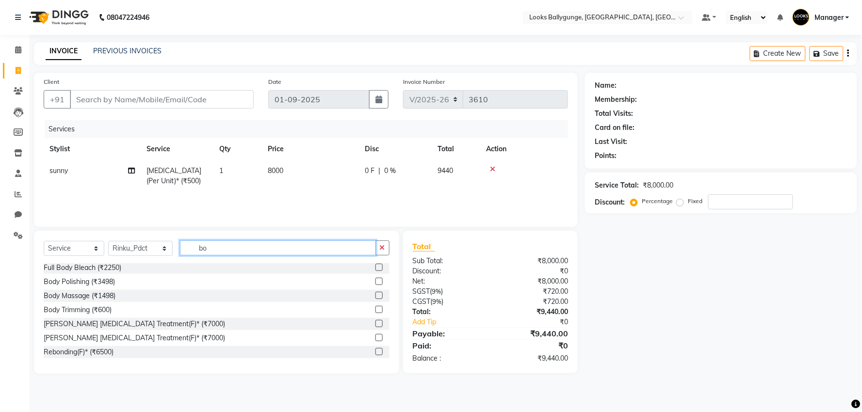
type input "b"
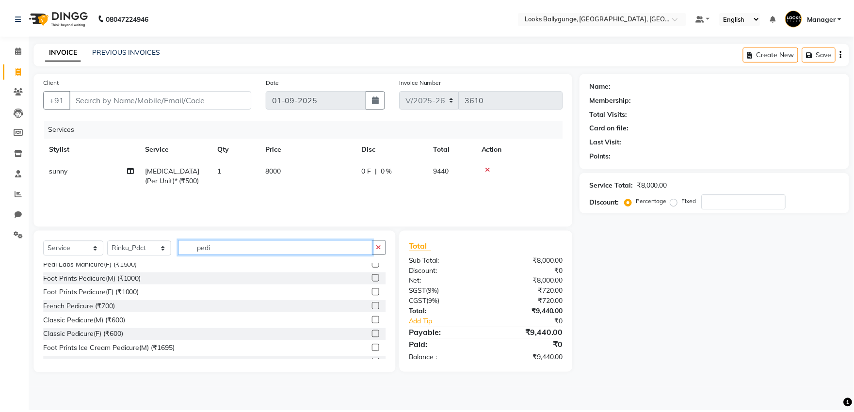
scroll to position [142, 0]
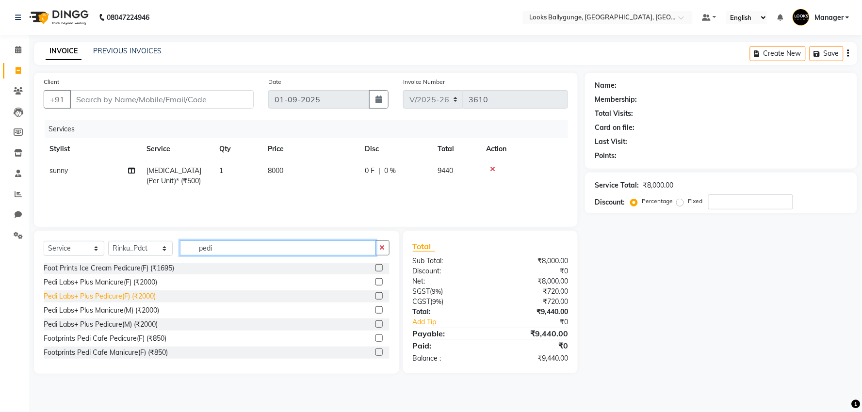
type input "pedi"
click at [112, 298] on div "Pedi Labs+ Plus Pedicure(F) (₹2000)" at bounding box center [100, 297] width 112 height 10
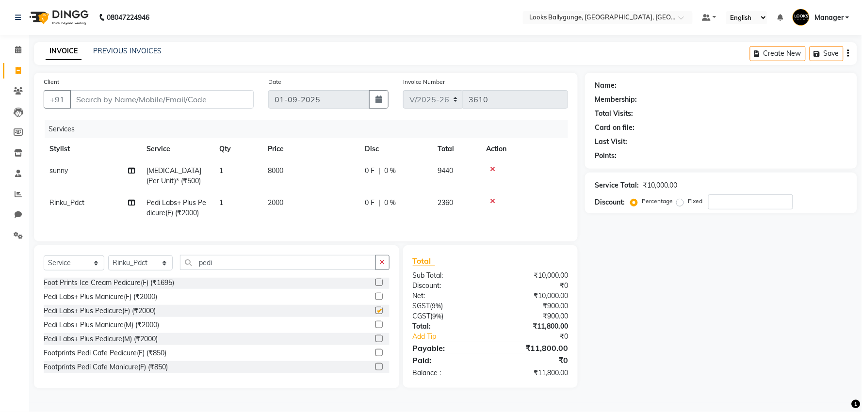
checkbox input "false"
click at [275, 201] on span "2000" at bounding box center [276, 202] width 16 height 9
select select "61707"
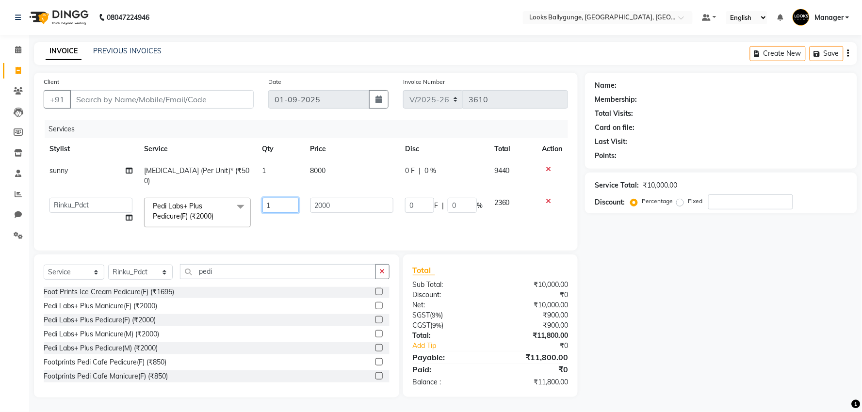
drag, startPoint x: 275, startPoint y: 201, endPoint x: 302, endPoint y: 200, distance: 27.2
click at [276, 201] on input "1" at bounding box center [281, 205] width 36 height 15
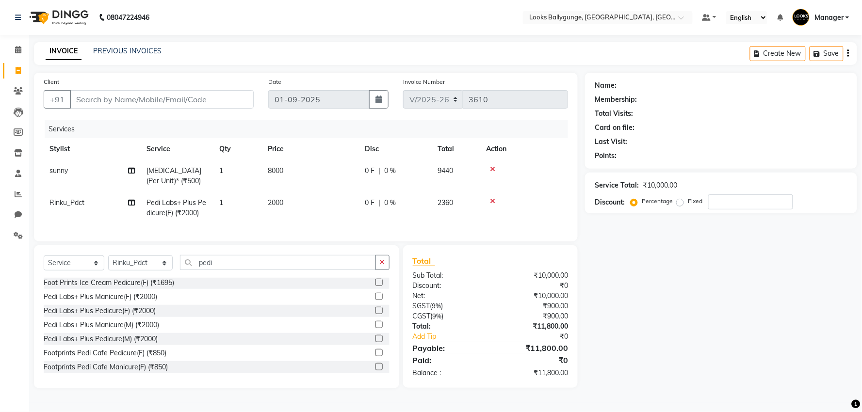
click at [277, 200] on span "2000" at bounding box center [276, 202] width 16 height 9
select select "61707"
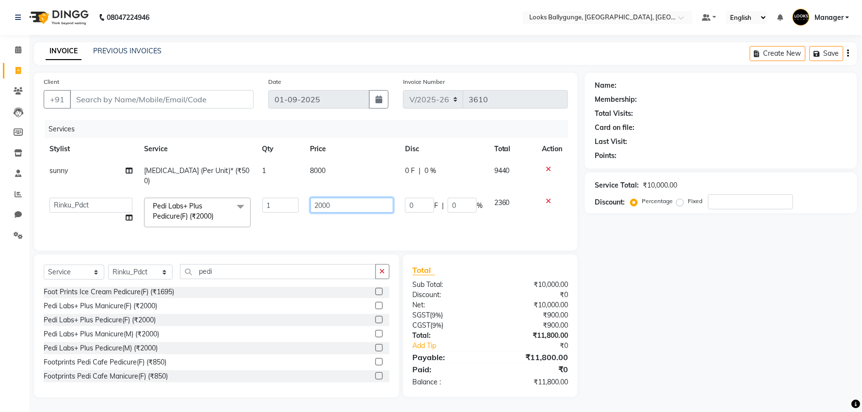
click at [324, 198] on input "2000" at bounding box center [352, 205] width 83 height 15
type input "2200"
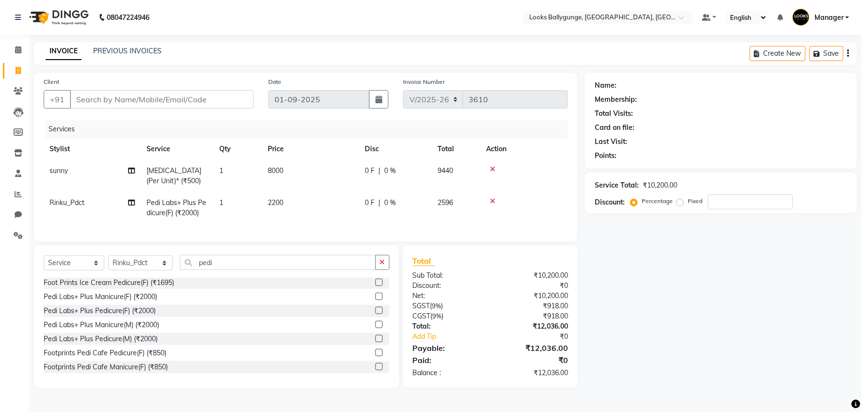
click at [302, 217] on tr "Rinku_Pdct Pedi Labs+ Plus Pedicure(F) (₹2000) 1 2200 0 F | 0 % 2596" at bounding box center [306, 208] width 525 height 32
click at [95, 99] on input "Client" at bounding box center [162, 99] width 184 height 18
click at [107, 98] on input "Client" at bounding box center [162, 99] width 184 height 18
click at [90, 99] on input "Client" at bounding box center [162, 99] width 184 height 18
type input "9"
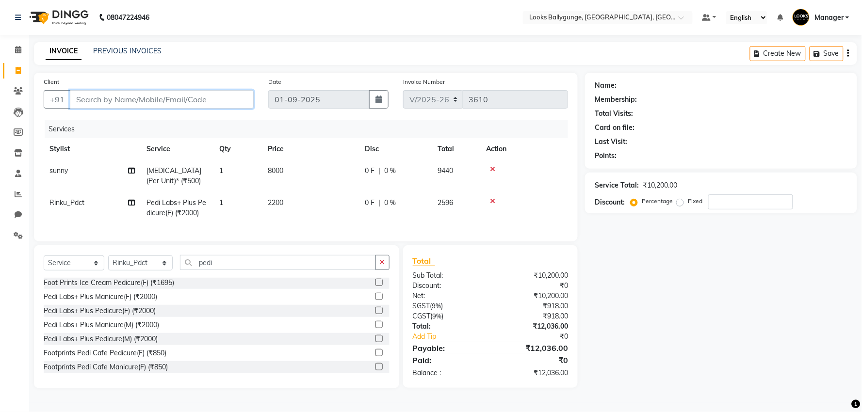
type input "0"
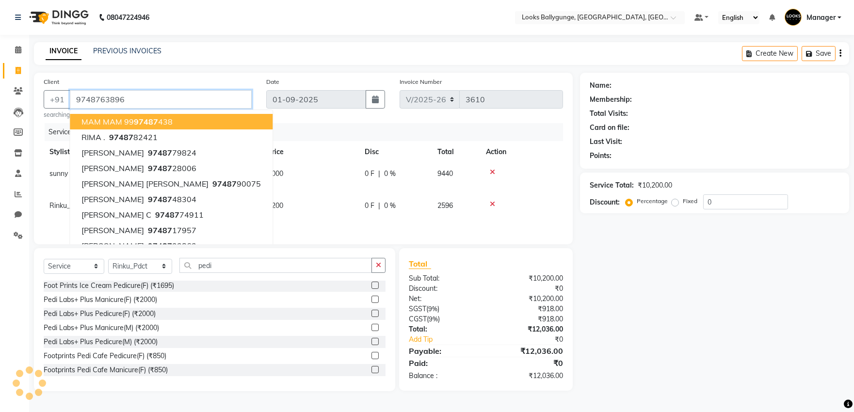
type input "9748763896"
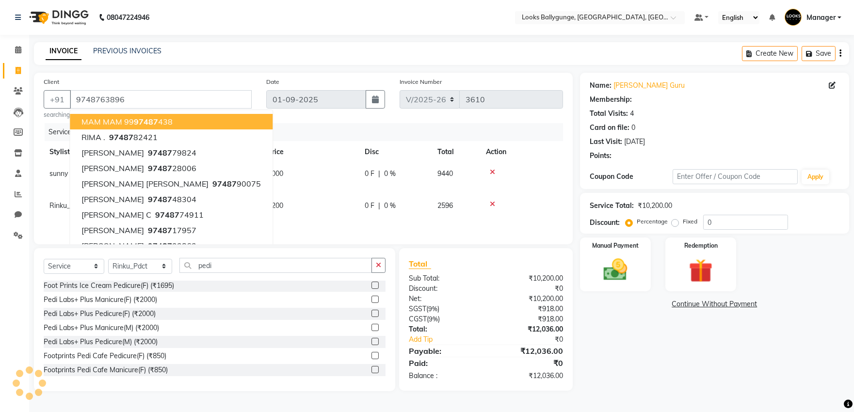
select select "1: Object"
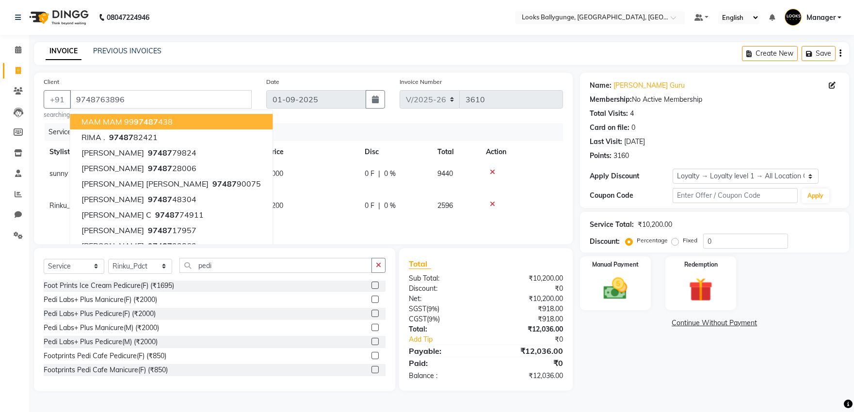
scroll to position [2, 0]
click at [641, 299] on div "Manual Payment" at bounding box center [616, 284] width 74 height 56
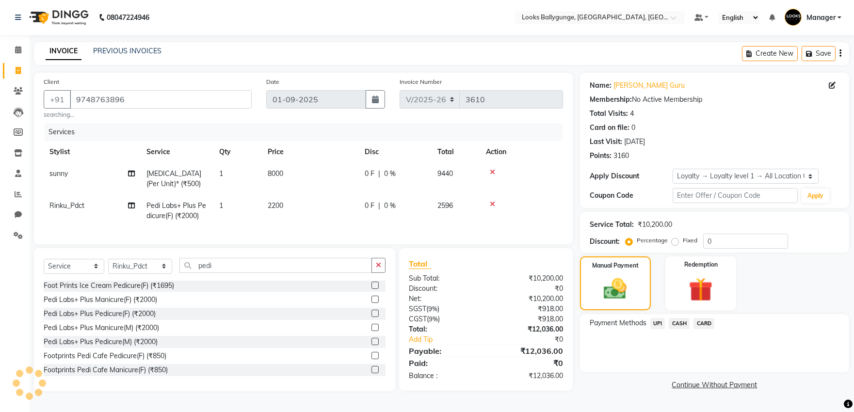
click at [660, 322] on span "UPI" at bounding box center [658, 323] width 15 height 11
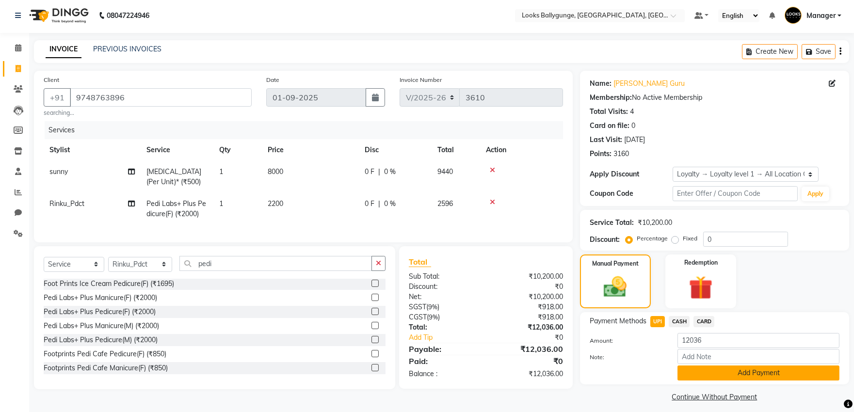
click at [707, 374] on button "Add Payment" at bounding box center [759, 373] width 162 height 15
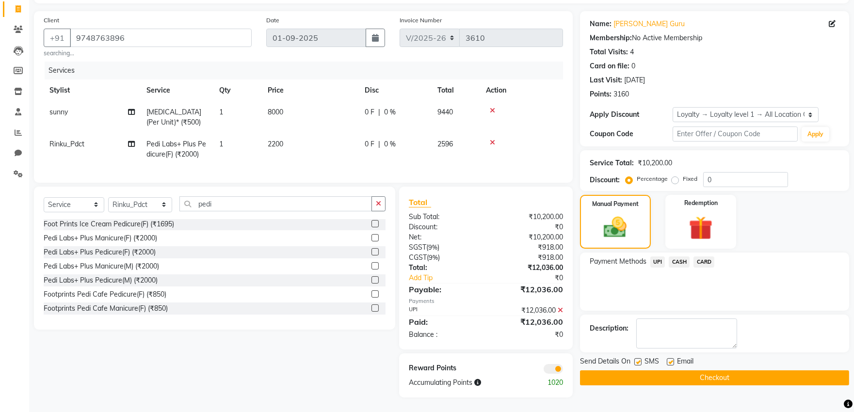
scroll to position [70, 0]
click at [632, 371] on button "Checkout" at bounding box center [714, 378] width 269 height 15
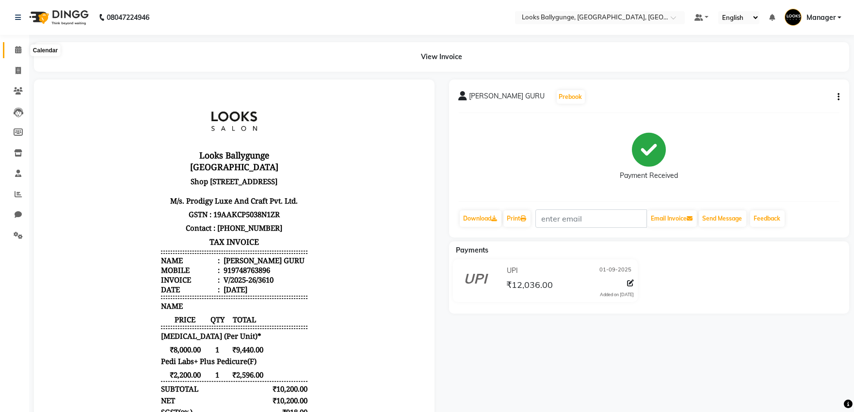
click at [16, 50] on icon at bounding box center [18, 49] width 6 height 7
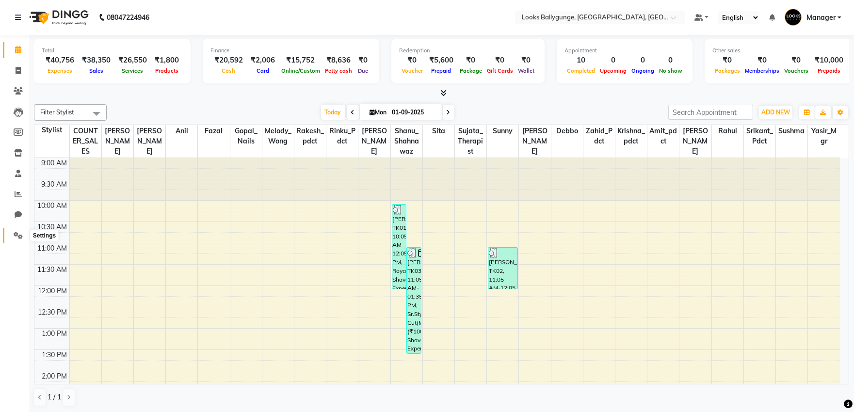
click at [18, 238] on icon at bounding box center [18, 235] width 9 height 7
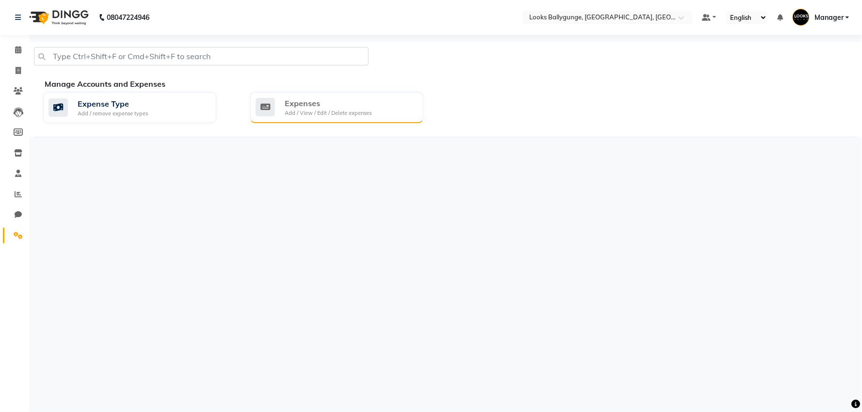
click at [314, 112] on div "Add / View / Edit / Delete expenses" at bounding box center [328, 113] width 87 height 8
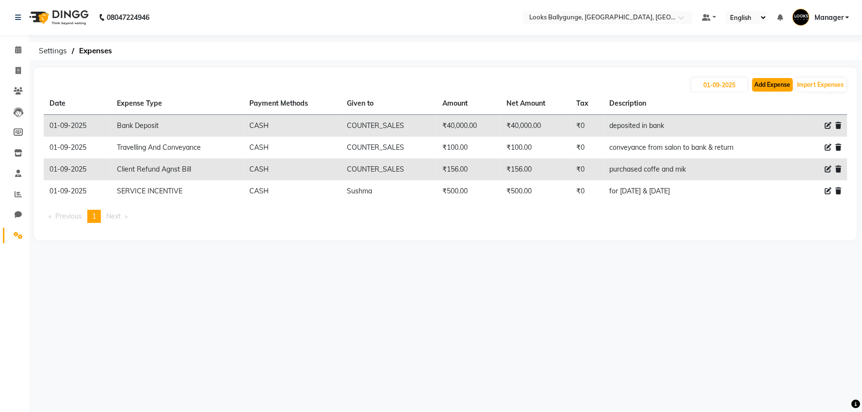
click at [777, 88] on button "Add Expense" at bounding box center [773, 85] width 41 height 14
select select "1"
select select "5499"
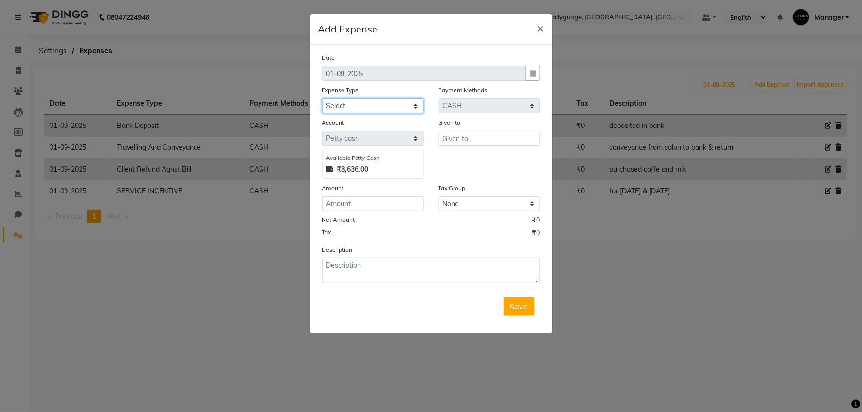
click at [369, 105] on select "Select Bank Deposit Blinkit Cash Handover CLIENT Client ordered food Client Ref…" at bounding box center [373, 106] width 102 height 15
select select "24170"
click at [322, 99] on select "Select Bank Deposit Blinkit Cash Handover CLIENT Client ordered food Client Ref…" at bounding box center [373, 106] width 102 height 15
click at [467, 138] on input "text" at bounding box center [490, 138] width 102 height 15
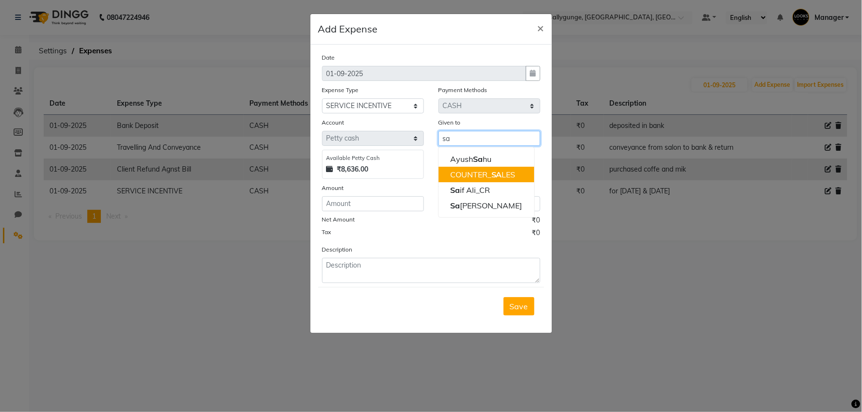
click at [459, 172] on ngb-highlight "COUNTER_ SA LES" at bounding box center [483, 175] width 66 height 10
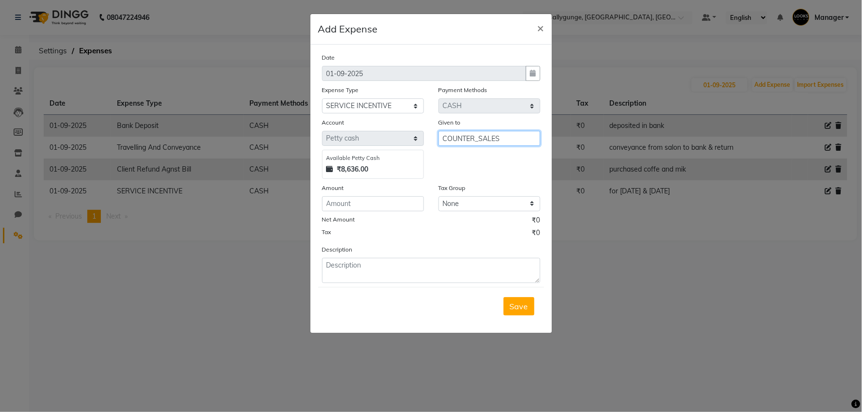
type input "COUNTER_SALES"
click at [362, 202] on input "number" at bounding box center [373, 204] width 102 height 15
type input "318"
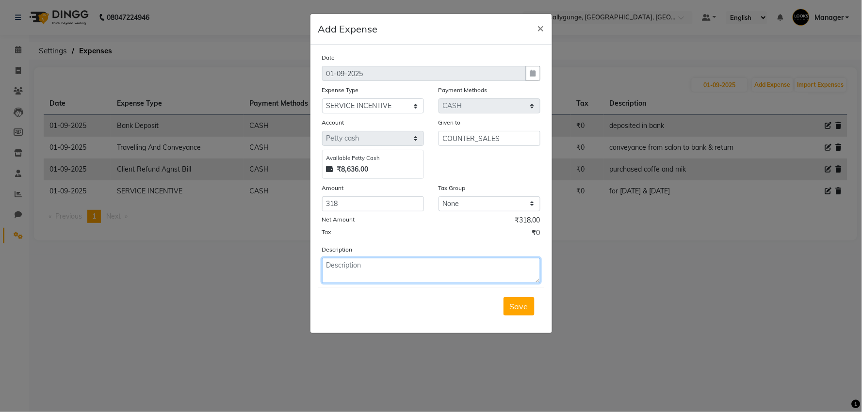
click at [351, 268] on textarea at bounding box center [431, 270] width 218 height 25
type textarea "for [DATE] & [DATE]"
click at [530, 307] on button "Save" at bounding box center [519, 306] width 31 height 18
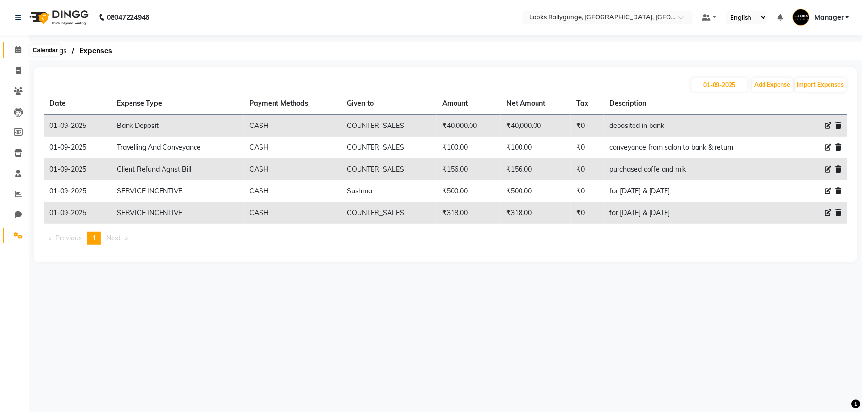
click at [17, 55] on span at bounding box center [18, 50] width 17 height 11
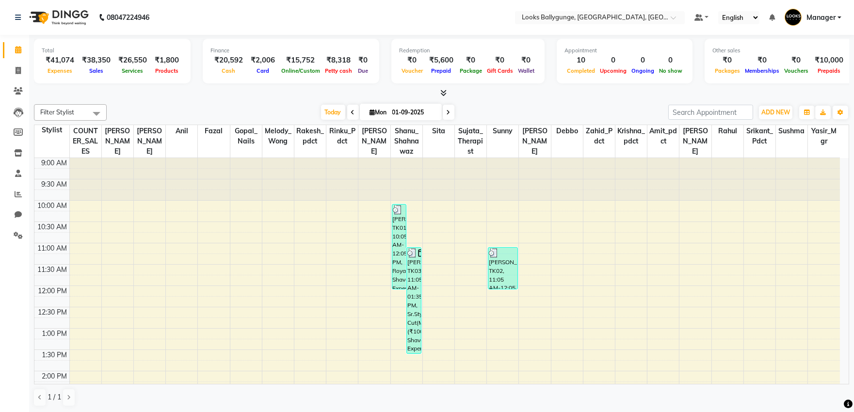
click at [347, 116] on span at bounding box center [353, 112] width 12 height 15
type input "31-08-2025"
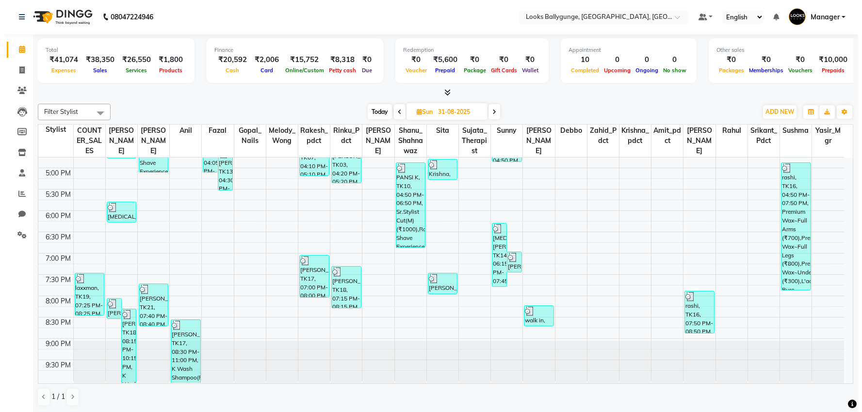
scroll to position [223, 0]
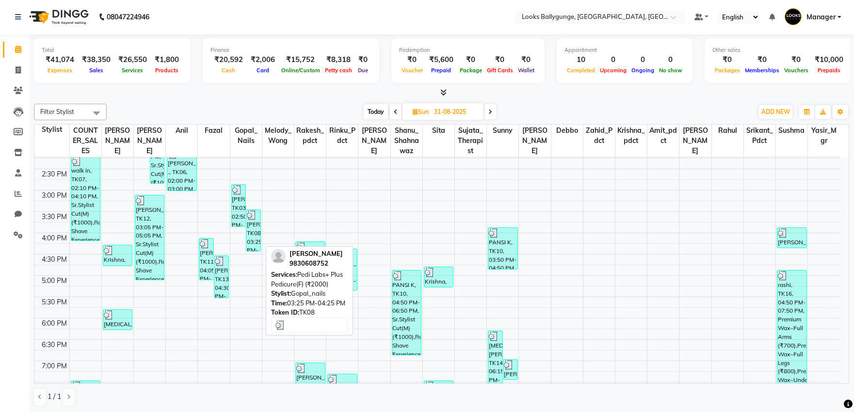
click at [250, 230] on div "[PERSON_NAME], TK08, 03:25 PM-04:25 PM, Pedi Labs+ Plus Pedicure(F) (₹2000)" at bounding box center [253, 230] width 14 height 41
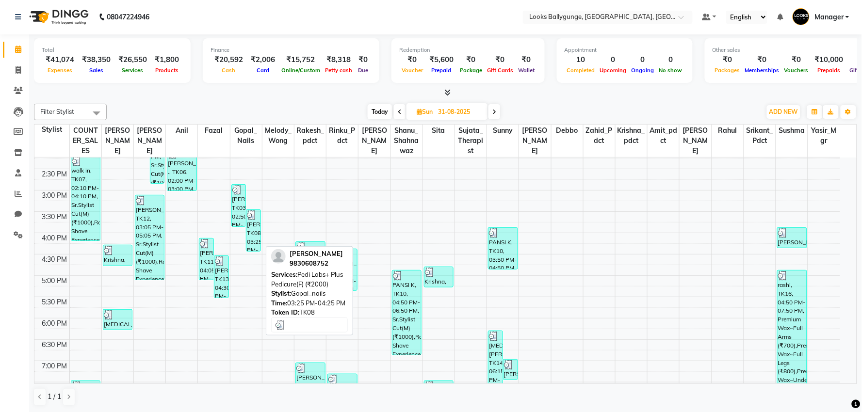
select select "3"
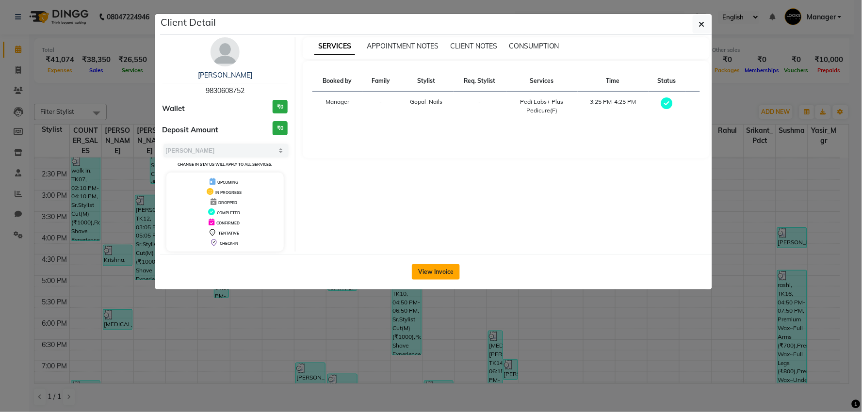
click at [445, 275] on button "View Invoice" at bounding box center [436, 272] width 48 height 16
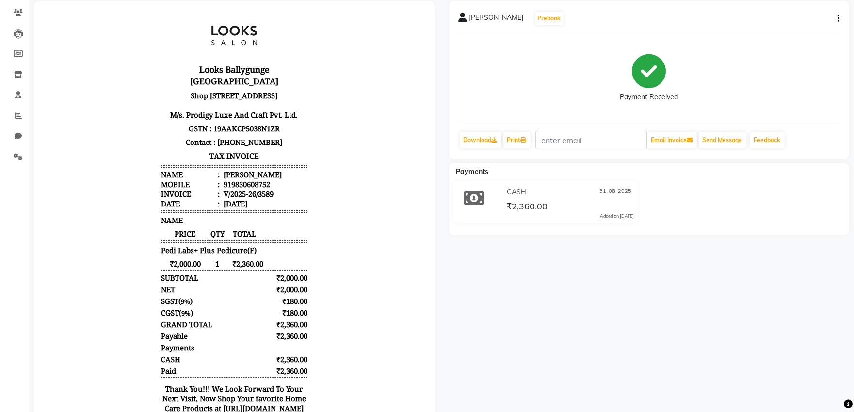
scroll to position [126, 0]
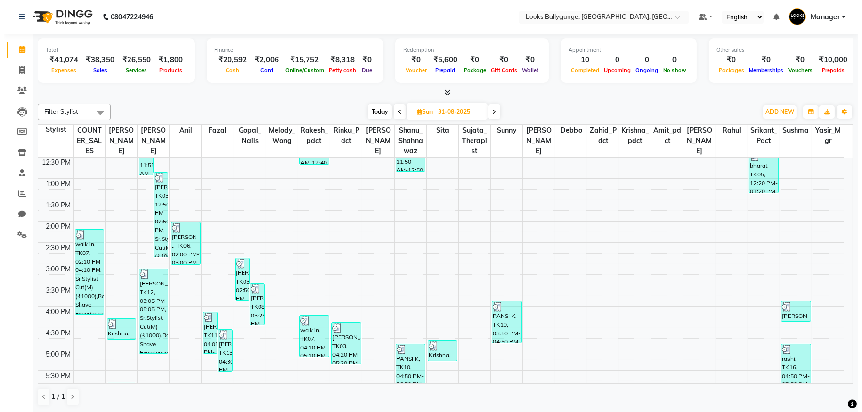
scroll to position [162, 0]
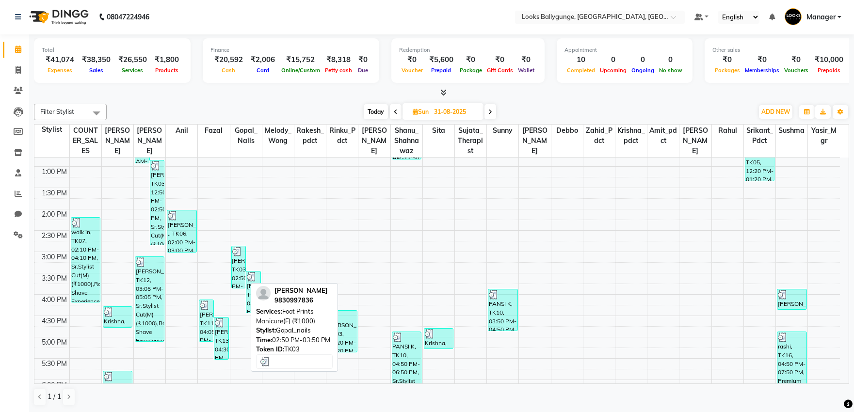
click at [239, 281] on div "[PERSON_NAME], TK03, 02:50 PM-03:50 PM, Foot Prints Manicure(F) (₹1000)" at bounding box center [239, 267] width 14 height 42
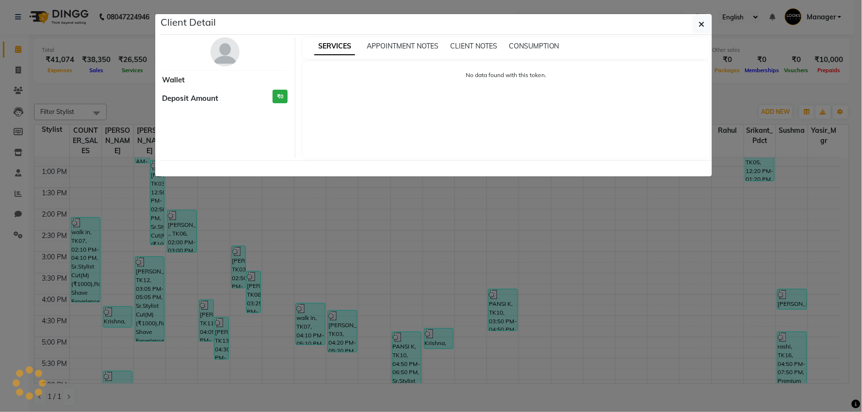
select select "3"
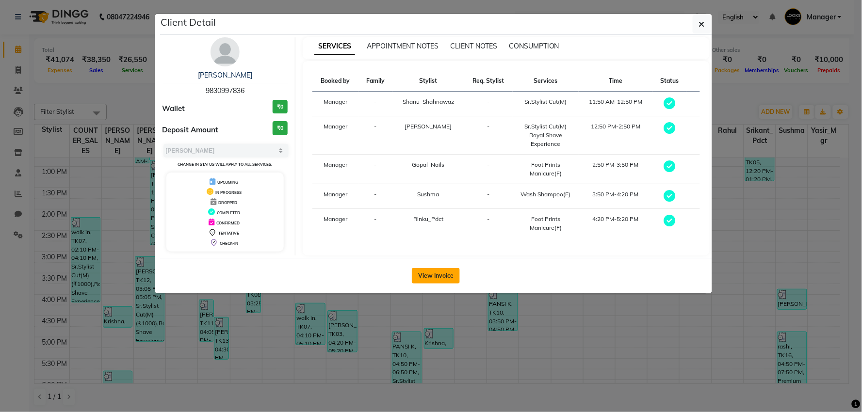
click at [429, 277] on button "View Invoice" at bounding box center [436, 276] width 48 height 16
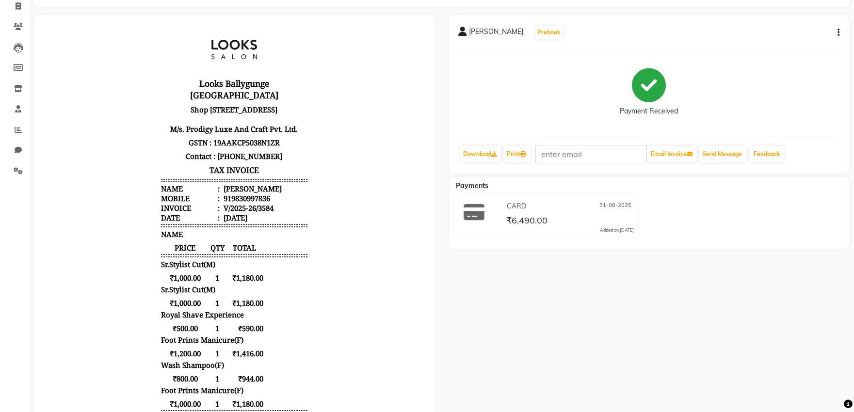
scroll to position [162, 0]
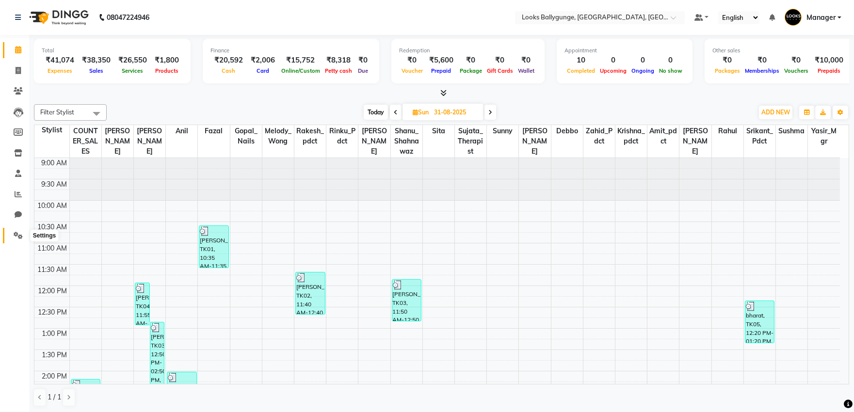
click at [19, 238] on icon at bounding box center [18, 235] width 9 height 7
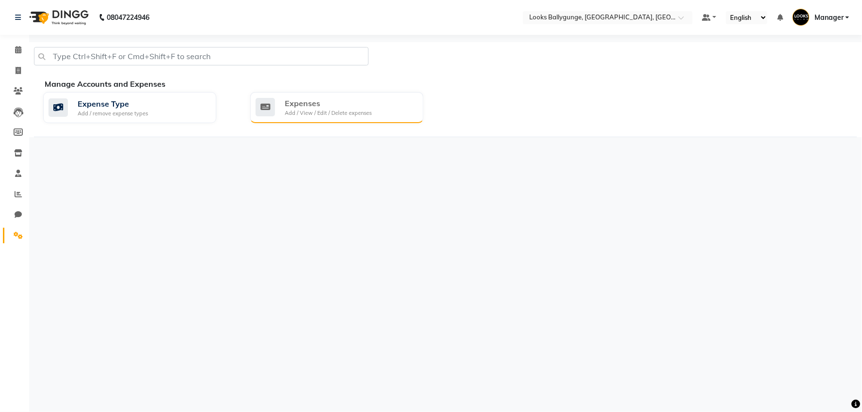
click at [328, 115] on div "Add / View / Edit / Delete expenses" at bounding box center [328, 113] width 87 height 8
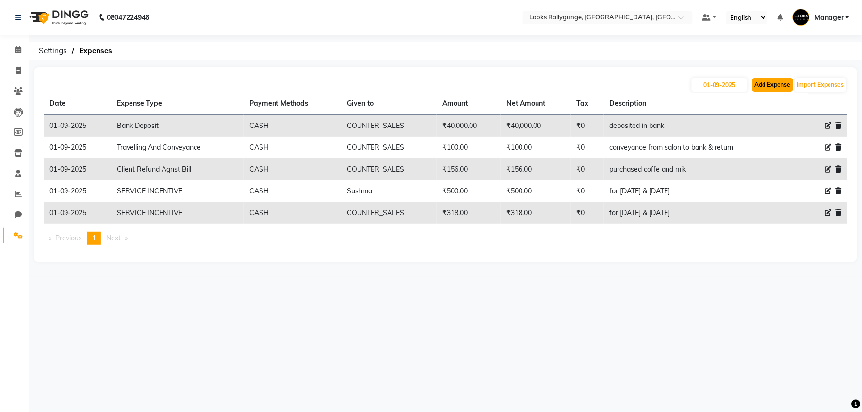
click at [767, 82] on button "Add Expense" at bounding box center [773, 85] width 41 height 14
select select "1"
select select "5499"
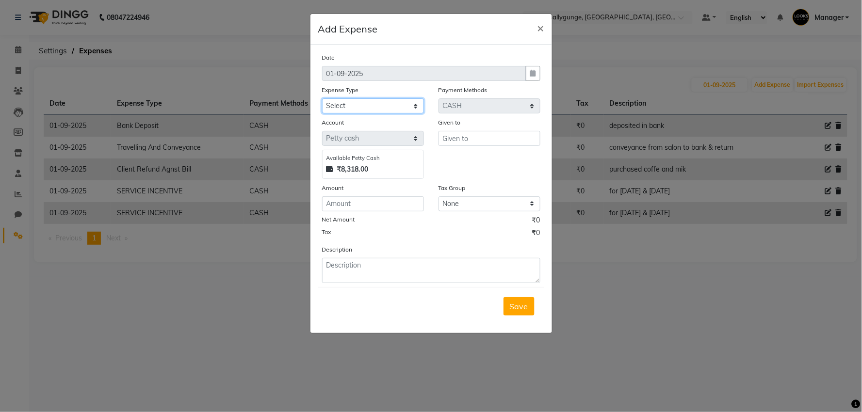
click at [396, 106] on select "Select Bank Deposit Blinkit Cash Handover CLIENT Client ordered food Client Ref…" at bounding box center [373, 106] width 102 height 15
select select "24170"
click at [322, 99] on select "Select Bank Deposit Blinkit Cash Handover CLIENT Client ordered food Client Ref…" at bounding box center [373, 106] width 102 height 15
click at [375, 203] on input "number" at bounding box center [373, 204] width 102 height 15
type input "200"
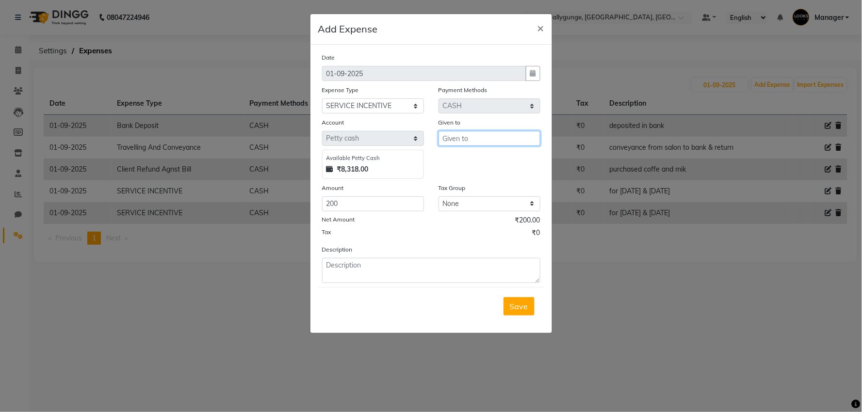
click at [491, 135] on input "text" at bounding box center [490, 138] width 102 height 15
click at [488, 160] on ngb-highlight "Gopal _Nails" at bounding box center [472, 159] width 44 height 10
type input "Gopal_Nails"
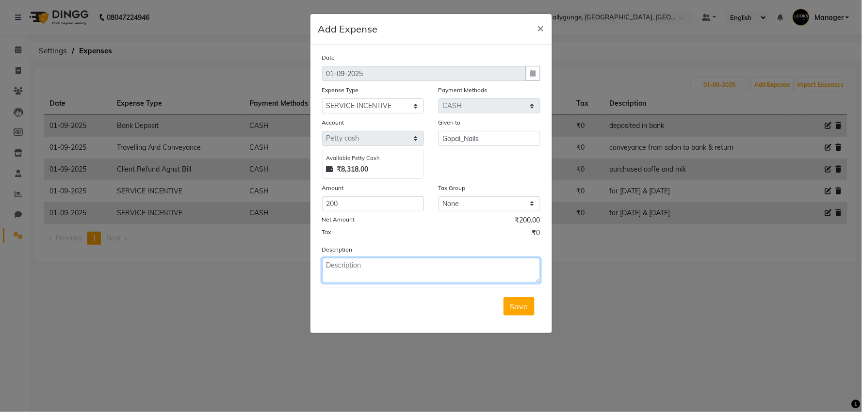
click at [394, 268] on textarea at bounding box center [431, 270] width 218 height 25
type textarea "[DATE]"
click at [523, 312] on button "Save" at bounding box center [519, 306] width 31 height 18
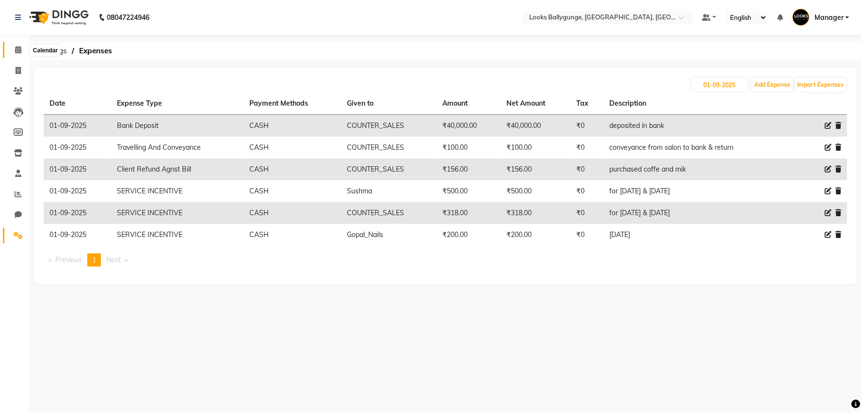
click at [21, 50] on span at bounding box center [18, 50] width 17 height 11
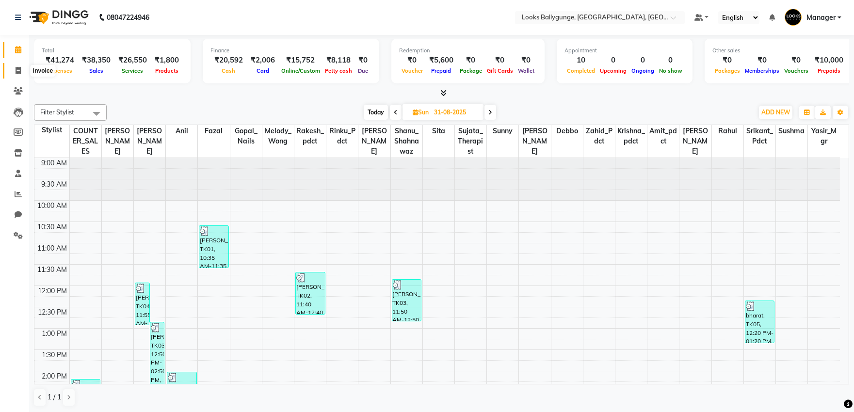
click at [18, 71] on icon at bounding box center [18, 70] width 5 height 7
select select "service"
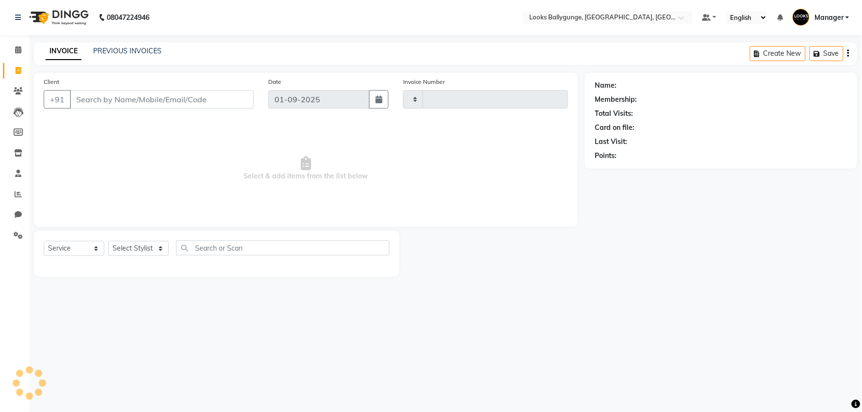
type input "3611"
select select "6477"
click at [131, 249] on select "Select Stylist" at bounding box center [138, 248] width 61 height 15
select select "50051"
click at [108, 242] on select "Select Stylist [PERSON_NAME] amit_pdct anil [PERSON_NAME] COUNTER_SALES [PERSON…" at bounding box center [140, 248] width 65 height 15
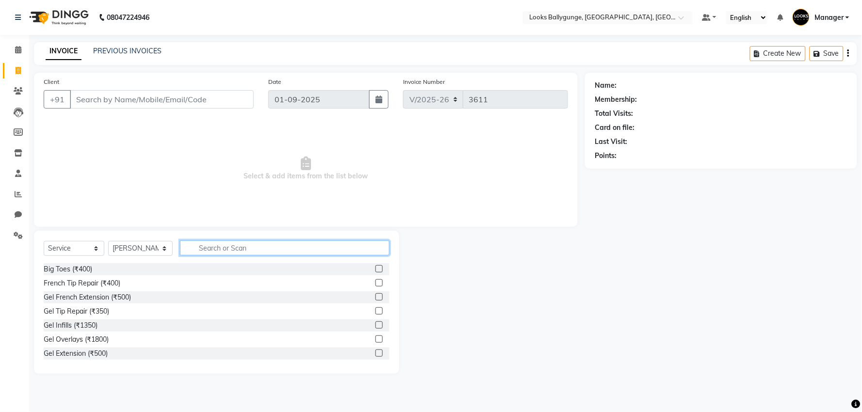
click at [226, 244] on input "text" at bounding box center [285, 248] width 210 height 15
type input "v"
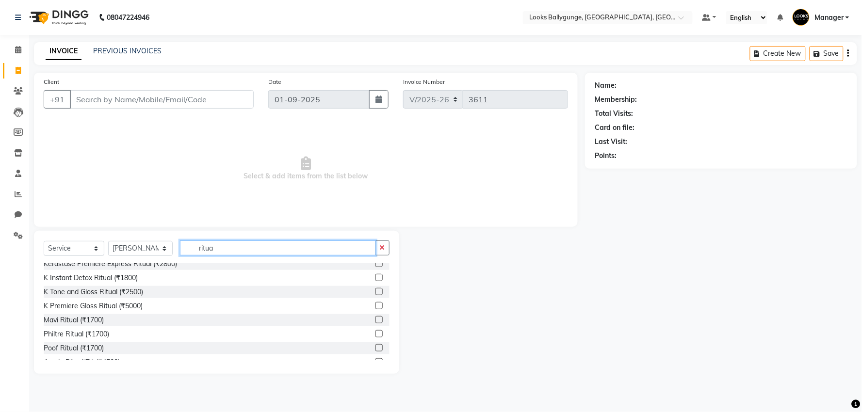
scroll to position [22, 0]
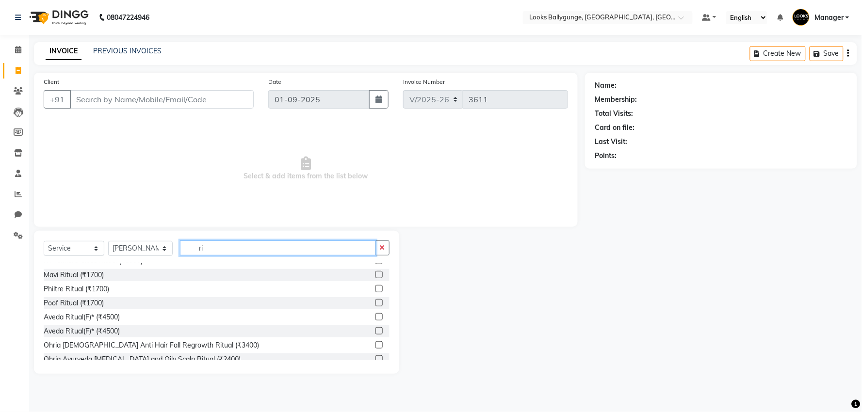
type input "r"
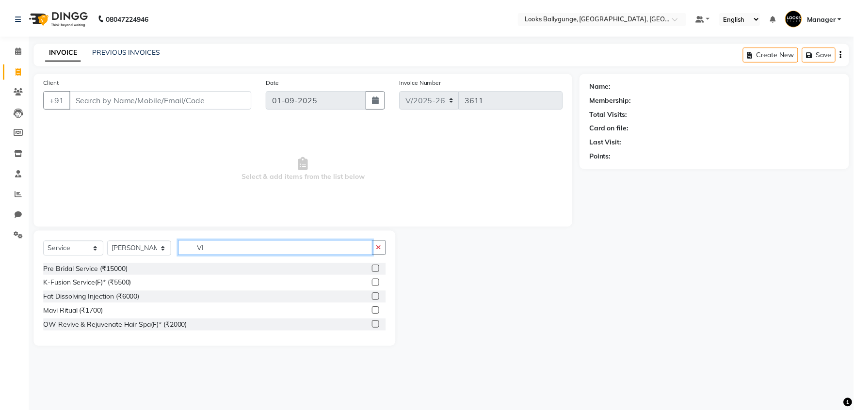
scroll to position [0, 0]
type input "V"
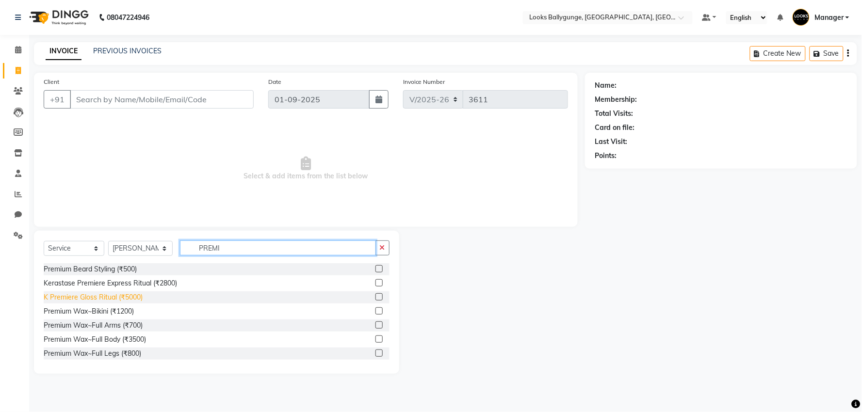
type input "PREMI"
click at [129, 298] on div "K Premiere Gloss Ritual (₹5000)" at bounding box center [93, 298] width 99 height 10
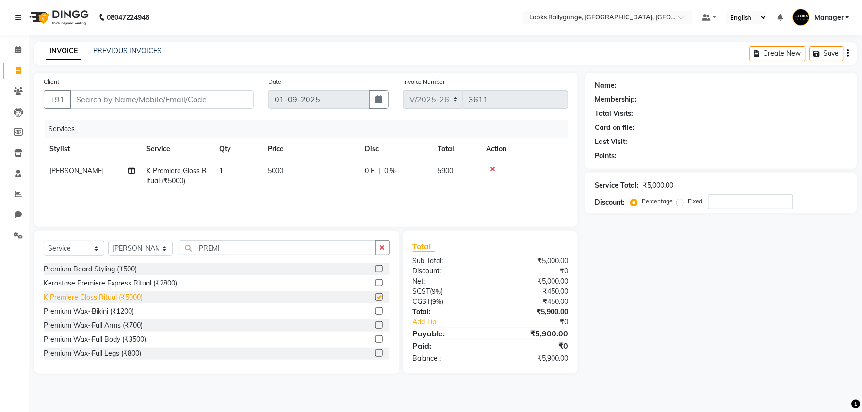
checkbox input "false"
click at [276, 172] on span "5000" at bounding box center [276, 170] width 16 height 9
select select "50051"
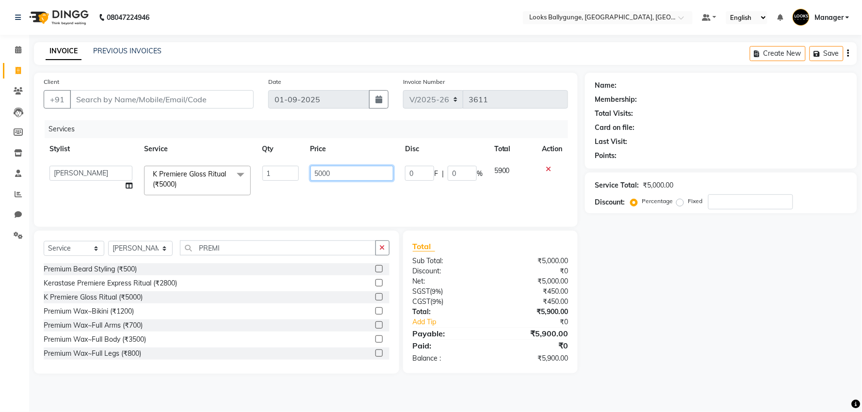
click at [322, 172] on input "5000" at bounding box center [352, 173] width 83 height 15
type input "5500"
click at [307, 186] on td "5500" at bounding box center [352, 180] width 95 height 41
select select "50051"
drag, startPoint x: 234, startPoint y: 246, endPoint x: 240, endPoint y: 243, distance: 6.3
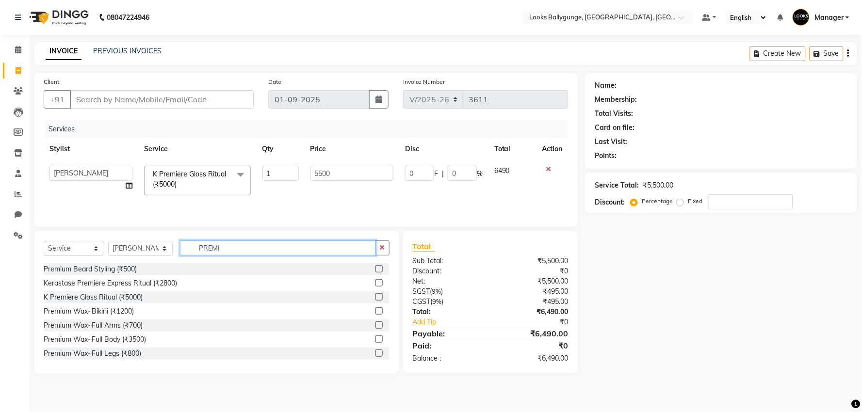
click at [237, 244] on input "PREMI" at bounding box center [278, 248] width 196 height 15
type input "P"
type input "CUT"
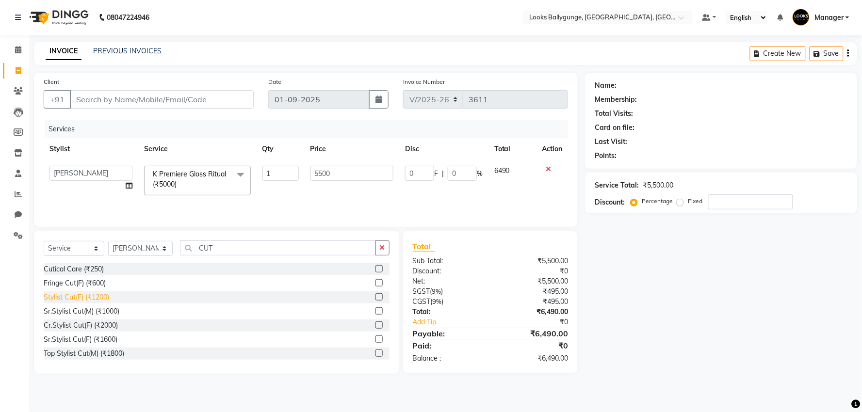
drag, startPoint x: 89, startPoint y: 328, endPoint x: 98, endPoint y: 324, distance: 9.8
click at [90, 327] on div "Cr.Stylist Cut(F) (₹2000)" at bounding box center [81, 326] width 74 height 10
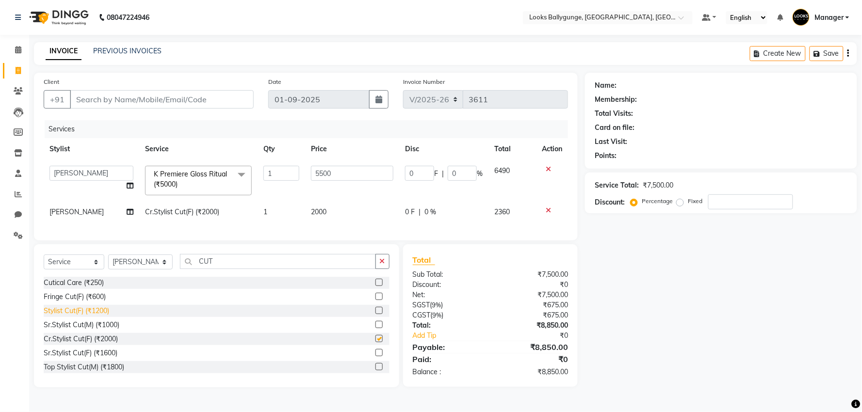
checkbox input "false"
click at [149, 96] on input "Client" at bounding box center [162, 99] width 184 height 18
drag, startPoint x: 110, startPoint y: 100, endPoint x: 109, endPoint y: 83, distance: 16.5
click at [110, 99] on input "Client" at bounding box center [162, 99] width 184 height 18
type input "9"
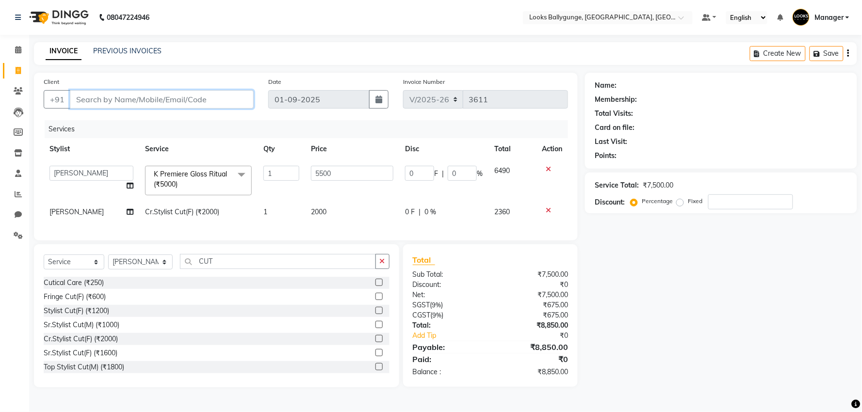
type input "0"
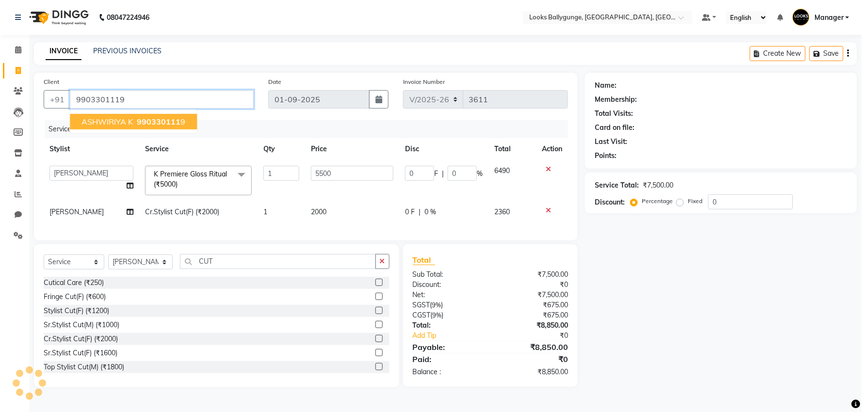
type input "9903301119"
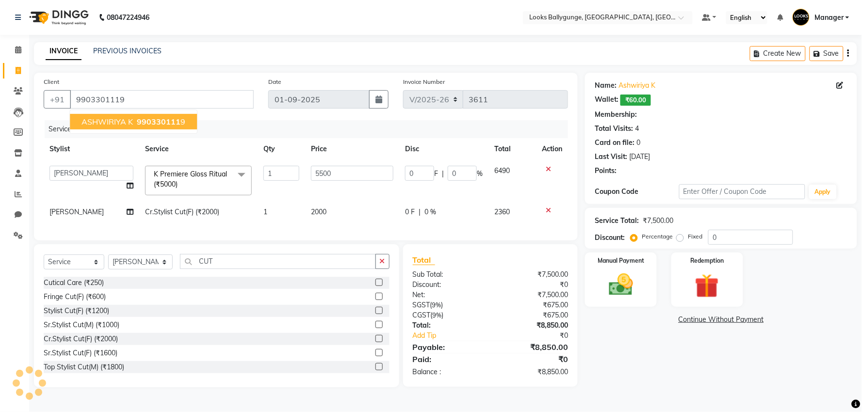
select select "1: Object"
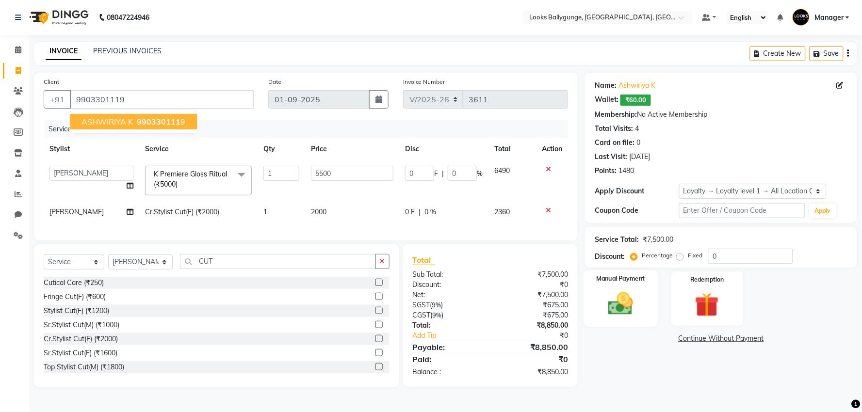
drag, startPoint x: 622, startPoint y: 308, endPoint x: 626, endPoint y: 302, distance: 7.3
click at [623, 306] on img at bounding box center [621, 304] width 41 height 29
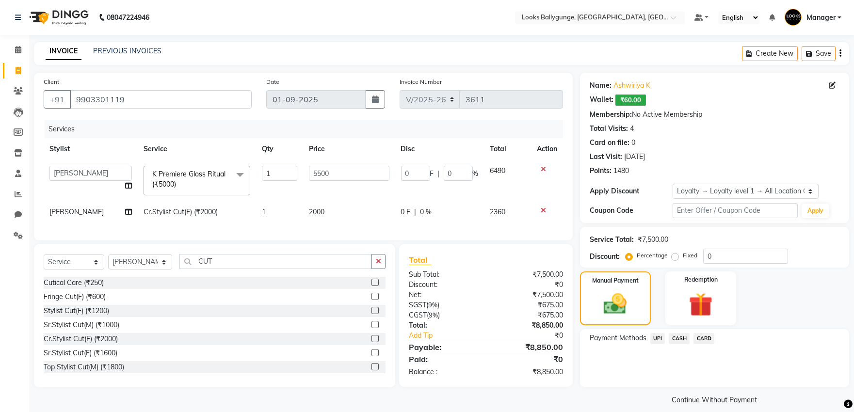
click at [678, 337] on span "CASH" at bounding box center [679, 338] width 21 height 11
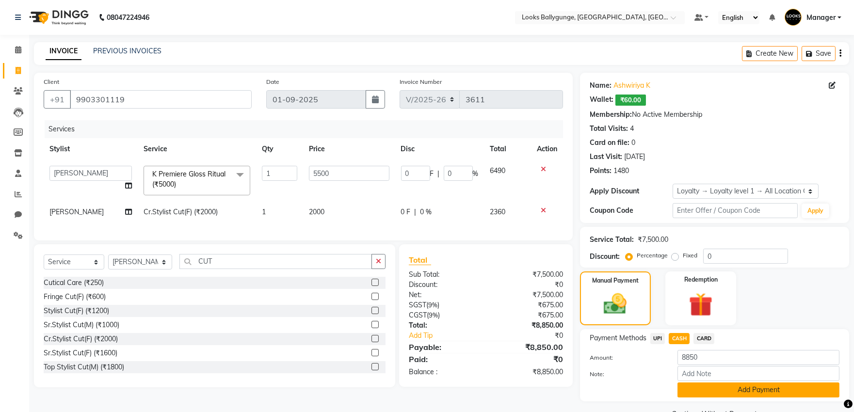
click at [715, 393] on button "Add Payment" at bounding box center [759, 390] width 162 height 15
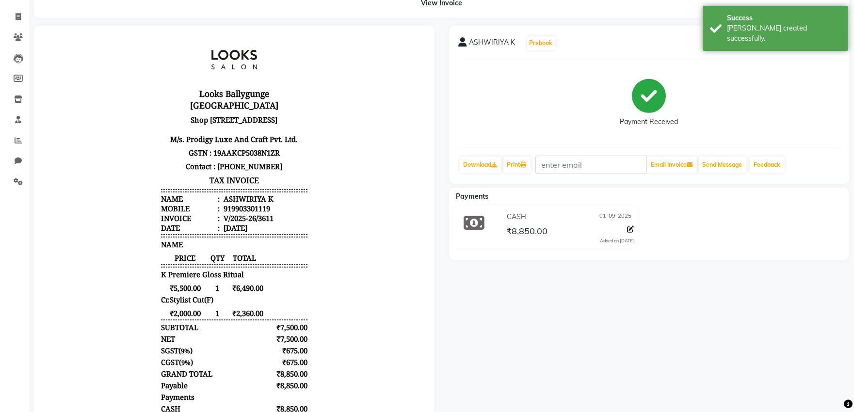
scroll to position [151, 0]
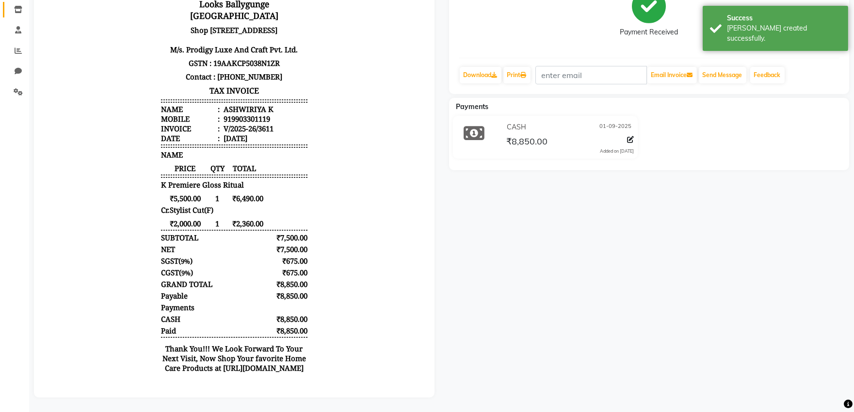
select select "service"
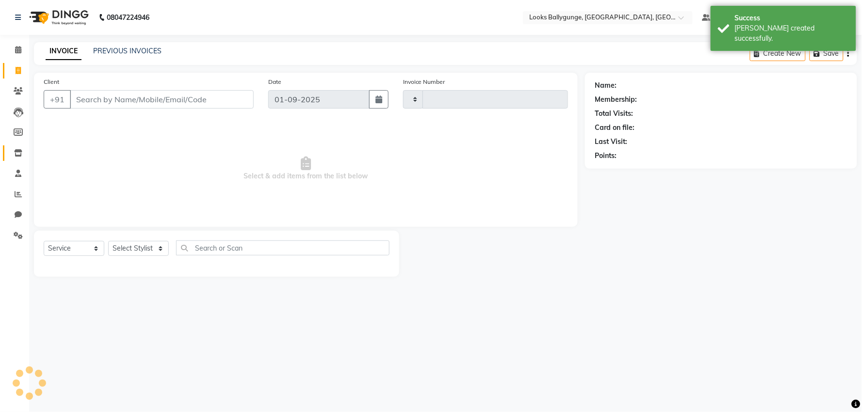
type input "3612"
select select "6477"
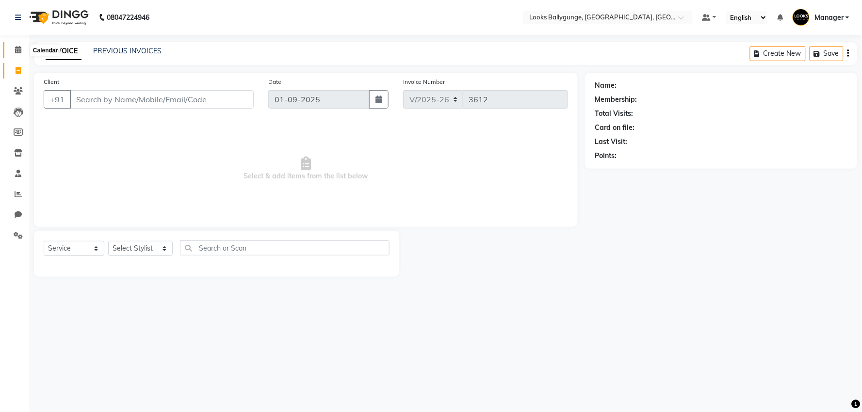
click at [16, 48] on icon at bounding box center [18, 49] width 6 height 7
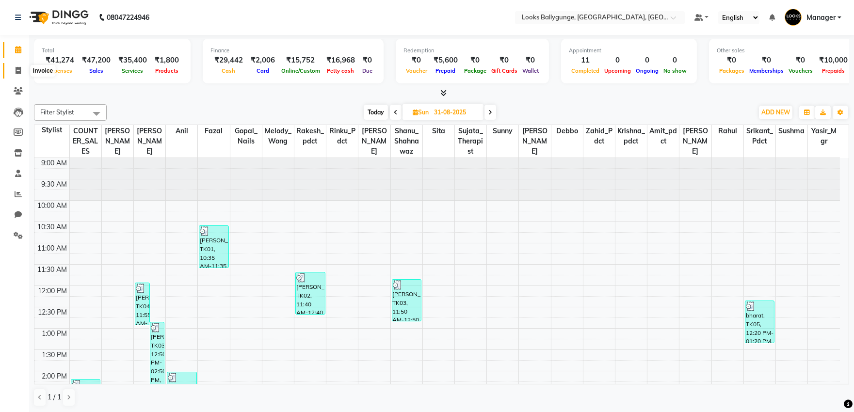
click at [16, 70] on icon at bounding box center [18, 70] width 5 height 7
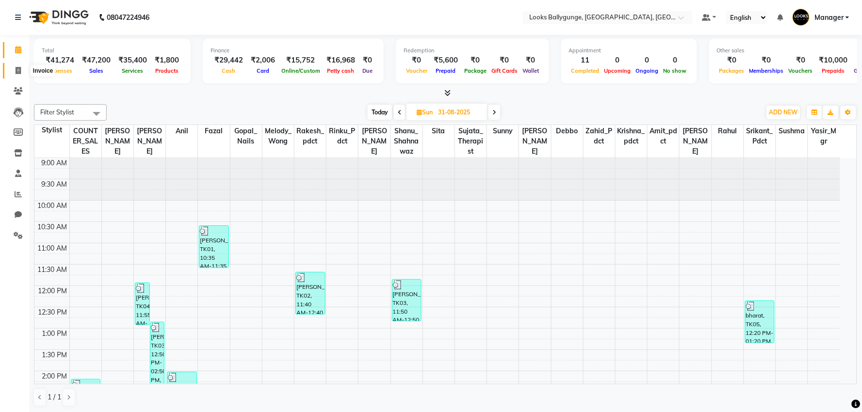
select select "6477"
select select "service"
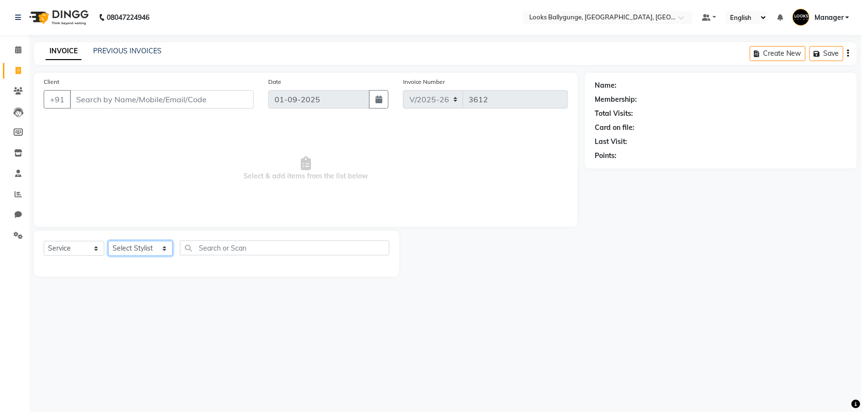
click at [127, 245] on select "Select Stylist [PERSON_NAME] amit_pdct anil [PERSON_NAME] COUNTER_SALES [PERSON…" at bounding box center [140, 248] width 65 height 15
select select "50051"
click at [108, 242] on select "Select Stylist [PERSON_NAME] amit_pdct anil [PERSON_NAME] COUNTER_SALES [PERSON…" at bounding box center [140, 248] width 65 height 15
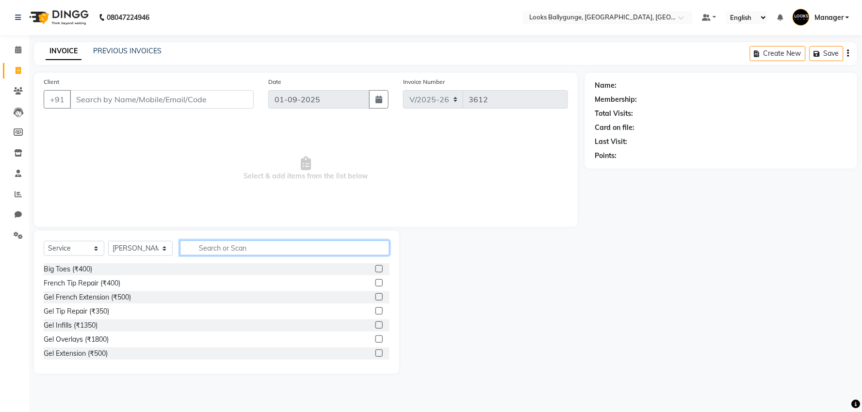
click at [229, 247] on input "text" at bounding box center [285, 248] width 210 height 15
type input "E"
type input "RITUA"
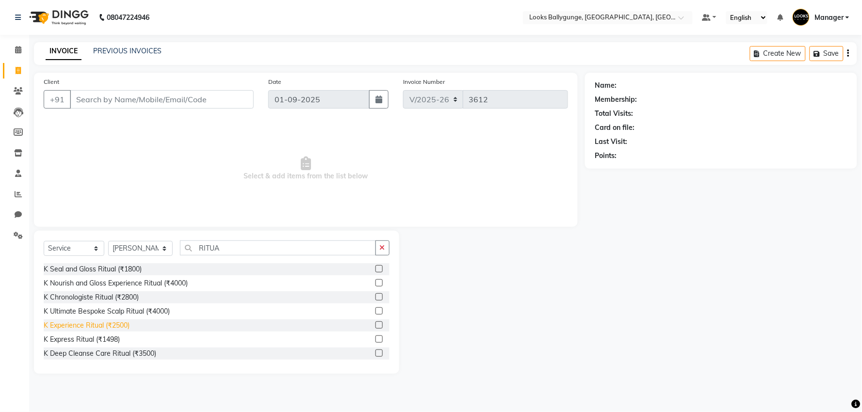
click at [97, 328] on div "K Experience Ritual (₹2500)" at bounding box center [87, 326] width 86 height 10
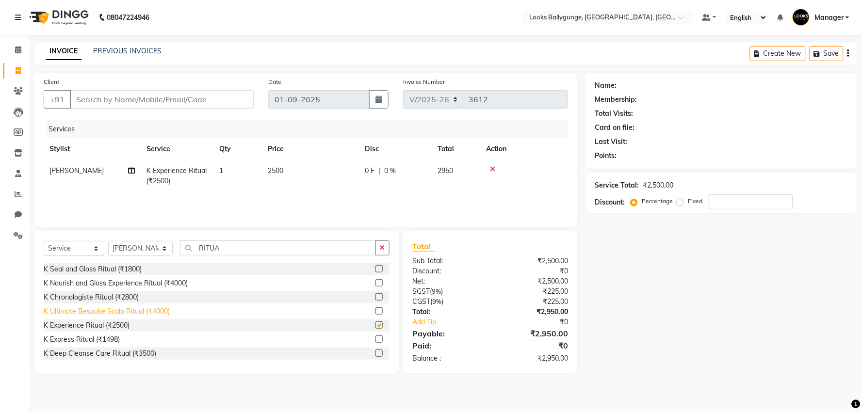
checkbox input "false"
click at [275, 170] on span "2500" at bounding box center [276, 170] width 16 height 9
select select "50051"
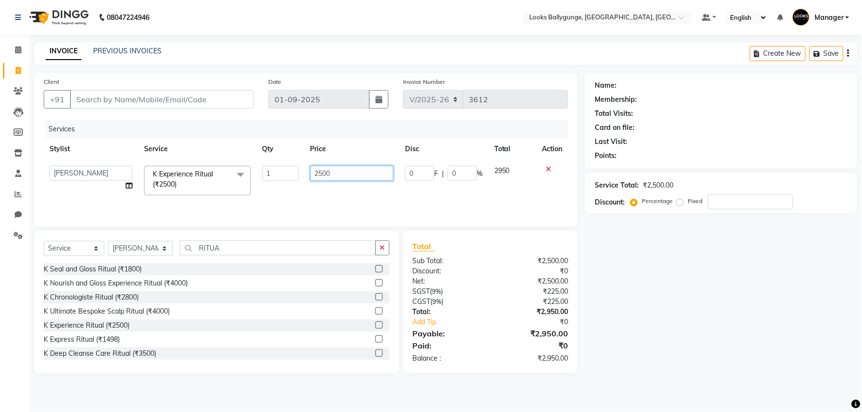
click at [323, 174] on input "2500" at bounding box center [352, 173] width 83 height 15
type input "2800"
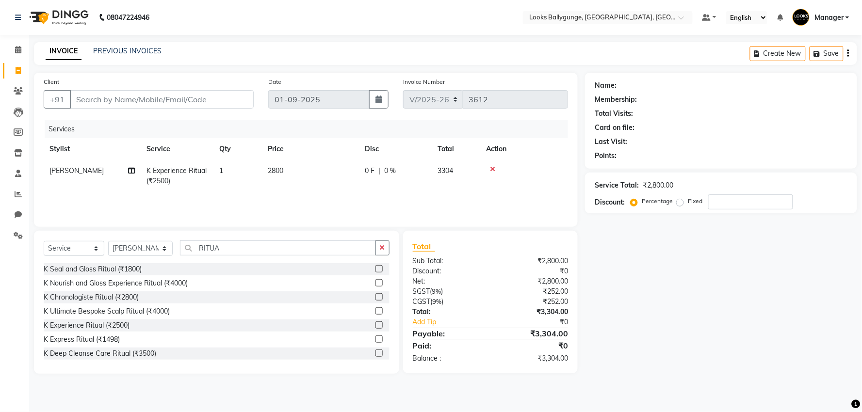
click at [289, 206] on div "Services Stylist Service Qty Price Disc Total Action Saif Ali_CR K Experience R…" at bounding box center [306, 168] width 525 height 97
drag, startPoint x: 238, startPoint y: 252, endPoint x: 243, endPoint y: 248, distance: 6.2
click at [239, 251] on input "RITUA" at bounding box center [278, 248] width 196 height 15
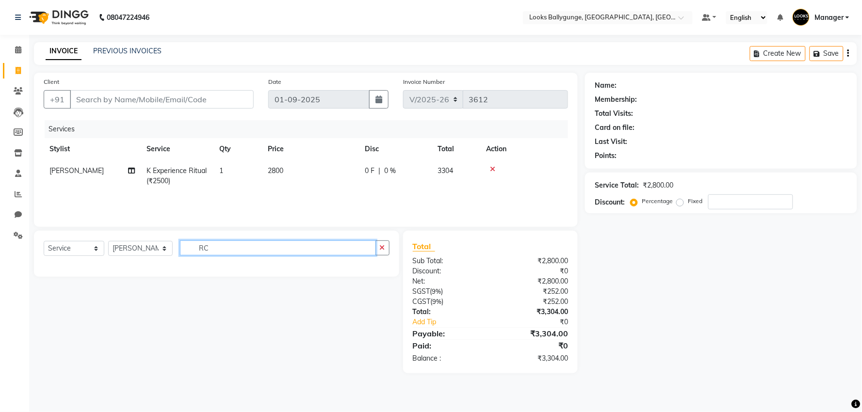
type input "R"
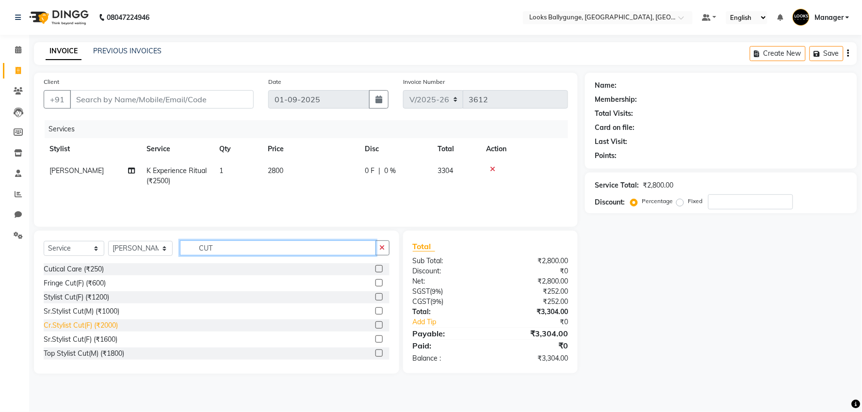
type input "CUT"
click at [56, 326] on div "Cr.Stylist Cut(F) (₹2000)" at bounding box center [81, 326] width 74 height 10
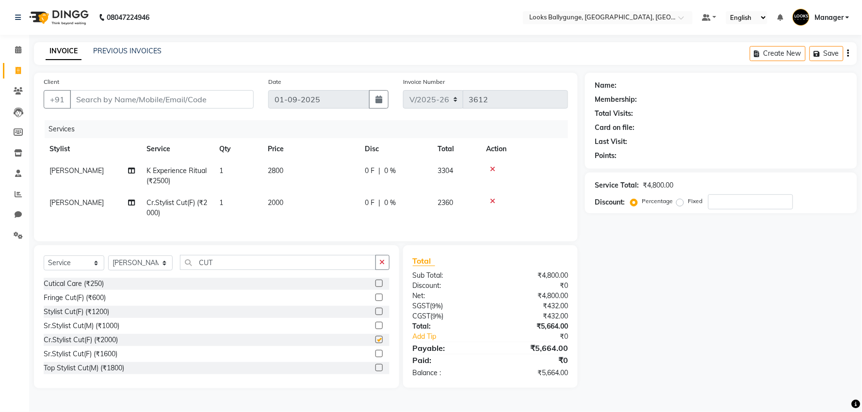
checkbox input "false"
click at [99, 99] on input "Client" at bounding box center [162, 99] width 184 height 18
type input "8"
type input "0"
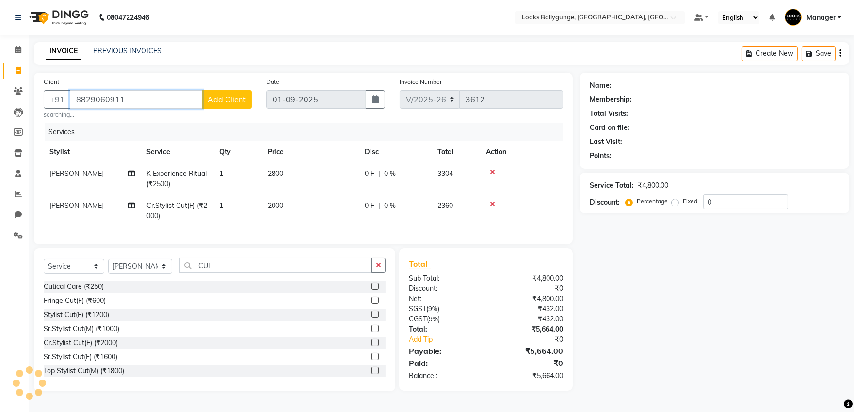
type input "8829060911"
click at [225, 98] on span "Add Client" at bounding box center [227, 100] width 38 height 10
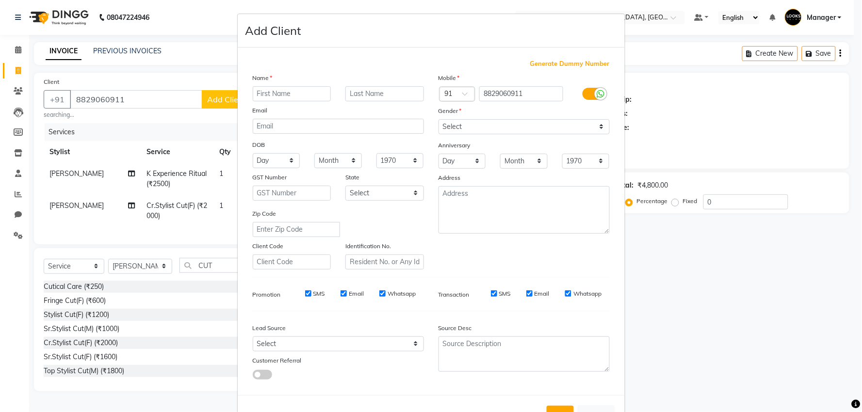
click at [293, 96] on input "text" at bounding box center [292, 93] width 79 height 15
type input "m"
type input "[PERSON_NAME]"
click at [395, 88] on input "text" at bounding box center [384, 93] width 79 height 15
type input "[PERSON_NAME]"
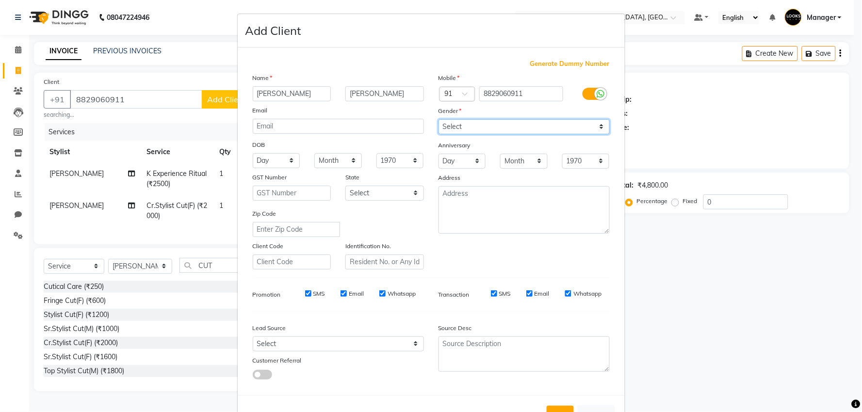
click at [492, 127] on select "Select [DEMOGRAPHIC_DATA] [DEMOGRAPHIC_DATA] Other Prefer Not To Say" at bounding box center [524, 126] width 171 height 15
select select "[DEMOGRAPHIC_DATA]"
click at [439, 119] on select "Select [DEMOGRAPHIC_DATA] [DEMOGRAPHIC_DATA] Other Prefer Not To Say" at bounding box center [524, 126] width 171 height 15
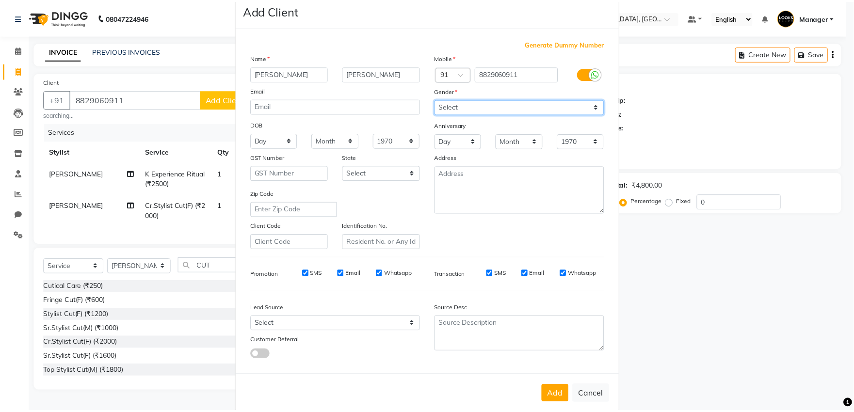
scroll to position [36, 0]
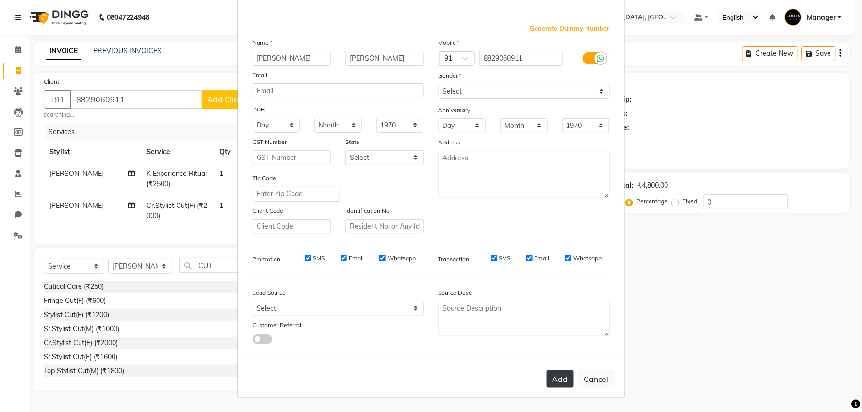
click at [552, 381] on button "Add" at bounding box center [560, 379] width 27 height 17
select select
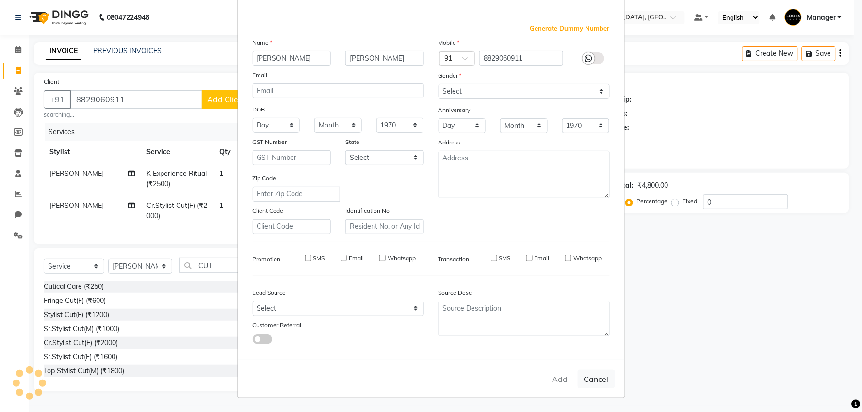
select select
checkbox input "false"
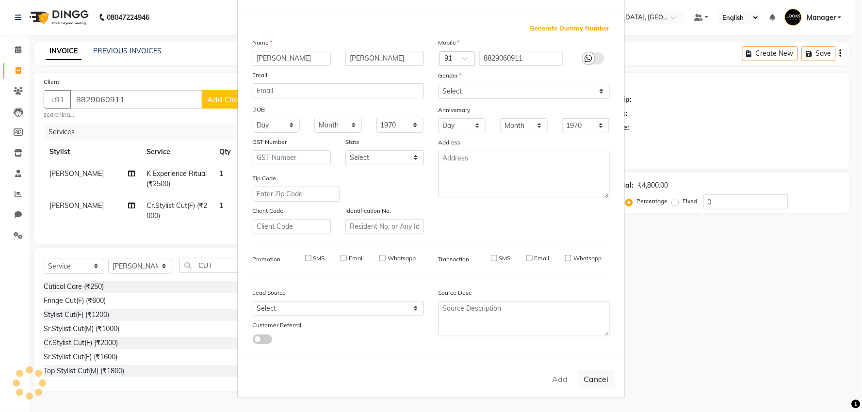
checkbox input "false"
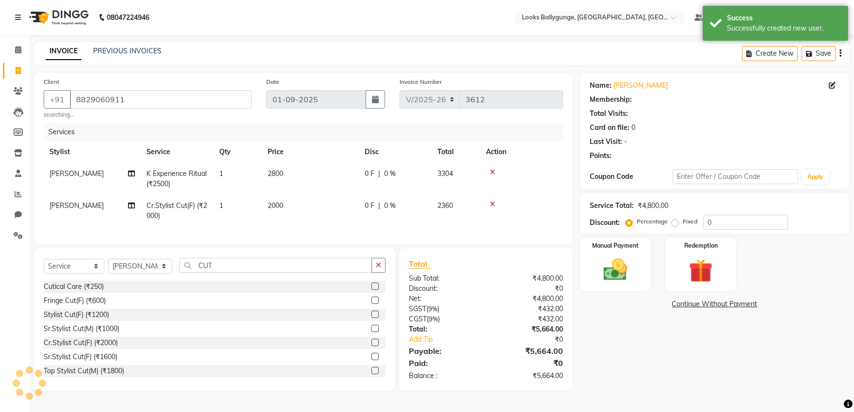
select select "1: Object"
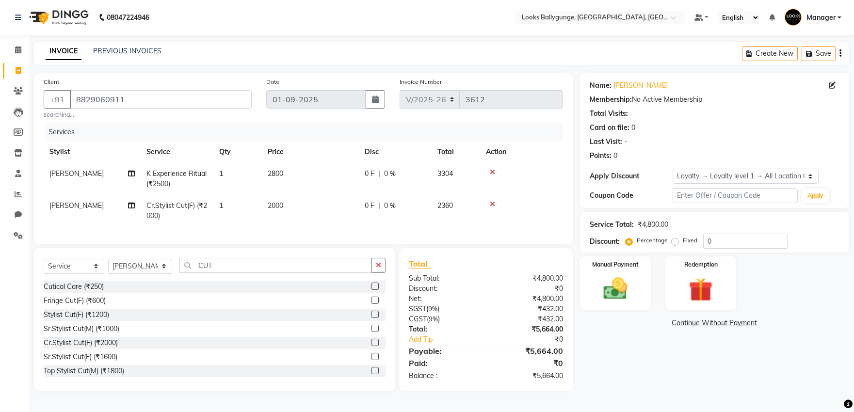
click at [251, 229] on div "Services Stylist Service Qty Price Disc Total Action Saif Ali_CR K Experience R…" at bounding box center [304, 179] width 520 height 112
click at [620, 299] on img at bounding box center [615, 289] width 40 height 29
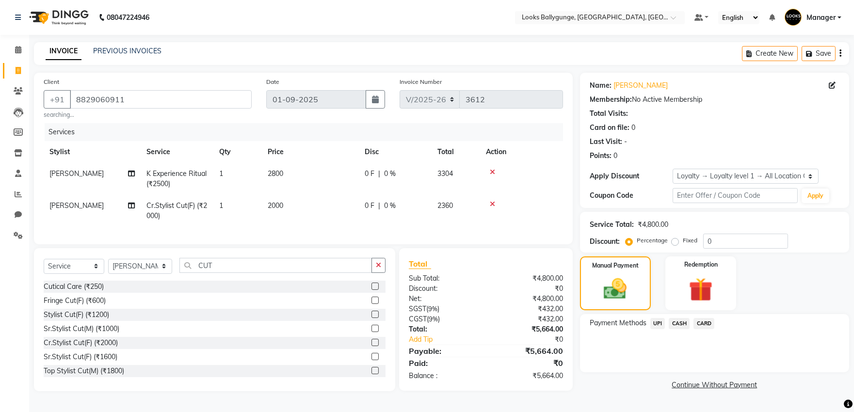
click at [685, 326] on span "CASH" at bounding box center [679, 323] width 21 height 11
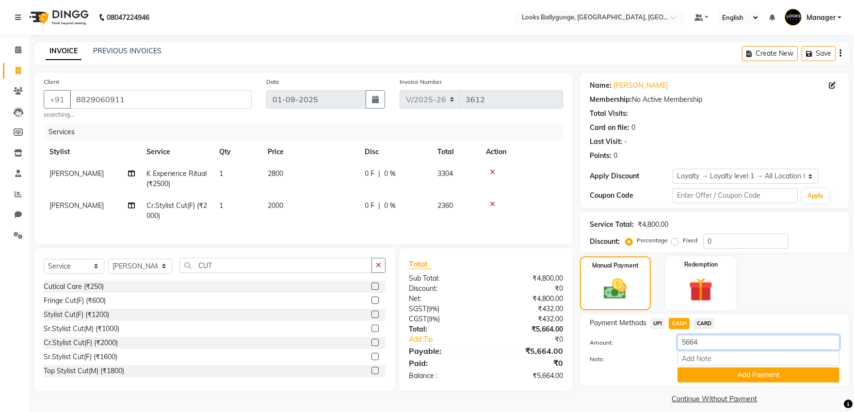
click at [707, 345] on input "5664" at bounding box center [759, 342] width 162 height 15
type input "5"
type input "4000"
click at [711, 381] on button "Add Payment" at bounding box center [759, 375] width 162 height 15
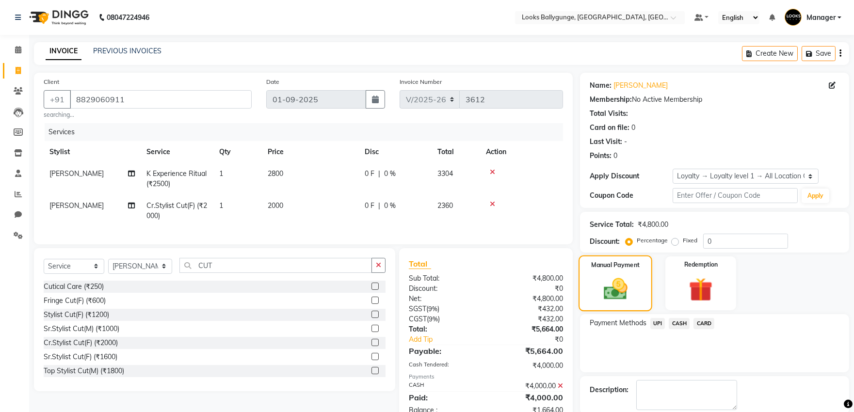
scroll to position [54, 0]
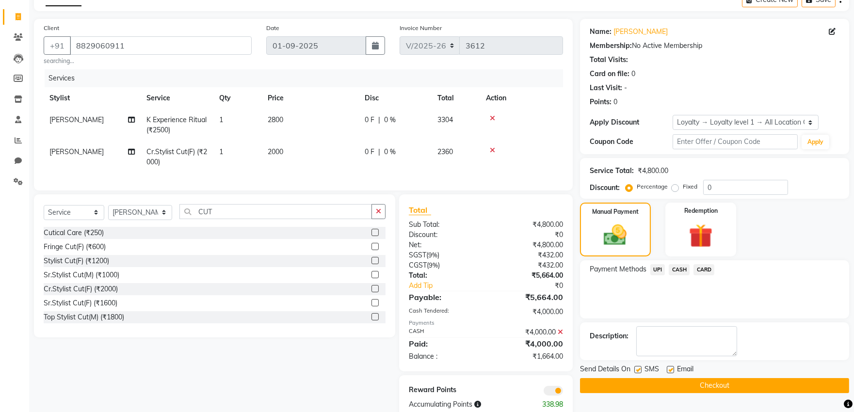
click at [660, 268] on span "UPI" at bounding box center [658, 269] width 15 height 11
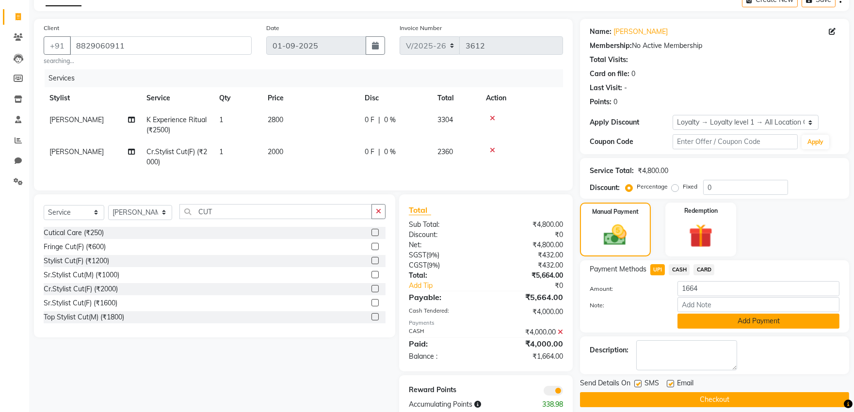
click at [707, 324] on button "Add Payment" at bounding box center [759, 321] width 162 height 15
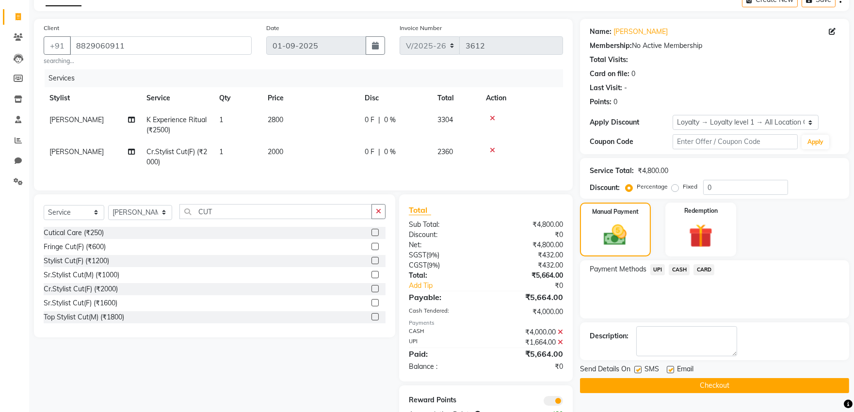
click at [679, 383] on button "Checkout" at bounding box center [714, 385] width 269 height 15
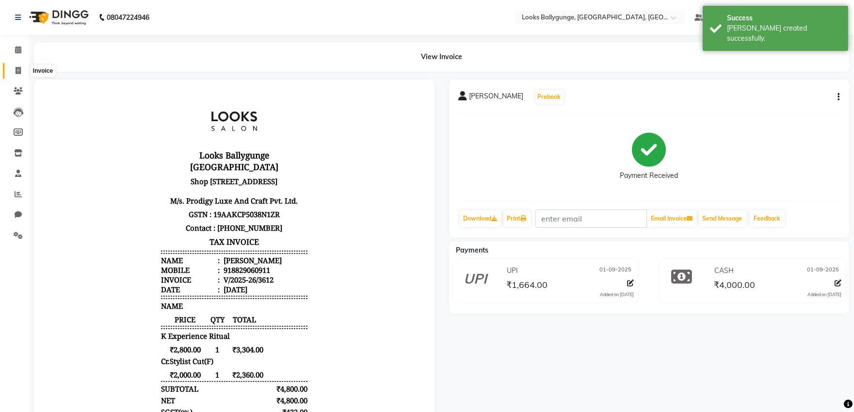
click at [17, 69] on icon at bounding box center [18, 70] width 5 height 7
select select "6477"
select select "service"
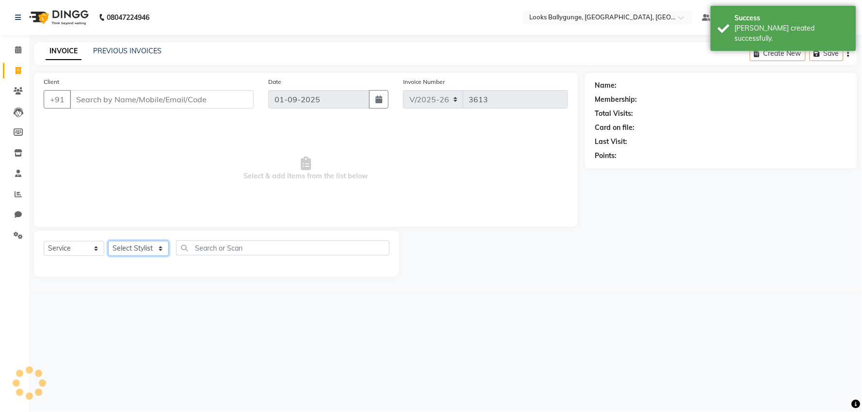
click at [124, 249] on select "Select Stylist" at bounding box center [138, 248] width 61 height 15
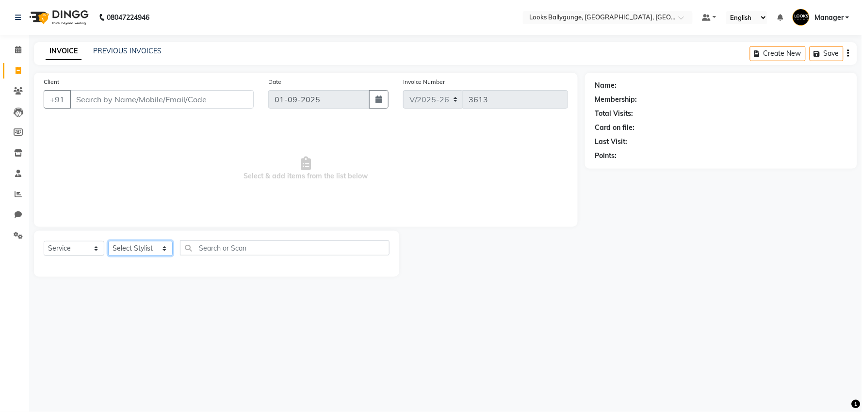
select select "62807"
click at [108, 242] on select "Select Stylist [PERSON_NAME] amit_pdct anil [PERSON_NAME] COUNTER_SALES [PERSON…" at bounding box center [140, 248] width 65 height 15
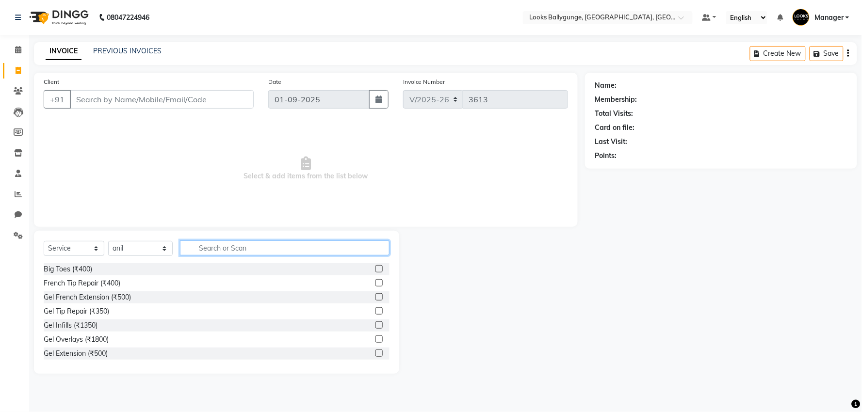
click at [217, 245] on input "text" at bounding box center [285, 248] width 210 height 15
type input "CUT"
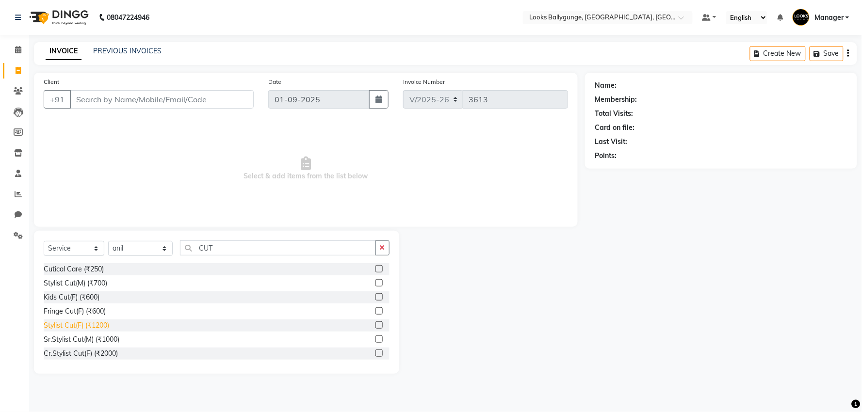
click at [82, 326] on div "Stylist Cut(F) (₹1200)" at bounding box center [77, 326] width 66 height 10
checkbox input "false"
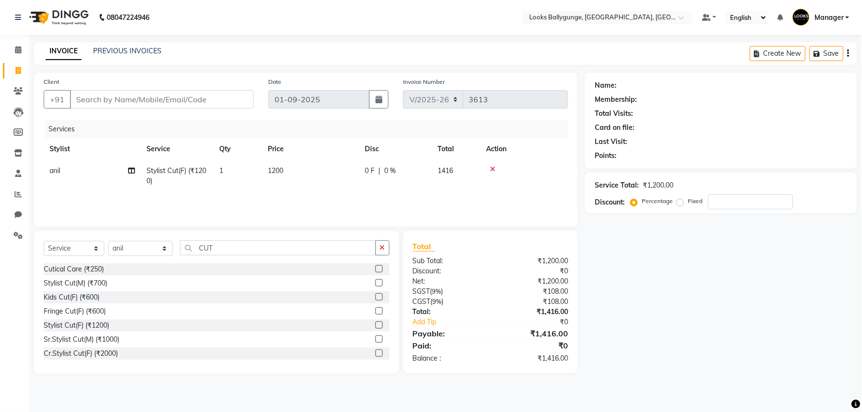
click at [276, 171] on span "1200" at bounding box center [276, 170] width 16 height 9
select select "62807"
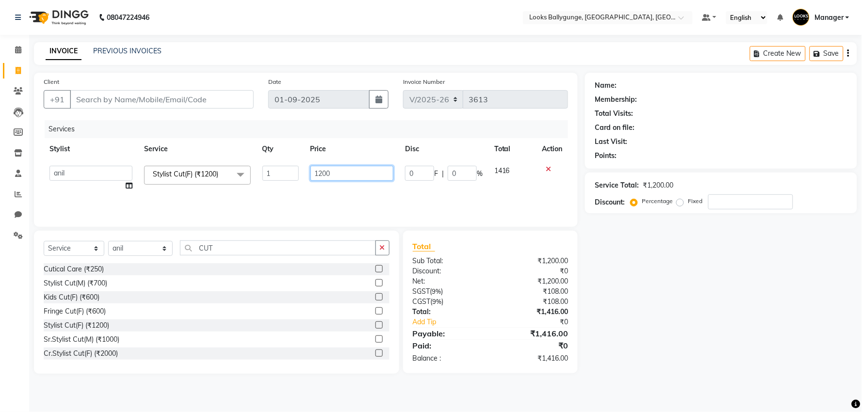
click at [323, 173] on input "1200" at bounding box center [352, 173] width 83 height 15
type input "1100"
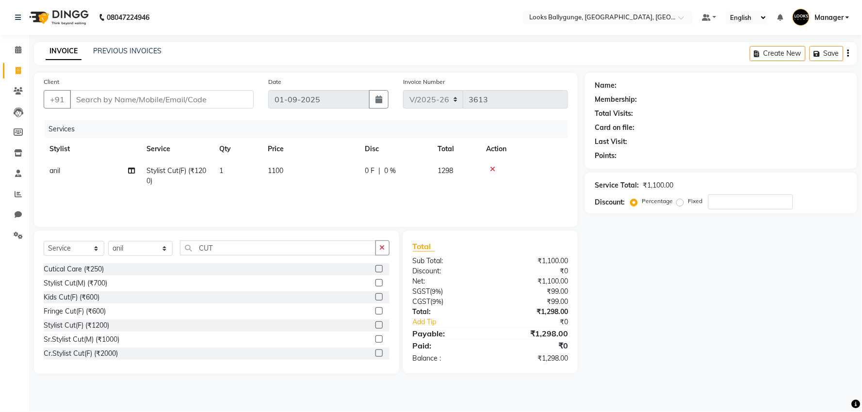
click at [333, 201] on div "Services Stylist Service Qty Price Disc Total Action anil Stylist Cut(F) (₹1200…" at bounding box center [306, 168] width 525 height 97
click at [90, 250] on select "Select Service Product Membership Package Voucher Prepaid Gift Card" at bounding box center [74, 248] width 61 height 15
select select "product"
click at [44, 242] on select "Select Service Product Membership Package Voucher Prepaid Gift Card" at bounding box center [74, 248] width 61 height 15
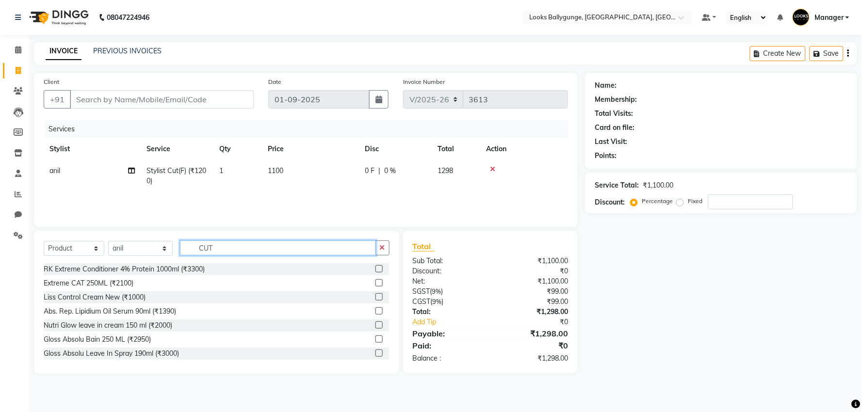
click at [230, 248] on input "CUT" at bounding box center [278, 248] width 196 height 15
type input "C"
type input "3474630287273"
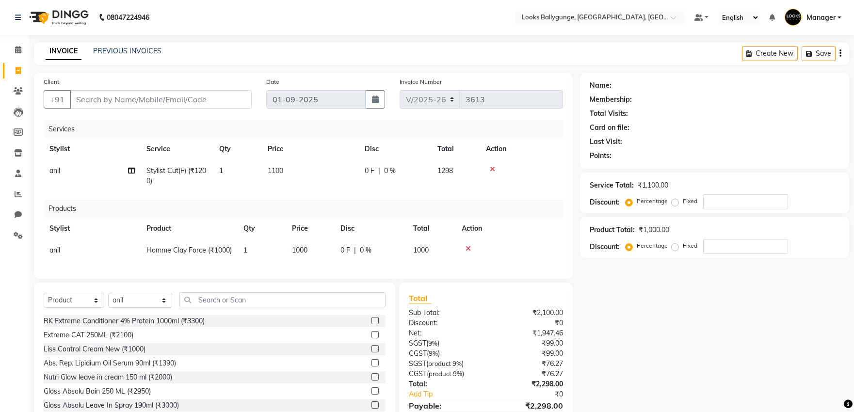
click at [304, 253] on span "1000" at bounding box center [300, 250] width 16 height 9
select select "62807"
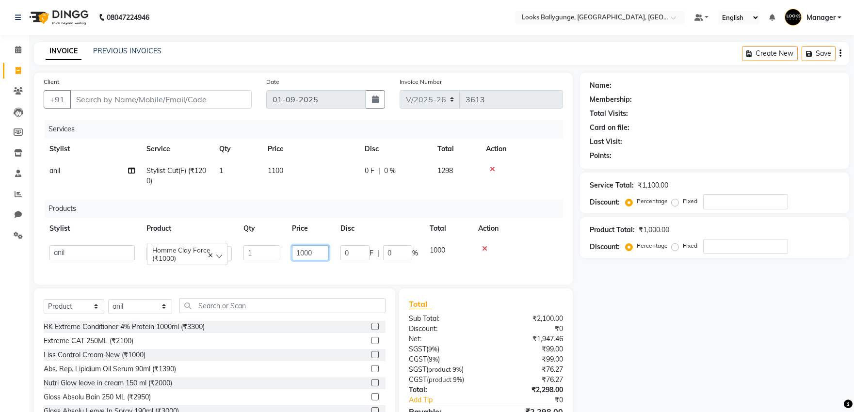
click at [309, 253] on input "1000" at bounding box center [310, 253] width 37 height 15
type input "850"
click at [312, 267] on td "850" at bounding box center [310, 254] width 49 height 28
select select "62807"
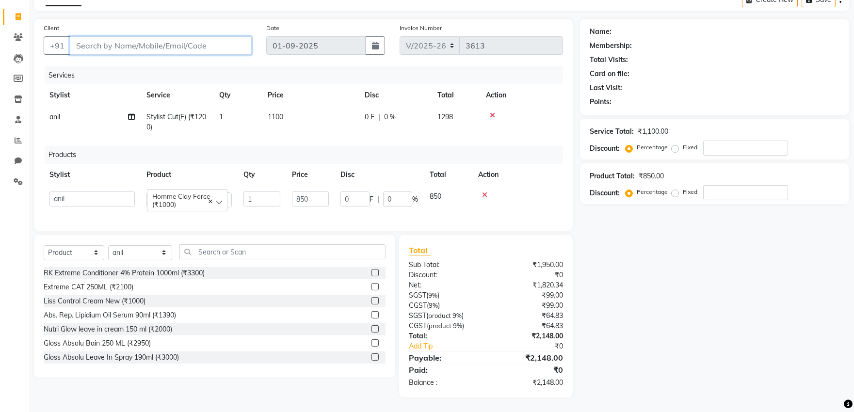
click at [129, 36] on input "Client" at bounding box center [161, 45] width 182 height 18
type input "9"
type input "0"
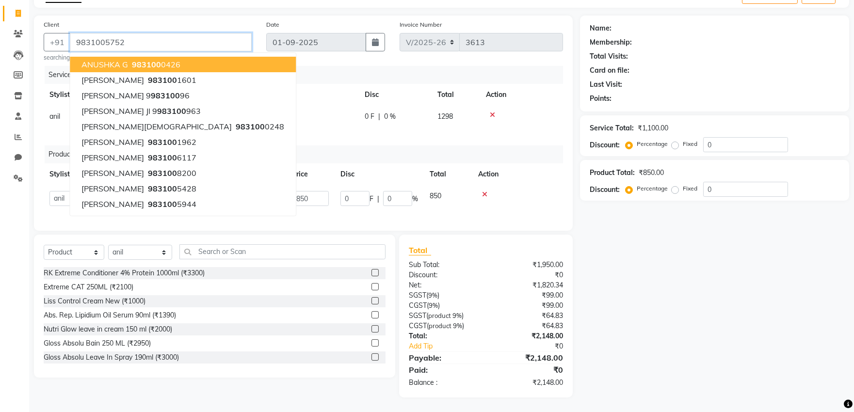
type input "9831005752"
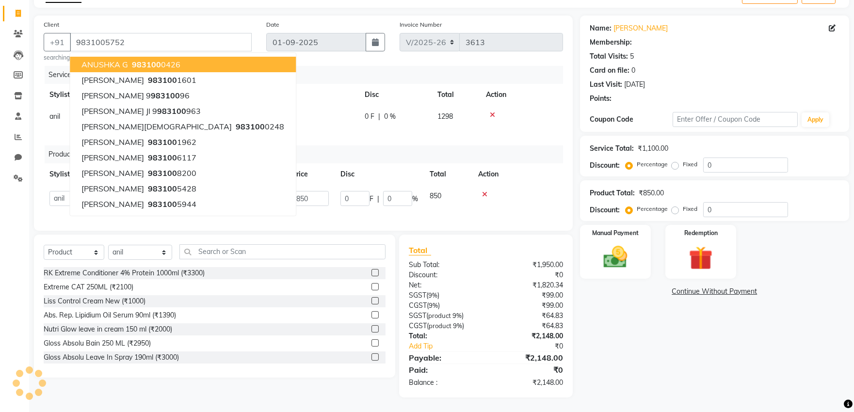
select select "1: Object"
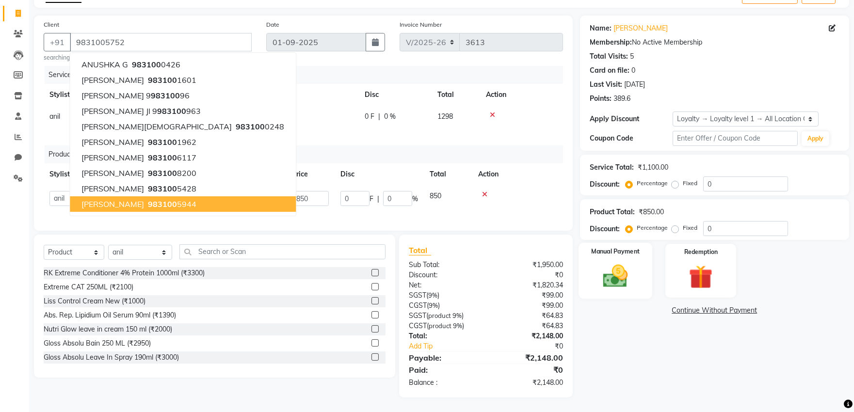
scroll to position [66, 0]
click at [600, 269] on img at bounding box center [615, 276] width 40 height 29
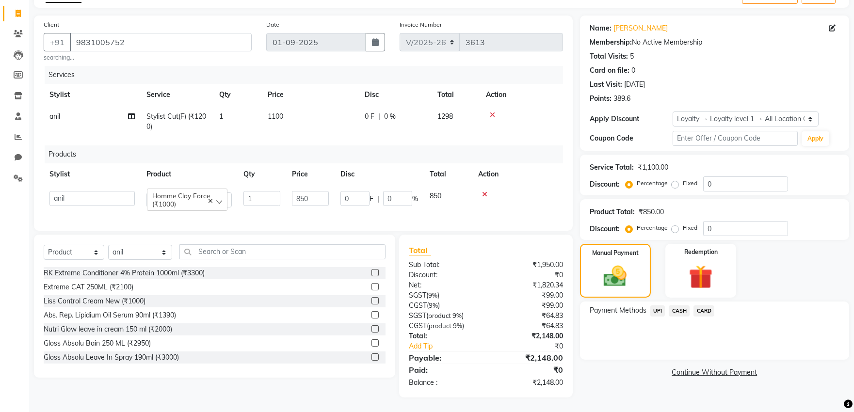
click at [677, 306] on span "CASH" at bounding box center [679, 311] width 21 height 11
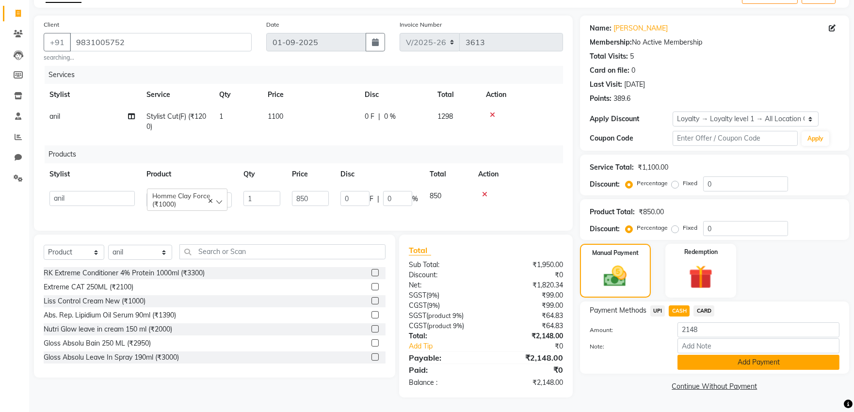
click at [709, 355] on button "Add Payment" at bounding box center [759, 362] width 162 height 15
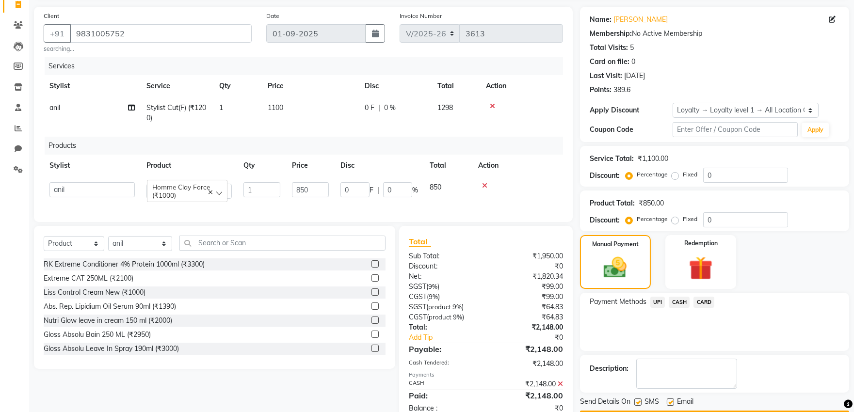
scroll to position [148, 0]
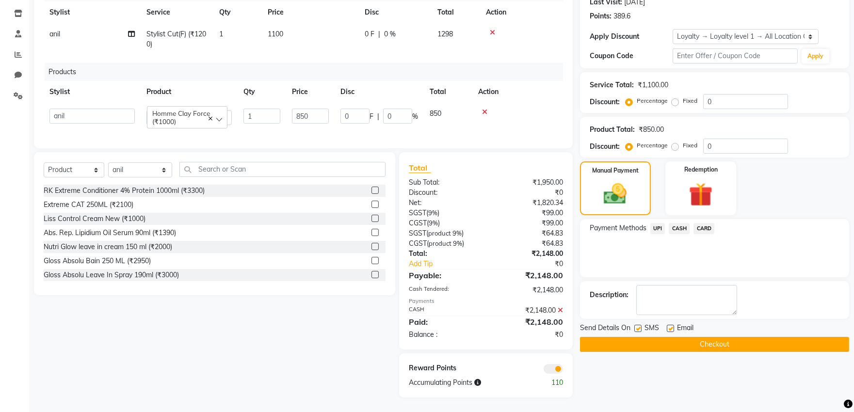
click at [618, 337] on button "Checkout" at bounding box center [714, 344] width 269 height 15
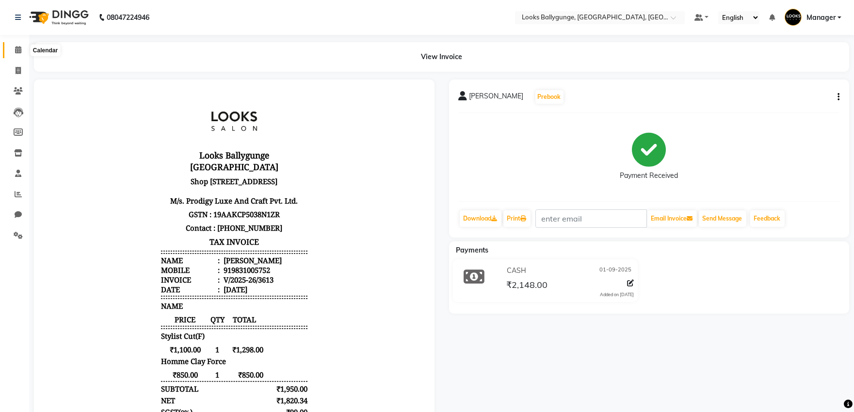
click at [21, 46] on span at bounding box center [18, 50] width 17 height 11
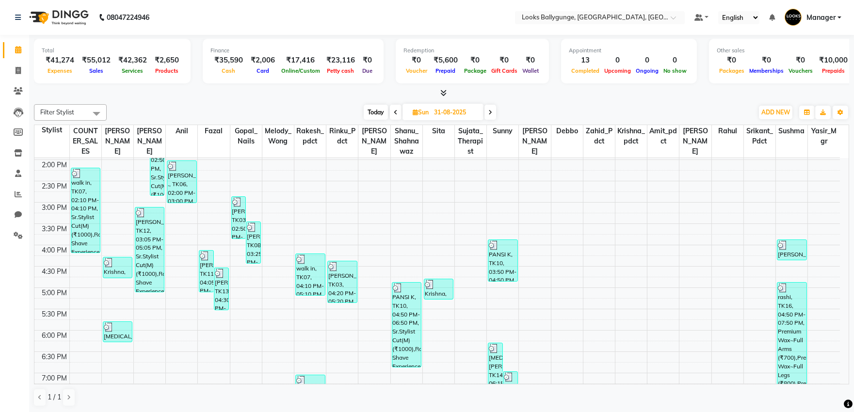
scroll to position [115, 0]
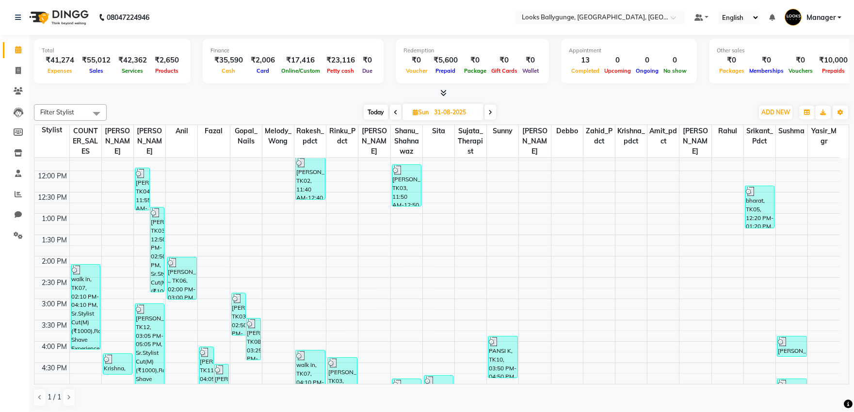
click at [493, 113] on icon at bounding box center [491, 113] width 4 height 6
type input "01-09-2025"
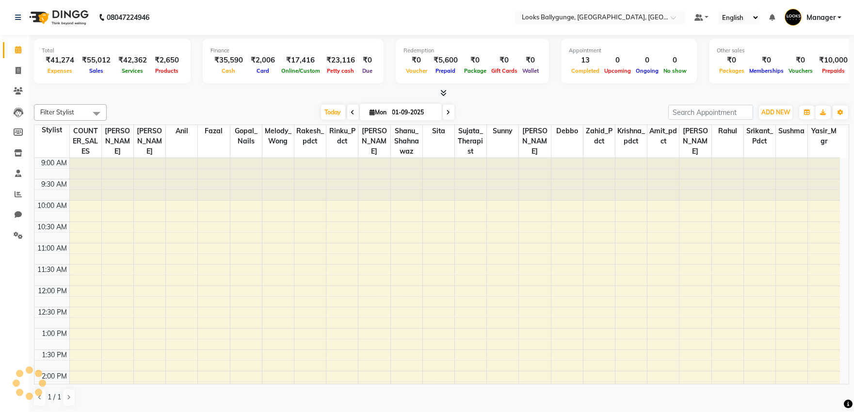
scroll to position [331, 0]
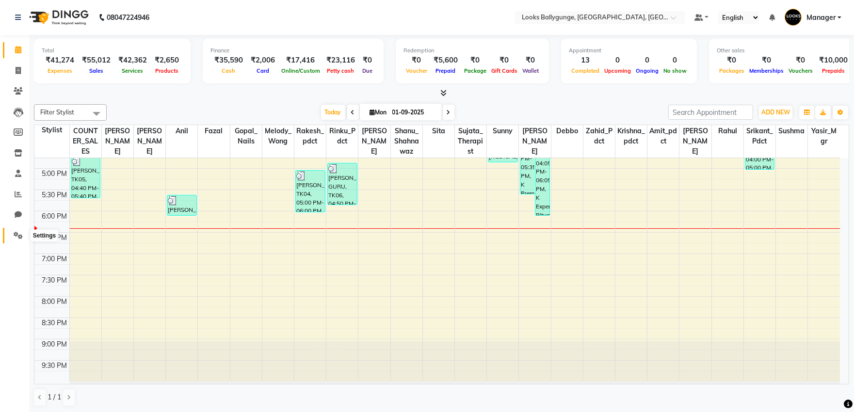
click at [19, 233] on icon at bounding box center [18, 235] width 9 height 7
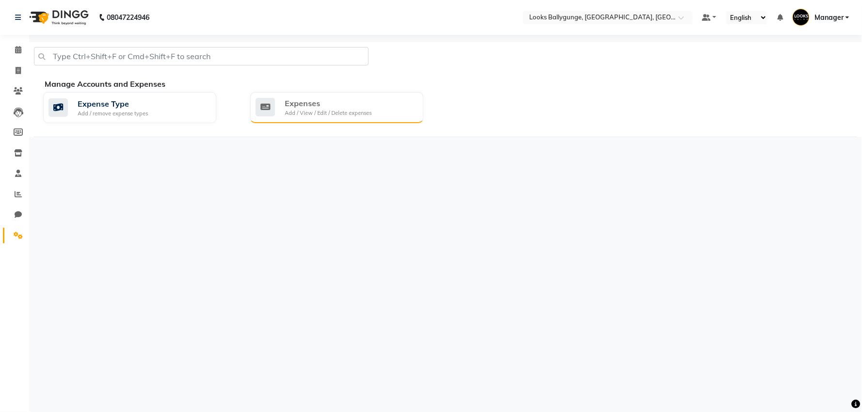
click at [314, 111] on div "Add / View / Edit / Delete expenses" at bounding box center [328, 113] width 87 height 8
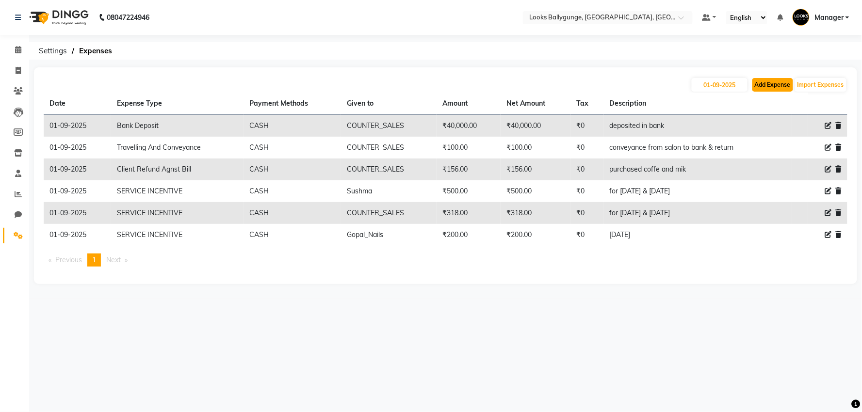
click at [766, 85] on button "Add Expense" at bounding box center [773, 85] width 41 height 14
select select "1"
select select "5499"
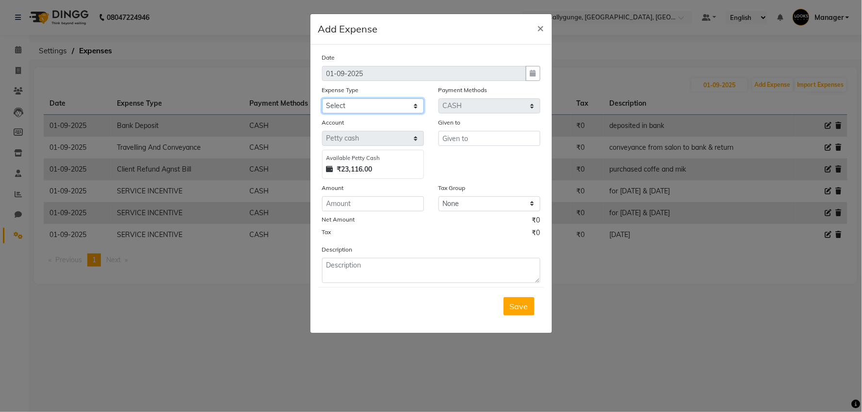
click at [371, 103] on select "Select Bank Deposit Blinkit Cash Handover CLIENT Client ordered food Client Ref…" at bounding box center [373, 106] width 102 height 15
select select "24083"
click at [322, 99] on select "Select Bank Deposit Blinkit Cash Handover CLIENT Client ordered food Client Ref…" at bounding box center [373, 106] width 102 height 15
click at [460, 143] on input "text" at bounding box center [490, 138] width 102 height 15
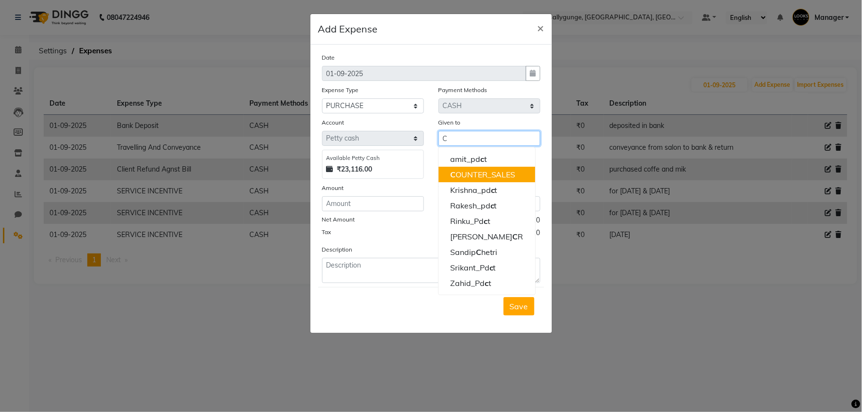
click at [477, 173] on ngb-highlight "C OUNTER_SALES" at bounding box center [483, 175] width 66 height 10
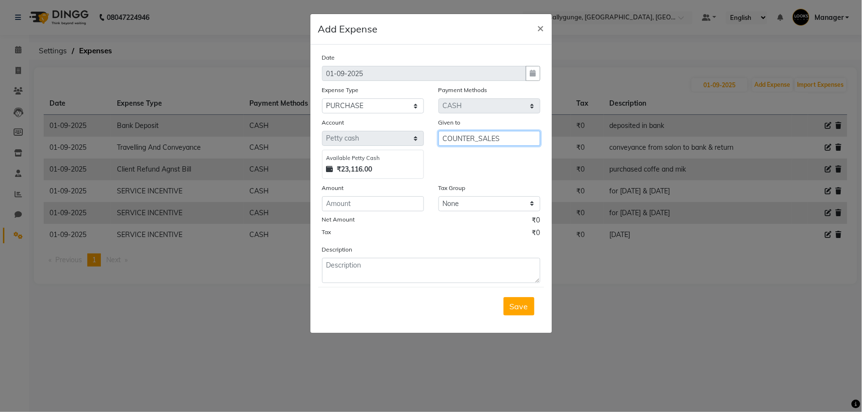
type input "COUNTER_SALES"
click at [388, 205] on input "number" at bounding box center [373, 204] width 102 height 15
type input "1556"
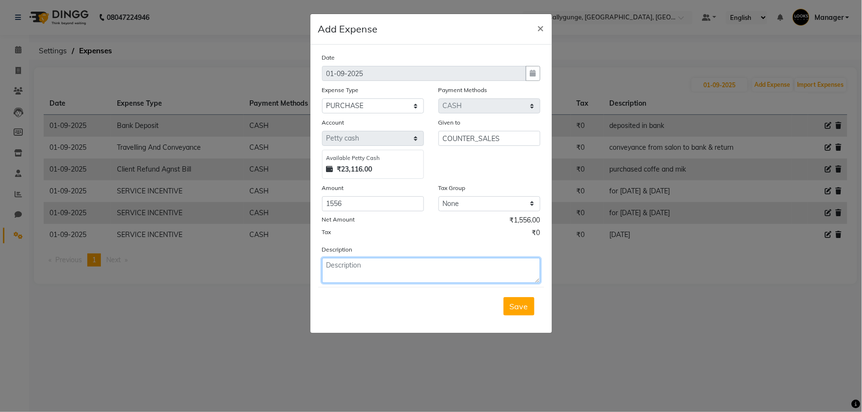
click at [438, 275] on textarea at bounding box center [431, 270] width 218 height 25
type textarea "PAID TO IKONIK [ MACHIENS]"
click at [520, 303] on span "Save" at bounding box center [519, 307] width 18 height 10
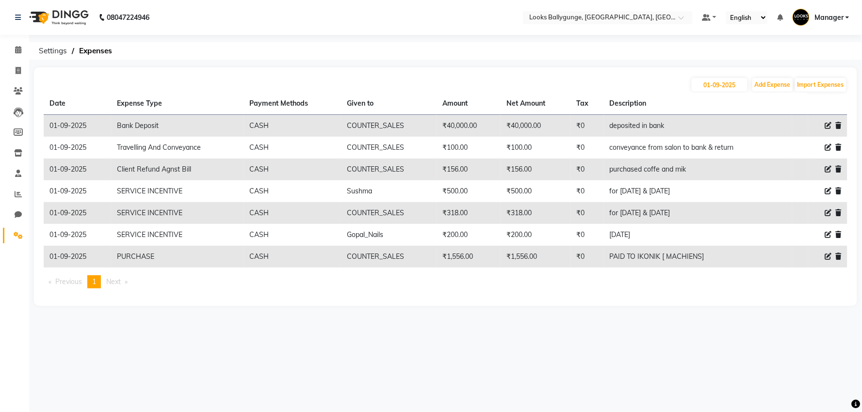
click at [829, 148] on icon at bounding box center [828, 147] width 7 height 7
select select "5134"
select select "1"
select select "5499"
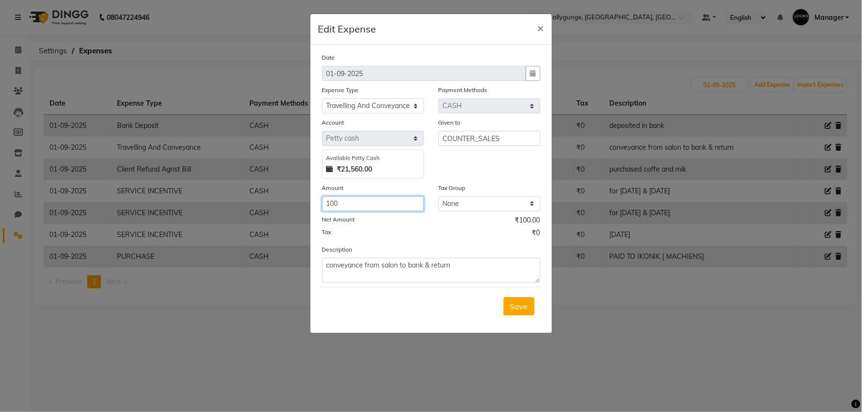
click at [352, 203] on input "100" at bounding box center [373, 204] width 102 height 15
type input "140"
click at [523, 298] on button "Save" at bounding box center [519, 306] width 31 height 18
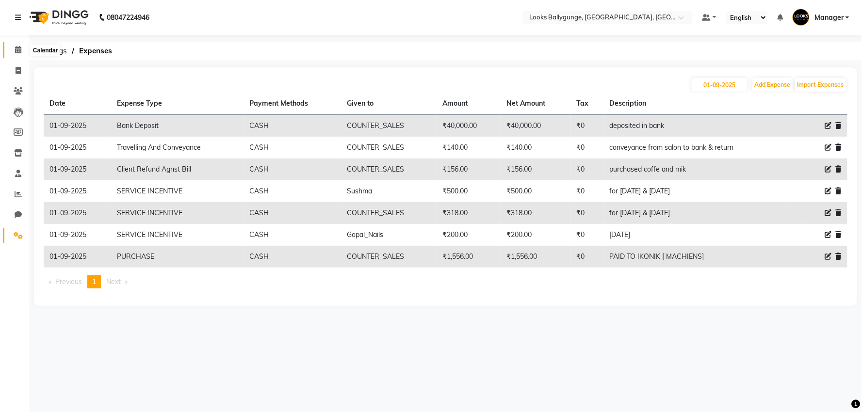
click at [23, 45] on span at bounding box center [18, 50] width 17 height 11
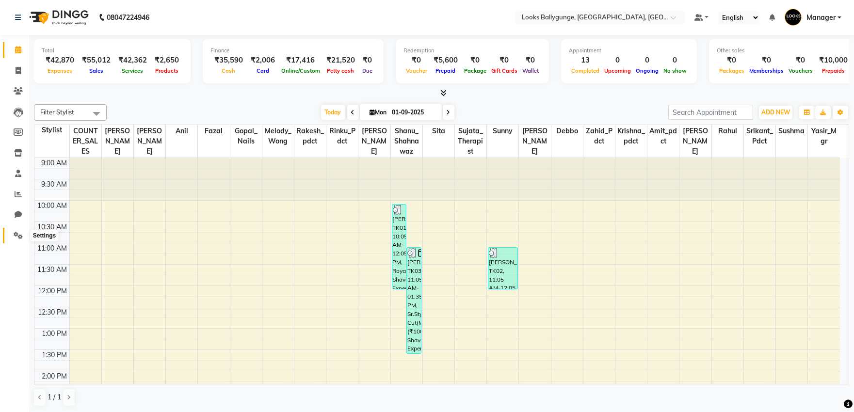
click at [15, 235] on icon at bounding box center [18, 235] width 9 height 7
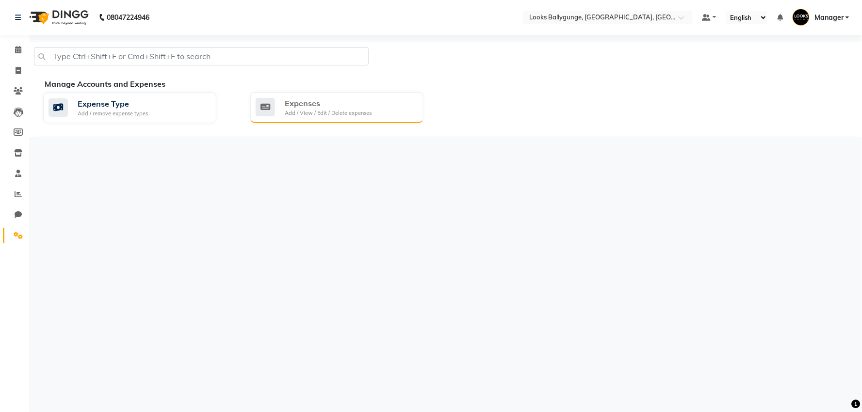
click at [362, 109] on div "Add / View / Edit / Delete expenses" at bounding box center [328, 113] width 87 height 8
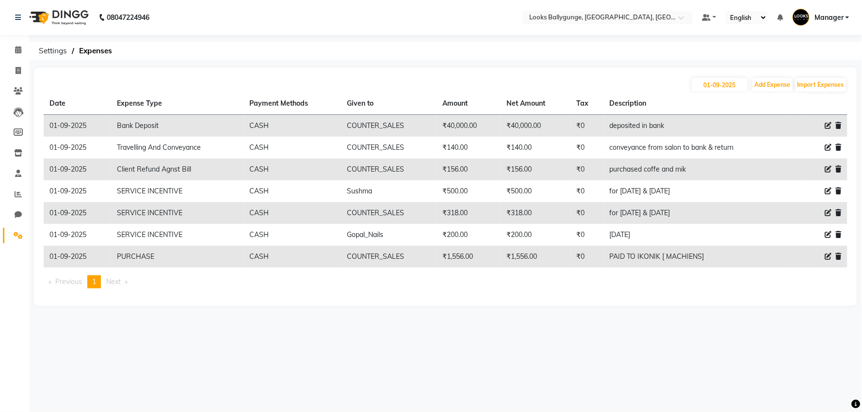
click at [827, 258] on icon at bounding box center [828, 256] width 7 height 7
select select "24083"
select select "1"
select select "5499"
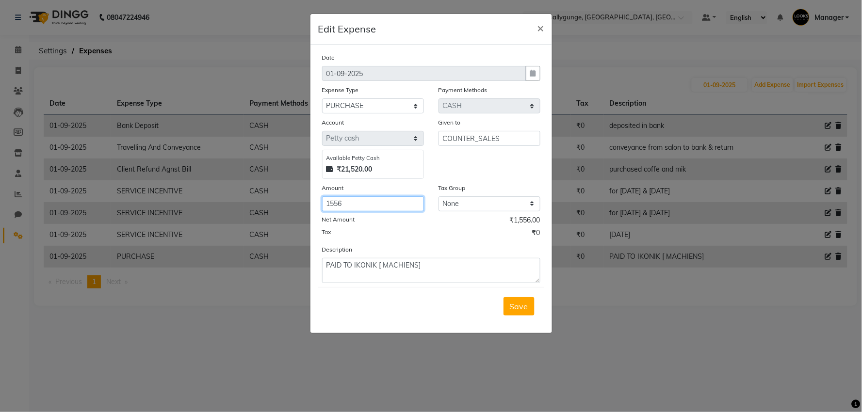
click at [347, 202] on input "1556" at bounding box center [373, 204] width 102 height 15
type input "15560"
click at [516, 303] on span "Save" at bounding box center [519, 307] width 18 height 10
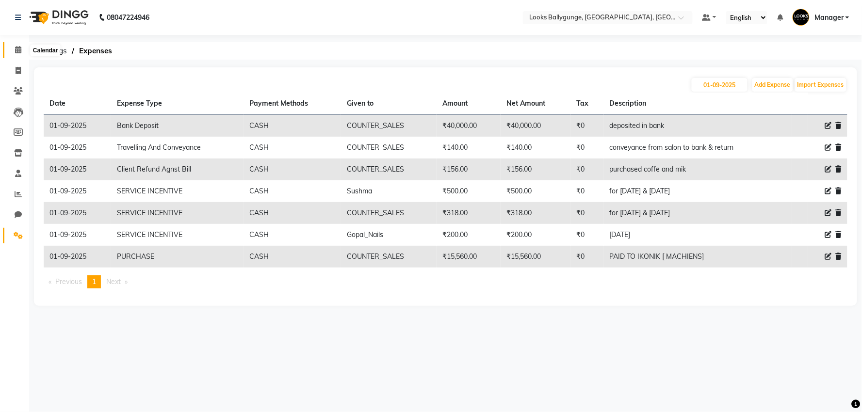
click at [22, 45] on span at bounding box center [18, 50] width 17 height 11
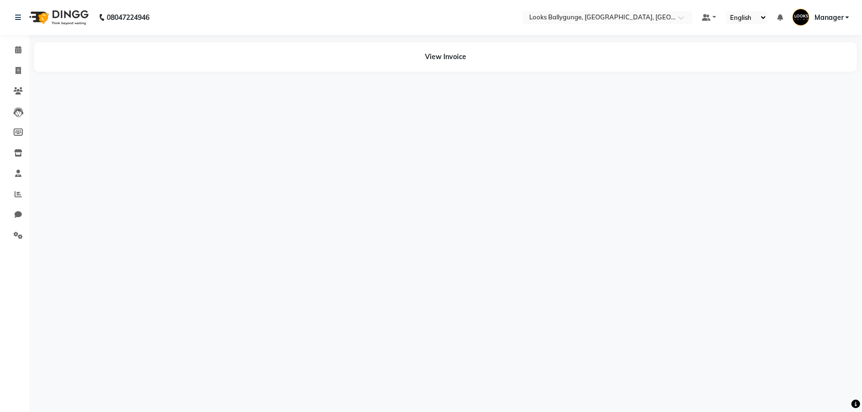
click at [444, 56] on div "View Invoice" at bounding box center [445, 57] width 823 height 30
click at [15, 49] on icon at bounding box center [18, 49] width 6 height 7
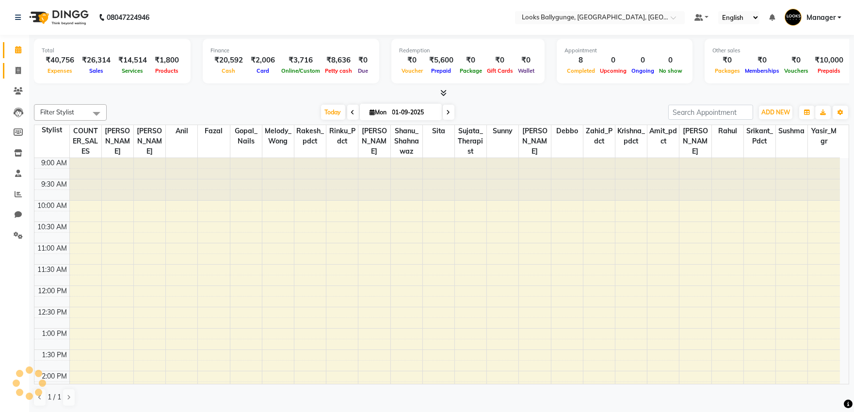
click at [16, 63] on link "Invoice" at bounding box center [14, 71] width 23 height 16
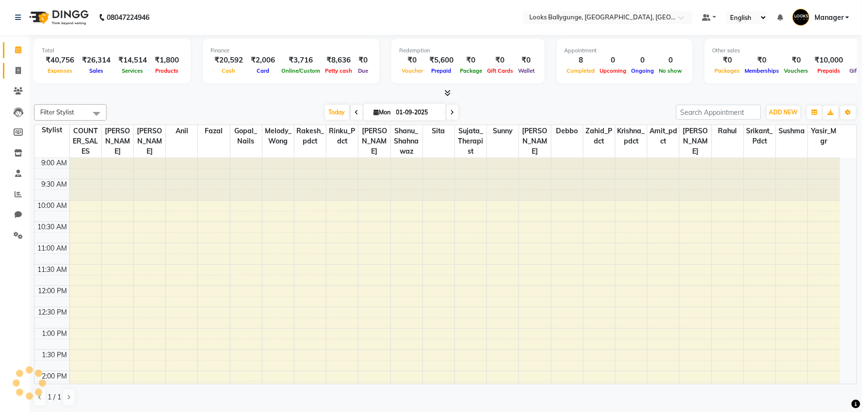
select select "6477"
select select "service"
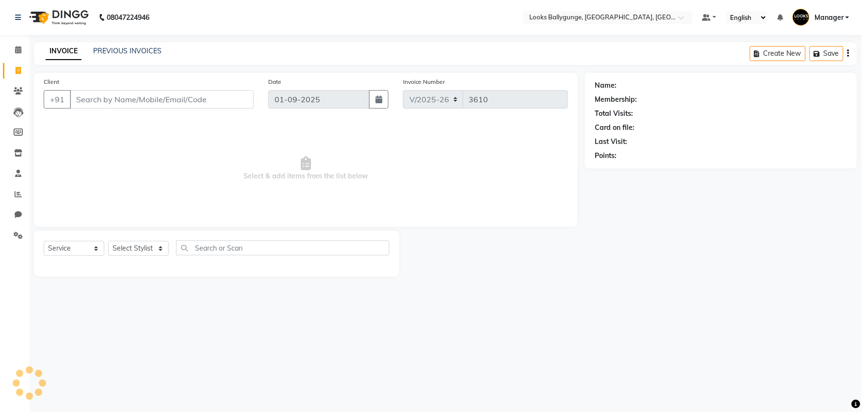
click at [105, 44] on div "INVOICE PREVIOUS INVOICES Create New Save" at bounding box center [445, 53] width 823 height 23
click at [107, 51] on link "PREVIOUS INVOICES" at bounding box center [127, 51] width 68 height 9
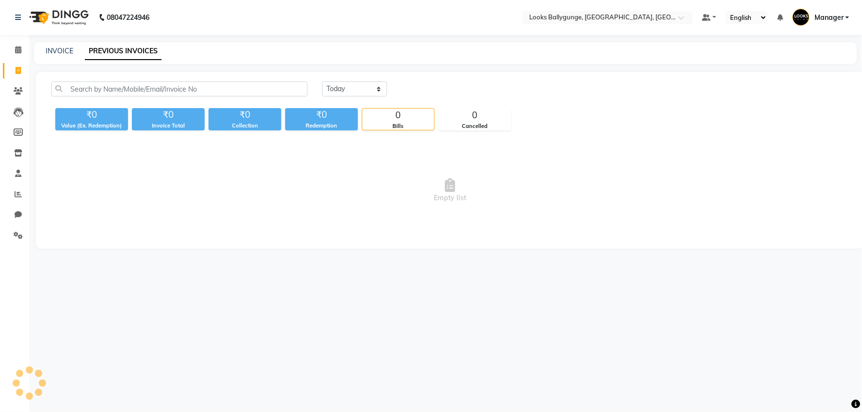
click at [107, 51] on link "PREVIOUS INVOICES" at bounding box center [123, 51] width 77 height 17
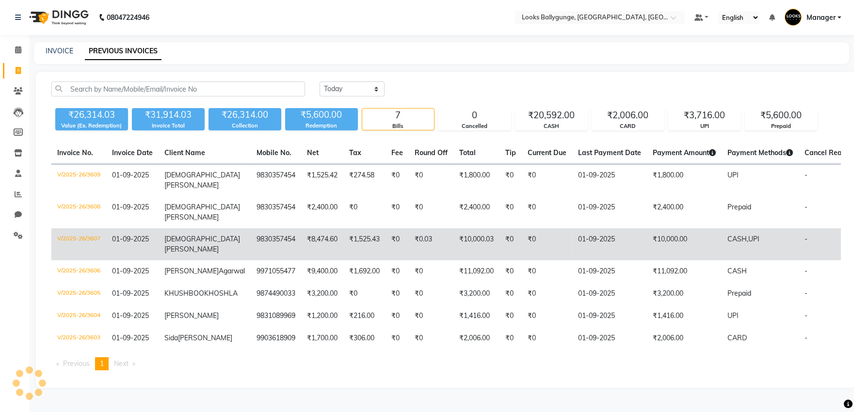
click at [647, 233] on td "₹10,000.00" at bounding box center [684, 245] width 75 height 32
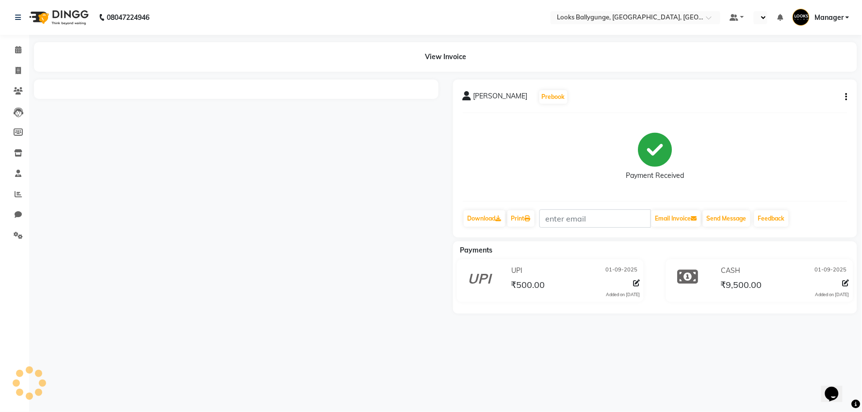
select select "en"
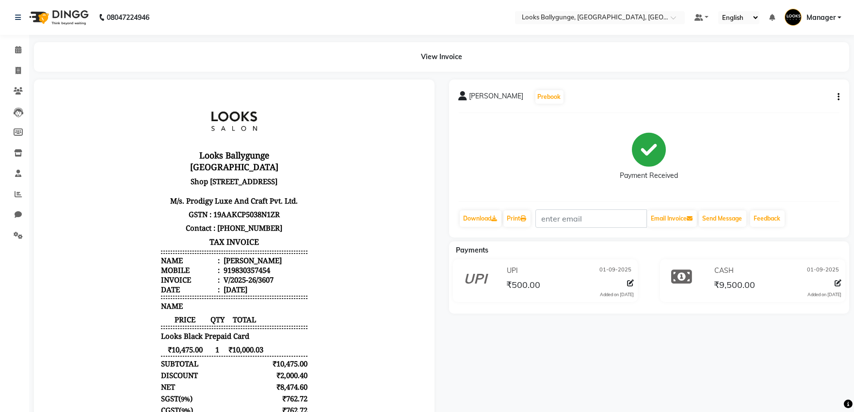
click at [840, 96] on div "[PERSON_NAME] Prebook Payment Received Download Print Email Invoice Send Messag…" at bounding box center [649, 159] width 401 height 158
click at [838, 98] on icon "button" at bounding box center [839, 97] width 2 height 0
click at [811, 98] on div "Edit Item Staff" at bounding box center [800, 97] width 47 height 12
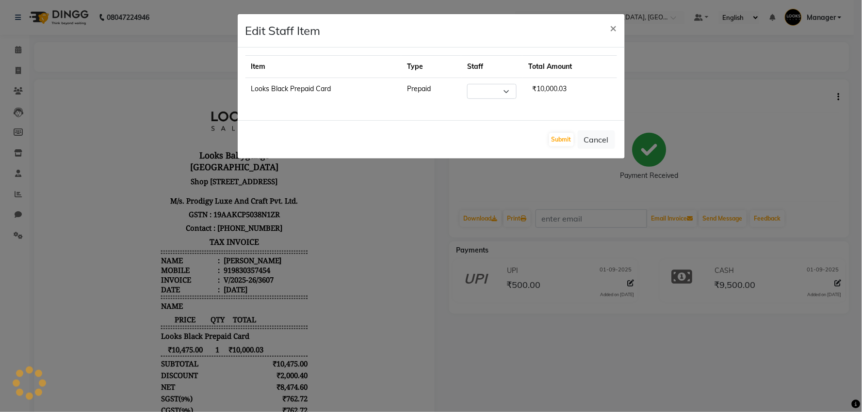
select select "49416"
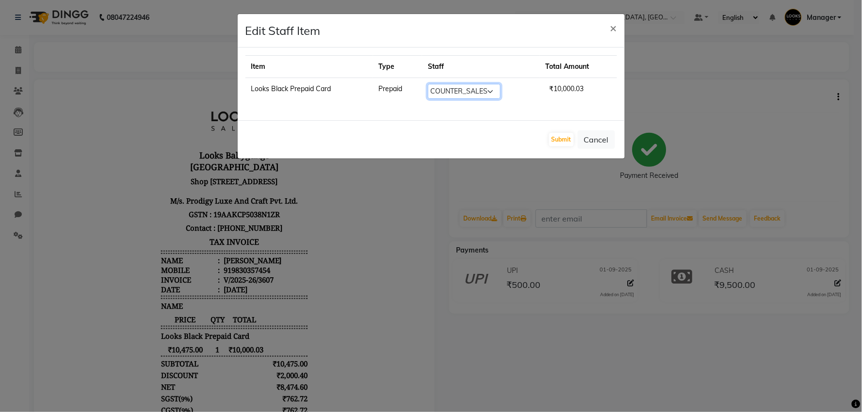
click at [480, 94] on select "Select Ali_Stylist amit_pdct anil [PERSON_NAME] COUNTER_SALES [PERSON_NAME] Kri…" at bounding box center [464, 91] width 73 height 15
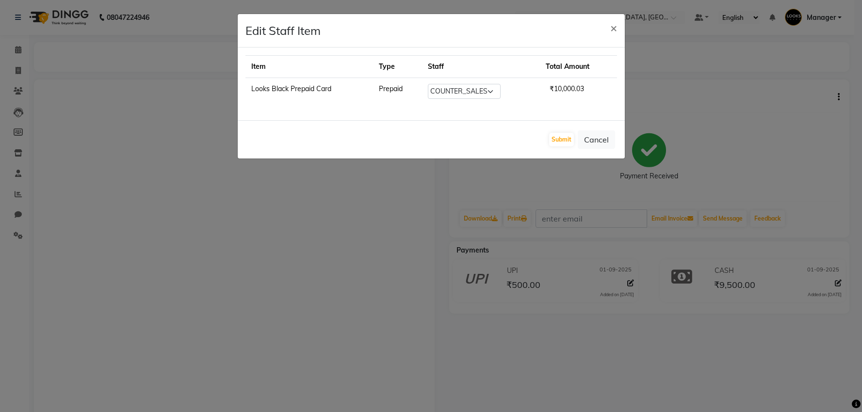
select select "49416"
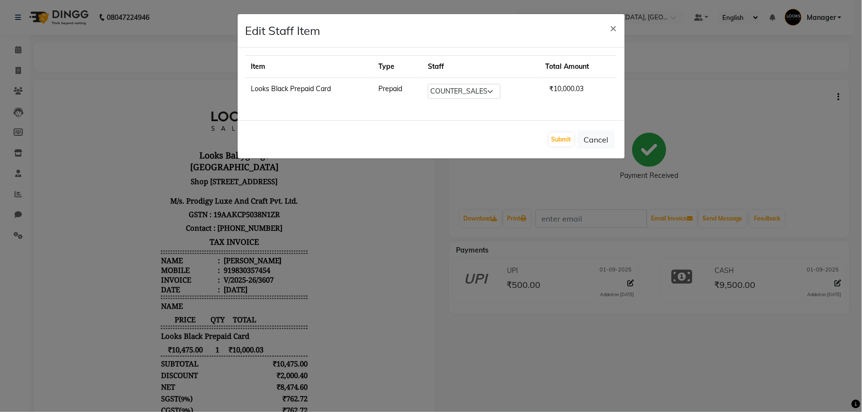
click at [495, 96] on select "Select Ali_Stylist amit_pdct anil [PERSON_NAME] COUNTER_SALES [PERSON_NAME] Kri…" at bounding box center [464, 91] width 73 height 15
drag, startPoint x: 356, startPoint y: 216, endPoint x: 559, endPoint y: 108, distance: 230.3
click at [362, 211] on ngb-modal-window "Edit Staff Item × Item Type Staff Total Amount Looks Black Prepaid Card Prepaid…" at bounding box center [431, 206] width 862 height 412
